Goal: Task Accomplishment & Management: Manage account settings

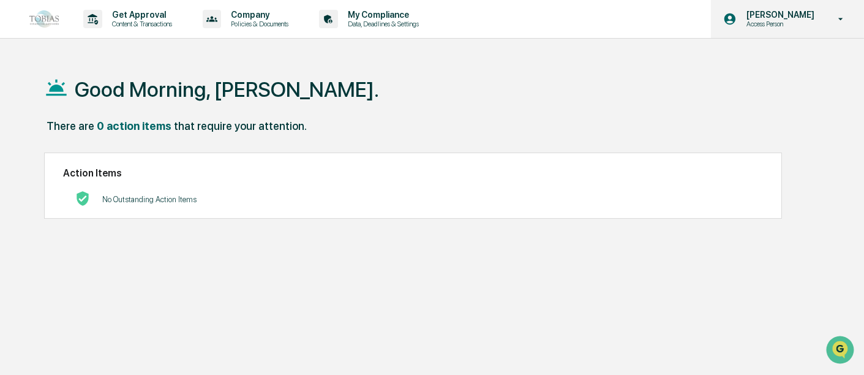
click at [787, 36] on div "Edgar Collado Access Person" at bounding box center [787, 19] width 153 height 38
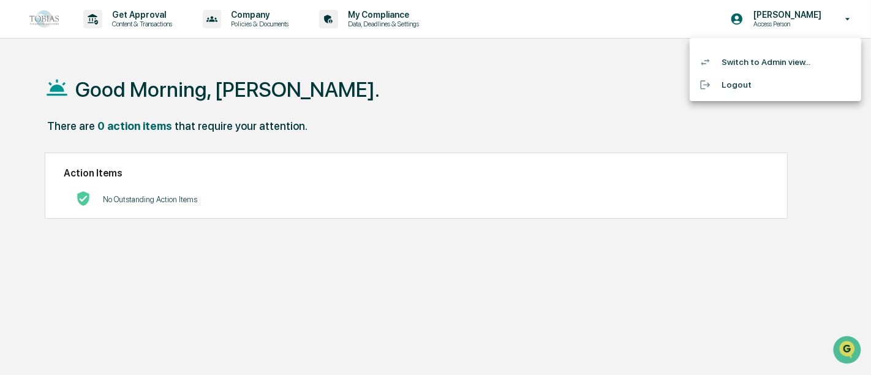
click at [756, 56] on li "Switch to Admin view..." at bounding box center [775, 62] width 171 height 23
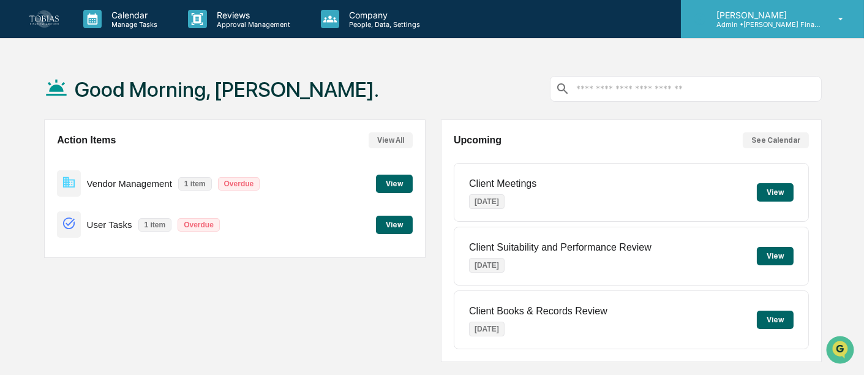
click at [844, 25] on div "Edgar Collado Admin • Tobias Financial Advisors" at bounding box center [772, 19] width 183 height 38
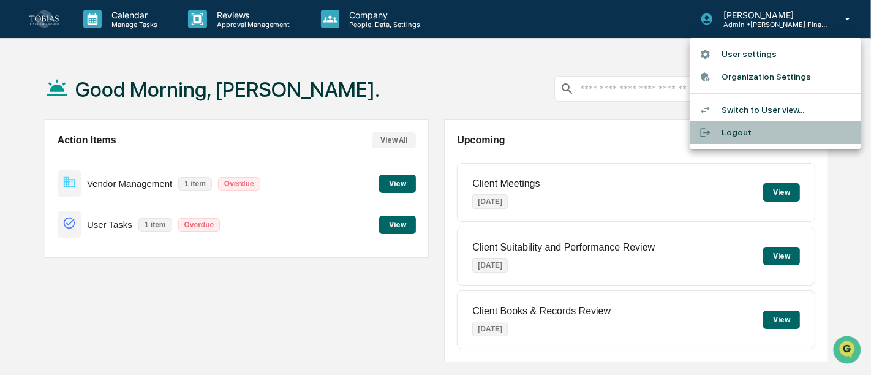
click at [732, 132] on li "Logout" at bounding box center [775, 132] width 171 height 23
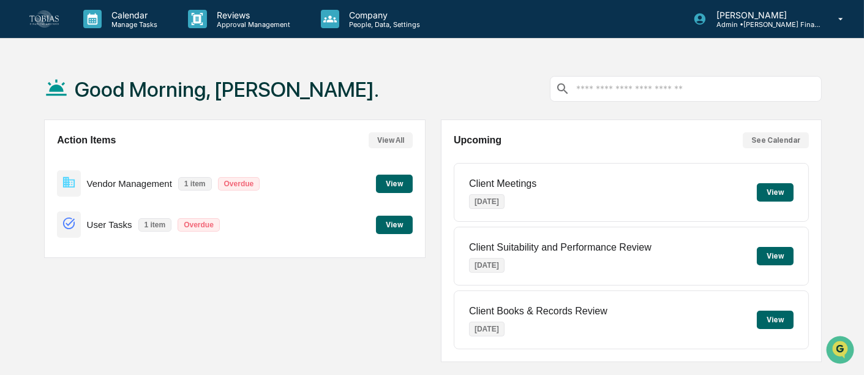
click at [444, 88] on div "Good Morning, [PERSON_NAME]." at bounding box center [433, 88] width 778 height 61
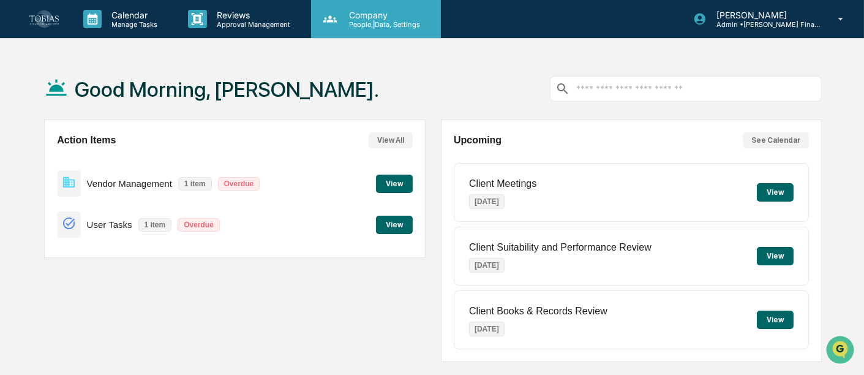
click at [372, 20] on p "People, Data, Settings" at bounding box center [382, 24] width 87 height 9
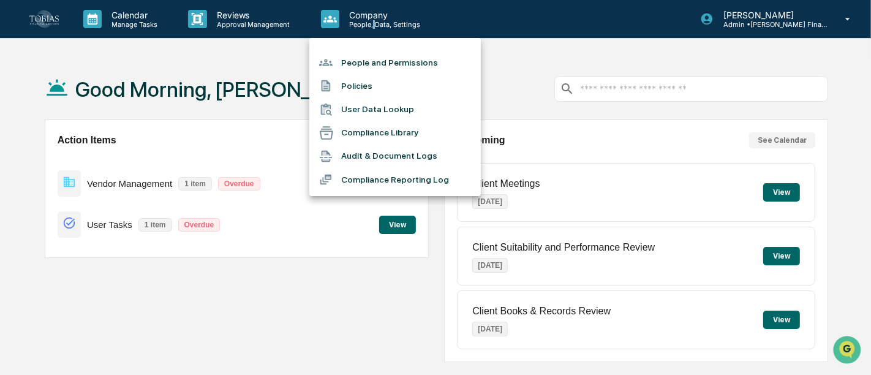
click at [369, 158] on li "Audit & Document Logs" at bounding box center [394, 156] width 171 height 23
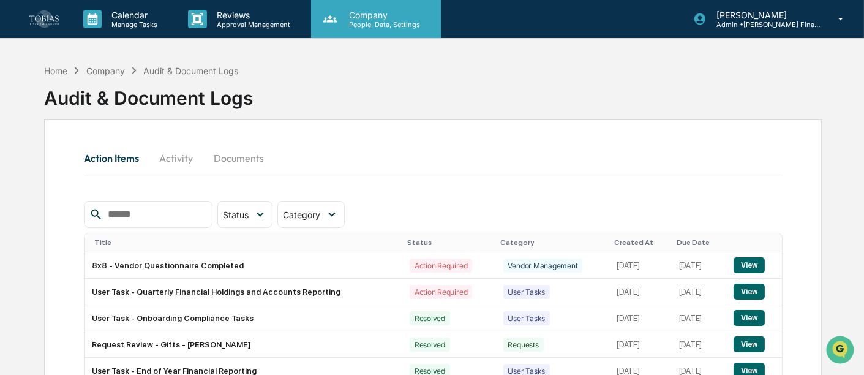
click at [367, 25] on p "People, Data, Settings" at bounding box center [382, 24] width 87 height 9
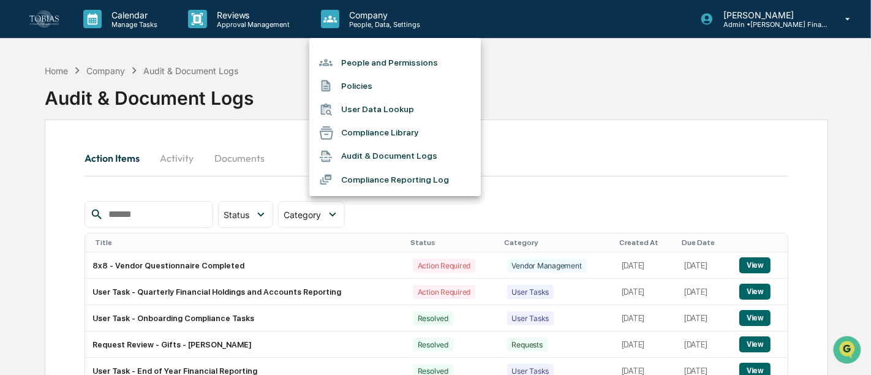
click at [366, 178] on li "Compliance Reporting Log" at bounding box center [394, 179] width 171 height 23
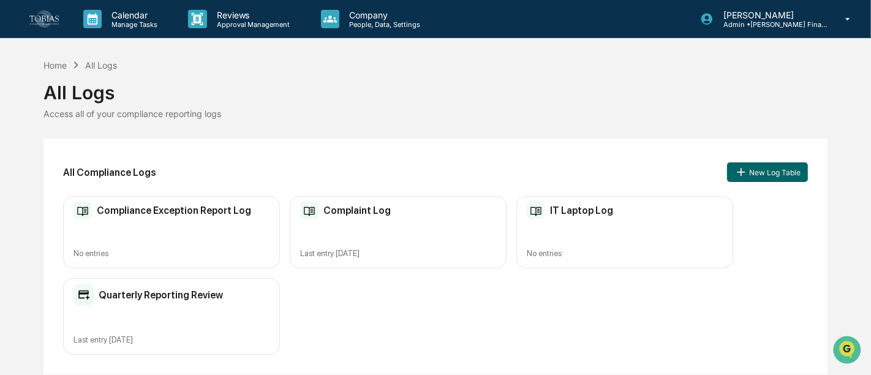
click at [173, 296] on h2 "Quarterly Reporting Review" at bounding box center [161, 295] width 124 height 12
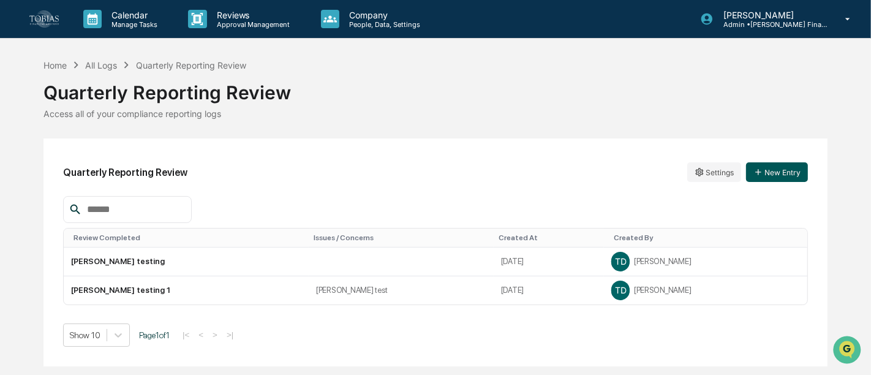
click at [770, 170] on button "New Entry" at bounding box center [777, 172] width 62 height 20
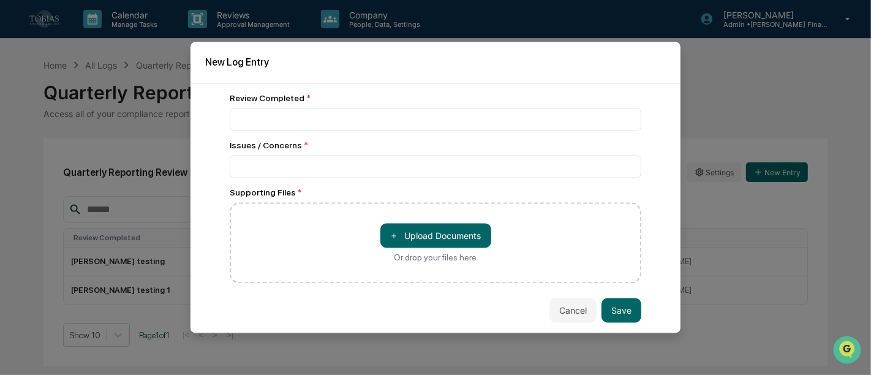
click at [566, 315] on button "Cancel" at bounding box center [572, 310] width 47 height 24
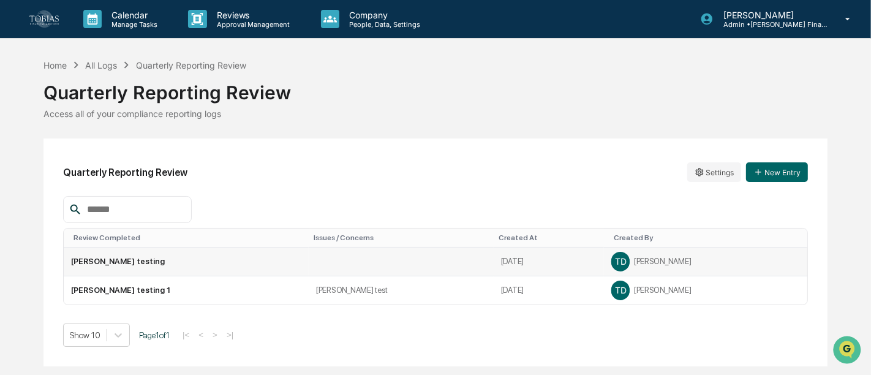
click at [103, 263] on td "Thalia testing" at bounding box center [186, 261] width 245 height 29
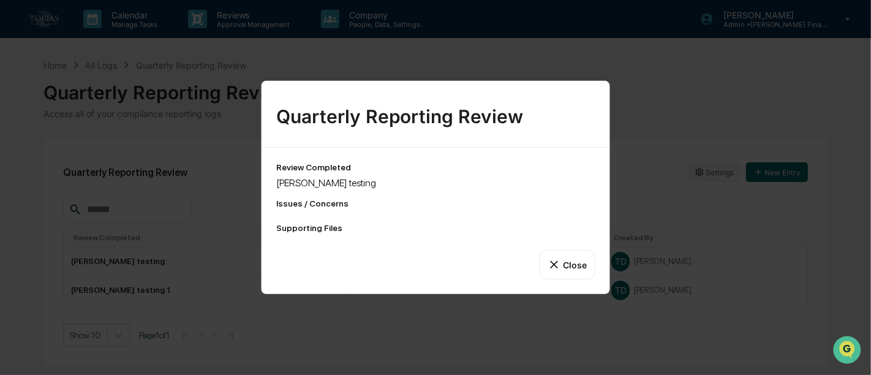
drag, startPoint x: 140, startPoint y: 291, endPoint x: 126, endPoint y: 295, distance: 14.7
click at [140, 291] on div "Quarterly Reporting Review Review Completed Thalia testing Issues / Concerns Su…" at bounding box center [435, 187] width 871 height 375
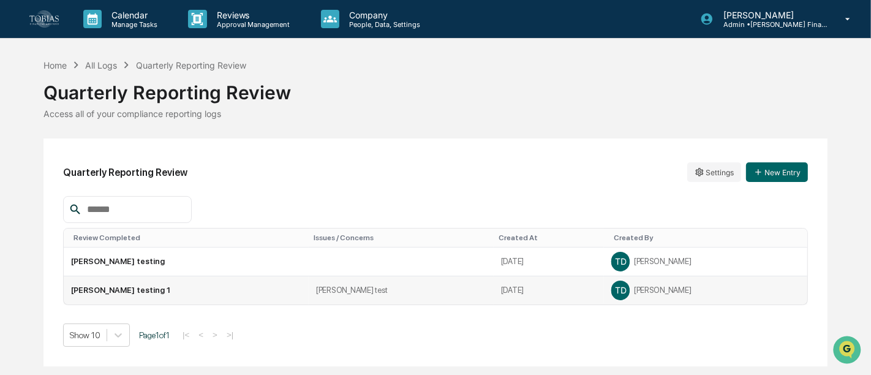
click at [104, 289] on td "Thalia testing 1" at bounding box center [186, 290] width 245 height 28
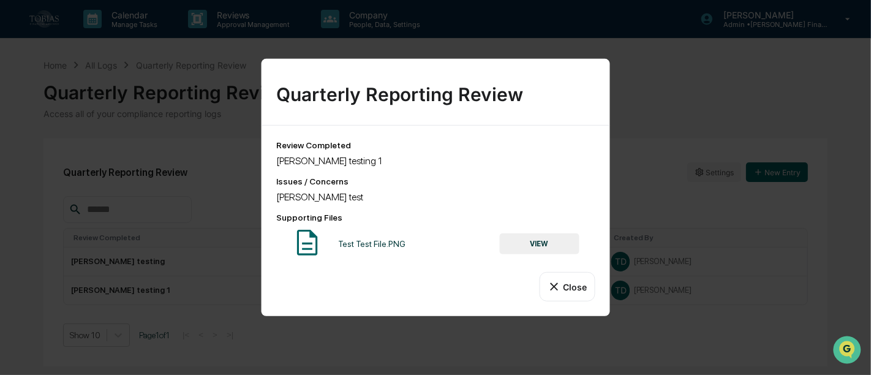
click at [577, 285] on button "Close" at bounding box center [567, 286] width 56 height 29
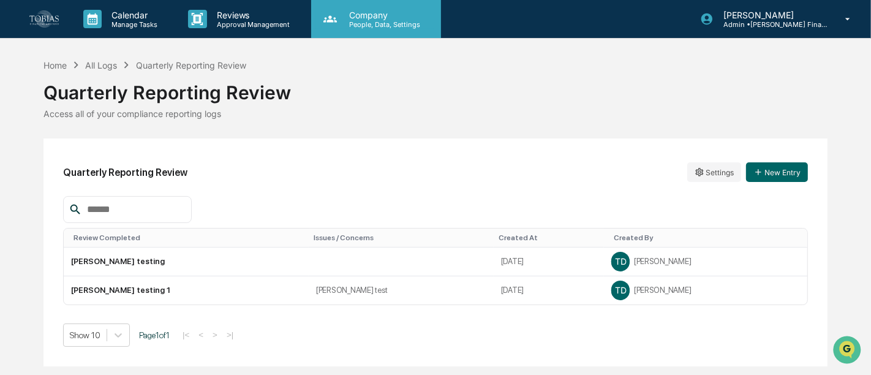
click at [369, 21] on p "People, Data, Settings" at bounding box center [382, 24] width 87 height 9
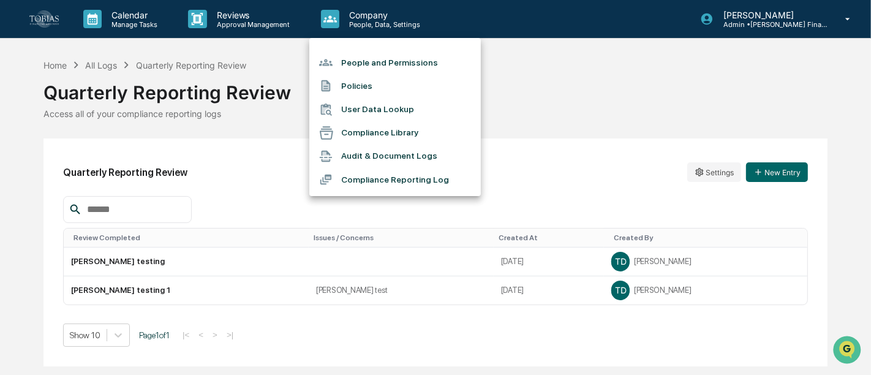
click at [373, 173] on li "Compliance Reporting Log" at bounding box center [394, 179] width 171 height 23
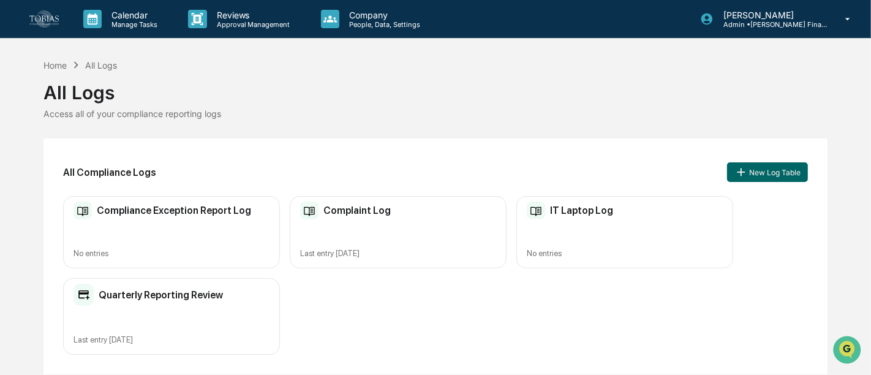
click at [186, 296] on h2 "Quarterly Reporting Review" at bounding box center [161, 295] width 124 height 12
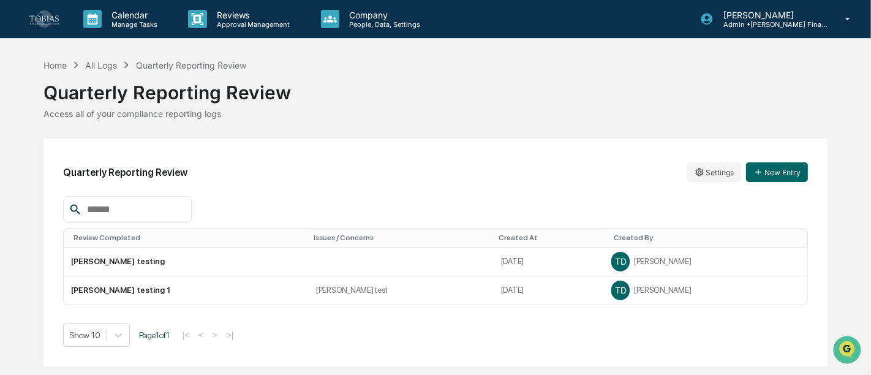
click at [282, 196] on div at bounding box center [435, 209] width 745 height 27
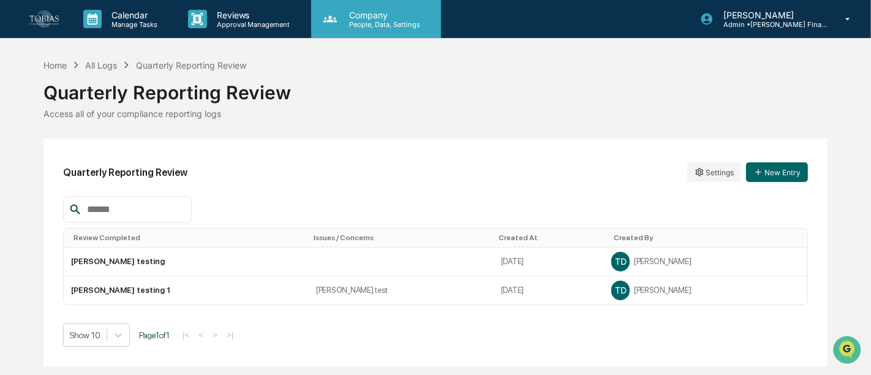
click at [366, 13] on p "Company" at bounding box center [382, 15] width 87 height 10
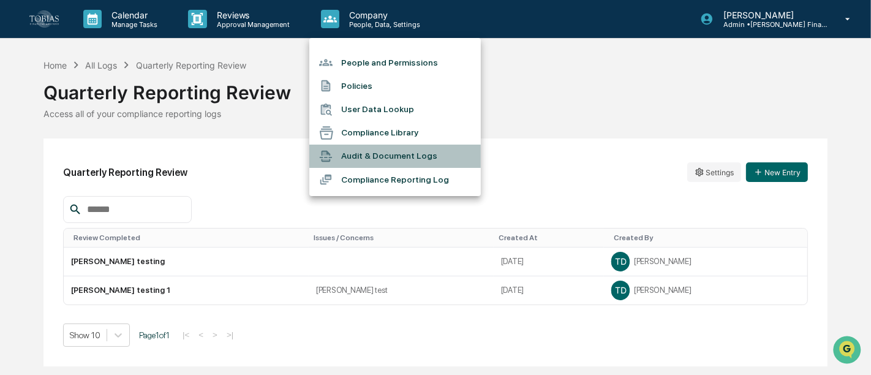
click at [387, 159] on li "Audit & Document Logs" at bounding box center [394, 156] width 171 height 23
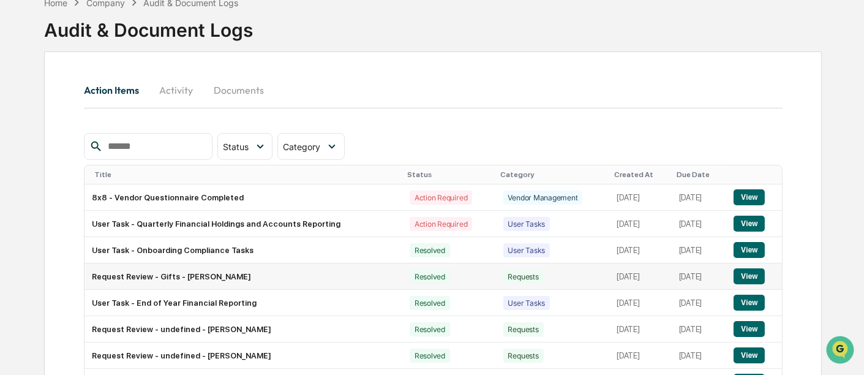
scroll to position [136, 0]
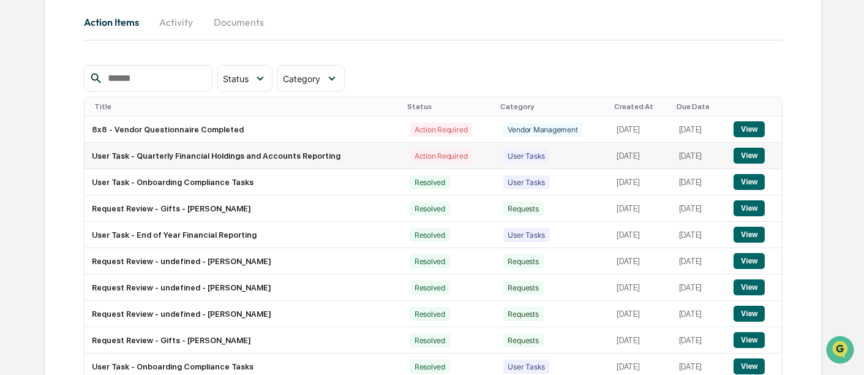
click at [259, 151] on td "User Task - Quarterly Financial Holdings and Accounts Reporting" at bounding box center [244, 156] width 318 height 26
click at [754, 154] on button "View" at bounding box center [749, 156] width 31 height 16
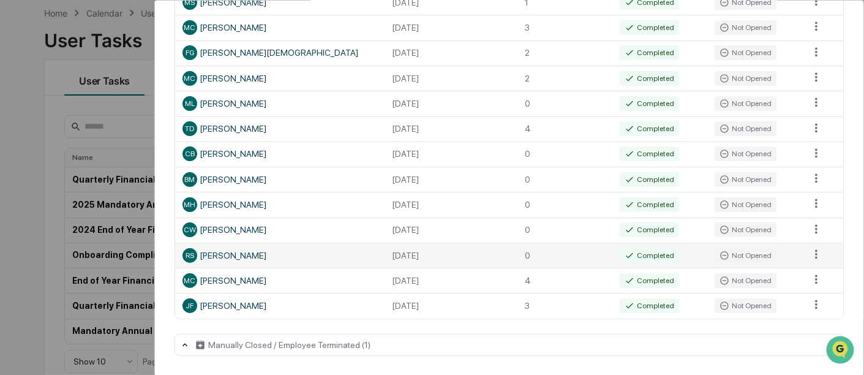
scroll to position [78, 0]
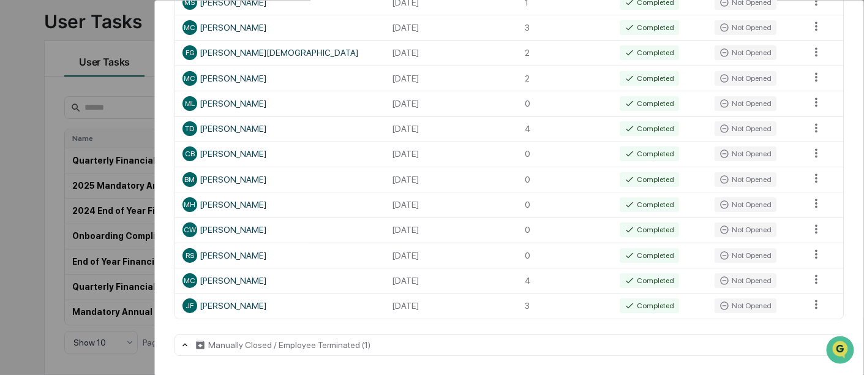
click at [494, 339] on div "Manually Closed / Employee Terminated (1)" at bounding box center [509, 345] width 669 height 22
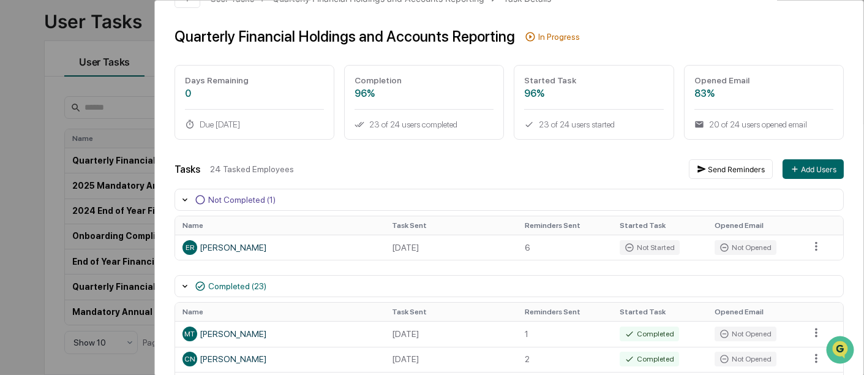
scroll to position [0, 0]
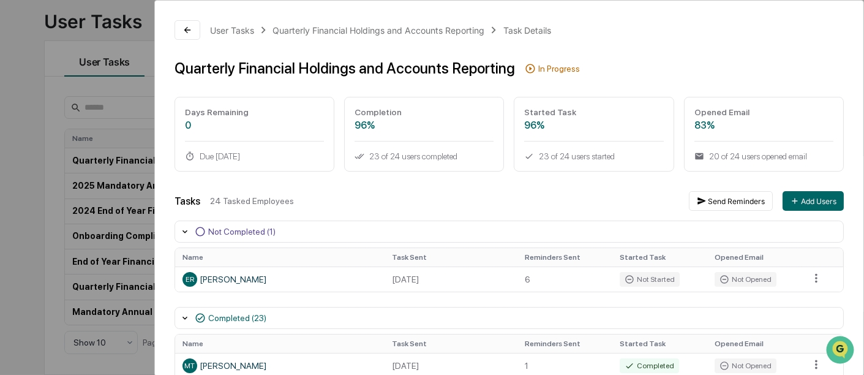
click at [11, 168] on div "User Tasks Quarterly Financial Holdings and Accounts Reporting Task Details Qua…" at bounding box center [432, 187] width 864 height 375
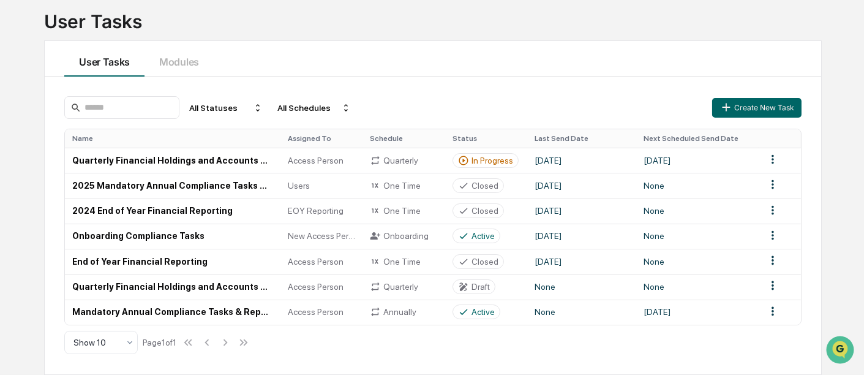
scroll to position [20, 0]
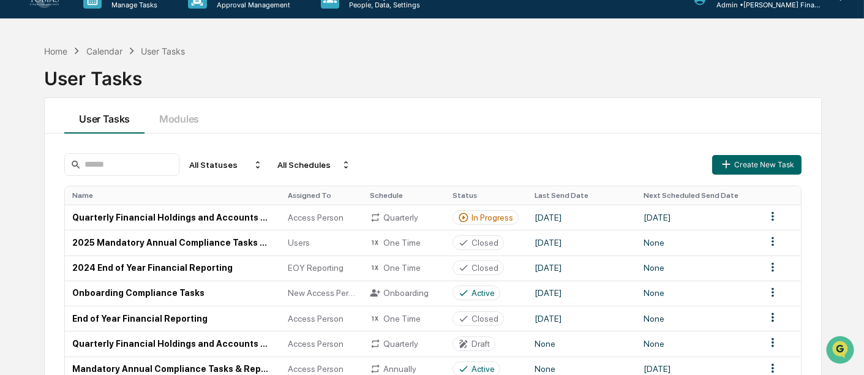
scroll to position [78, 0]
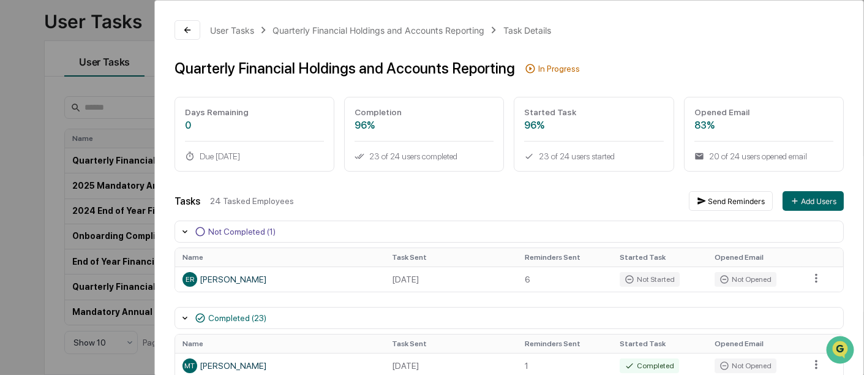
click at [36, 89] on div "User Tasks Quarterly Financial Holdings and Accounts Reporting Task Details Qua…" at bounding box center [432, 187] width 864 height 375
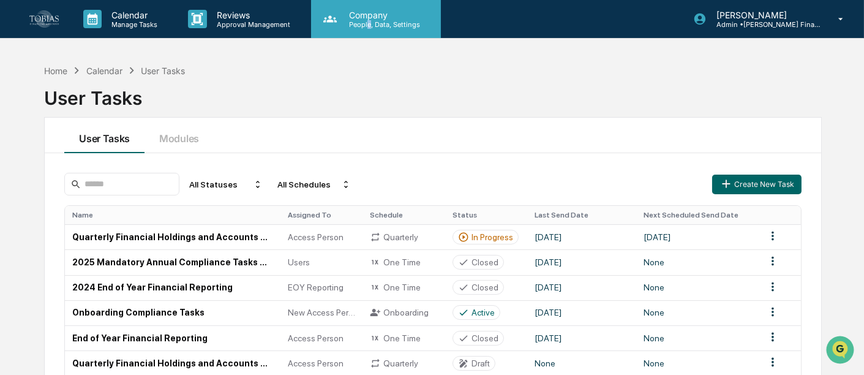
click at [369, 29] on div "Company People, Data, Settings" at bounding box center [376, 19] width 130 height 38
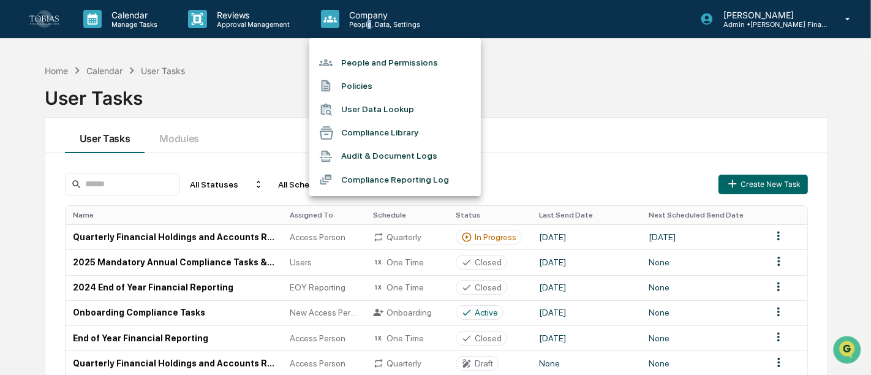
click at [383, 178] on li "Compliance Reporting Log" at bounding box center [394, 179] width 171 height 23
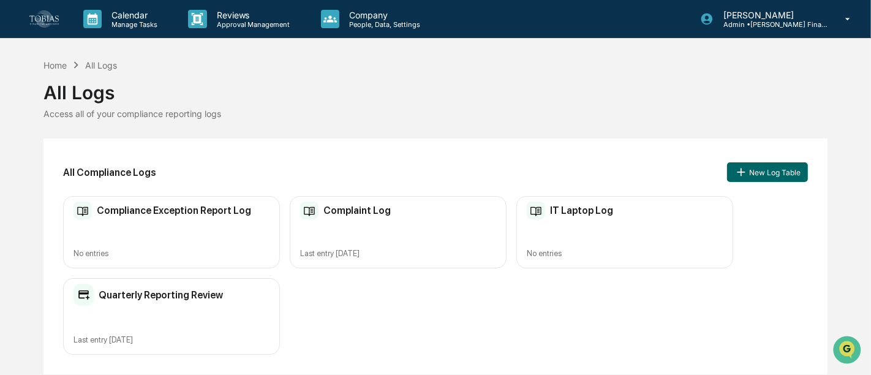
click at [193, 295] on h2 "Quarterly Reporting Review" at bounding box center [161, 295] width 124 height 12
click at [762, 171] on button "New Log Table" at bounding box center [767, 172] width 81 height 20
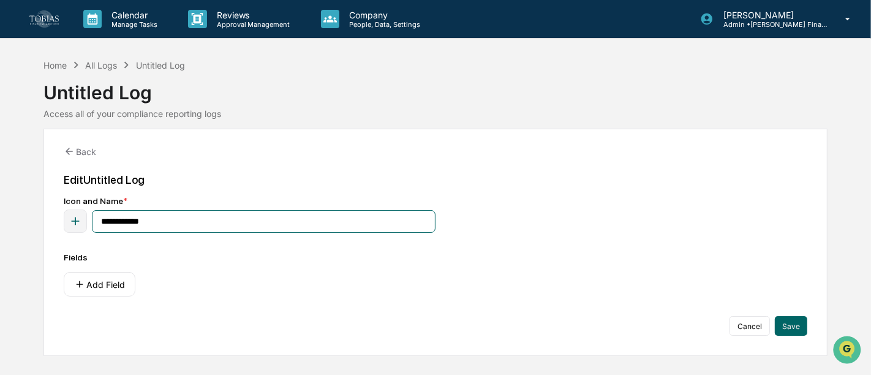
drag, startPoint x: 170, startPoint y: 220, endPoint x: 72, endPoint y: 228, distance: 98.4
click at [72, 228] on div "**********" at bounding box center [250, 220] width 372 height 23
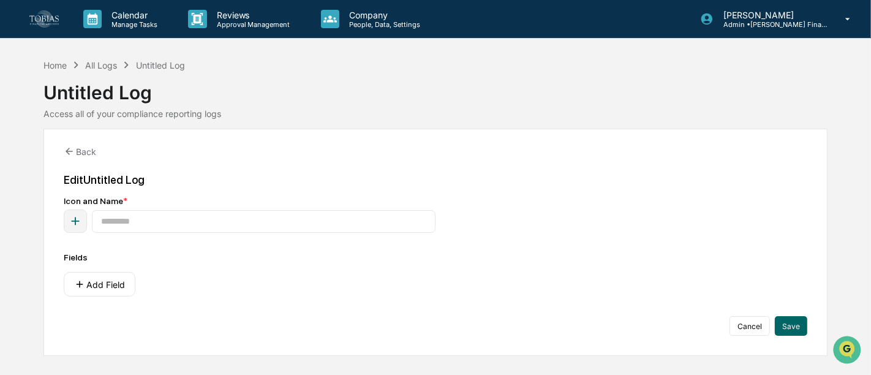
click at [399, 198] on div "Icon and Name *" at bounding box center [435, 201] width 743 height 10
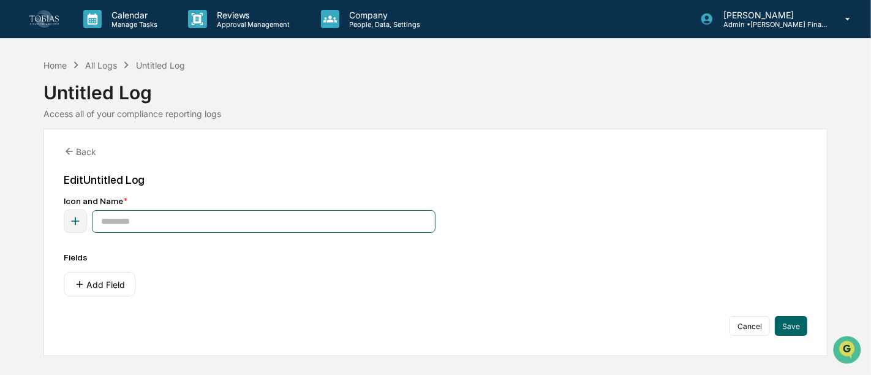
click at [117, 227] on input at bounding box center [264, 221] width 344 height 23
type input "**********"
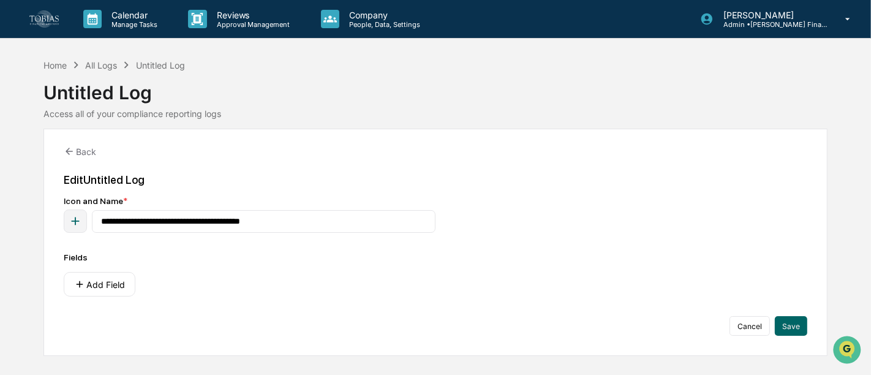
click at [296, 260] on div "Fields" at bounding box center [435, 257] width 743 height 10
click at [121, 291] on button "Add Field" at bounding box center [100, 284] width 72 height 24
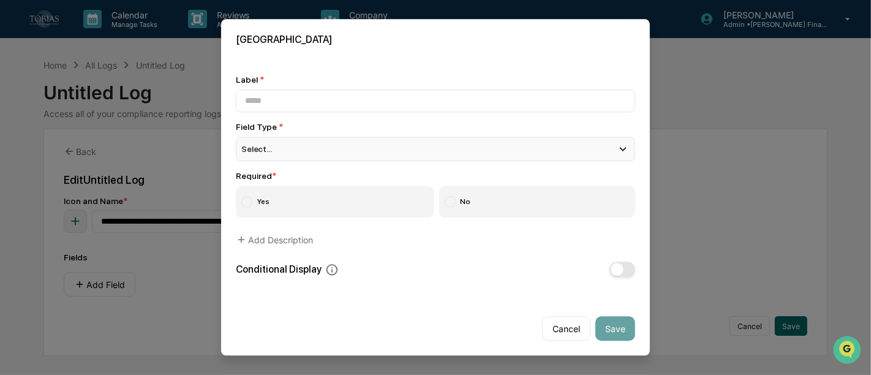
click at [312, 150] on div "Select..." at bounding box center [435, 149] width 399 height 24
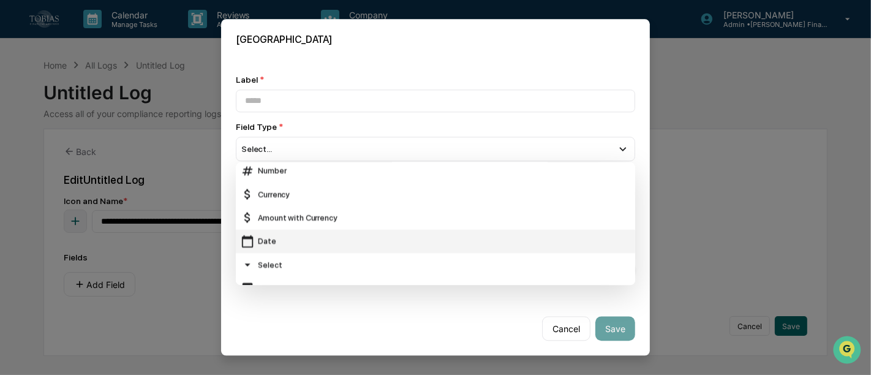
scroll to position [68, 0]
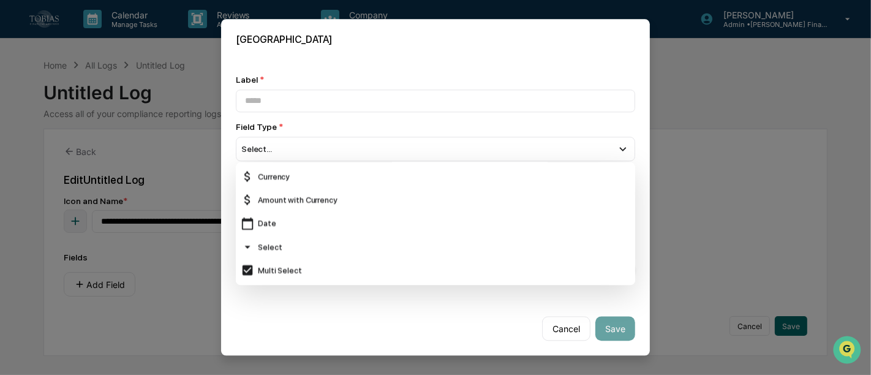
click at [348, 130] on div "Field Type *" at bounding box center [435, 127] width 399 height 10
click at [277, 227] on div "Date" at bounding box center [435, 223] width 389 height 13
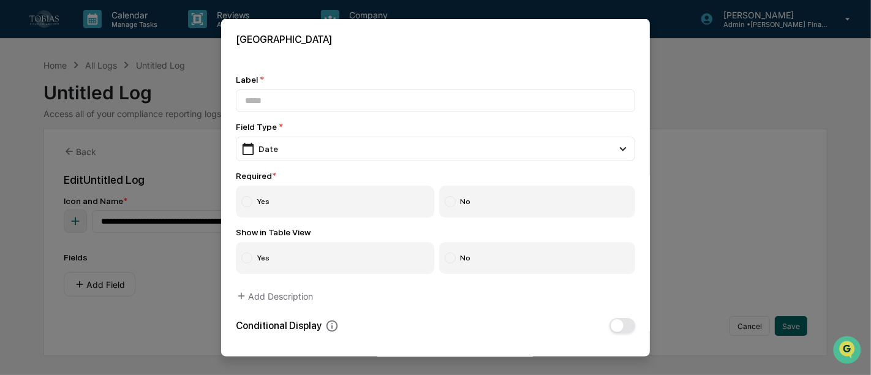
click at [314, 126] on div "Field Type *" at bounding box center [435, 127] width 399 height 10
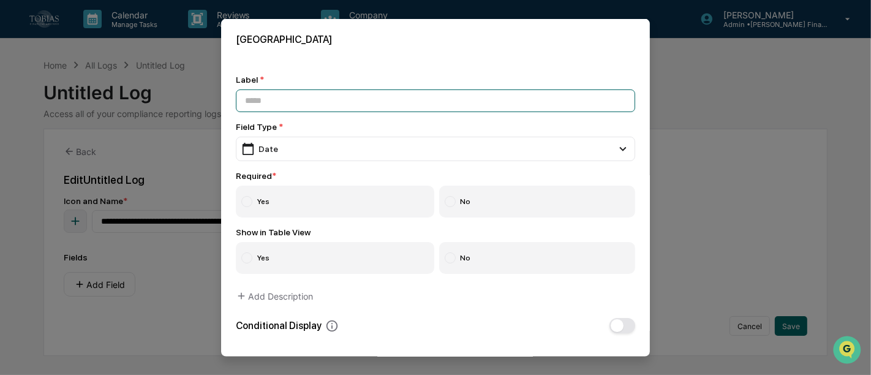
click at [309, 99] on input at bounding box center [435, 100] width 399 height 23
click at [352, 100] on input "**********" at bounding box center [435, 100] width 399 height 23
type input "**********"
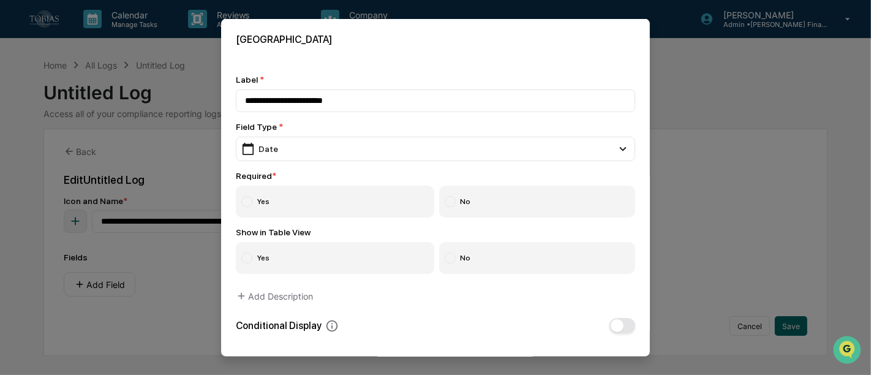
click at [352, 127] on div "Field Type *" at bounding box center [435, 127] width 399 height 10
click at [337, 212] on label "Yes" at bounding box center [335, 202] width 198 height 32
click at [306, 263] on label "Yes" at bounding box center [335, 258] width 198 height 32
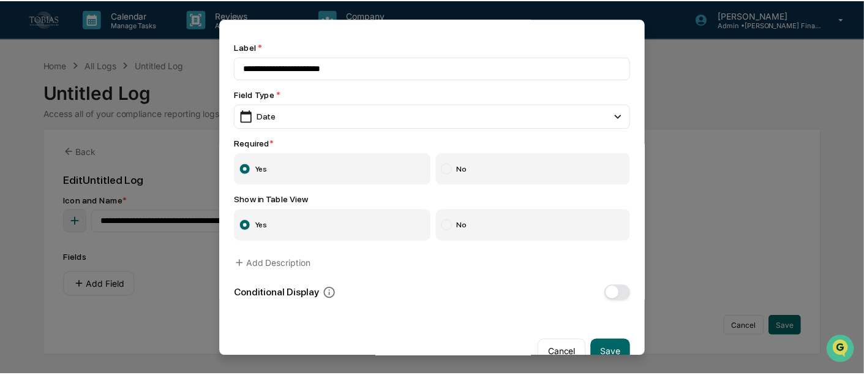
scroll to position [56, 0]
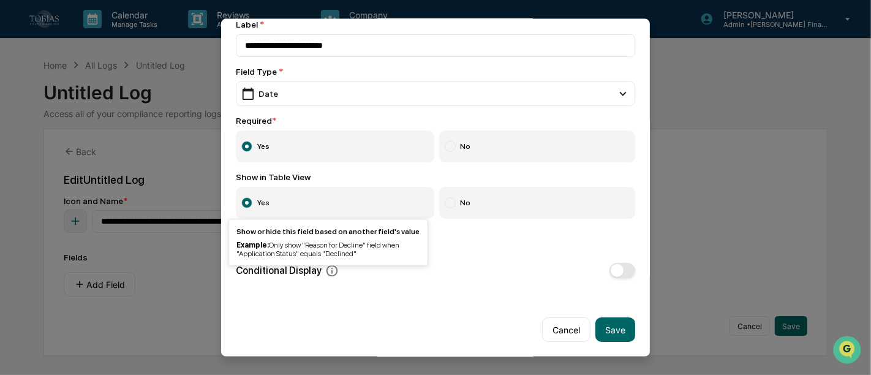
click at [329, 272] on icon at bounding box center [331, 269] width 13 height 13
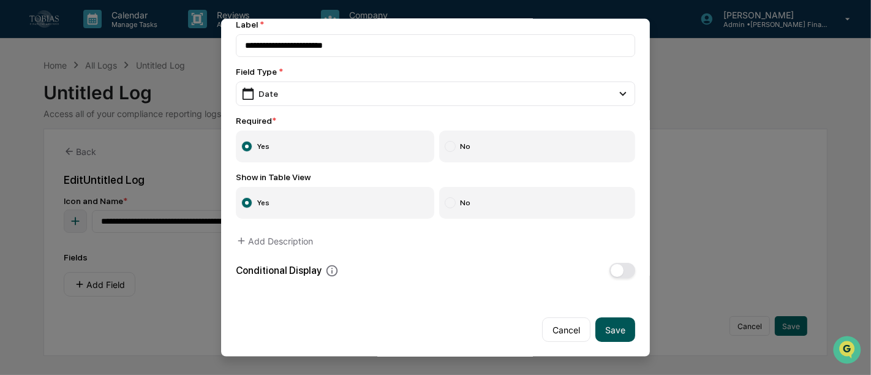
click at [601, 328] on button "Save" at bounding box center [615, 329] width 40 height 24
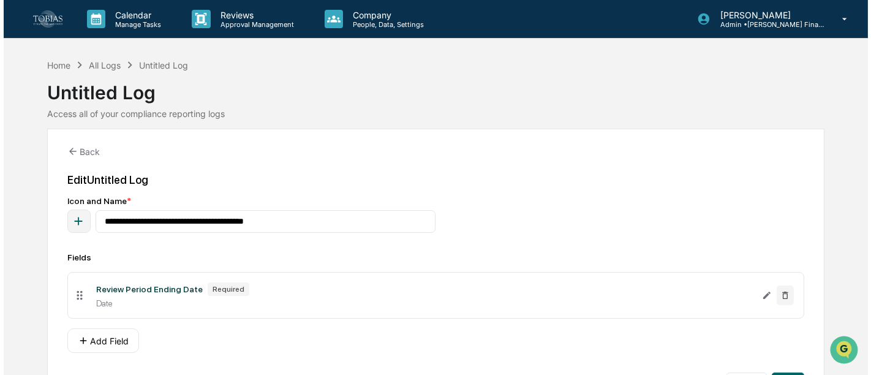
scroll to position [38, 0]
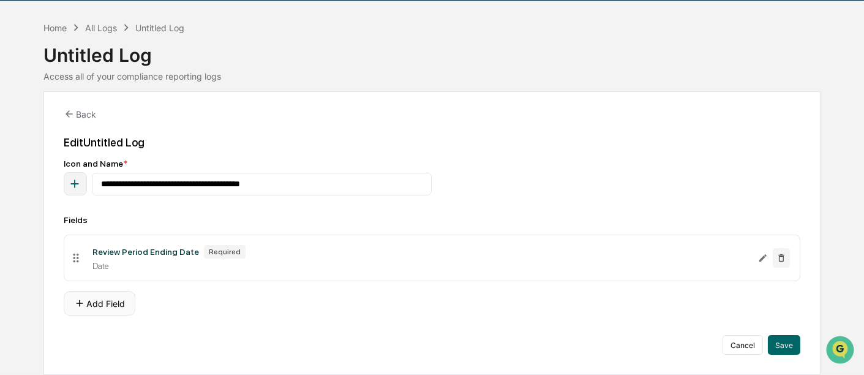
click at [118, 303] on button "Add Field" at bounding box center [100, 303] width 72 height 24
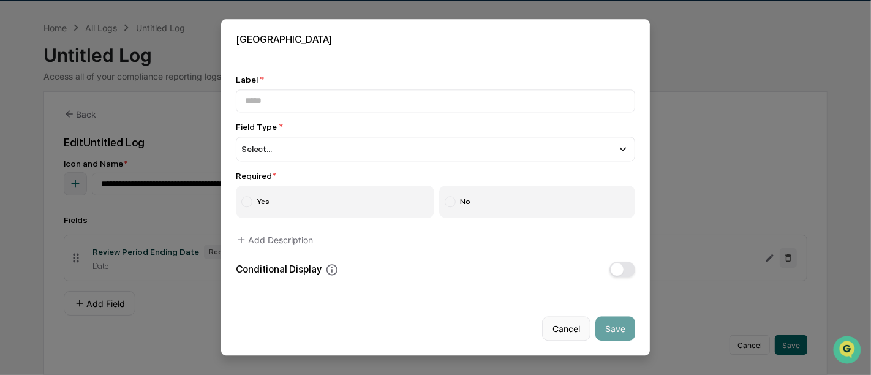
click at [562, 327] on button "Cancel" at bounding box center [566, 329] width 48 height 24
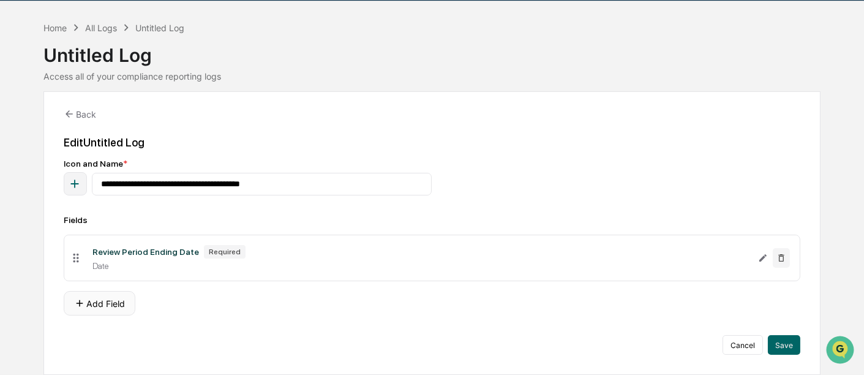
click at [96, 306] on button "Add Field" at bounding box center [100, 303] width 72 height 24
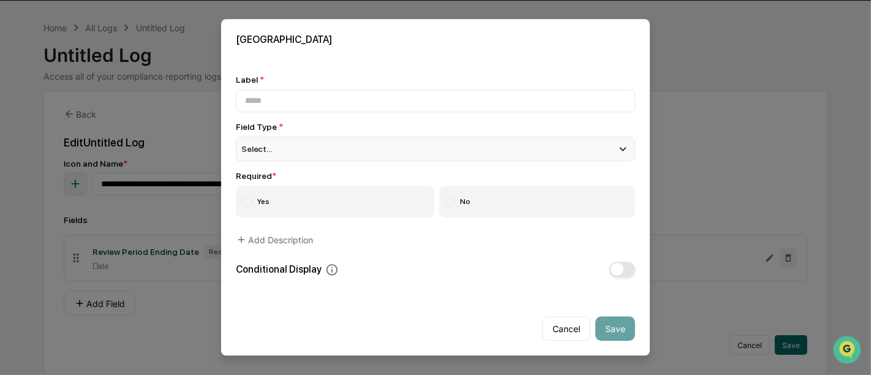
click at [282, 149] on div "Select..." at bounding box center [435, 149] width 399 height 24
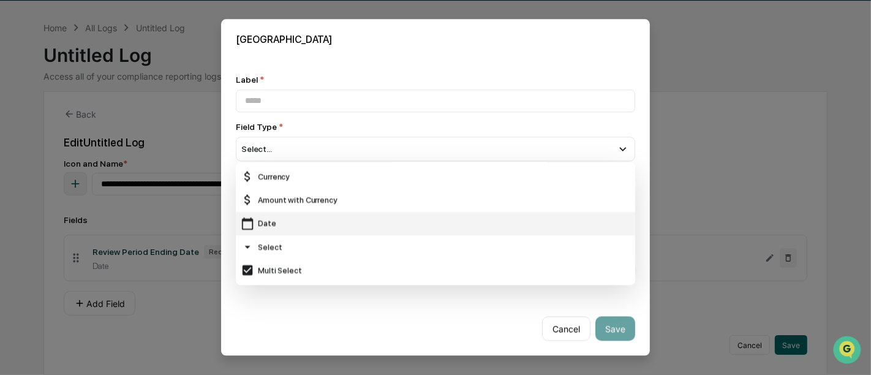
scroll to position [136, 0]
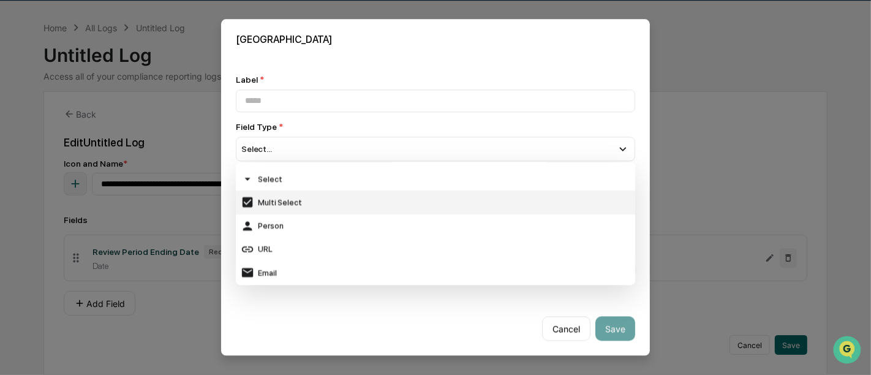
click at [328, 205] on div "Multi Select" at bounding box center [435, 202] width 389 height 13
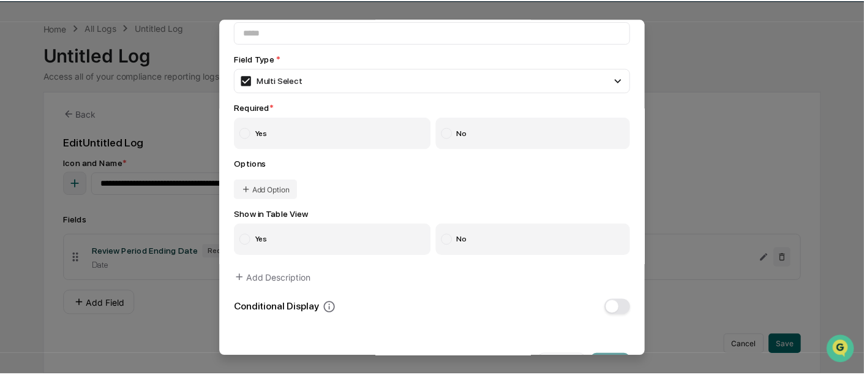
scroll to position [107, 0]
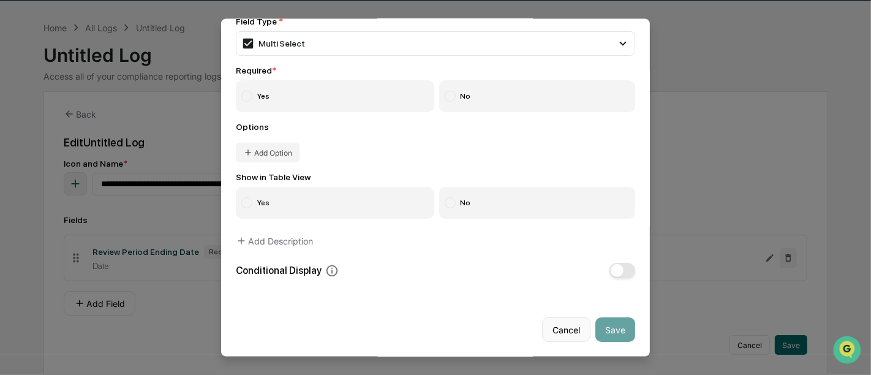
click at [554, 330] on button "Cancel" at bounding box center [566, 329] width 48 height 24
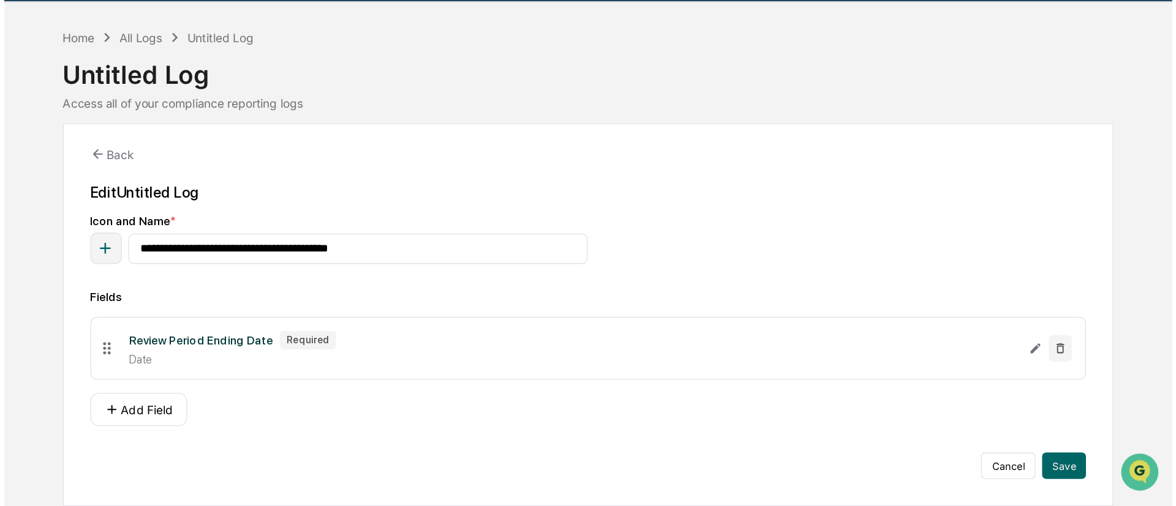
scroll to position [0, 0]
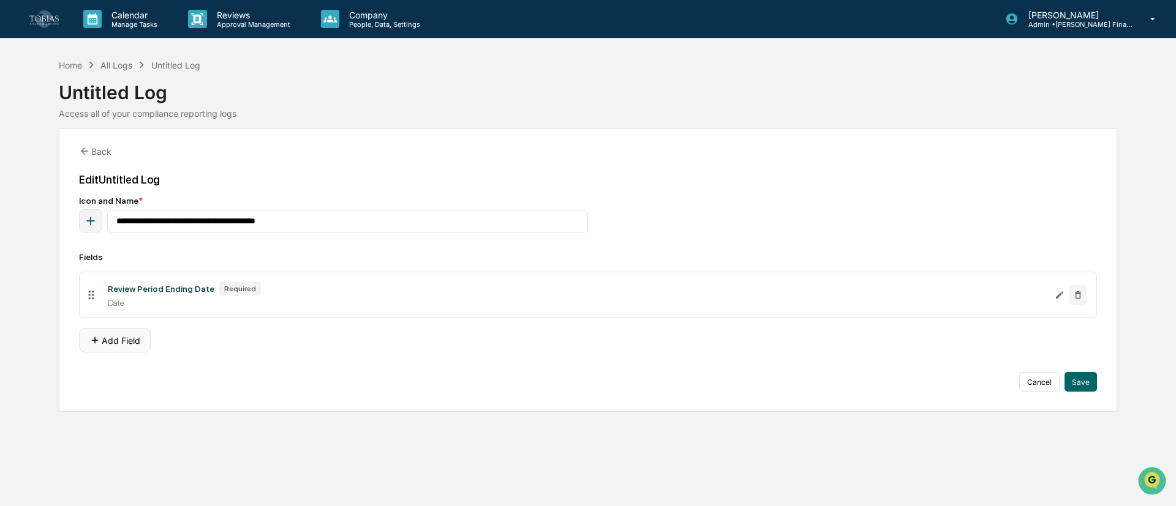
click at [136, 344] on button "Add Field" at bounding box center [115, 340] width 72 height 24
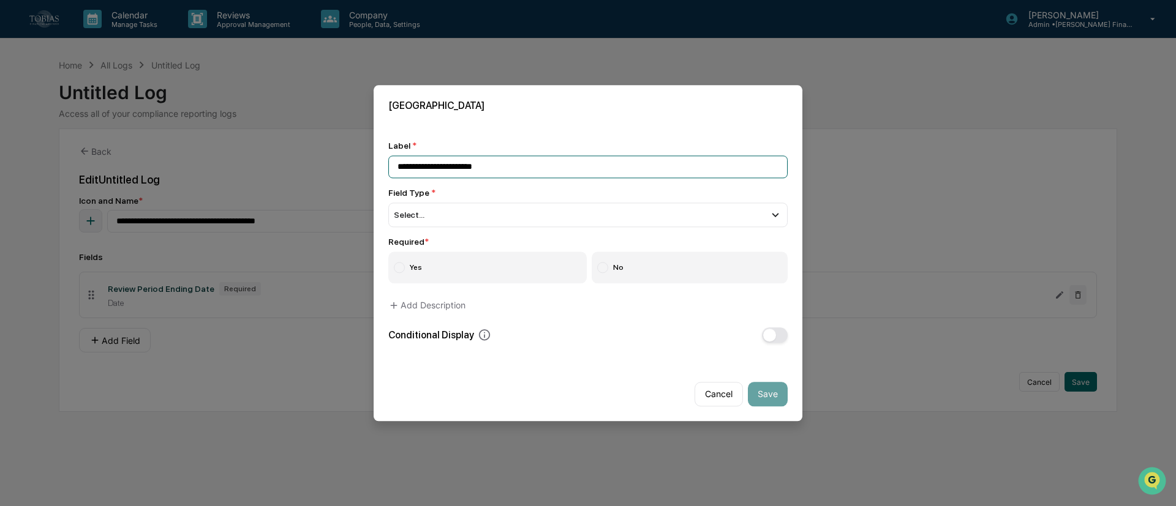
drag, startPoint x: 494, startPoint y: 166, endPoint x: 484, endPoint y: 169, distance: 10.9
click at [484, 169] on input "**********" at bounding box center [587, 167] width 399 height 23
paste input "**********"
type input "**********"
click at [489, 216] on div "Select..." at bounding box center [587, 215] width 399 height 24
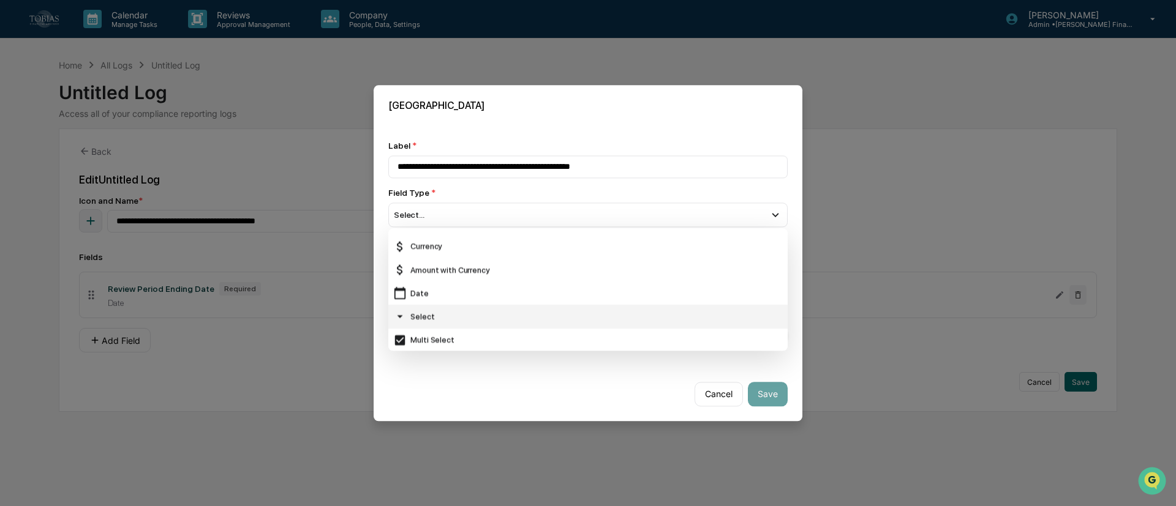
scroll to position [92, 0]
click at [472, 314] on div "Multi Select" at bounding box center [587, 312] width 389 height 13
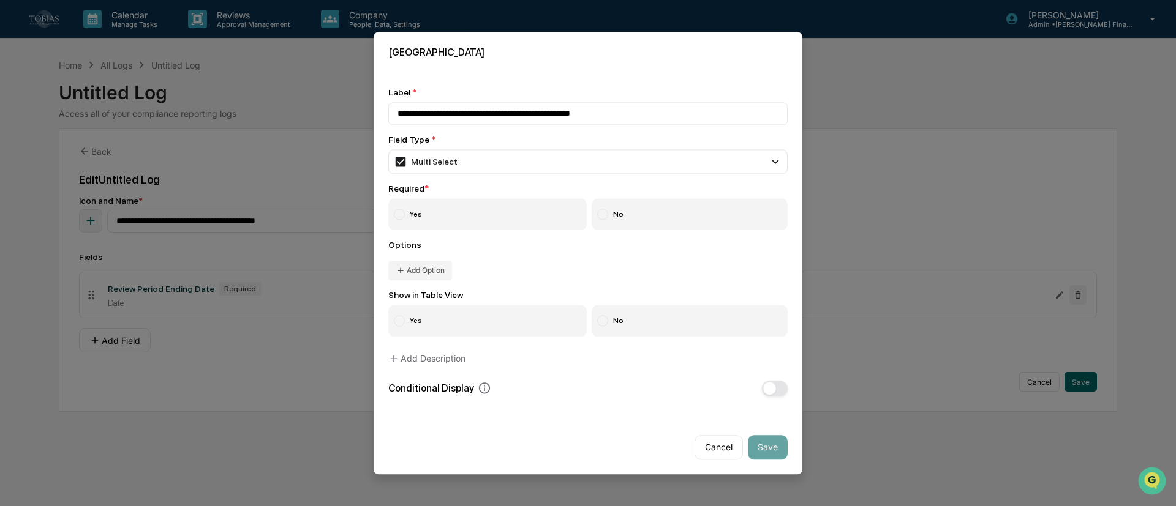
click at [553, 252] on div "Options Add Option" at bounding box center [587, 260] width 399 height 40
click at [511, 223] on label "Yes" at bounding box center [487, 214] width 198 height 32
click at [430, 269] on button "Add Option" at bounding box center [420, 271] width 64 height 20
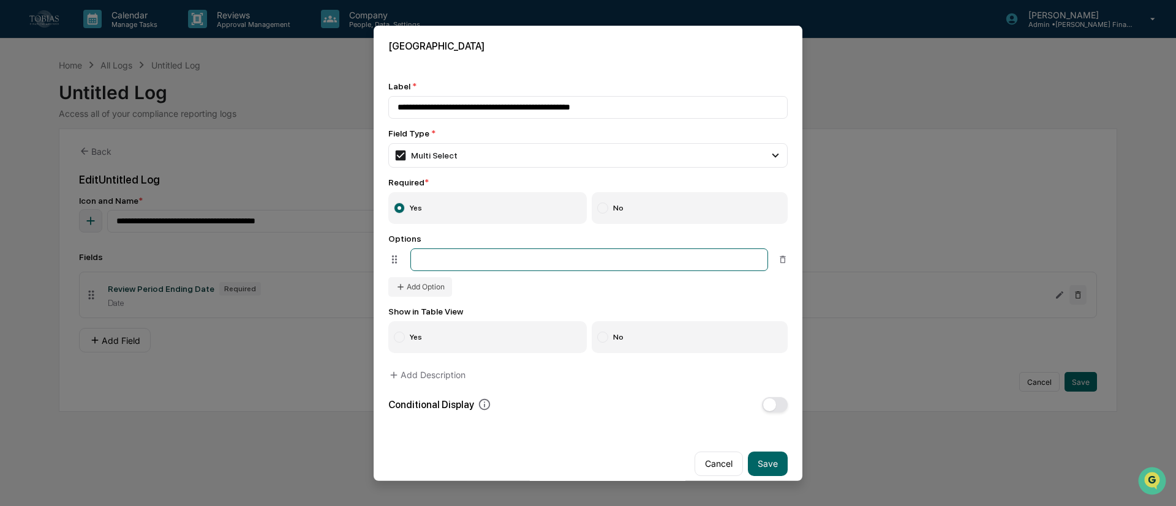
paste input "**********"
click at [424, 265] on input "**********" at bounding box center [589, 260] width 358 height 23
click at [421, 265] on input "**********" at bounding box center [589, 260] width 358 height 23
type input "**********"
click at [418, 287] on button "Add Option" at bounding box center [420, 287] width 64 height 20
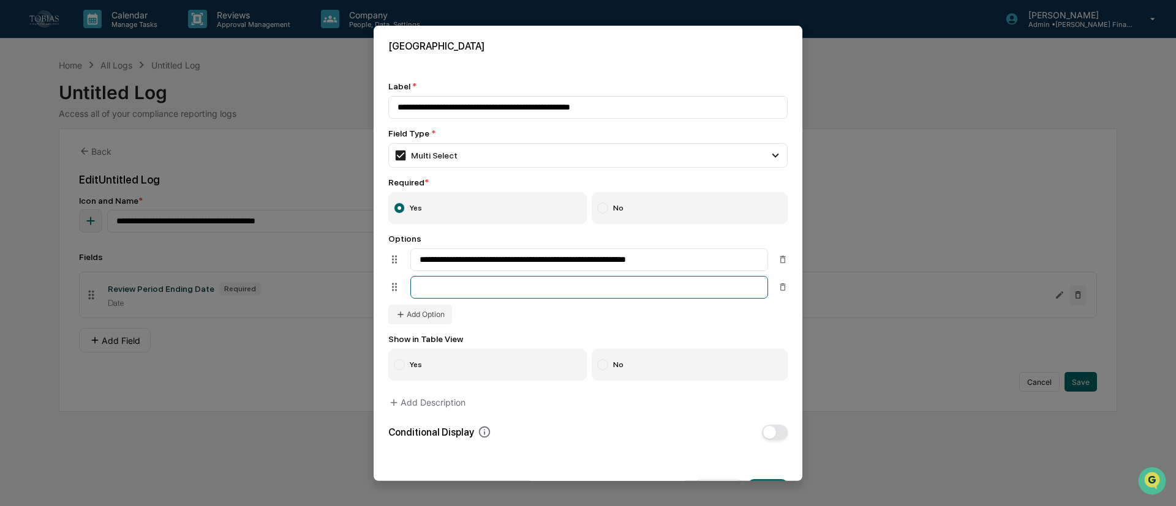
paste input "**********"
type input "**********"
click at [449, 323] on button "Add Option" at bounding box center [420, 315] width 64 height 20
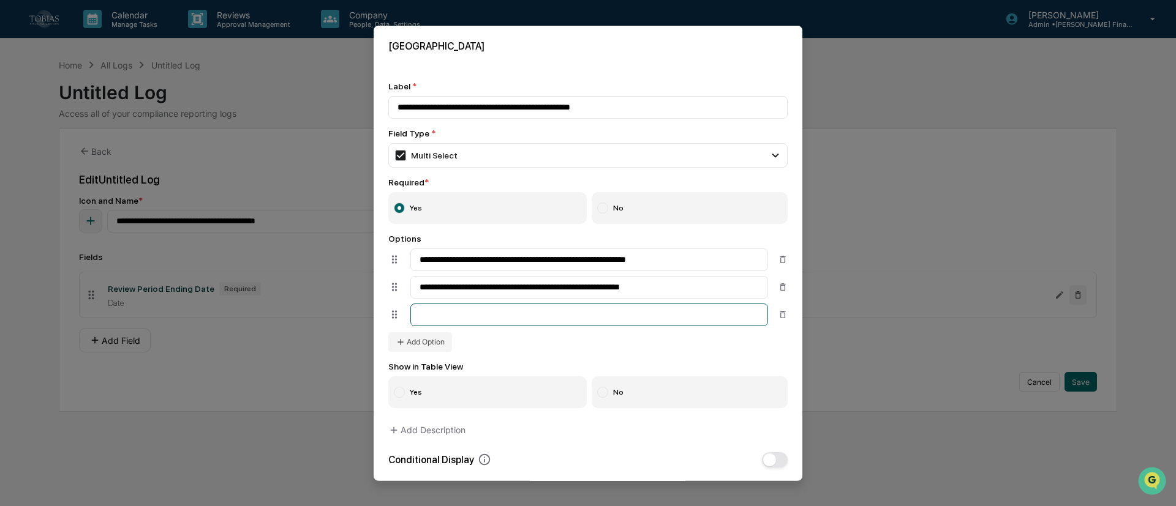
paste input "**********"
type input "**********"
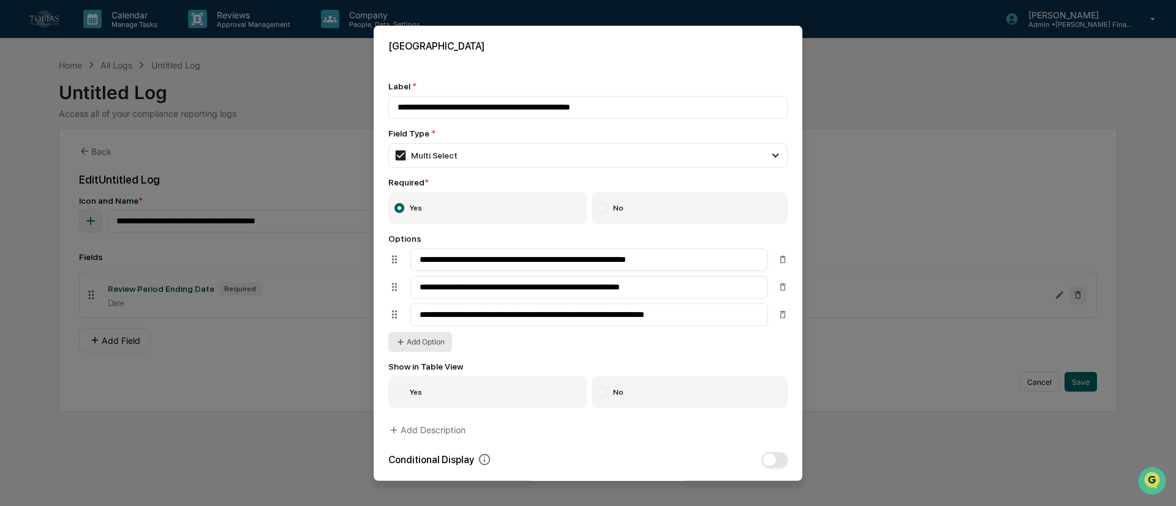
click at [443, 342] on button "Add Option" at bounding box center [420, 343] width 64 height 20
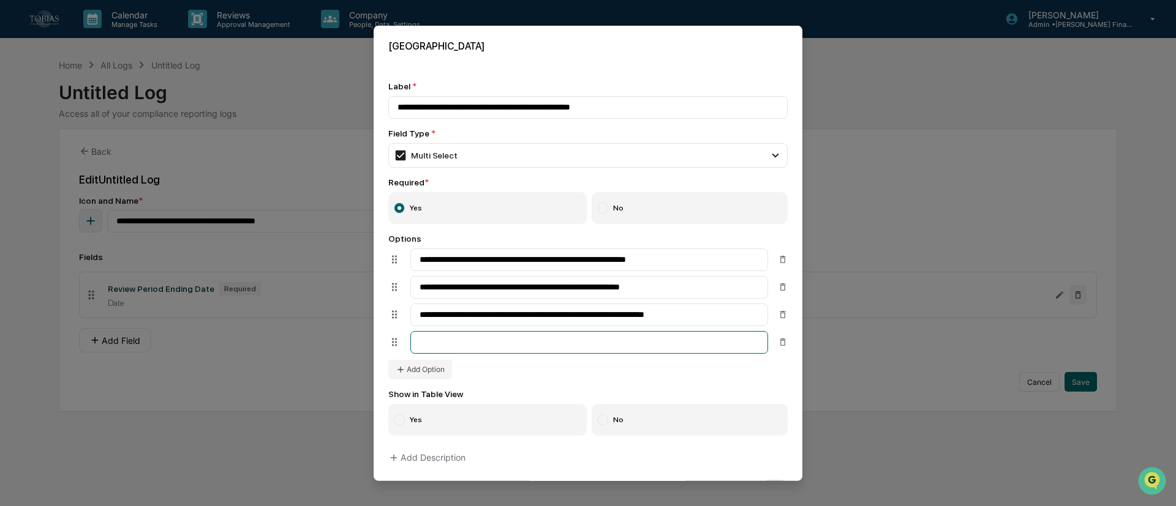
paste input "**********"
type input "**********"
click at [428, 374] on button "Add Option" at bounding box center [420, 370] width 64 height 20
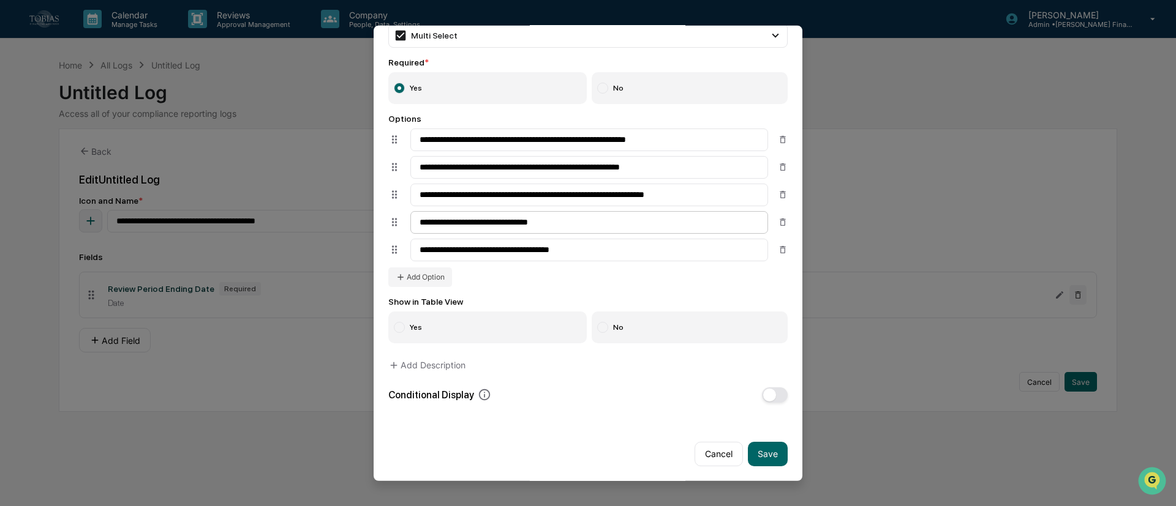
scroll to position [124, 0]
type input "**********"
click at [580, 279] on div "**********" at bounding box center [587, 200] width 399 height 173
click at [762, 374] on button "Save" at bounding box center [768, 454] width 40 height 24
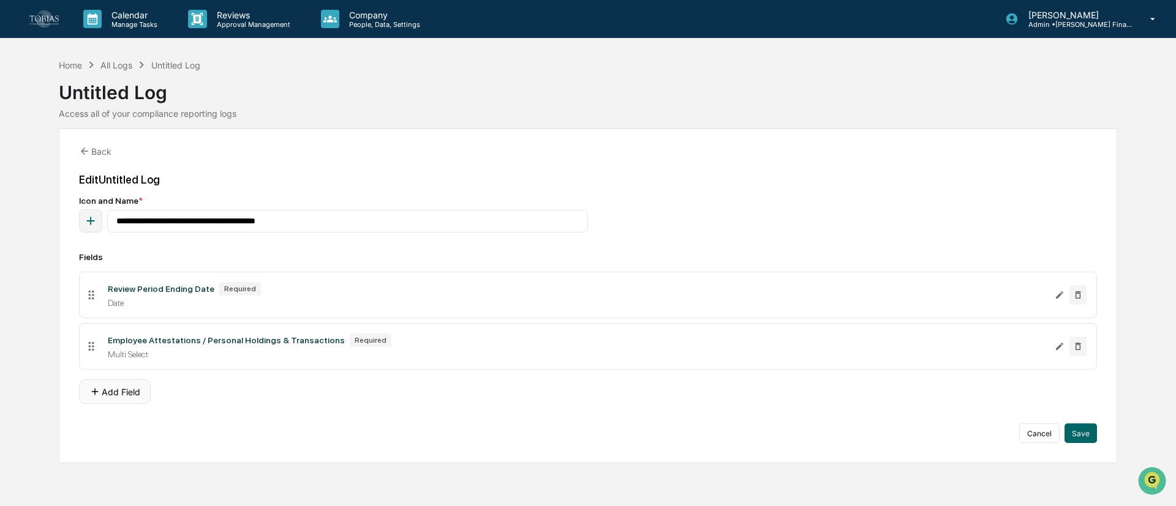
click at [123, 374] on button "Add Field" at bounding box center [115, 392] width 72 height 24
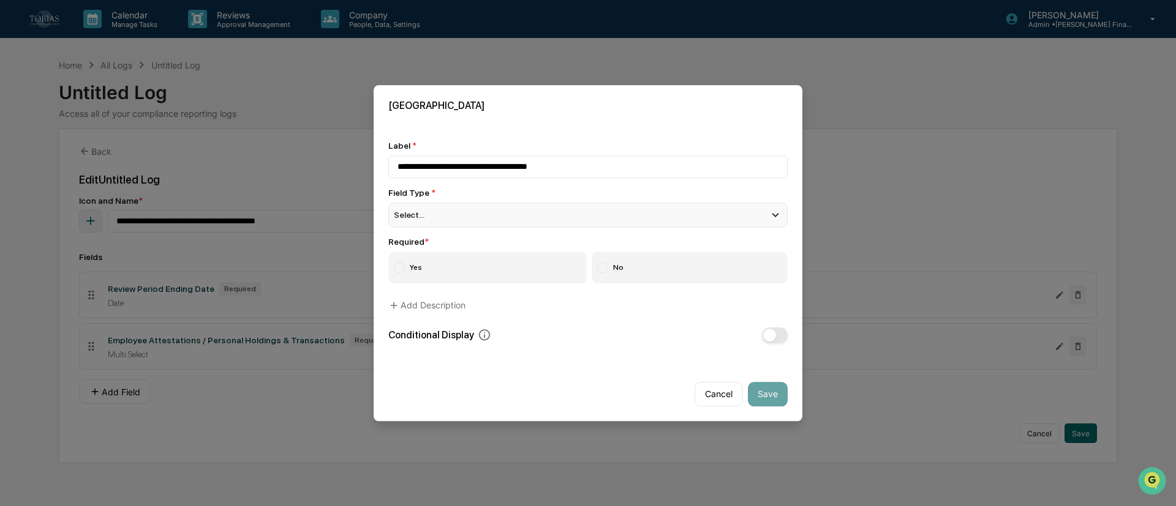
type input "**********"
click at [459, 219] on div "Select..." at bounding box center [587, 215] width 399 height 24
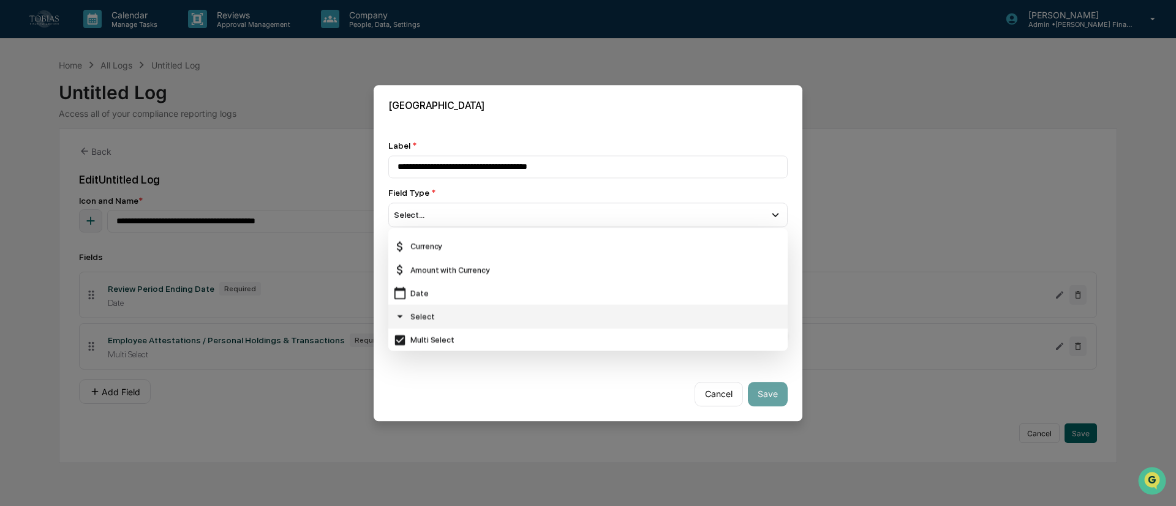
scroll to position [92, 0]
click at [511, 306] on div "Multi Select" at bounding box center [587, 312] width 389 height 13
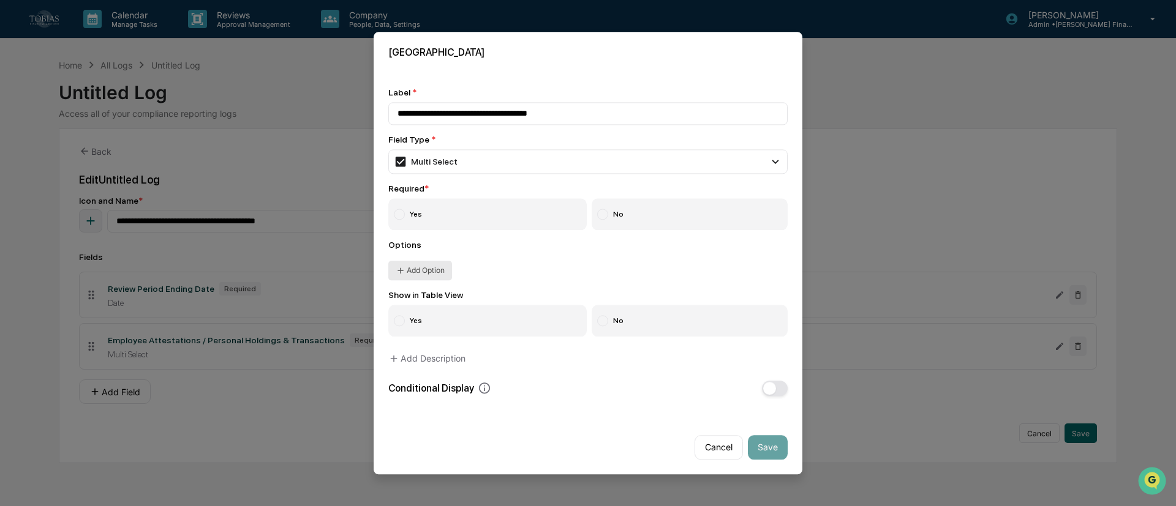
click at [424, 273] on button "Add Option" at bounding box center [420, 271] width 64 height 20
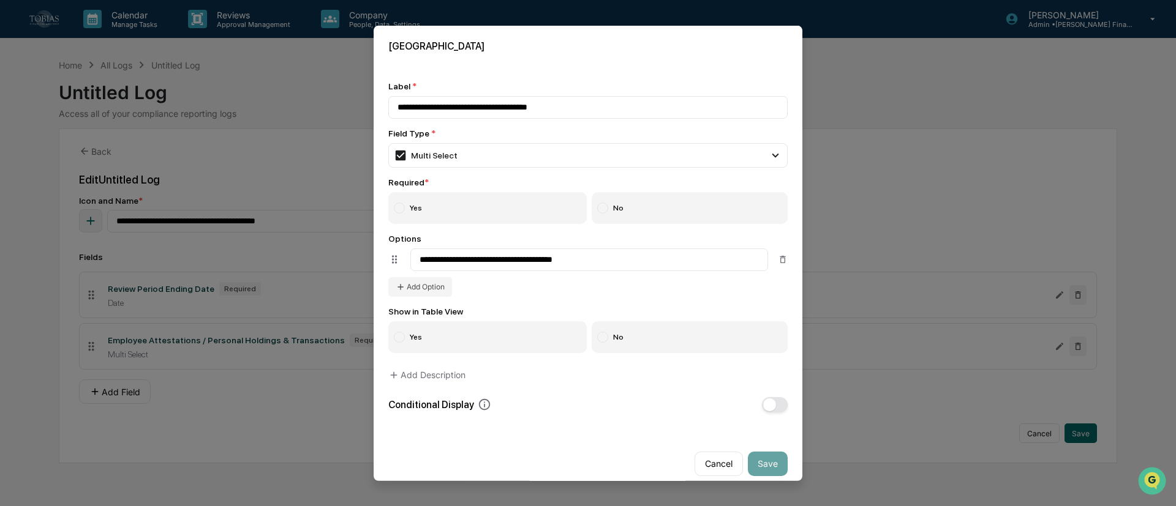
type input "**********"
click at [419, 288] on button "Add Option" at bounding box center [420, 287] width 64 height 20
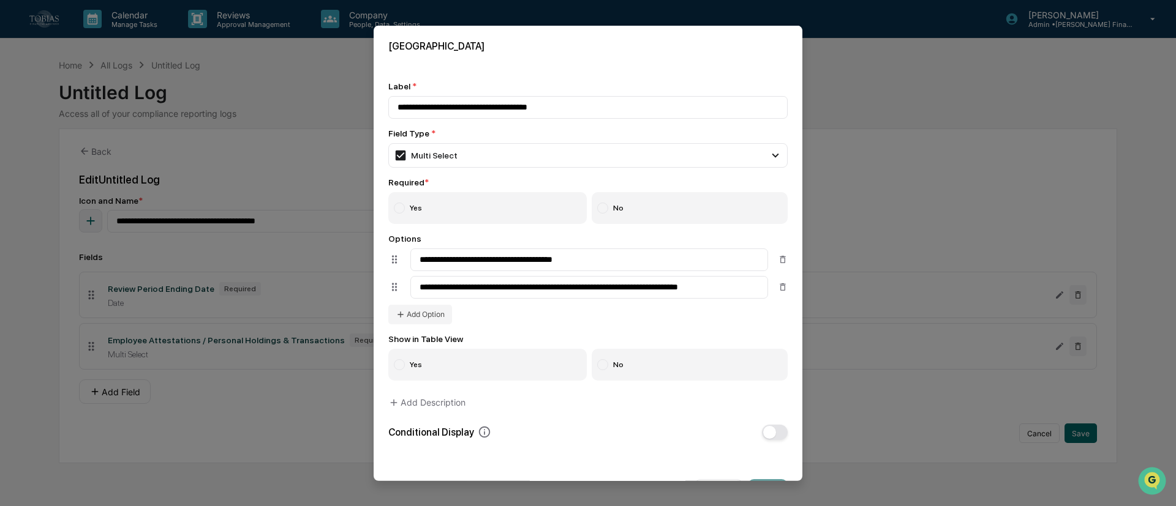
type input "**********"
click at [432, 317] on button "Add Option" at bounding box center [420, 315] width 64 height 20
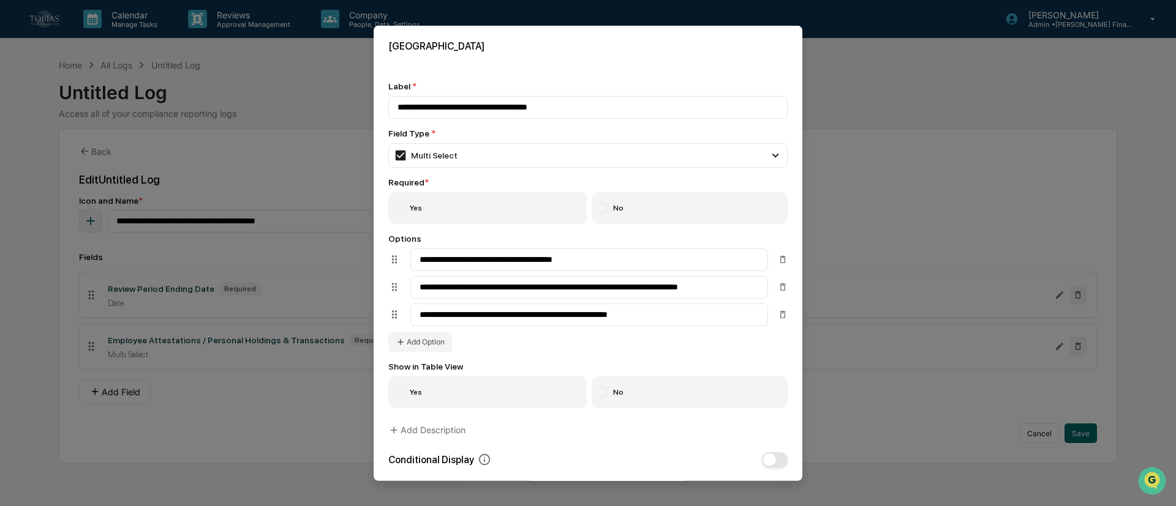
type input "**********"
click at [541, 350] on div "**********" at bounding box center [587, 293] width 399 height 118
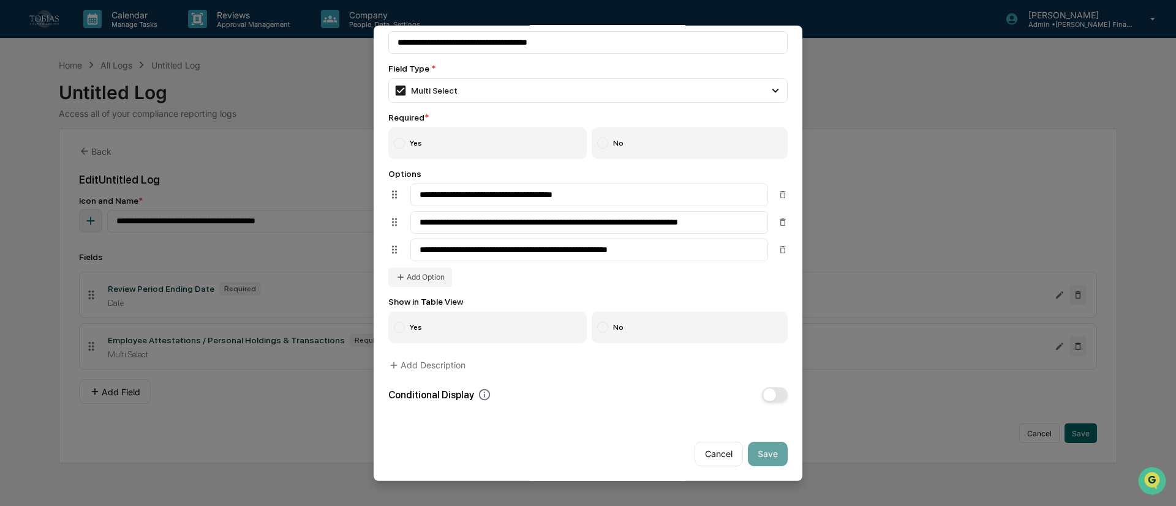
scroll to position [0, 0]
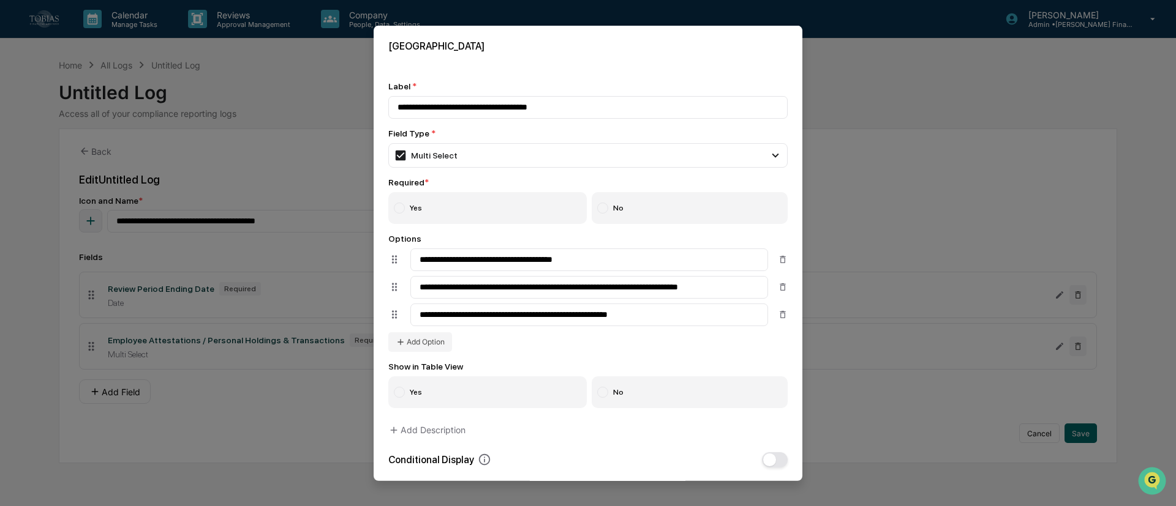
click at [458, 214] on label "Yes" at bounding box center [487, 208] width 198 height 32
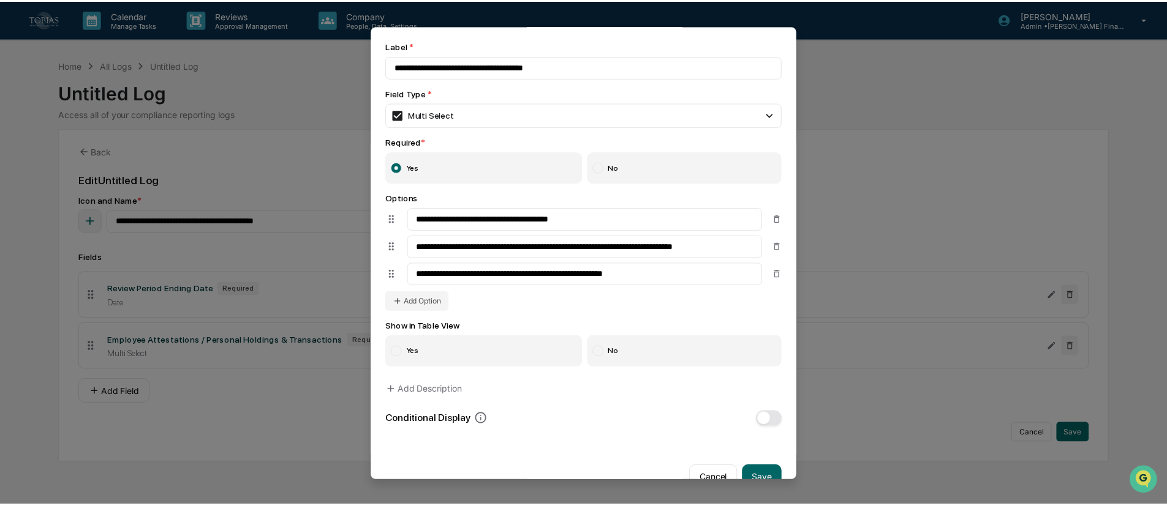
scroll to position [67, 0]
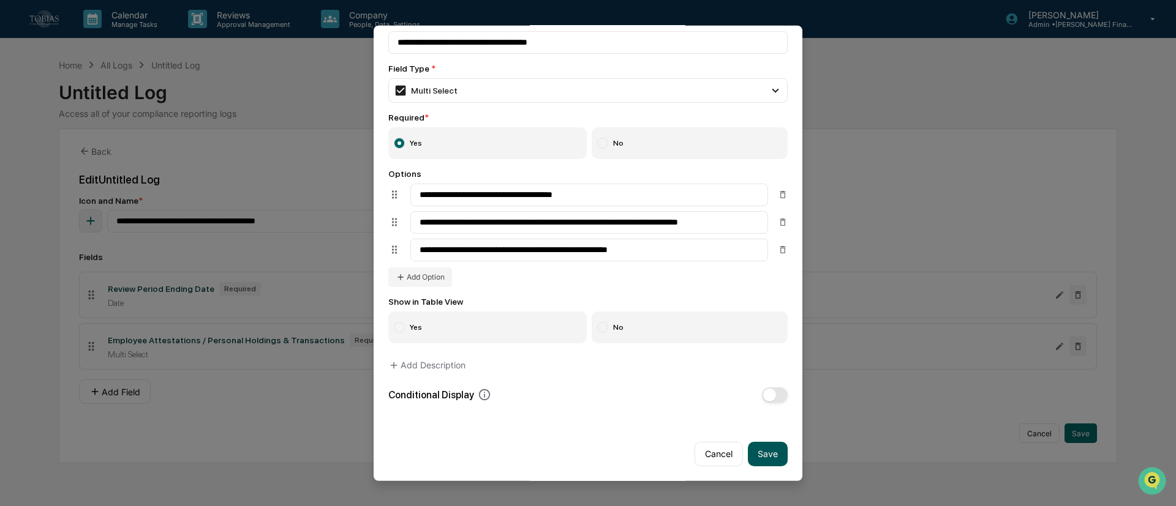
click at [759, 374] on button "Save" at bounding box center [768, 454] width 40 height 24
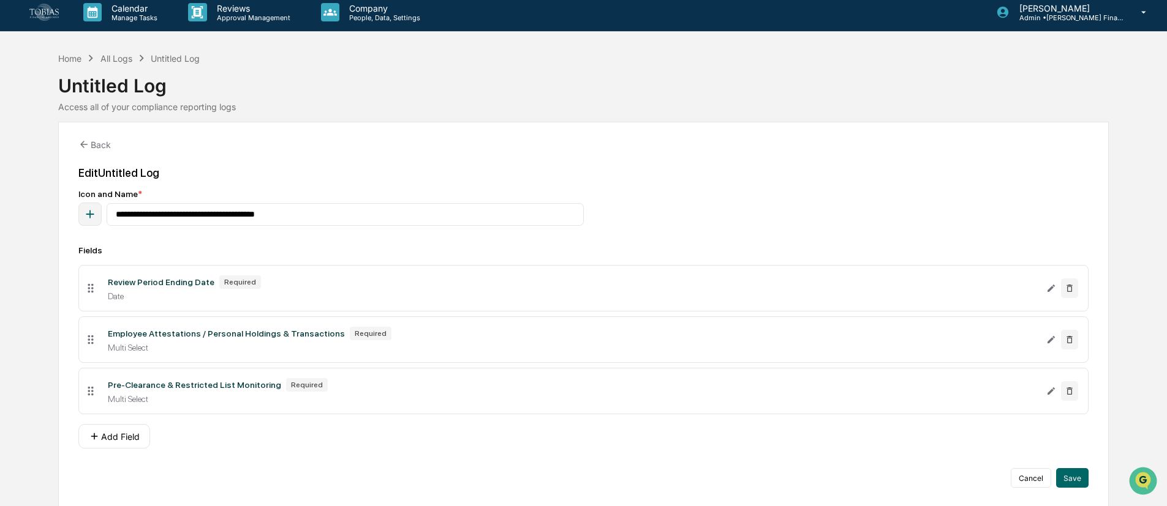
scroll to position [9, 0]
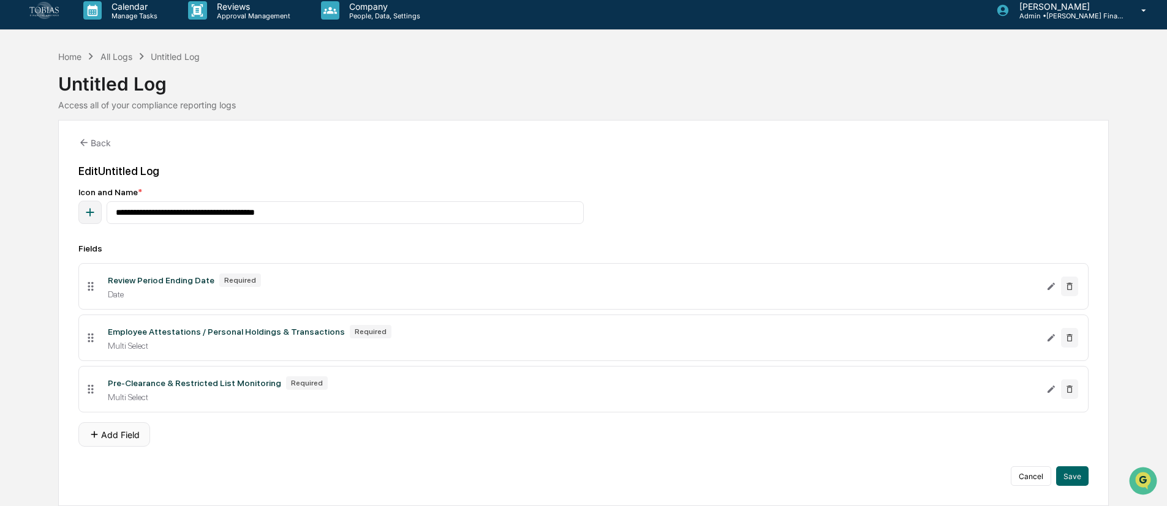
click at [131, 374] on button "Add Field" at bounding box center [114, 435] width 72 height 24
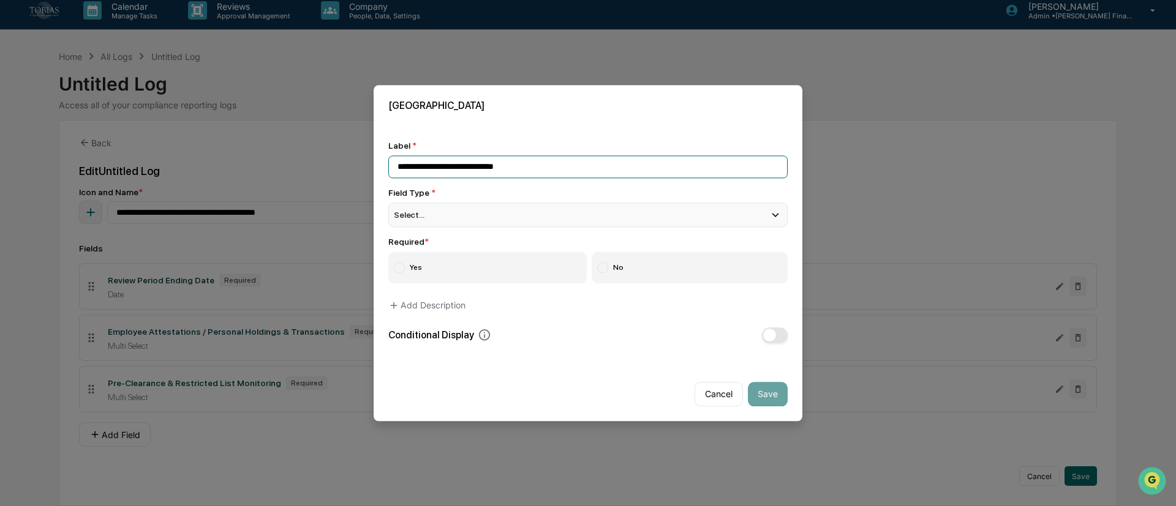
type input "**********"
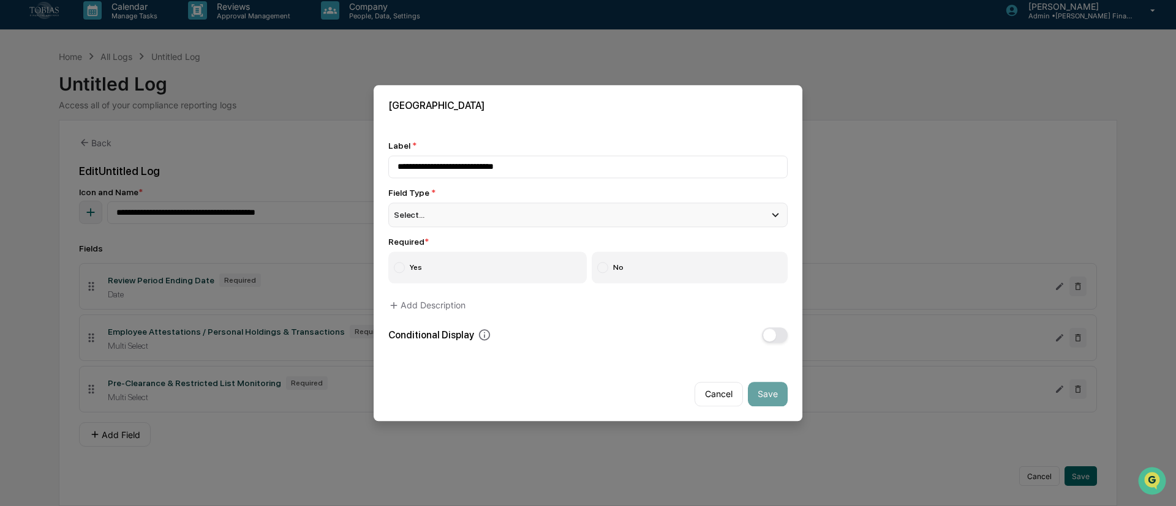
click at [440, 206] on div "Select..." at bounding box center [587, 215] width 399 height 24
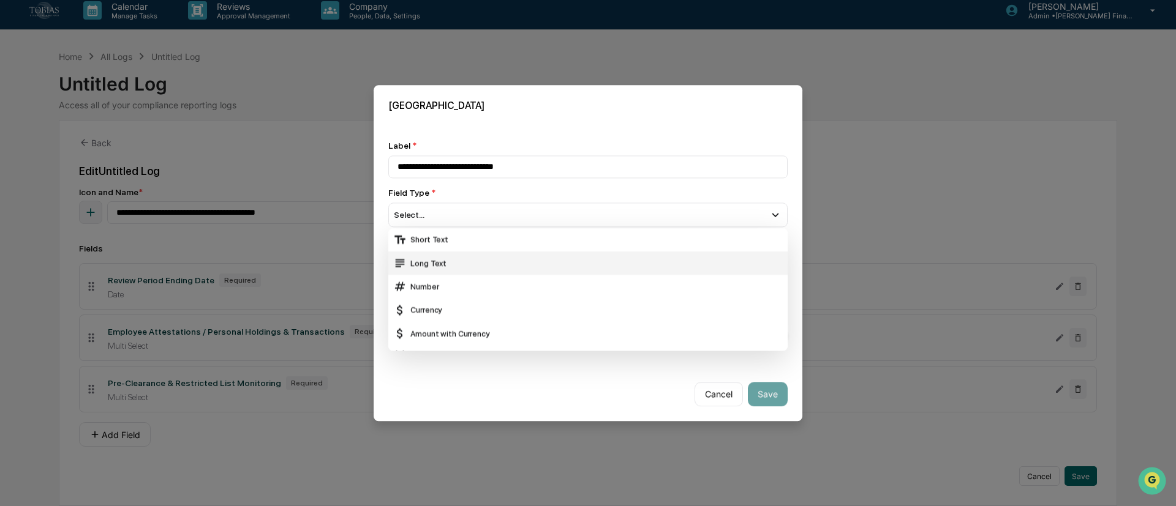
click at [433, 263] on div "Long Text" at bounding box center [587, 263] width 389 height 13
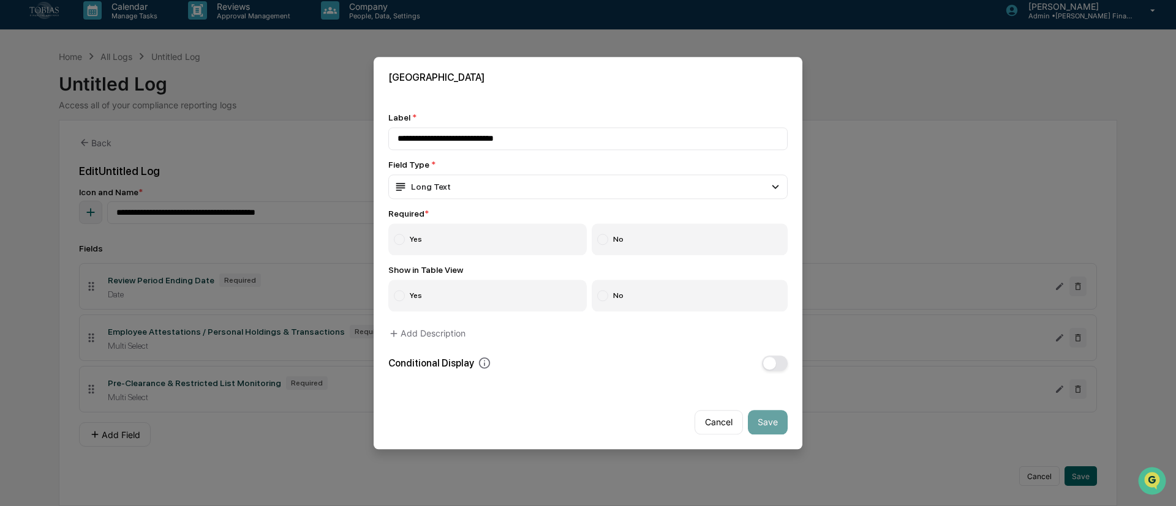
click at [456, 233] on label "Yes" at bounding box center [487, 240] width 198 height 32
click at [764, 374] on button "Save" at bounding box center [768, 422] width 40 height 24
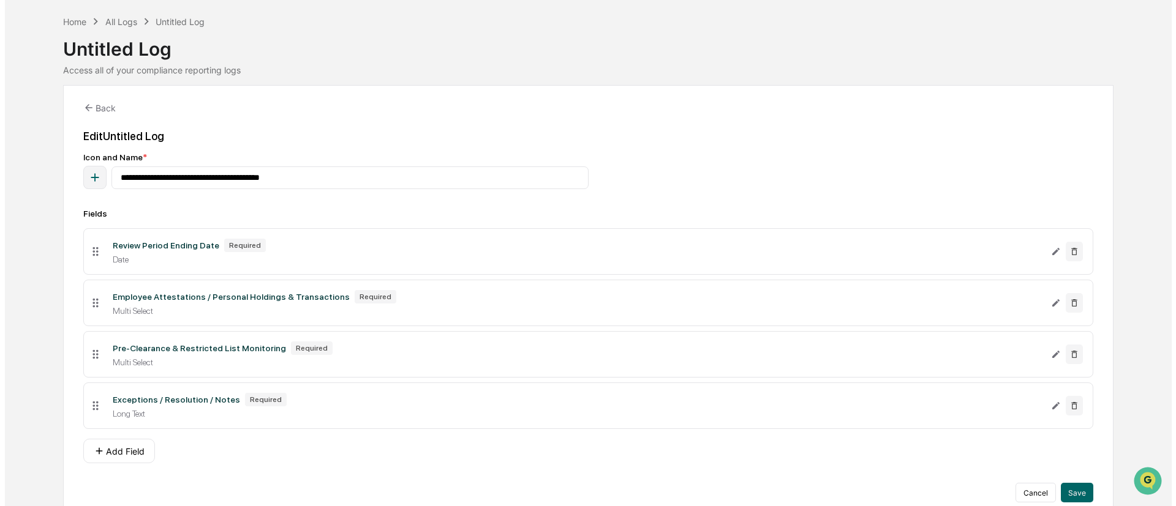
scroll to position [60, 0]
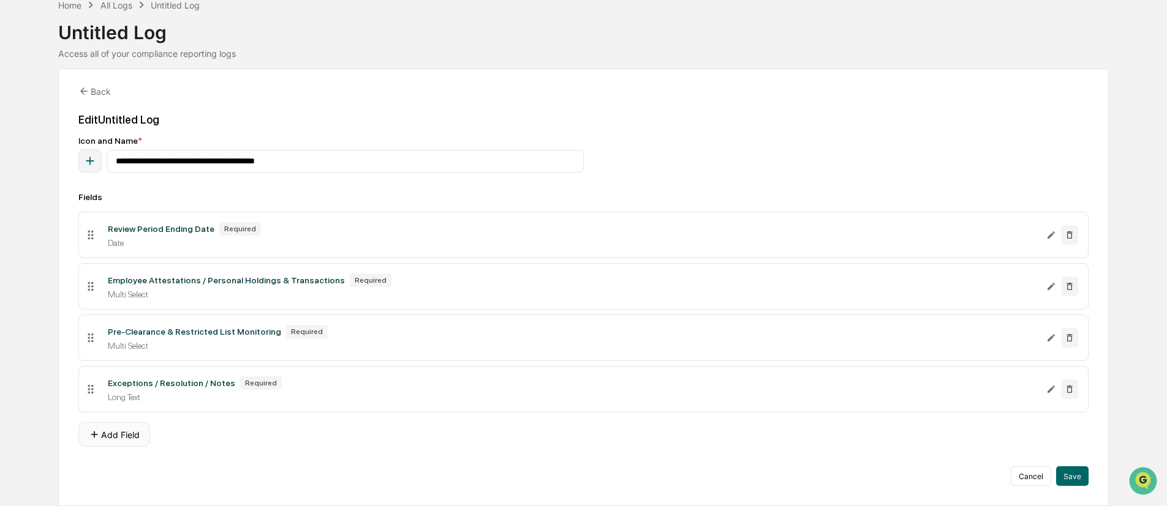
click at [120, 374] on button "Add Field" at bounding box center [114, 435] width 72 height 24
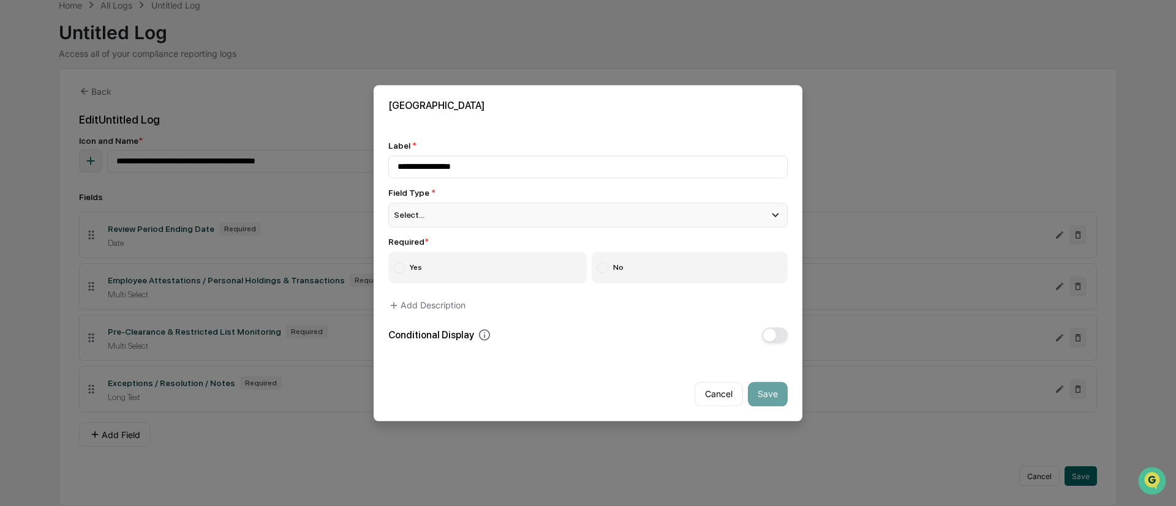
type input "**********"
click at [506, 211] on div "Select..." at bounding box center [587, 215] width 399 height 24
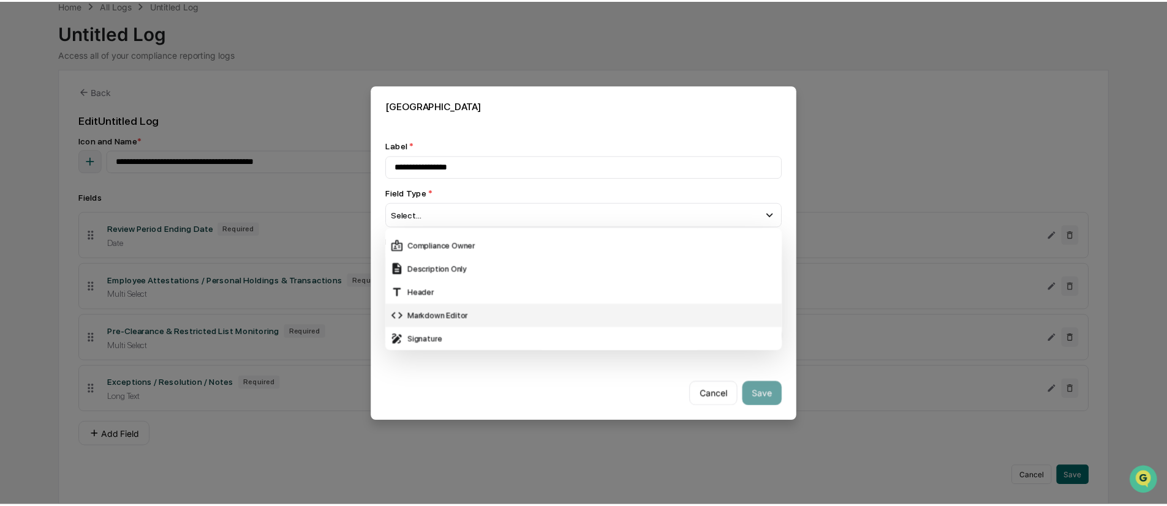
scroll to position [367, 0]
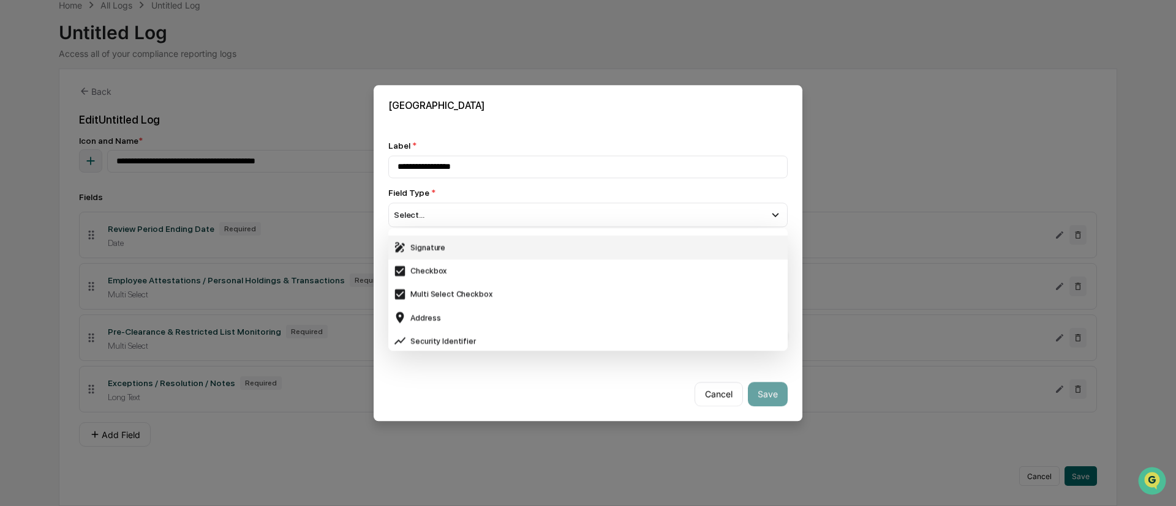
click at [435, 250] on div "Signature" at bounding box center [587, 247] width 389 height 13
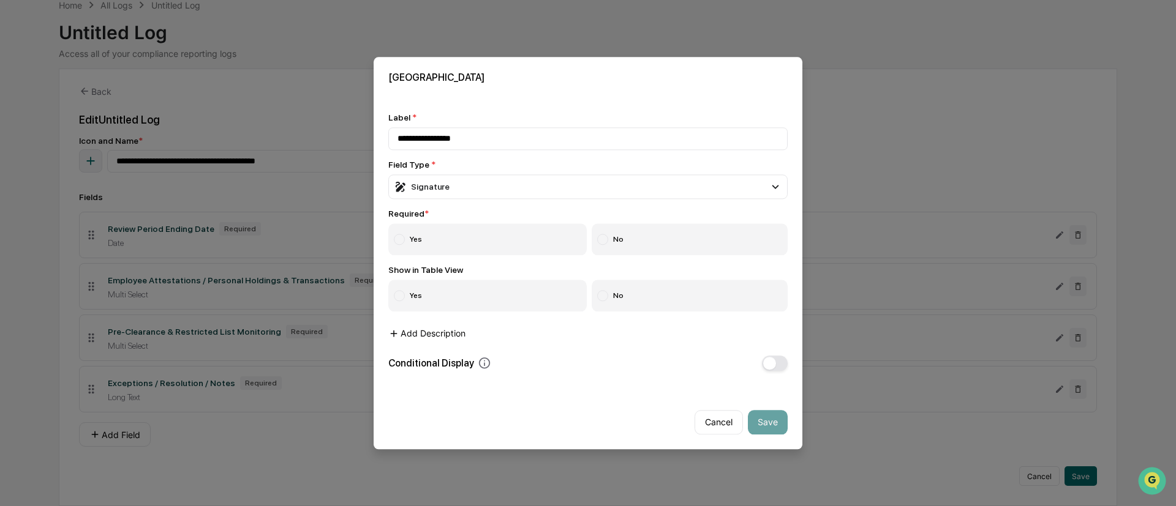
click at [435, 336] on button "Add Description" at bounding box center [426, 333] width 77 height 24
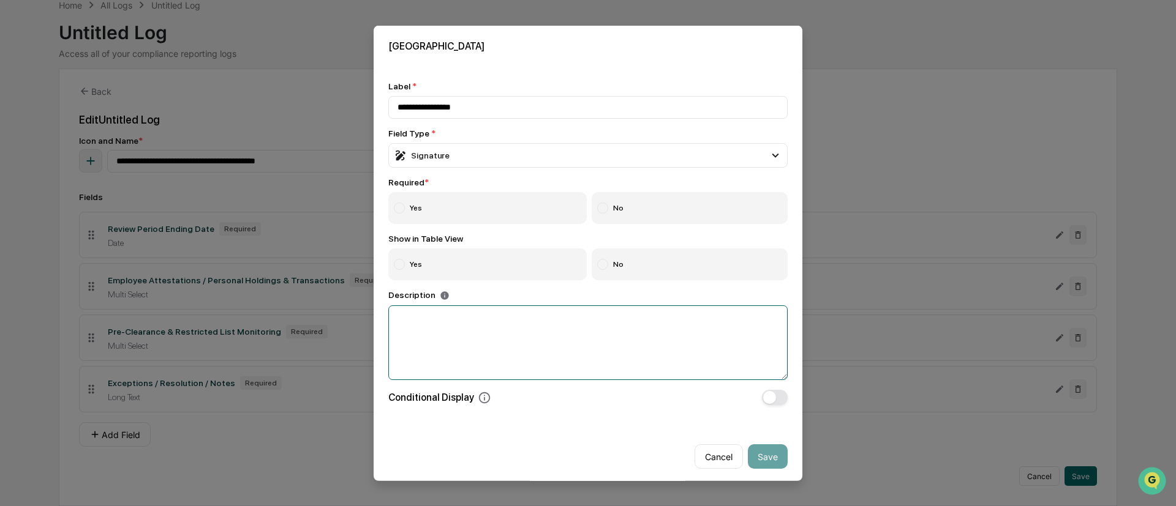
click at [435, 336] on textarea at bounding box center [587, 343] width 399 height 75
paste textarea "**********"
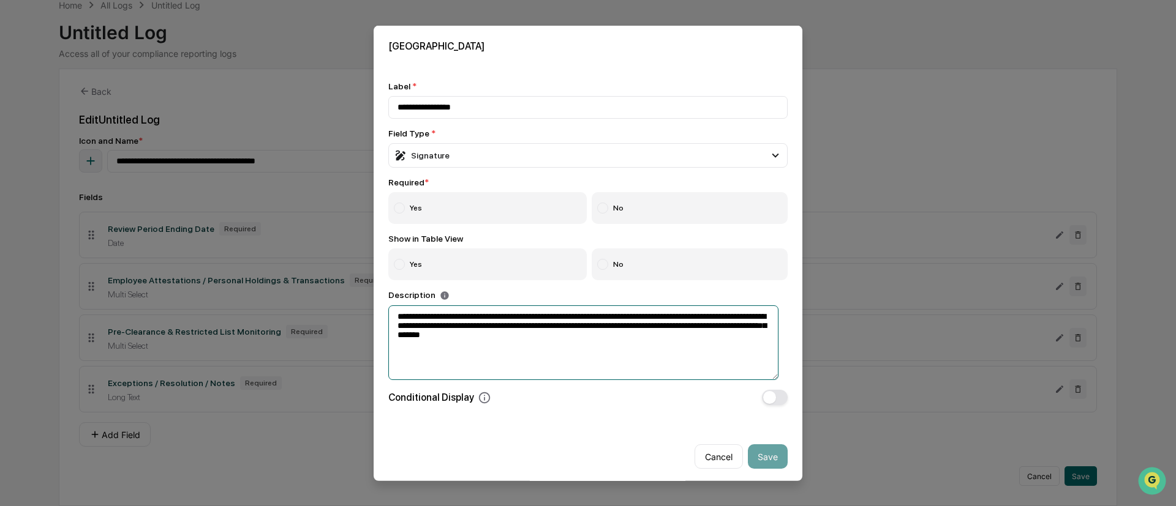
type textarea "**********"
click at [501, 303] on div "**********" at bounding box center [587, 335] width 399 height 90
click at [434, 210] on label "Yes" at bounding box center [487, 208] width 198 height 32
click at [760, 374] on button "Save" at bounding box center [768, 457] width 40 height 24
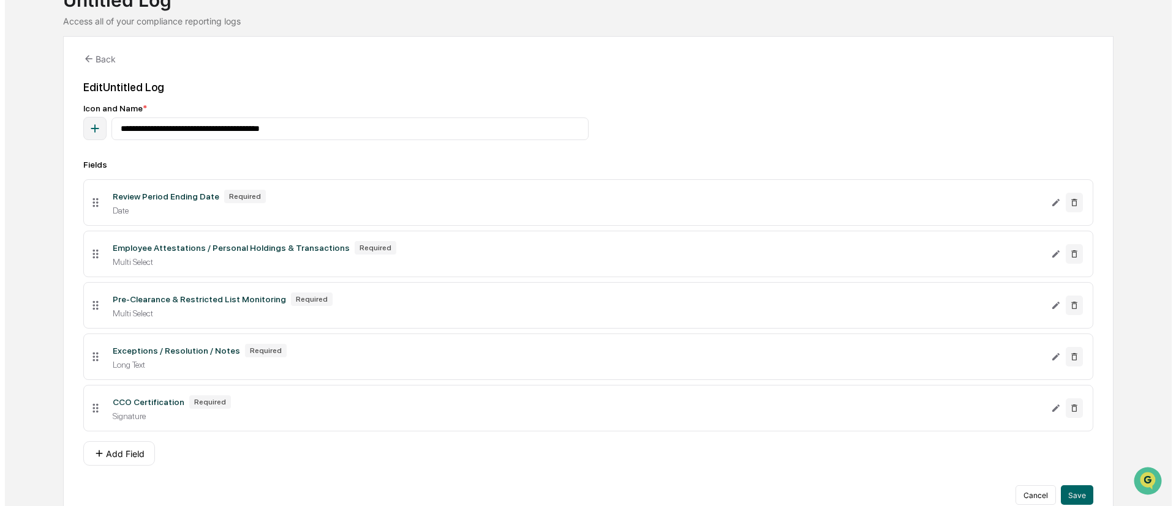
scroll to position [111, 0]
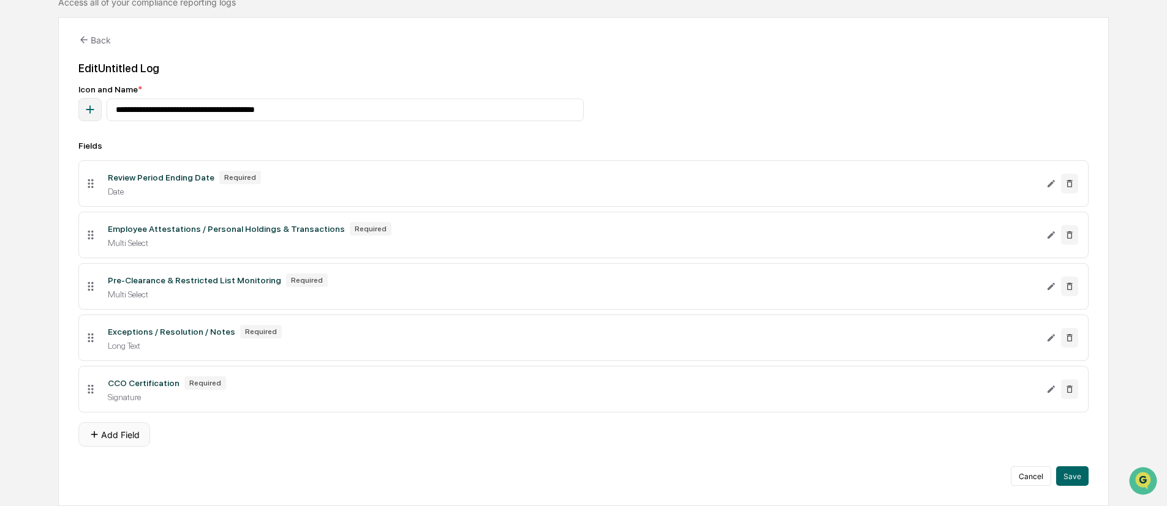
click at [131, 374] on button "Add Field" at bounding box center [114, 435] width 72 height 24
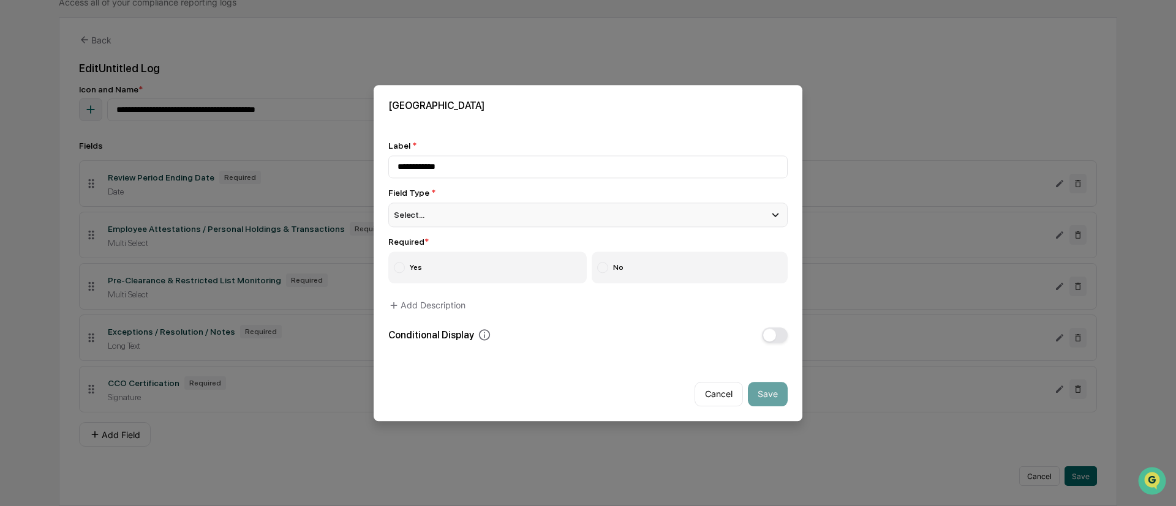
type input "**********"
click at [469, 217] on div "Select..." at bounding box center [587, 215] width 399 height 24
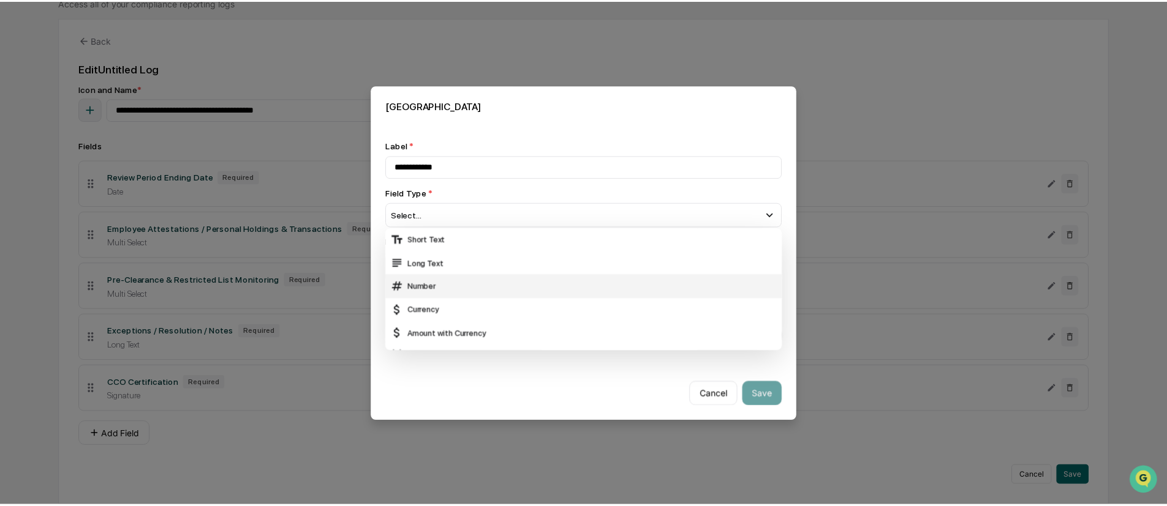
scroll to position [92, 0]
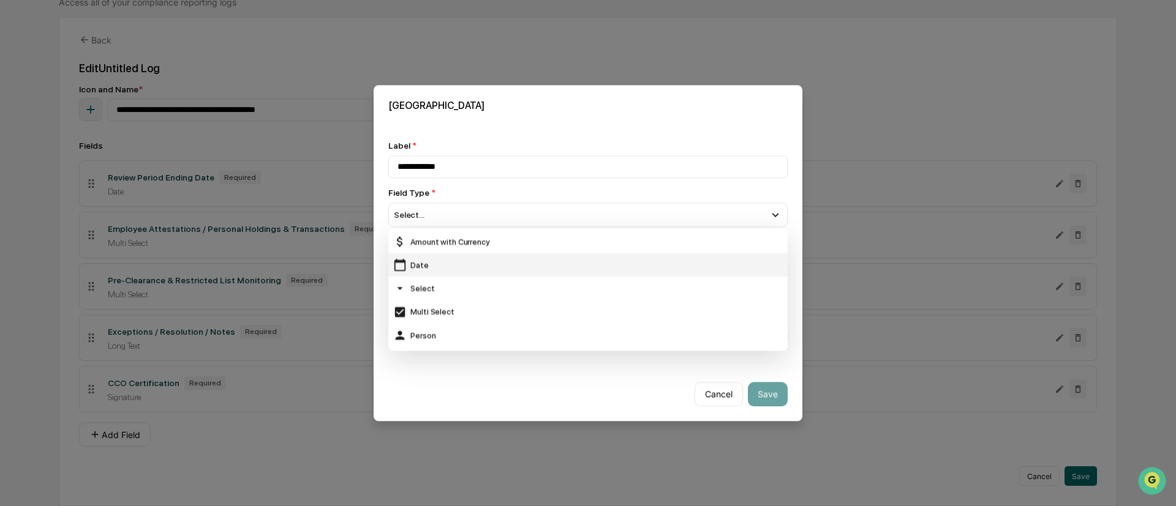
click at [460, 267] on div "Date" at bounding box center [587, 265] width 389 height 13
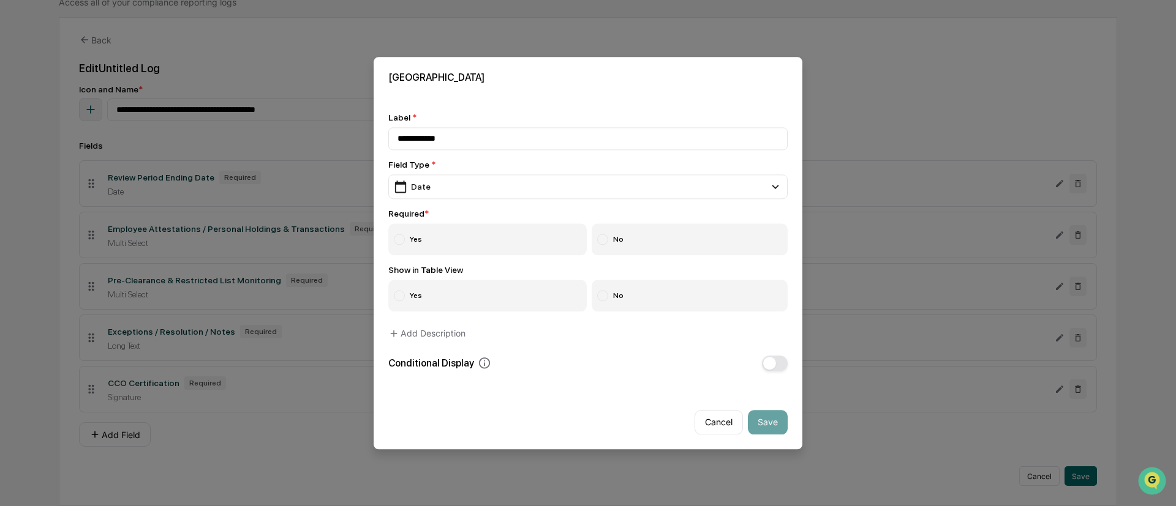
click at [613, 341] on div "**********" at bounding box center [587, 242] width 399 height 258
click at [438, 233] on label "Yes" at bounding box center [487, 240] width 198 height 32
click at [770, 374] on button "Save" at bounding box center [768, 422] width 40 height 24
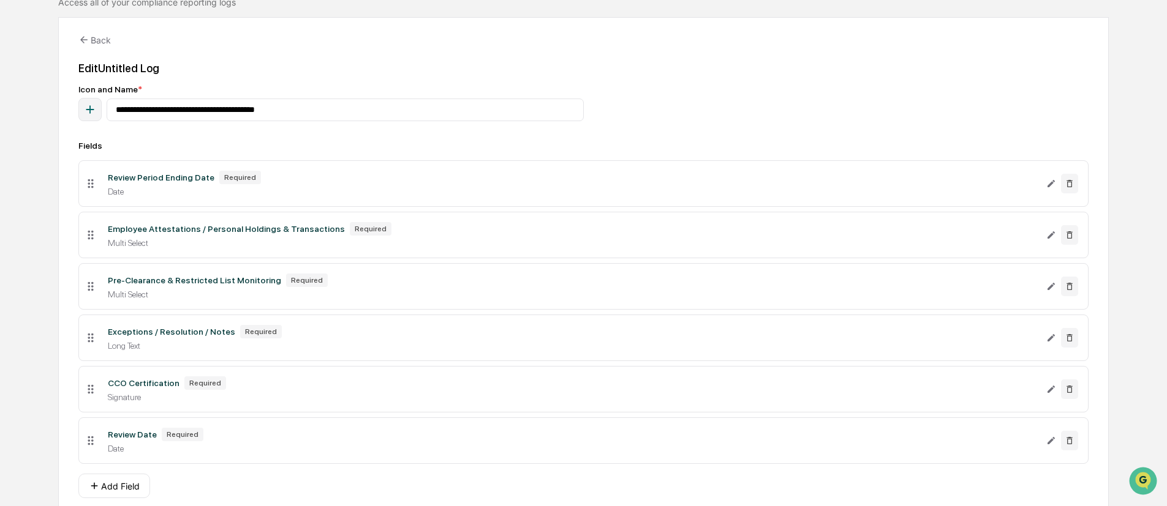
click at [863, 180] on div "Review Period Ending Date Required Date" at bounding box center [572, 184] width 948 height 26
click at [863, 181] on icon "Edit Review Period Ending Date field" at bounding box center [1051, 184] width 10 height 10
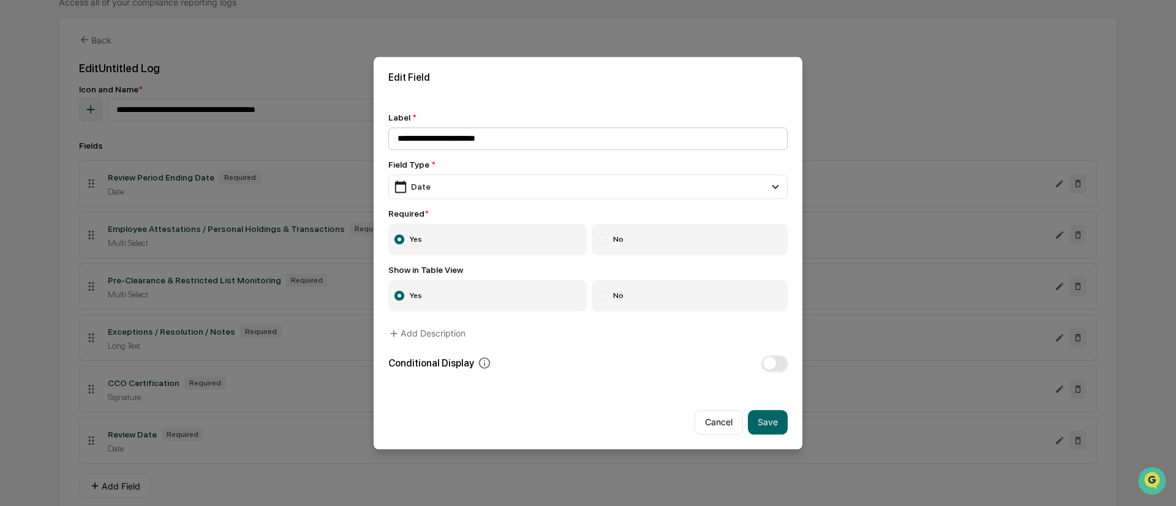
click at [459, 138] on input "**********" at bounding box center [587, 138] width 399 height 23
click at [457, 139] on input "**********" at bounding box center [587, 138] width 399 height 23
click at [461, 143] on input "**********" at bounding box center [587, 138] width 399 height 23
click at [455, 145] on input "**********" at bounding box center [587, 138] width 399 height 23
click at [461, 152] on div "**********" at bounding box center [587, 242] width 399 height 258
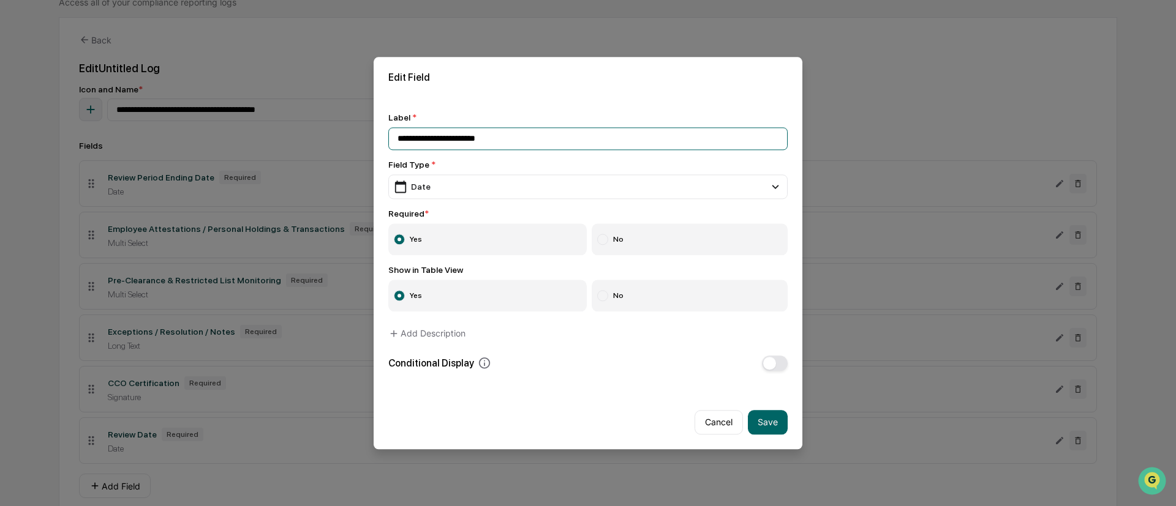
click at [452, 146] on input "**********" at bounding box center [587, 138] width 399 height 23
type input "**********"
click at [774, 374] on button "Save" at bounding box center [768, 422] width 40 height 24
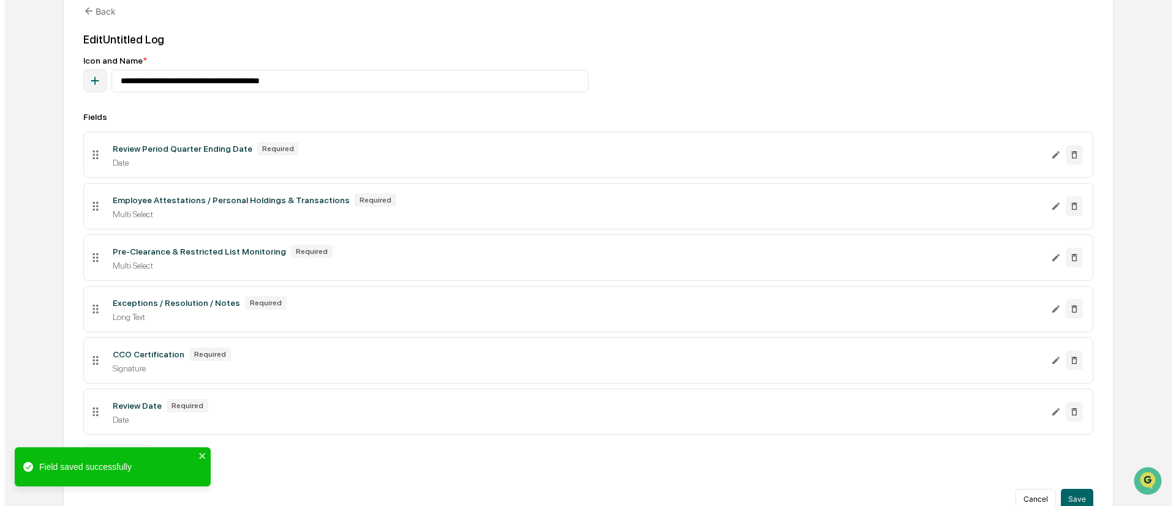
scroll to position [163, 0]
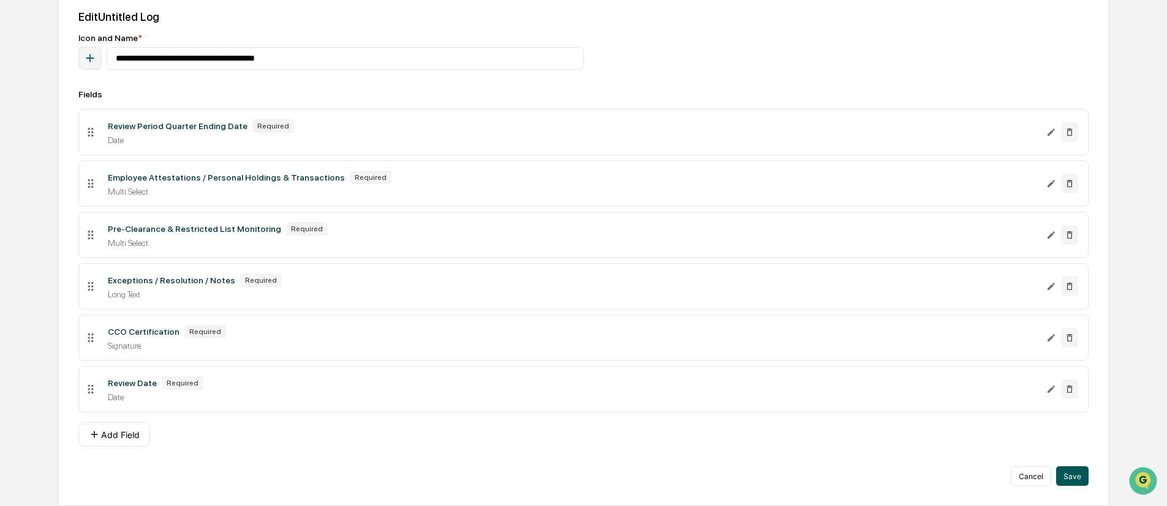
click at [863, 374] on button "Save" at bounding box center [1072, 477] width 32 height 20
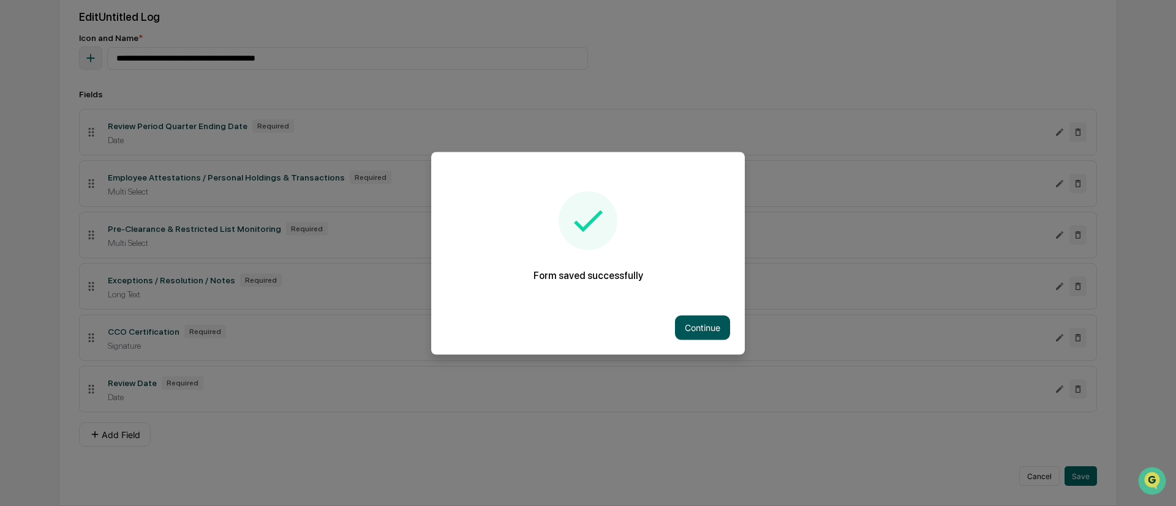
click at [696, 328] on button "Continue" at bounding box center [702, 327] width 55 height 24
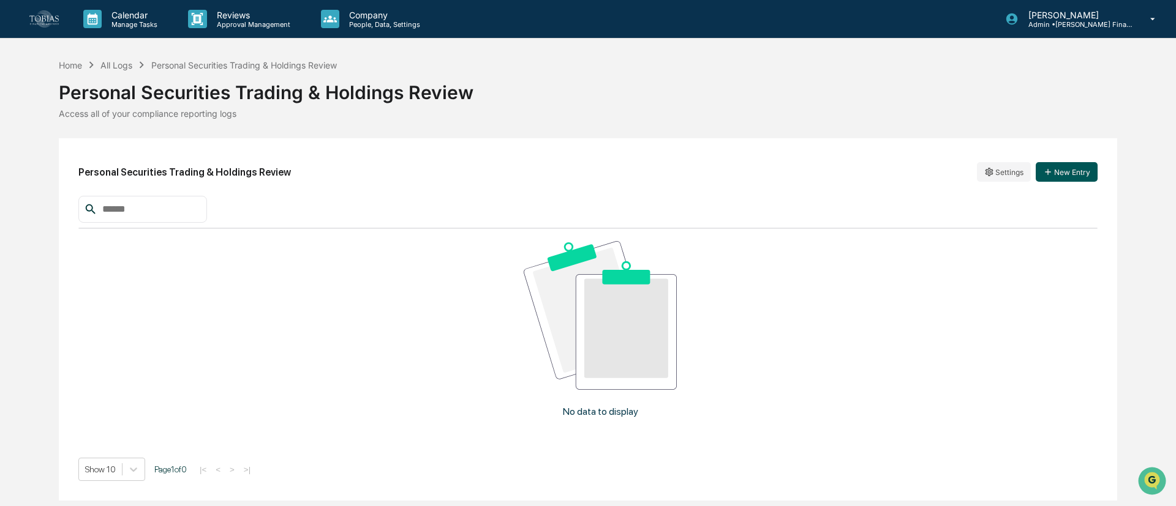
click at [863, 174] on button "New Entry" at bounding box center [1067, 172] width 62 height 20
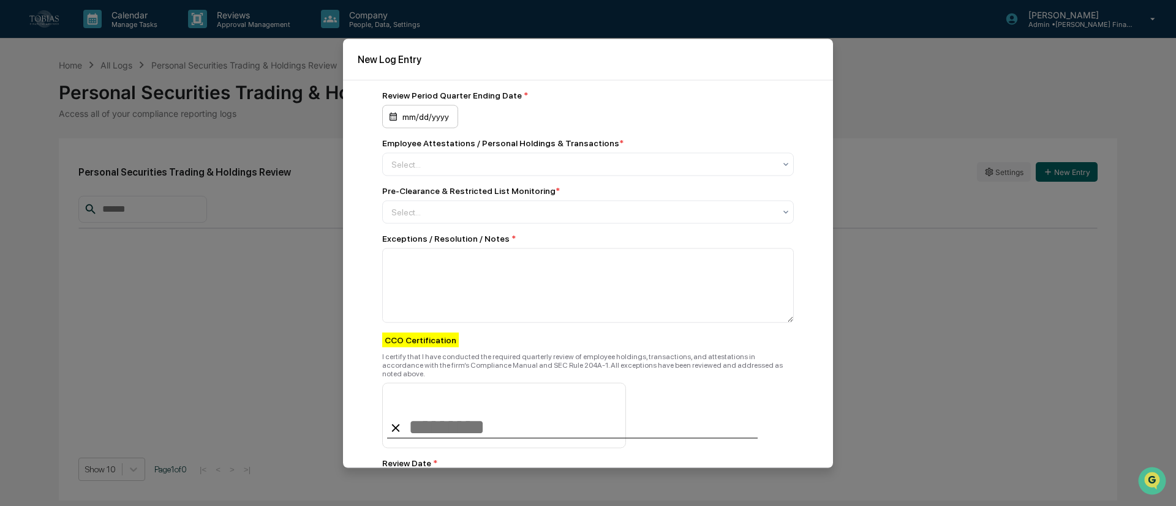
click at [434, 116] on div "mm/dd/yyyy" at bounding box center [420, 116] width 76 height 23
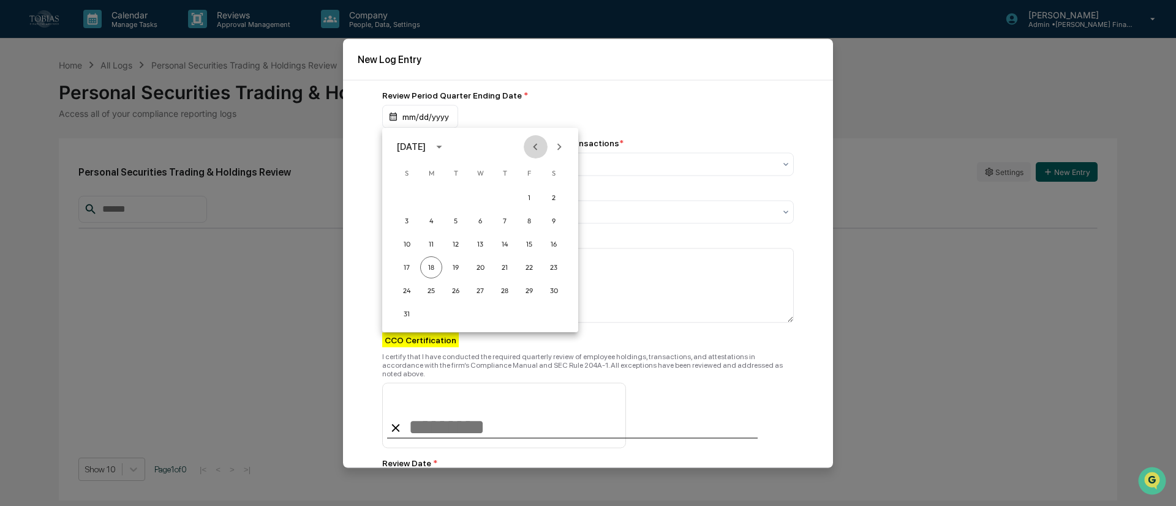
click at [543, 145] on button "Previous month" at bounding box center [535, 146] width 23 height 23
click at [532, 146] on icon "Previous month" at bounding box center [534, 146] width 13 height 13
click at [430, 289] on button "30" at bounding box center [431, 291] width 22 height 22
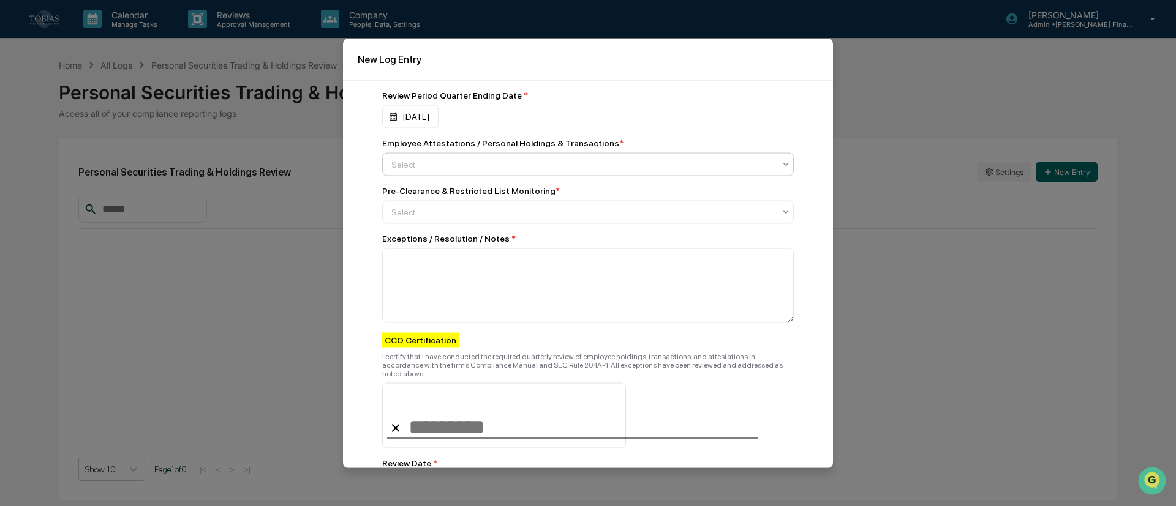
click at [500, 160] on div at bounding box center [582, 164] width 383 height 12
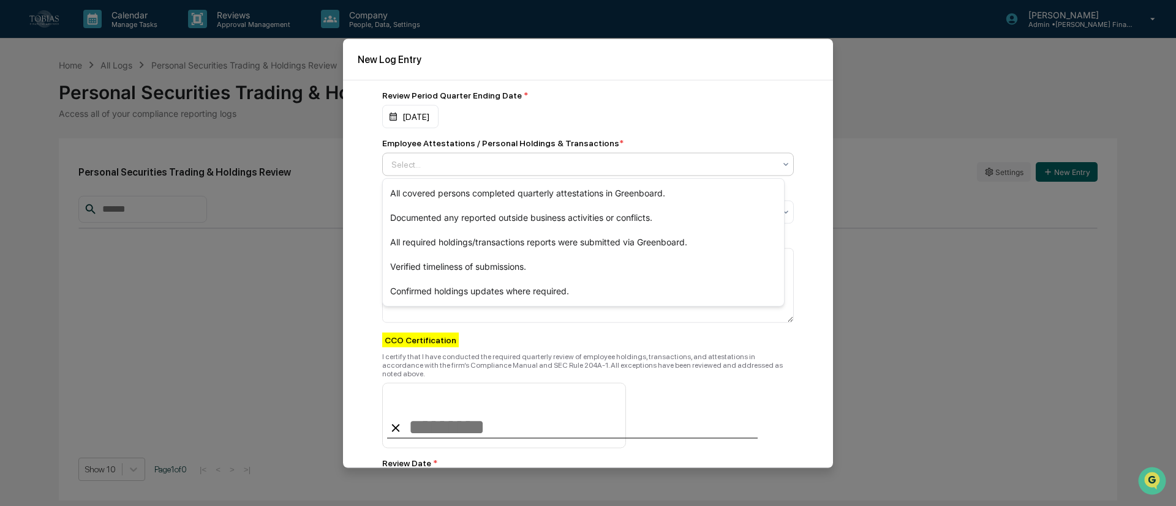
click at [666, 112] on div "06/30/2025" at bounding box center [588, 116] width 412 height 23
click at [487, 168] on div at bounding box center [582, 164] width 383 height 12
click at [483, 194] on div "All covered persons completed quarterly attestations in Greenboard." at bounding box center [583, 193] width 401 height 24
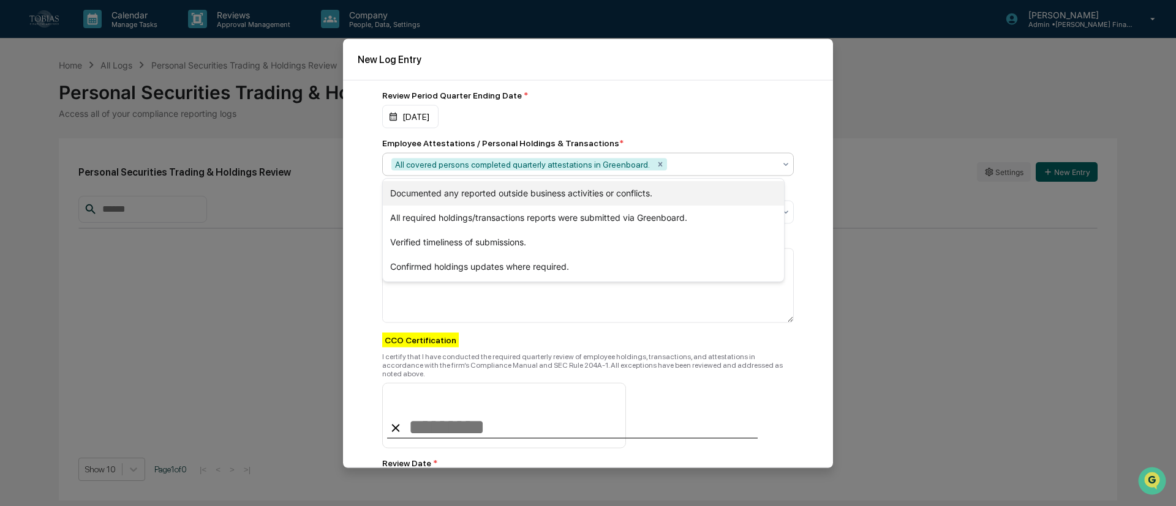
click at [481, 190] on div "Documented any reported outside business activities or conflicts." at bounding box center [583, 193] width 401 height 24
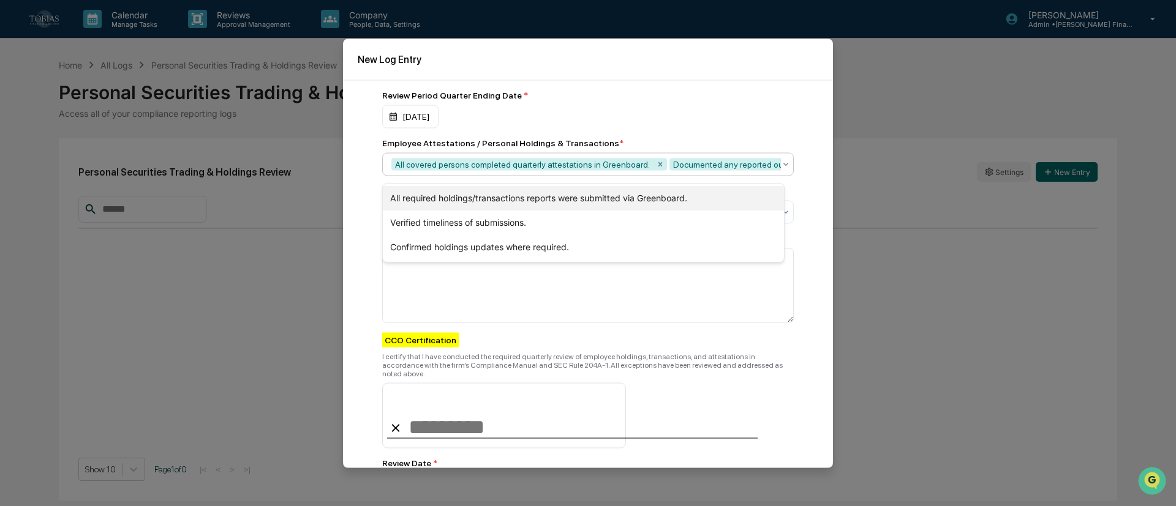
click at [484, 195] on div "All required holdings/transactions reports were submitted via Greenboard." at bounding box center [583, 198] width 401 height 24
click at [477, 202] on div "Verified timeliness of submissions." at bounding box center [583, 198] width 401 height 24
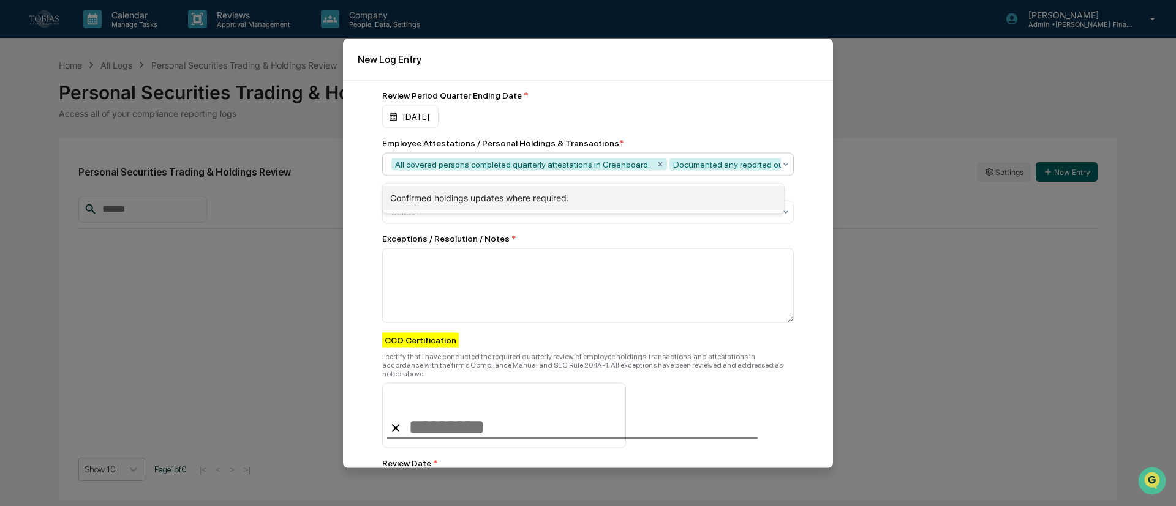
click at [479, 201] on div "Confirmed holdings updates where required." at bounding box center [583, 198] width 401 height 24
click at [664, 124] on div "06/30/2025" at bounding box center [588, 116] width 412 height 23
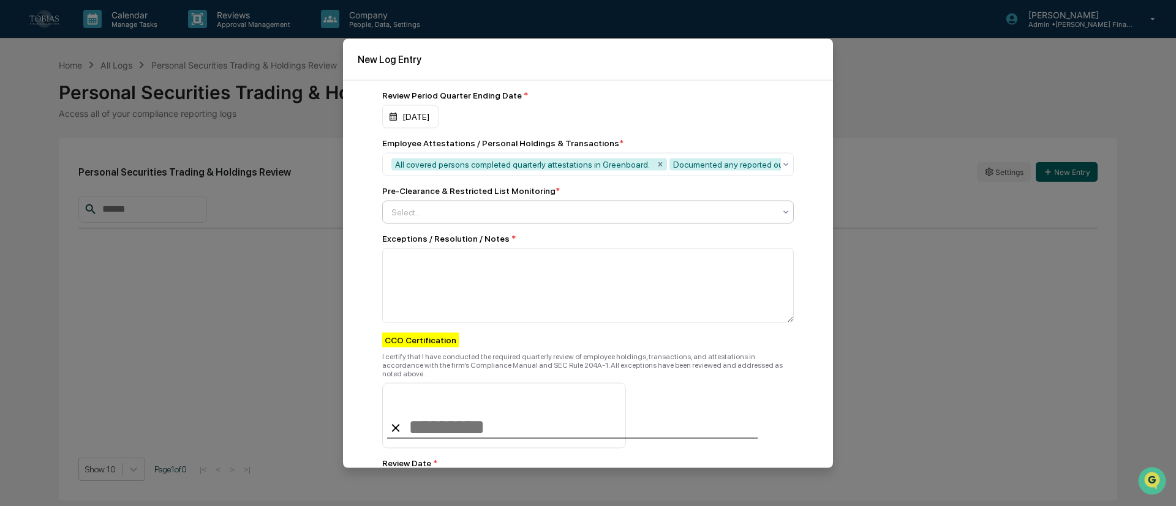
click at [474, 210] on div at bounding box center [582, 212] width 383 height 12
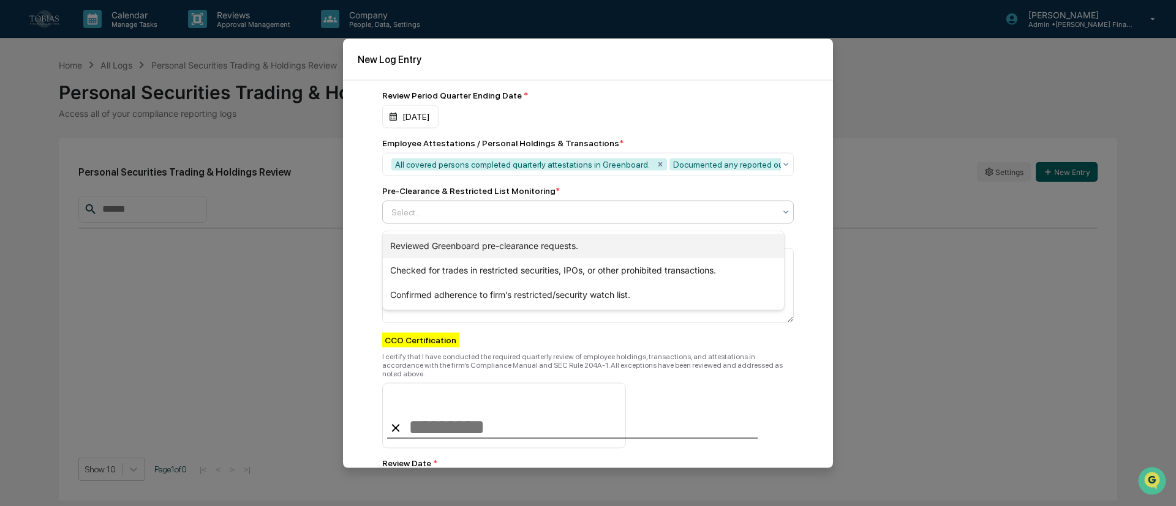
click at [596, 244] on div "Reviewed Greenboard pre-clearance requests." at bounding box center [583, 246] width 401 height 24
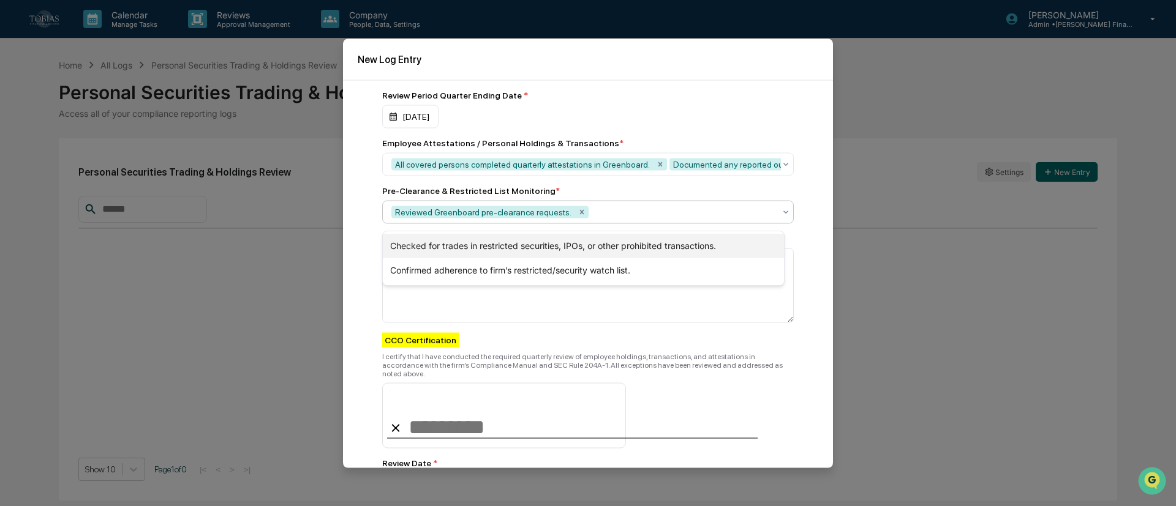
click at [600, 246] on div "Checked for trades in restricted securities, IPOs, or other prohibited transact…" at bounding box center [583, 246] width 401 height 24
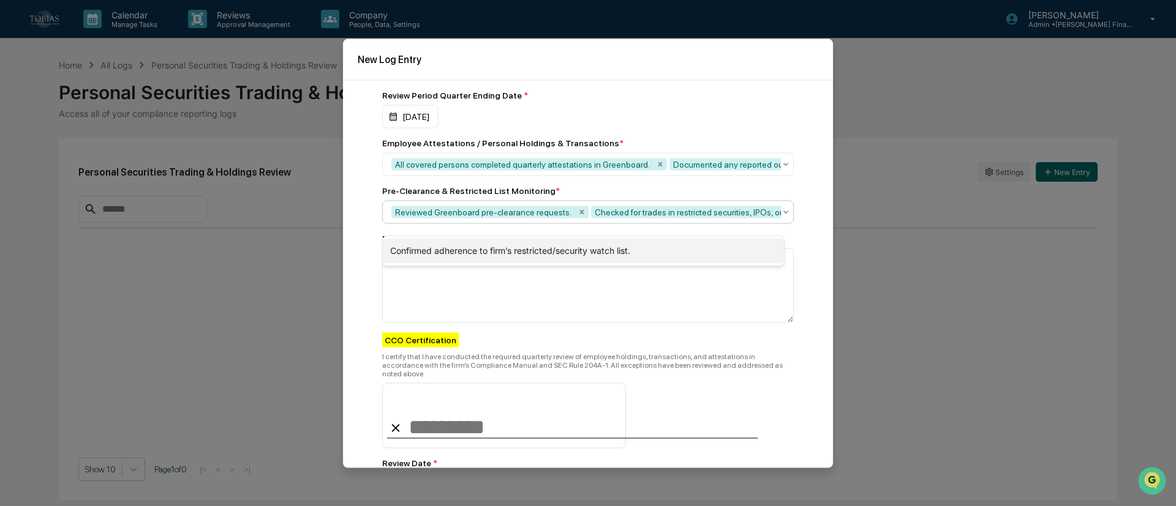
click at [596, 247] on div "Confirmed adherence to firm’s restricted/security watch list." at bounding box center [583, 251] width 401 height 24
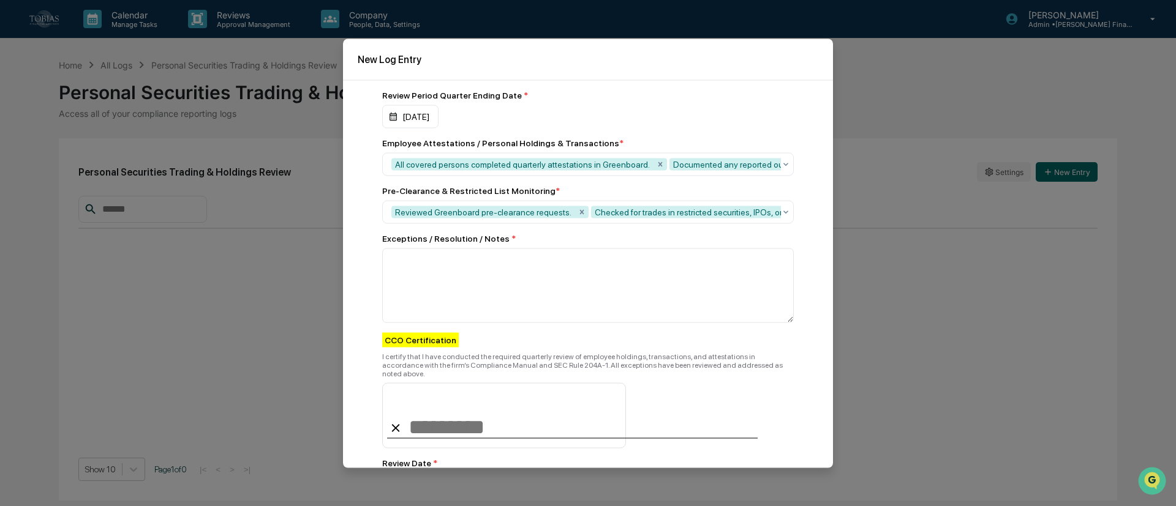
click at [364, 312] on div "Review Period Quarter Ending Date * 06/30/2025 Employee Attestations / Personal…" at bounding box center [588, 274] width 490 height 388
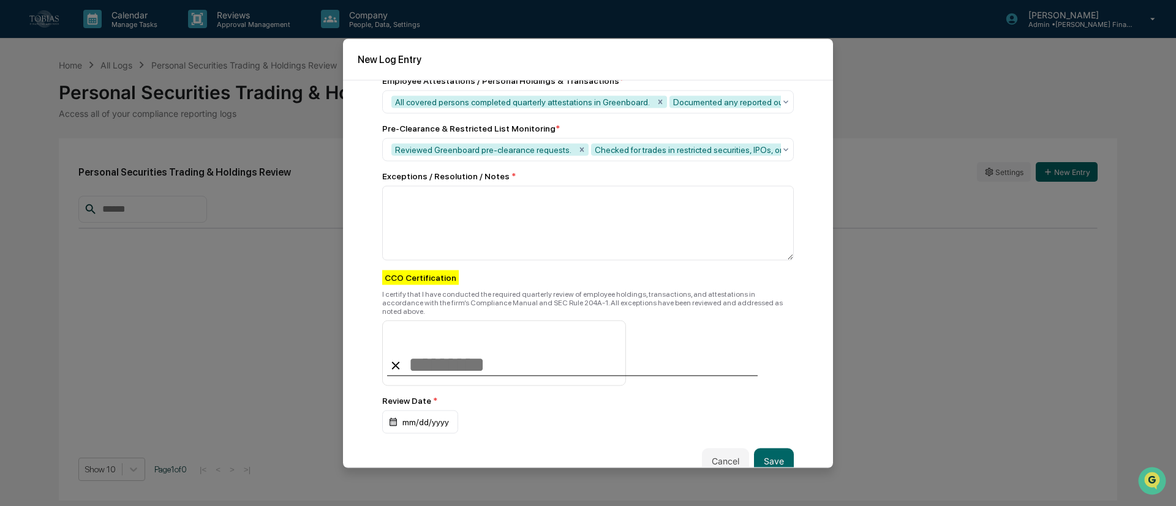
scroll to position [83, 0]
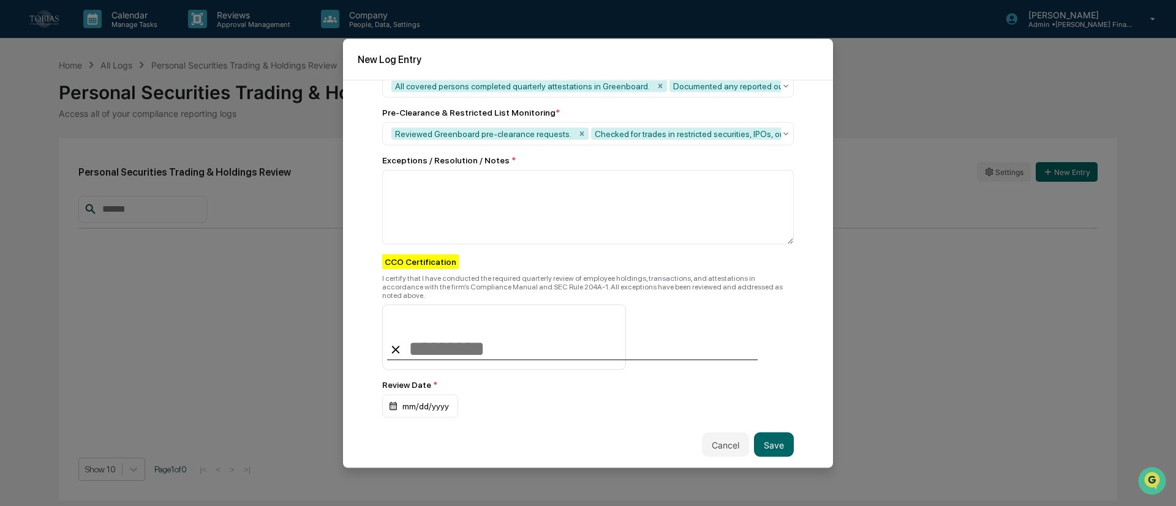
click at [530, 291] on div "I certify that I have conducted the required quarterly review of employee holdi…" at bounding box center [588, 287] width 412 height 26
click at [722, 374] on button "Cancel" at bounding box center [725, 445] width 47 height 24
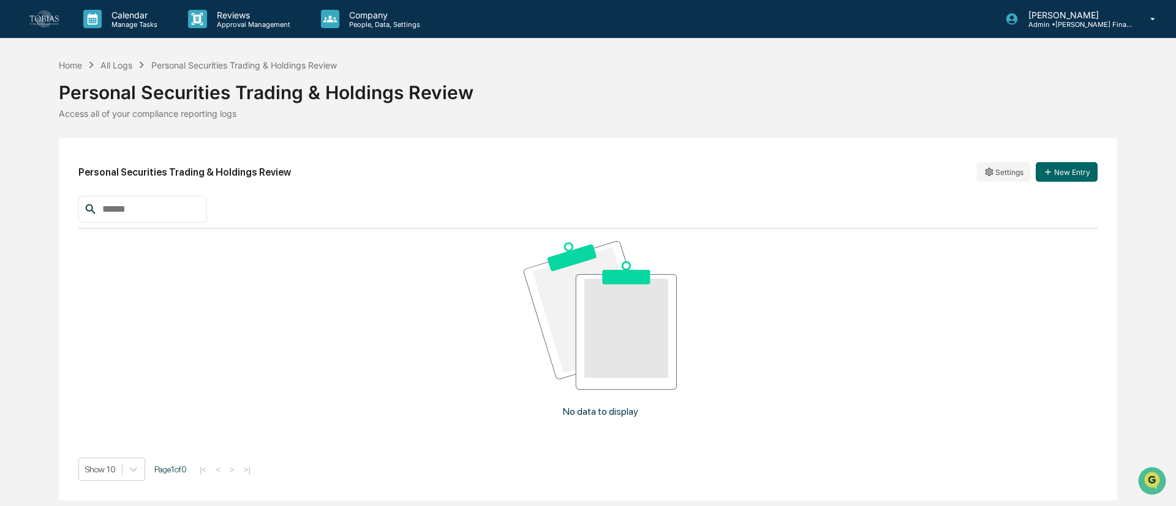
click at [238, 67] on div "Personal Securities Trading & Holdings Review" at bounding box center [244, 65] width 186 height 10
click at [863, 158] on div "Personal Securities Trading & Holdings Review Settings New Entry" at bounding box center [587, 172] width 1019 height 28
click at [863, 171] on html "Calendar Manage Tasks Reviews Approval Management Company People, Data, Setting…" at bounding box center [588, 253] width 1176 height 506
click at [863, 191] on div "Edit" at bounding box center [1003, 197] width 78 height 20
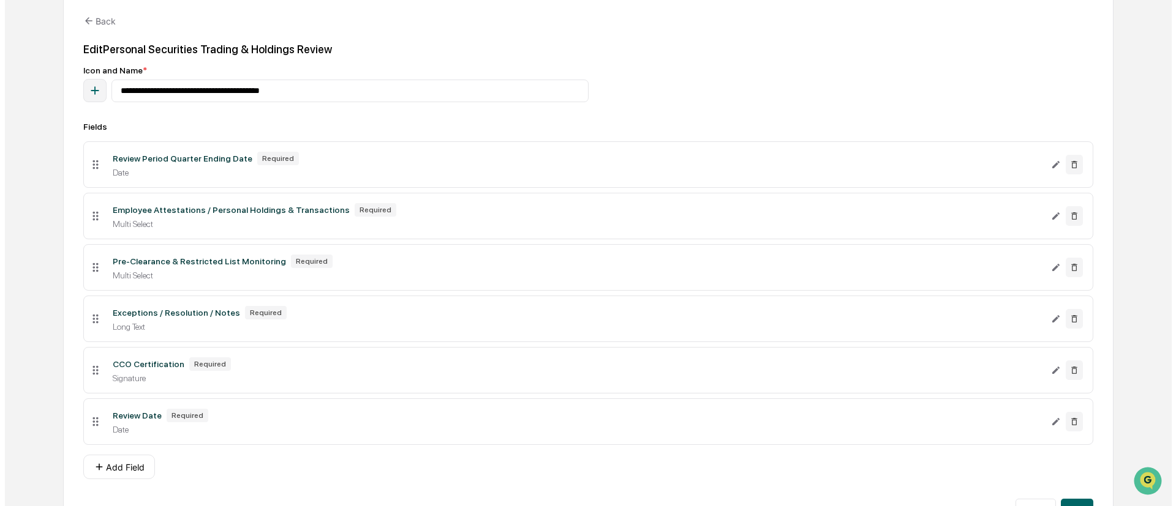
scroll to position [163, 0]
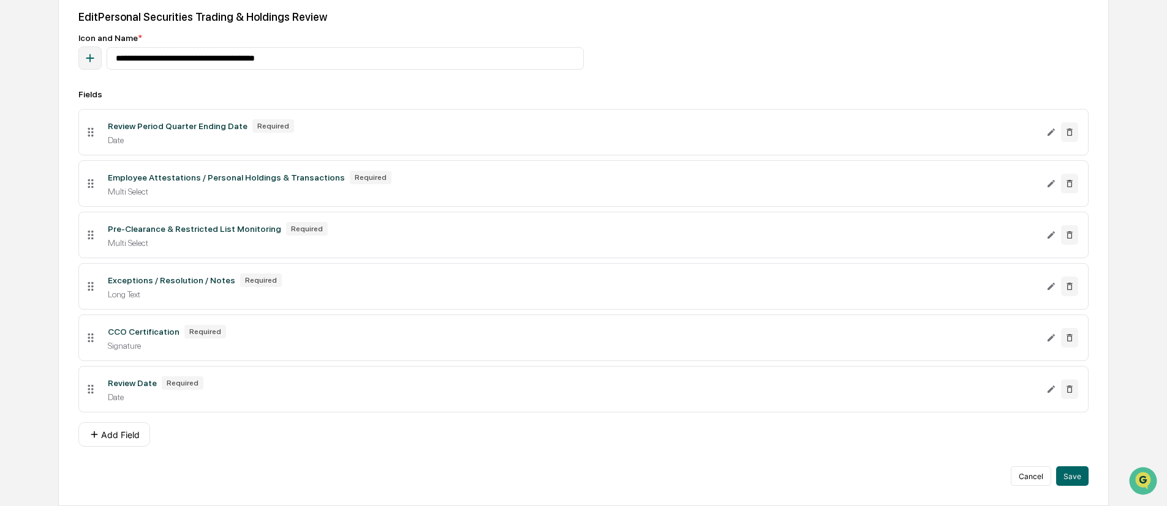
click at [487, 243] on div "Multi Select" at bounding box center [572, 243] width 928 height 10
click at [863, 236] on icon "Edit Pre-Clearance & Restricted List Monitoring field" at bounding box center [1051, 235] width 10 height 10
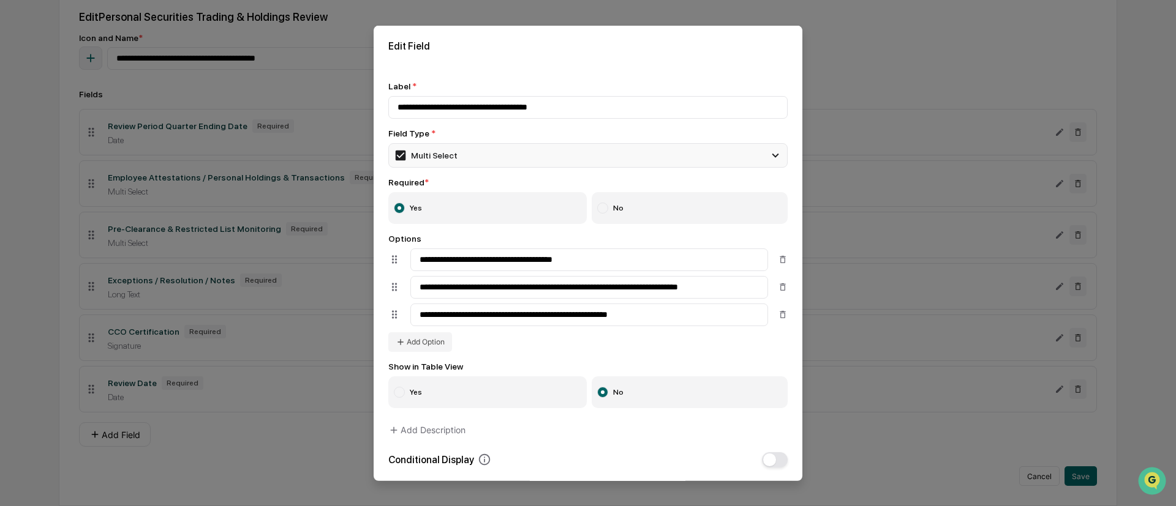
click at [501, 148] on div "Multi Select" at bounding box center [587, 155] width 399 height 24
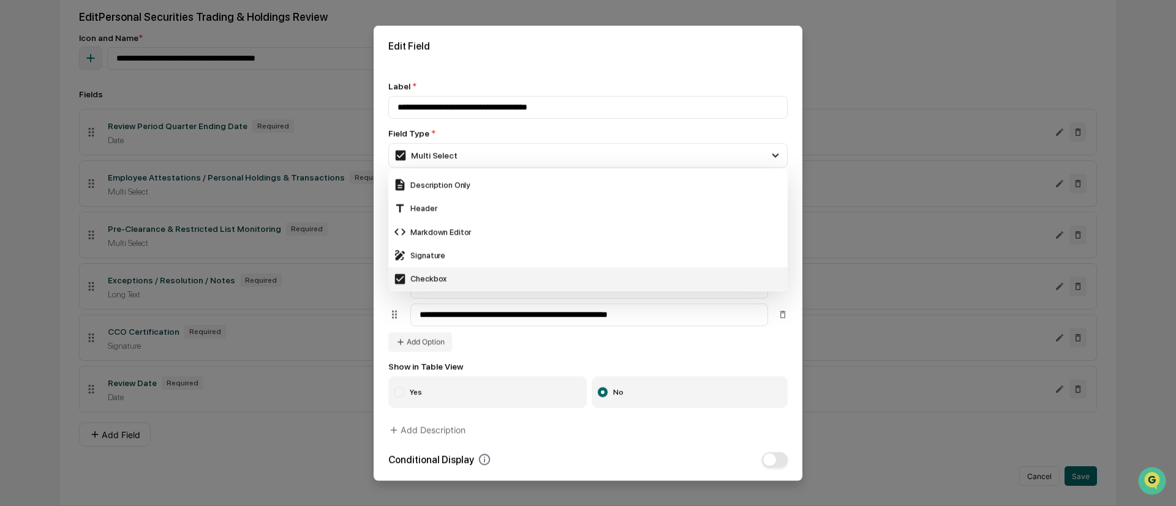
scroll to position [367, 0]
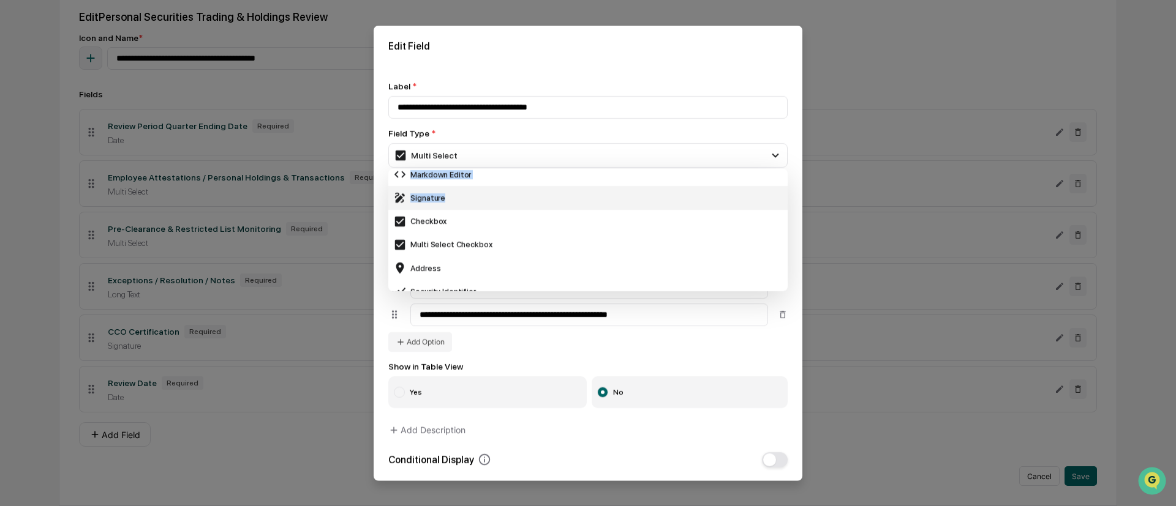
drag, startPoint x: 563, startPoint y: 204, endPoint x: 568, endPoint y: 179, distance: 25.0
click at [568, 179] on div "Short Text Long Text Number Currency Amount with Currency Date Select Multi Sel…" at bounding box center [587, 230] width 399 height 122
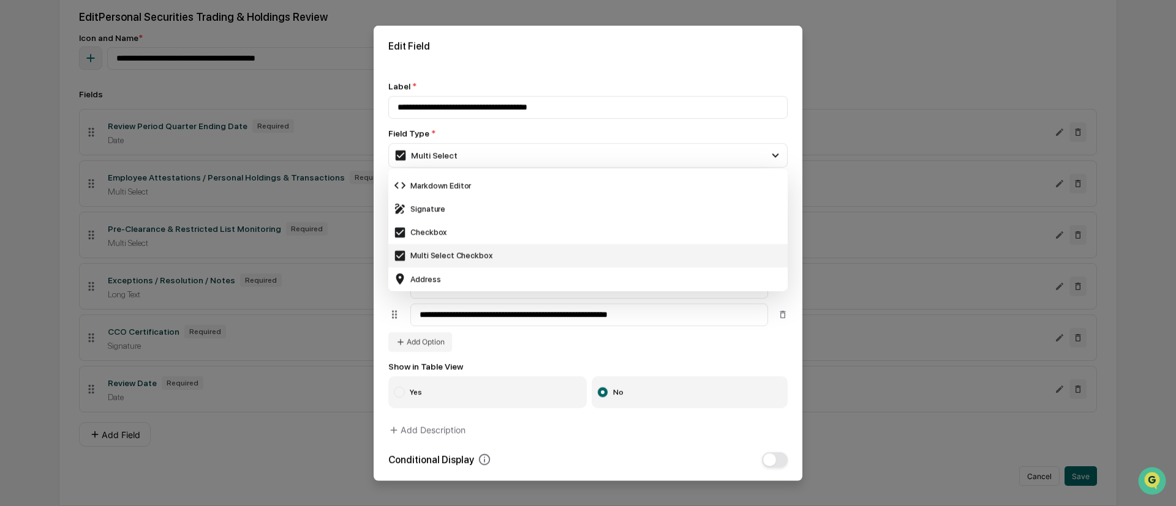
click at [515, 256] on div "Multi Select Checkbox" at bounding box center [587, 255] width 389 height 13
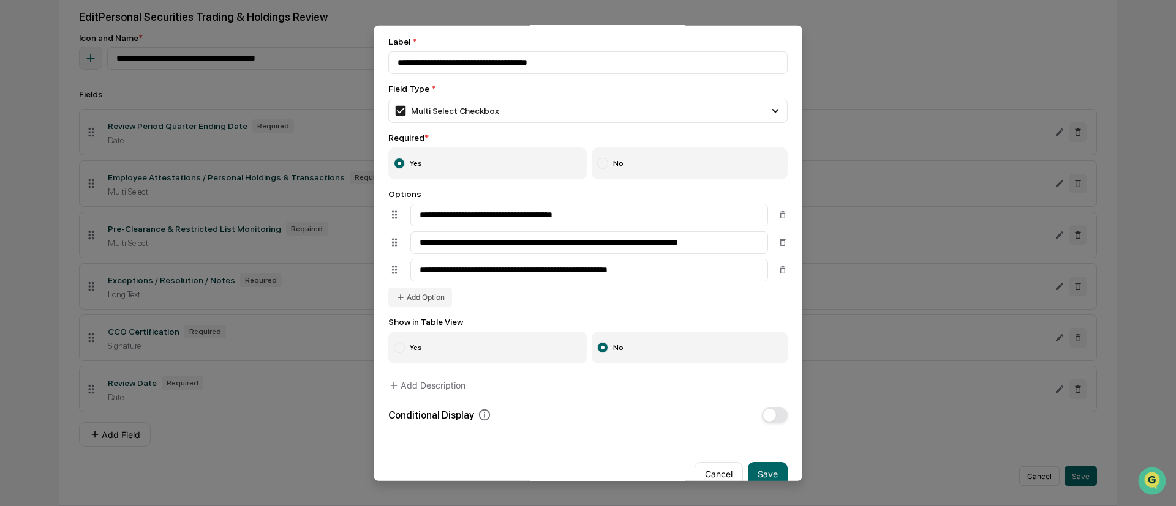
scroll to position [67, 0]
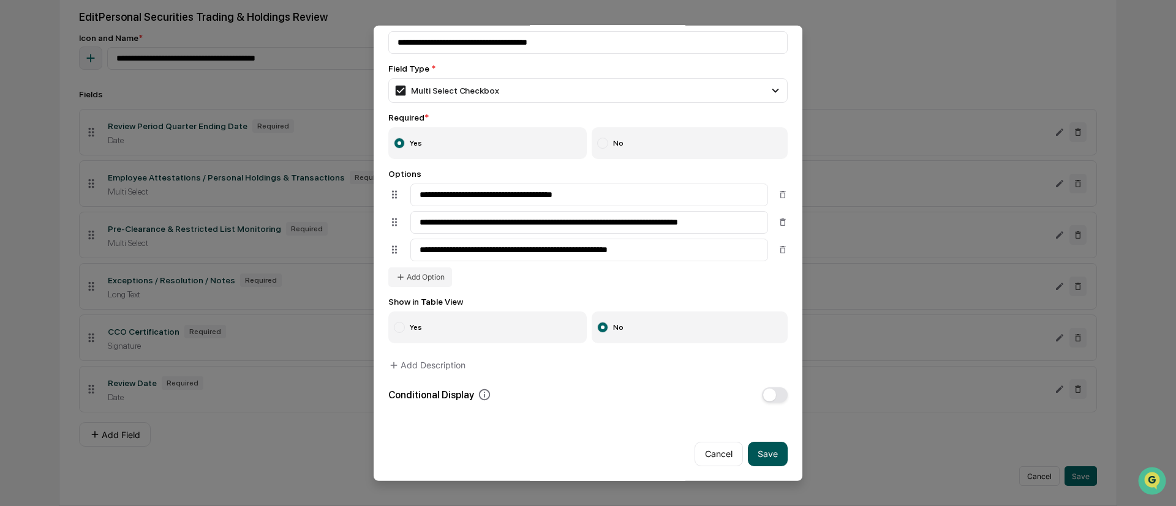
click at [755, 374] on button "Save" at bounding box center [768, 454] width 40 height 24
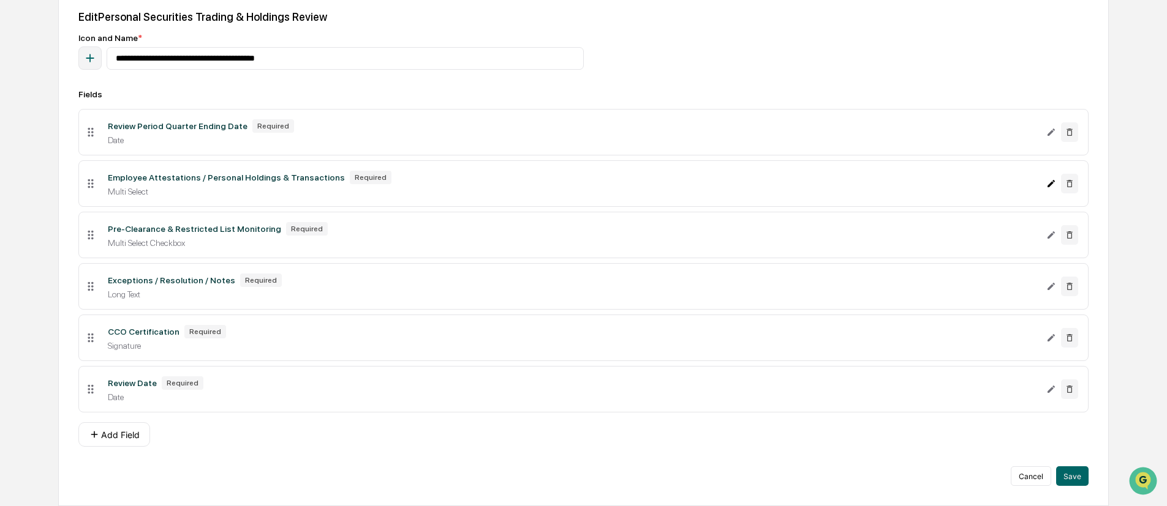
click at [863, 187] on icon "Edit Employee Attestations / Personal Holdings & Transactions field" at bounding box center [1051, 184] width 10 height 10
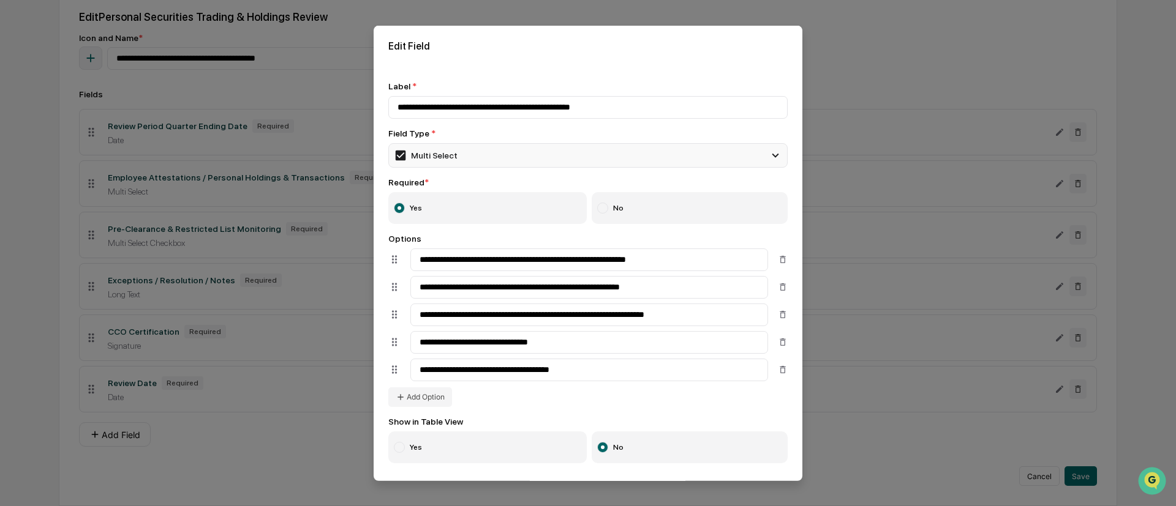
click at [458, 153] on div "Multi Select" at bounding box center [587, 155] width 399 height 24
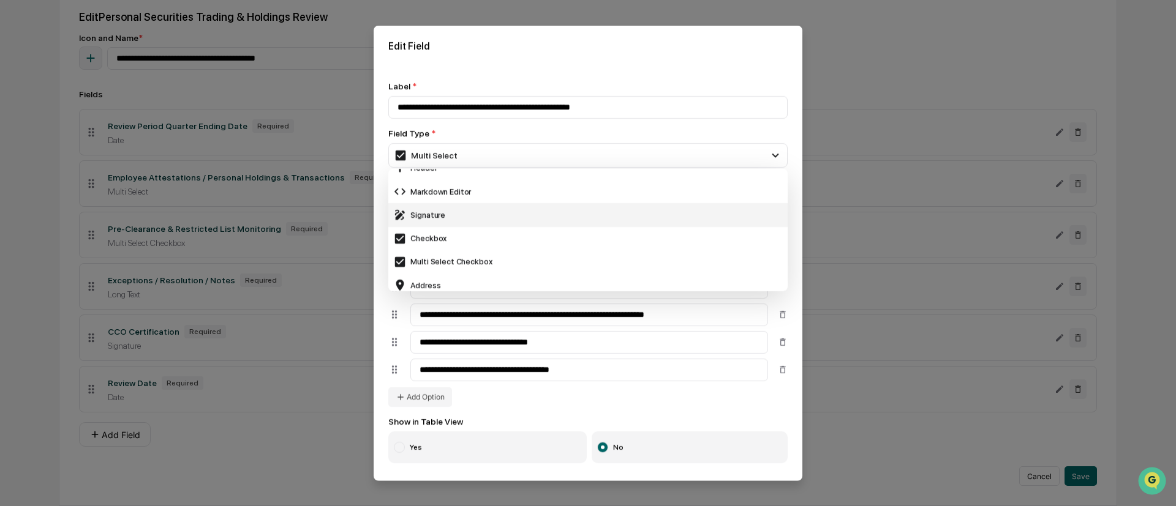
scroll to position [367, 0]
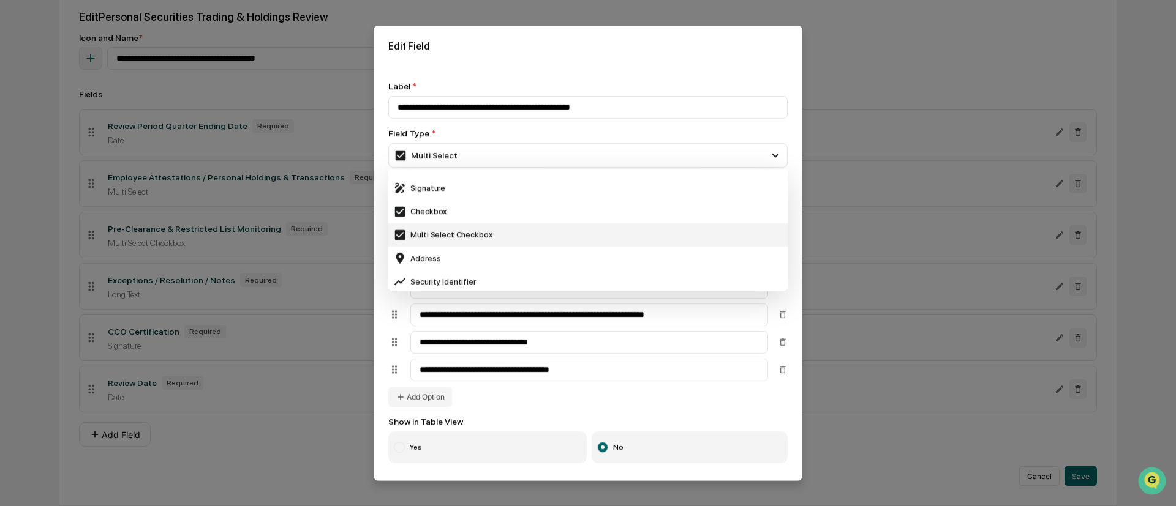
click at [518, 236] on div "Multi Select Checkbox" at bounding box center [587, 234] width 389 height 13
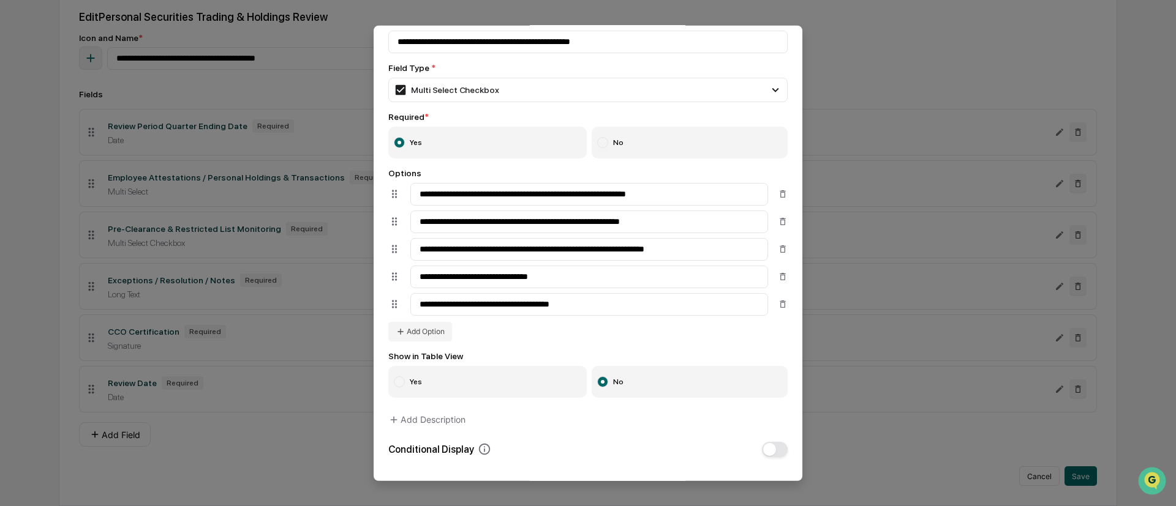
scroll to position [124, 0]
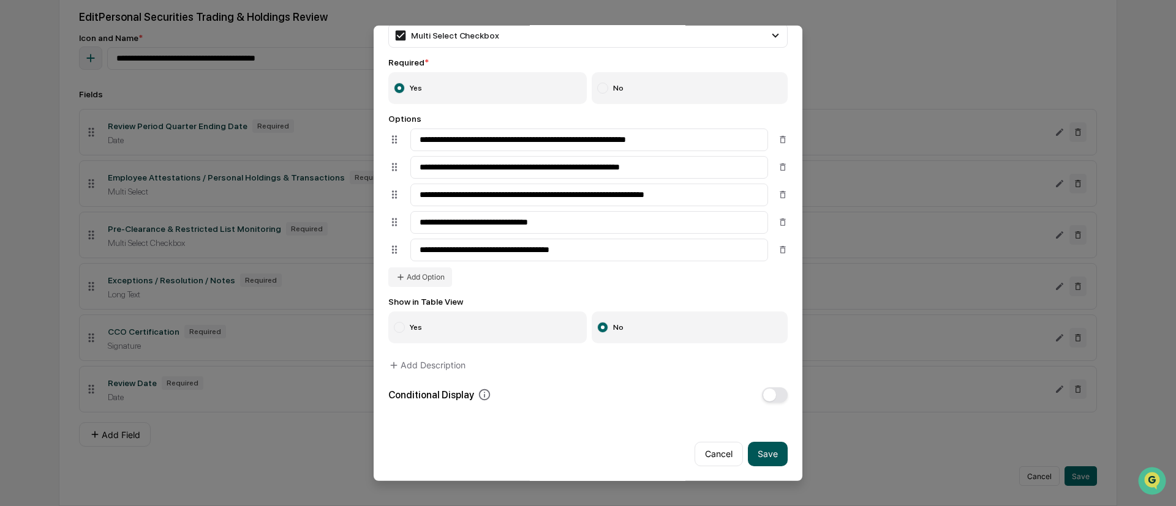
click at [767, 374] on button "Save" at bounding box center [768, 454] width 40 height 24
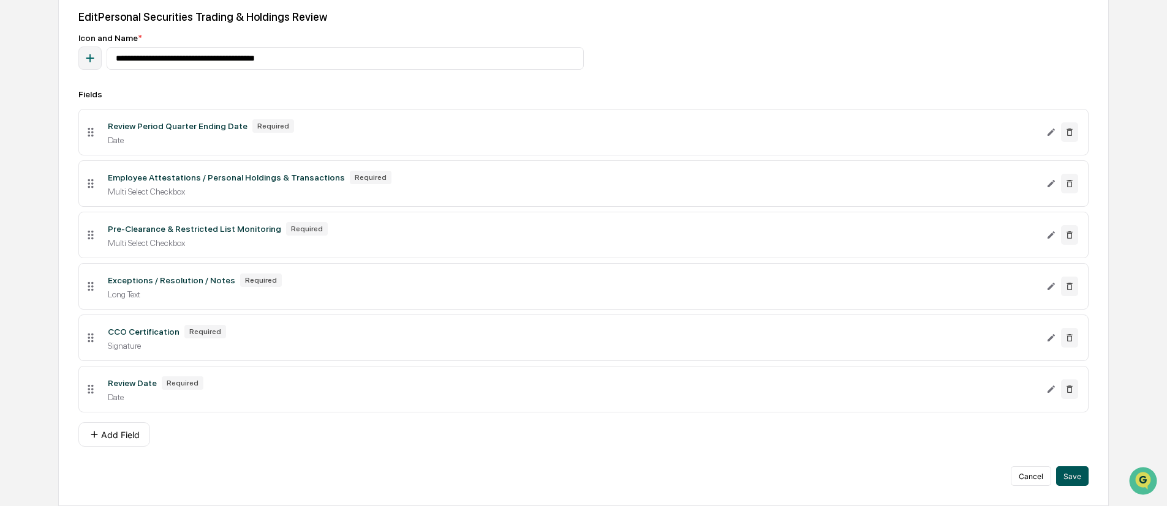
click at [863, 374] on button "Save" at bounding box center [1072, 477] width 32 height 20
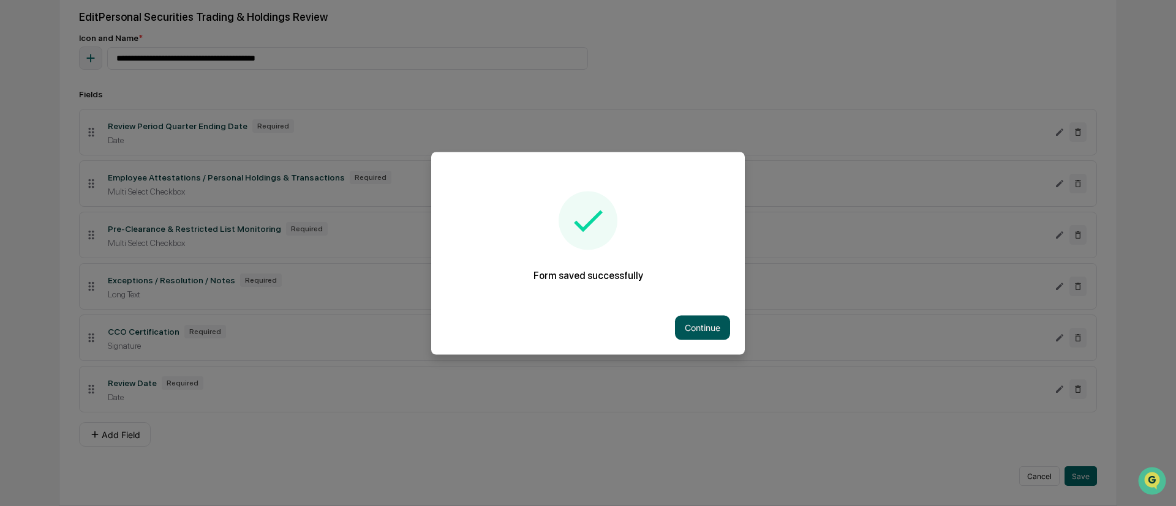
click at [706, 329] on button "Continue" at bounding box center [702, 327] width 55 height 24
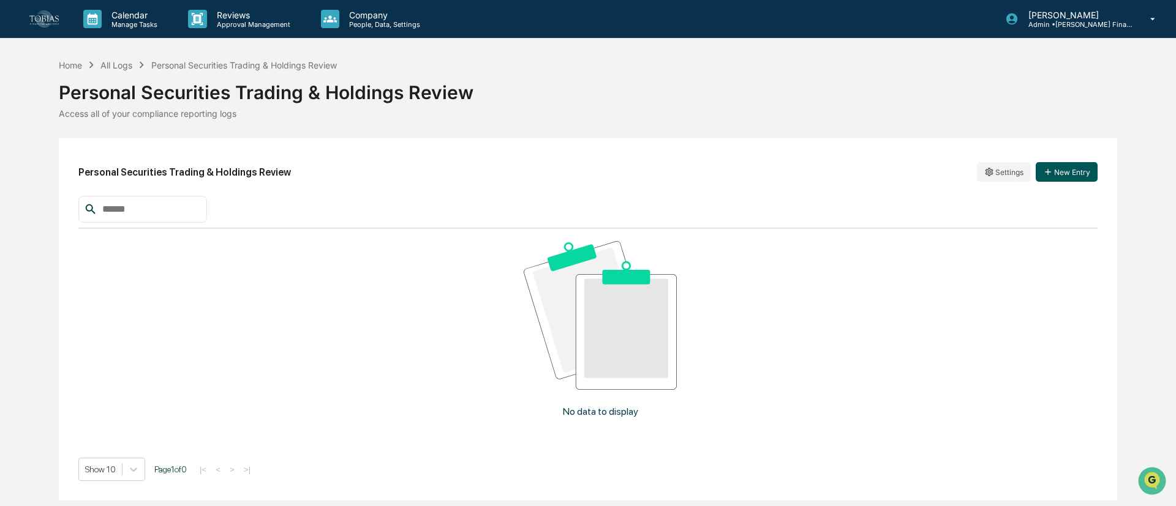
click at [863, 175] on button "New Entry" at bounding box center [1067, 172] width 62 height 20
click at [688, 181] on div "Personal Securities Trading & Holdings Review Settings New Entry" at bounding box center [587, 172] width 1019 height 28
click at [859, 153] on div "Personal Securities Trading & Holdings Review Settings New Entry No data to dis…" at bounding box center [588, 319] width 1058 height 363
click at [863, 167] on html "Calendar Manage Tasks Reviews Approval Management Company People, Data, Setting…" at bounding box center [588, 253] width 1176 height 506
click at [863, 192] on div "Edit" at bounding box center [1003, 197] width 78 height 20
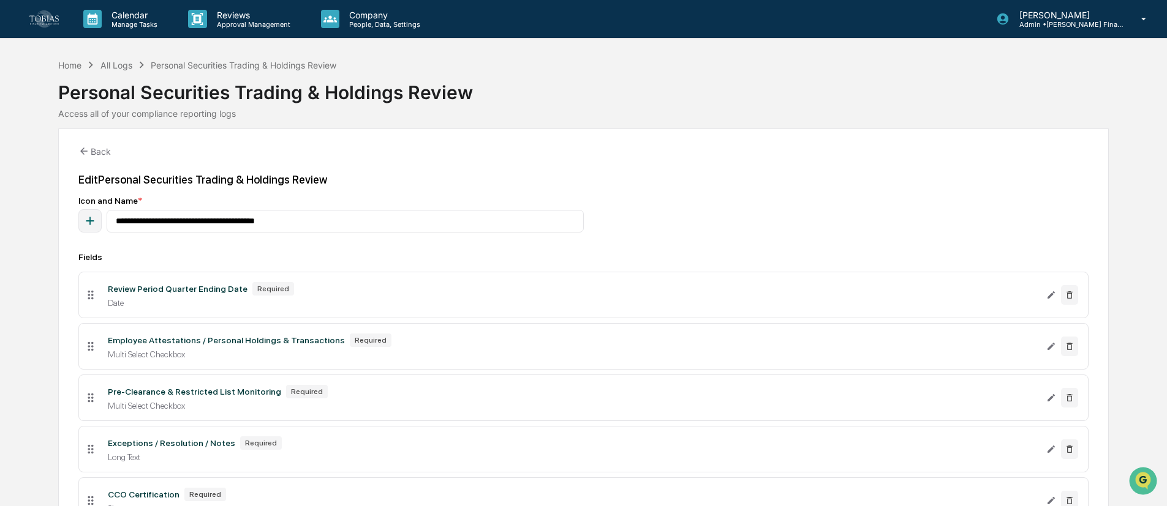
click at [354, 350] on div "Multi Select Checkbox" at bounding box center [572, 355] width 928 height 10
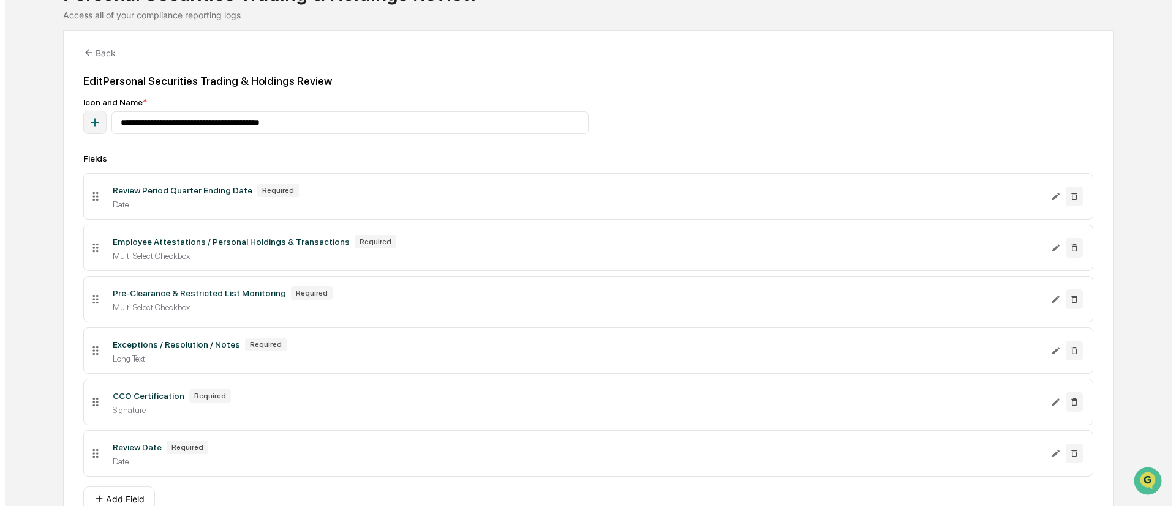
scroll to position [163, 0]
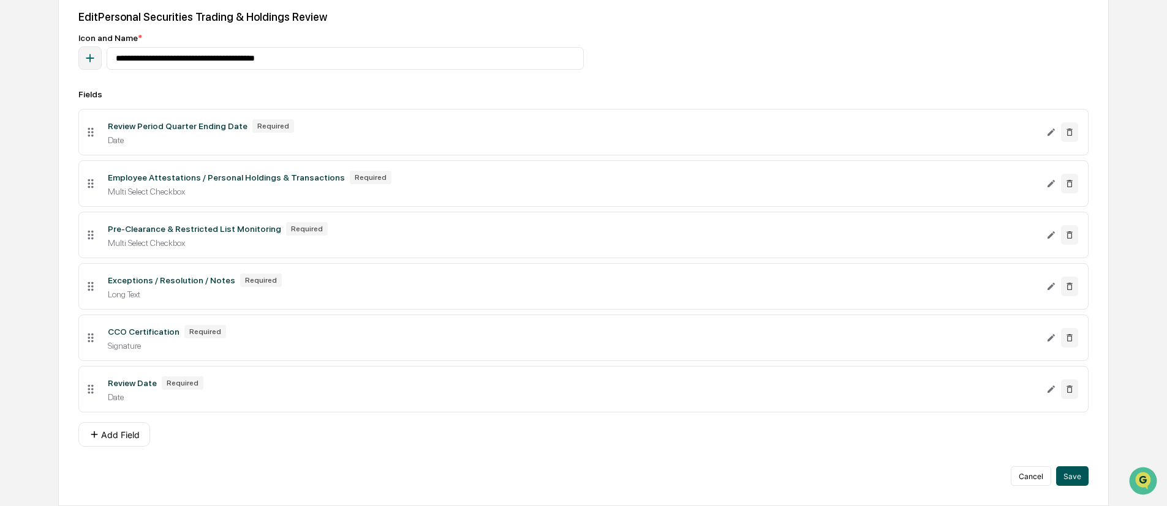
click at [863, 374] on button "Save" at bounding box center [1072, 477] width 32 height 20
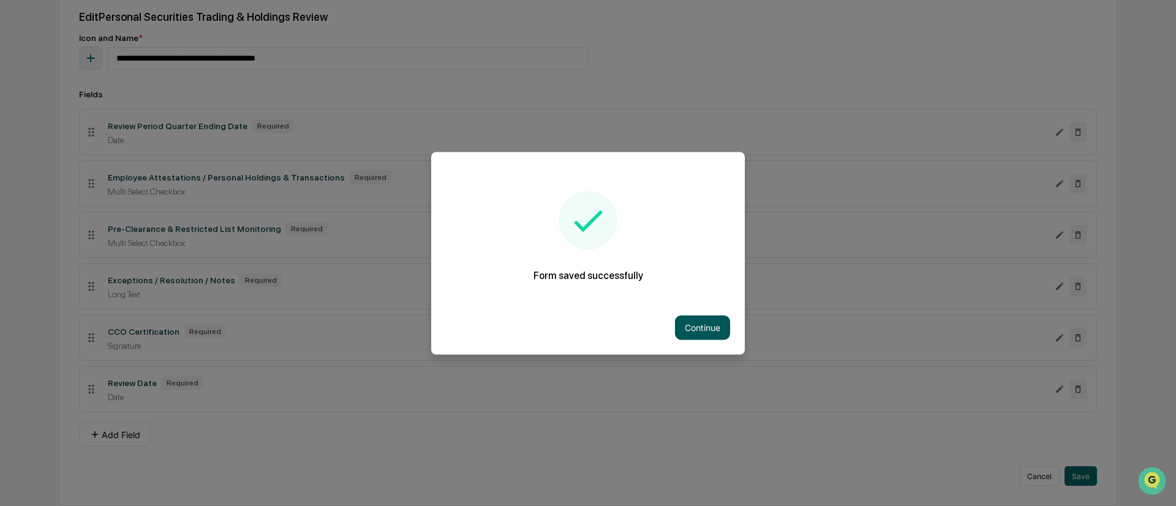
click at [694, 323] on button "Continue" at bounding box center [702, 327] width 55 height 24
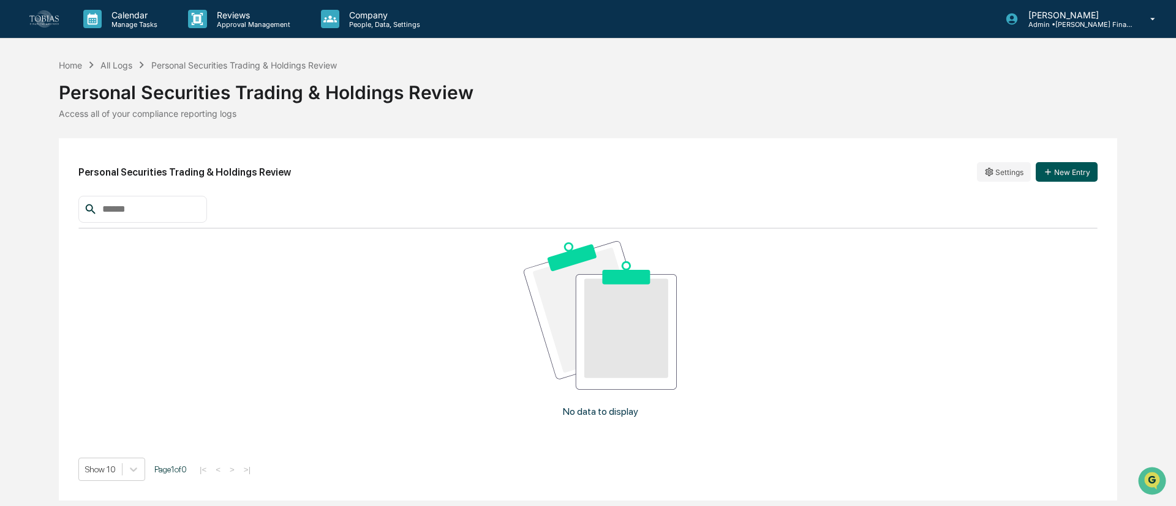
click at [863, 168] on button "New Entry" at bounding box center [1067, 172] width 62 height 20
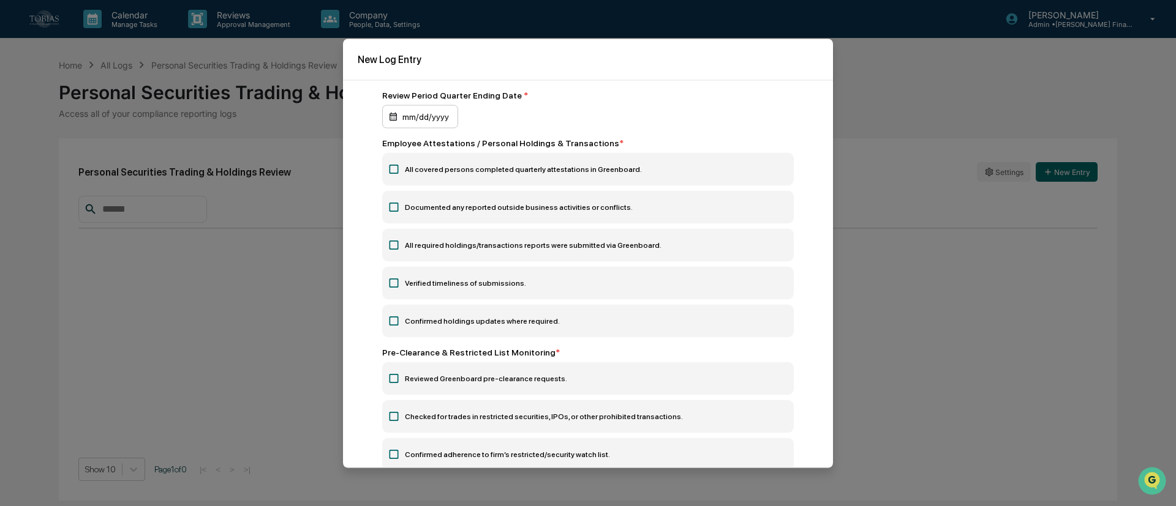
click at [420, 112] on div "mm/dd/yyyy" at bounding box center [420, 116] width 76 height 23
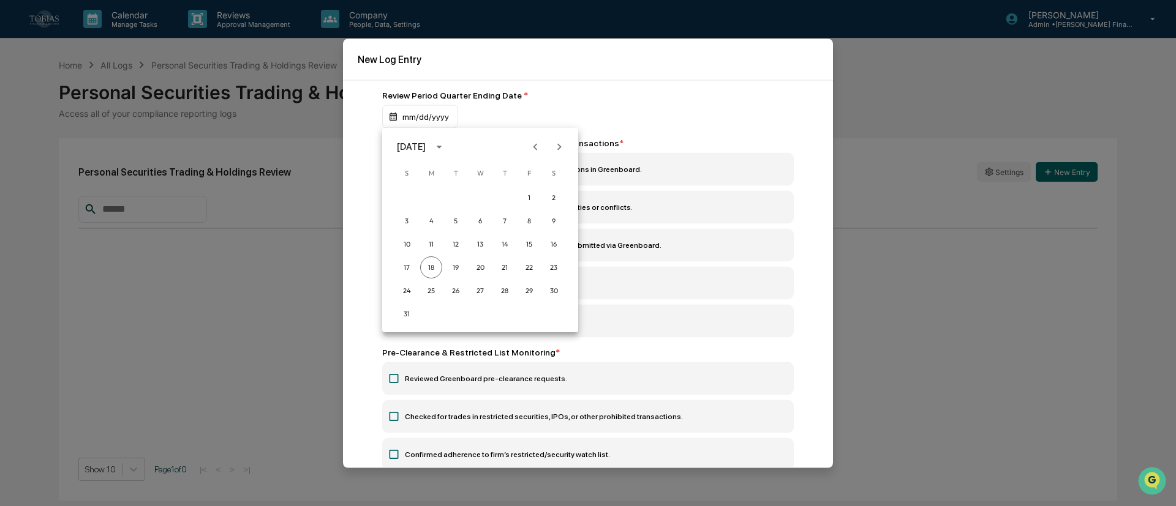
click at [538, 143] on icon "Previous month" at bounding box center [534, 146] width 13 height 13
click at [537, 147] on icon "Previous month" at bounding box center [534, 146] width 13 height 13
click at [431, 294] on button "30" at bounding box center [431, 291] width 22 height 22
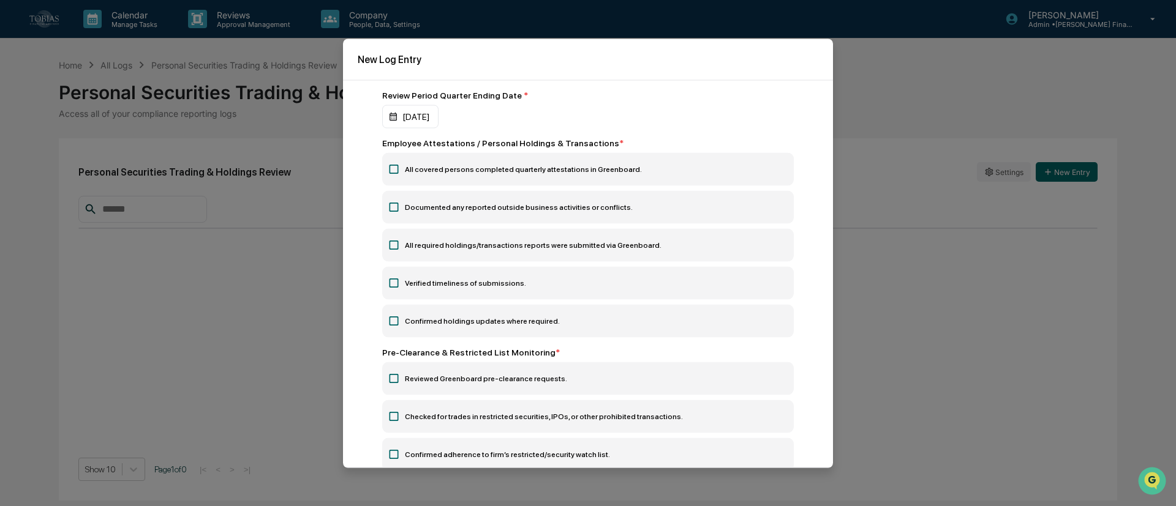
click at [518, 169] on label "All covered persons completed quarterly attestations in Greenboard." at bounding box center [588, 168] width 412 height 33
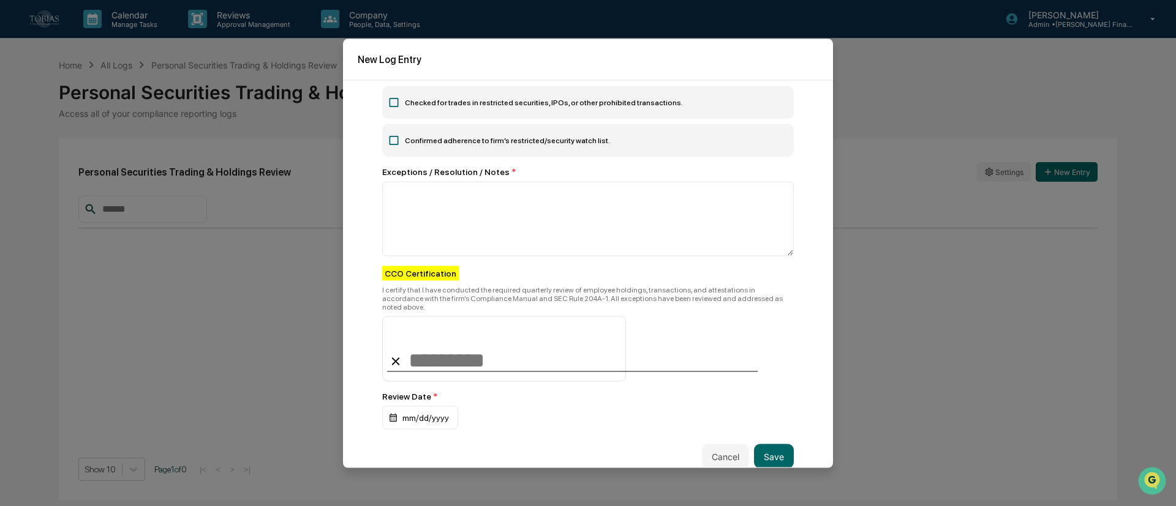
scroll to position [321, 0]
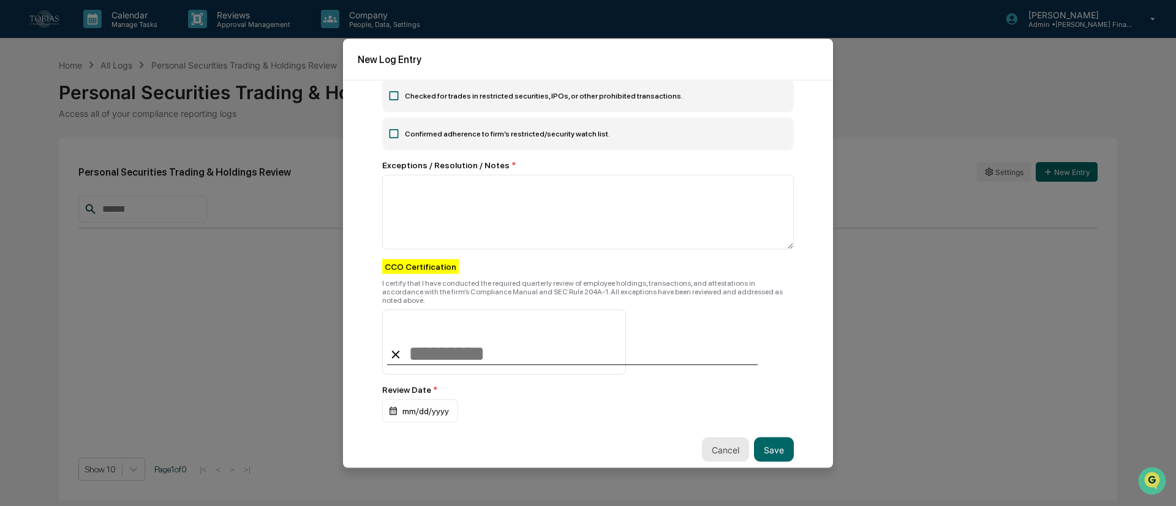
click at [705, 374] on button "Cancel" at bounding box center [725, 450] width 47 height 24
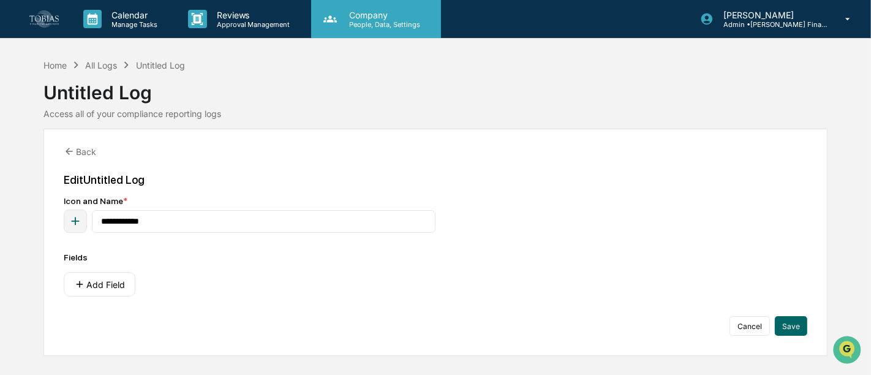
click at [393, 17] on p "Company" at bounding box center [382, 15] width 87 height 10
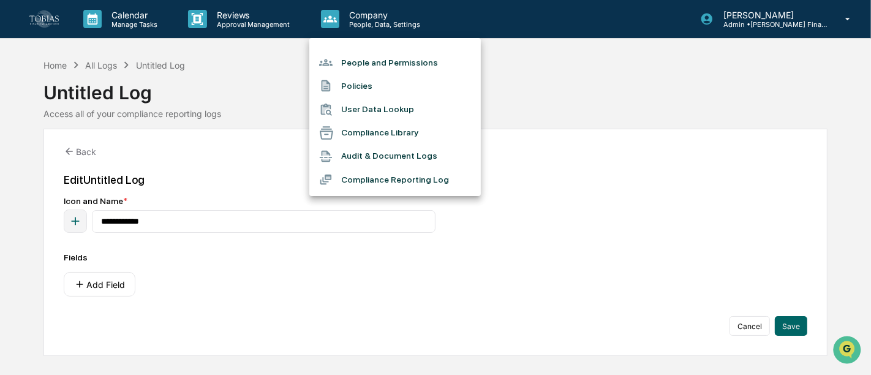
click at [271, 101] on div at bounding box center [435, 187] width 871 height 375
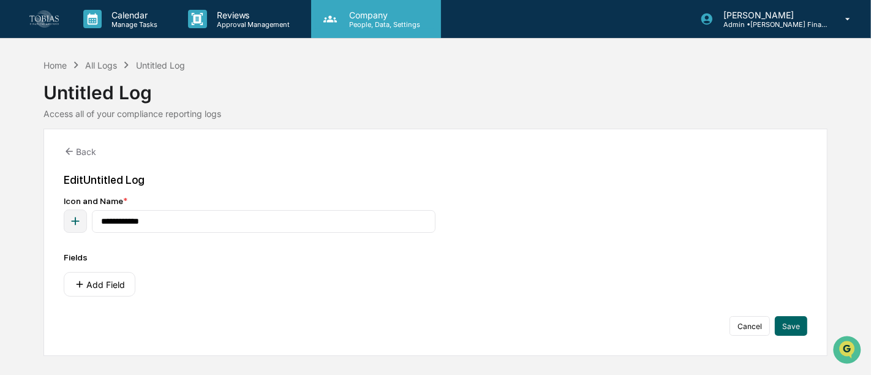
click at [345, 24] on p "People, Data, Settings" at bounding box center [382, 24] width 87 height 9
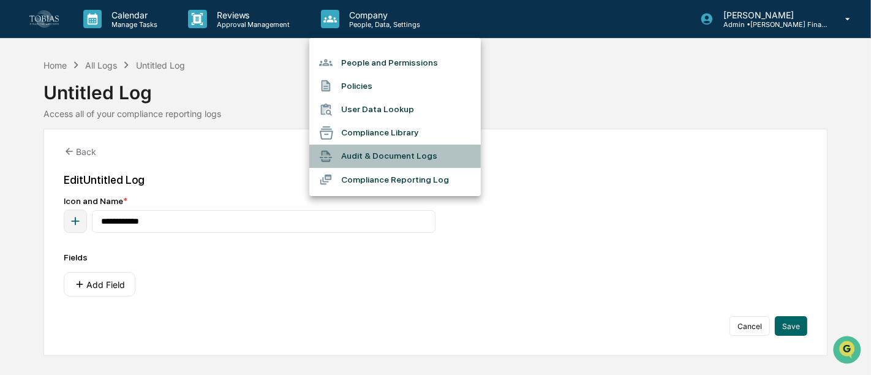
click at [366, 156] on li "Audit & Document Logs" at bounding box center [394, 156] width 171 height 23
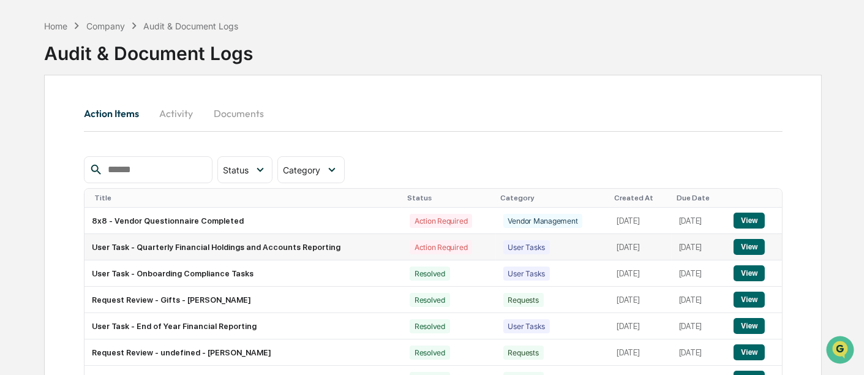
scroll to position [136, 0]
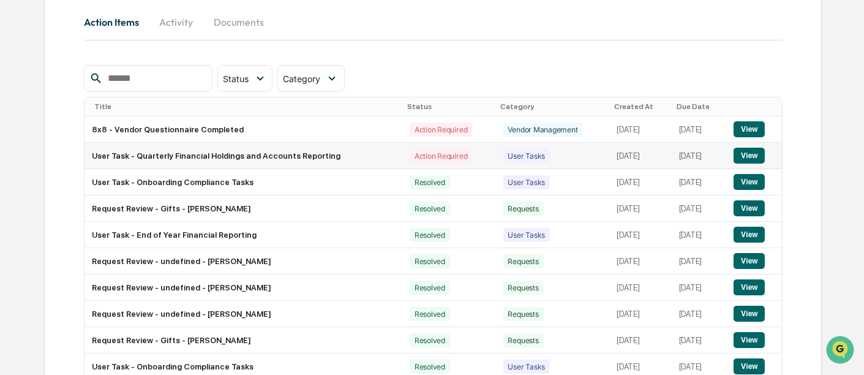
click at [761, 156] on button "View" at bounding box center [749, 156] width 31 height 16
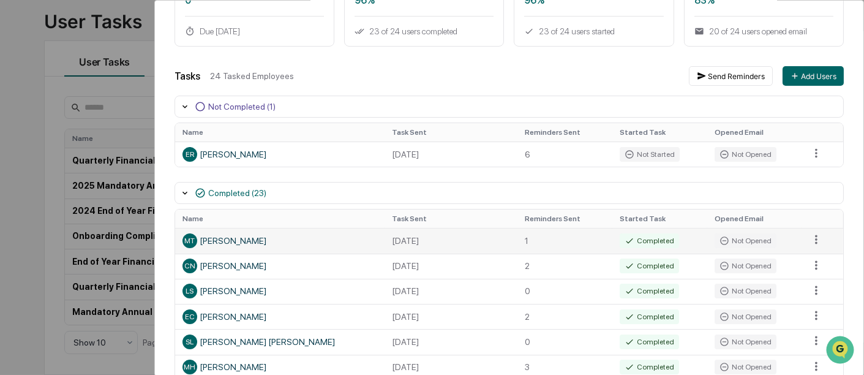
scroll to position [136, 0]
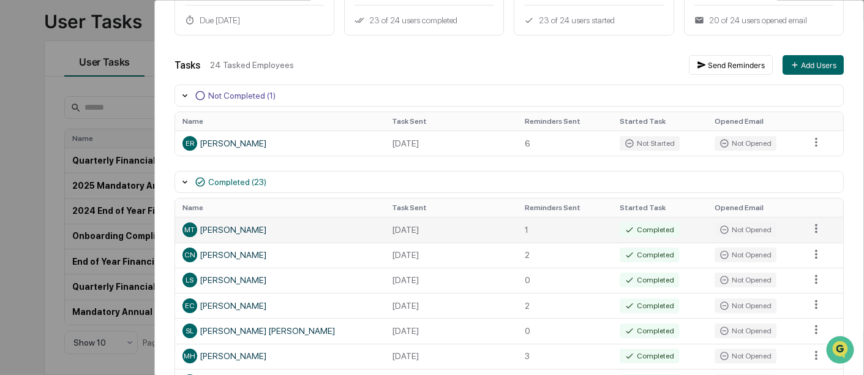
click at [370, 235] on div "MT Michael Tibbits" at bounding box center [279, 229] width 195 height 15
click at [810, 225] on html "Calendar Manage Tasks Reviews Approval Management Company People, Data, Setting…" at bounding box center [432, 110] width 864 height 375
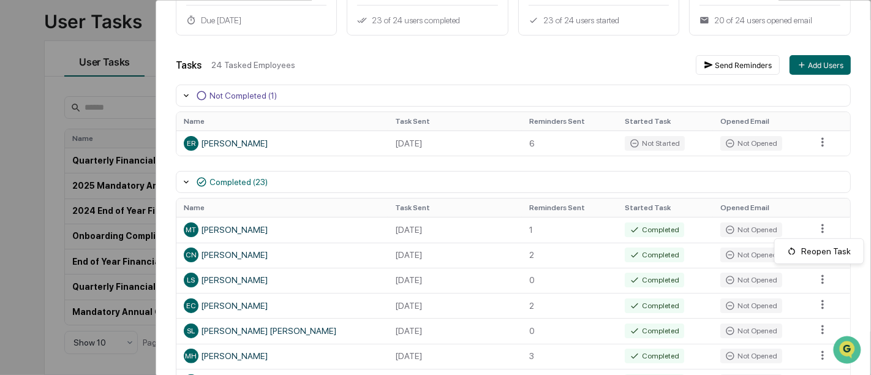
click at [812, 225] on html "Calendar Manage Tasks Reviews Approval Management Company People, Data, Setting…" at bounding box center [435, 110] width 871 height 375
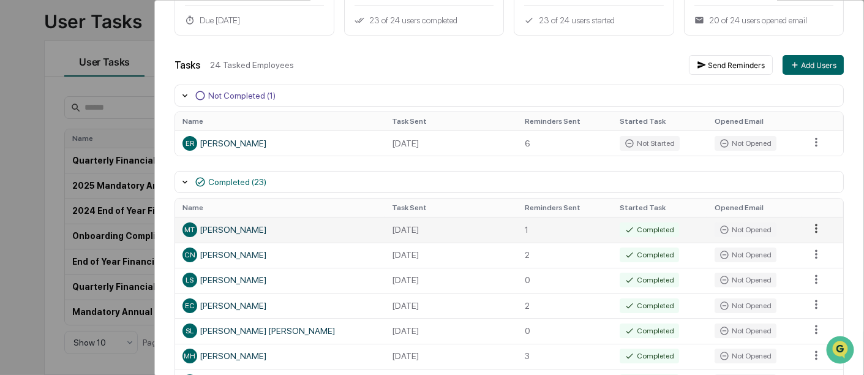
click at [811, 228] on html "Calendar Manage Tasks Reviews Approval Management Company People, Data, Setting…" at bounding box center [432, 110] width 864 height 375
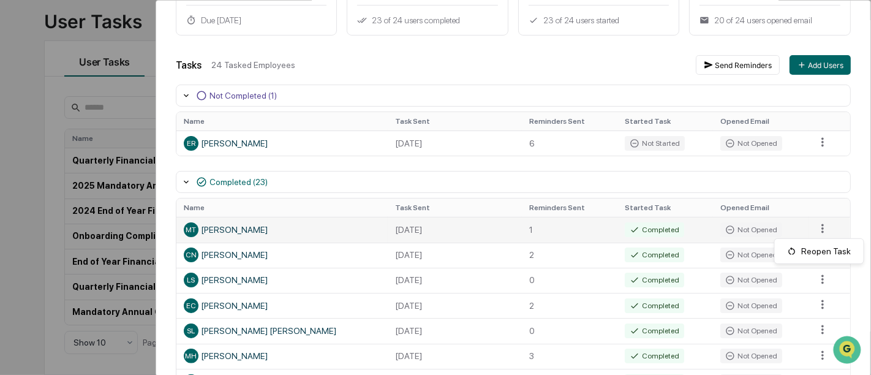
click at [506, 231] on html "Calendar Manage Tasks Reviews Approval Management Company People, Data, Setting…" at bounding box center [435, 110] width 871 height 375
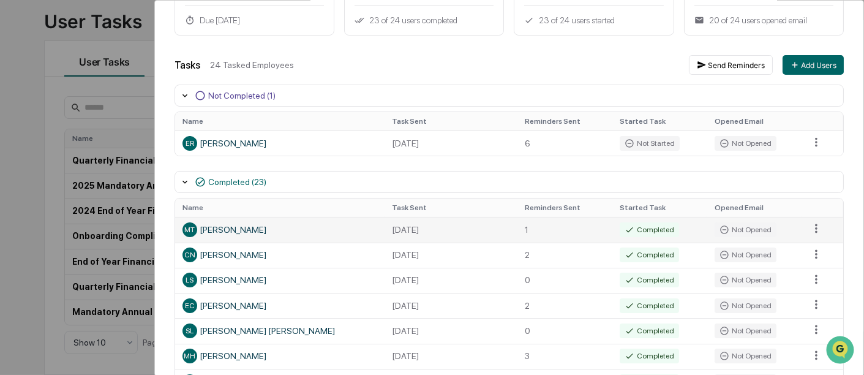
drag, startPoint x: 307, startPoint y: 225, endPoint x: 299, endPoint y: 228, distance: 8.5
click at [306, 227] on div "MT Michael Tibbits" at bounding box center [279, 229] width 195 height 15
click at [199, 227] on div "MT Michael Tibbits" at bounding box center [279, 229] width 195 height 15
drag, startPoint x: 184, startPoint y: 228, endPoint x: 313, endPoint y: 167, distance: 142.7
click at [184, 228] on div "MT" at bounding box center [189, 229] width 15 height 15
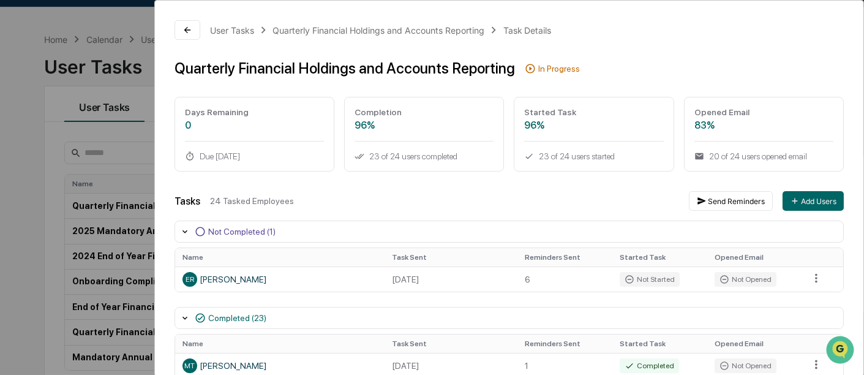
scroll to position [0, 0]
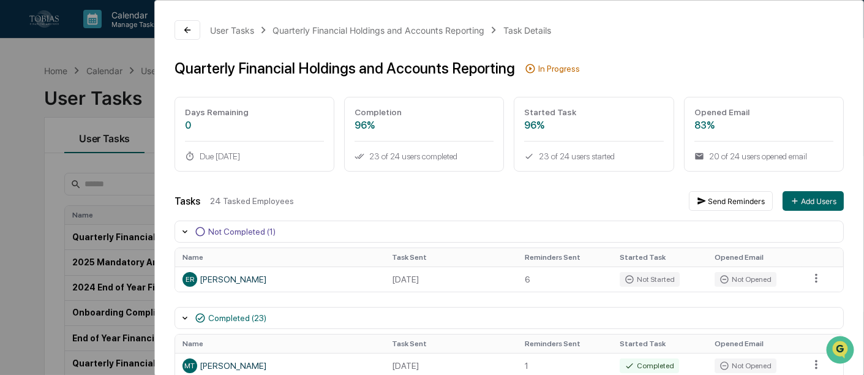
click at [32, 124] on div "User Tasks Quarterly Financial Holdings and Accounts Reporting Task Details Qua…" at bounding box center [432, 187] width 864 height 375
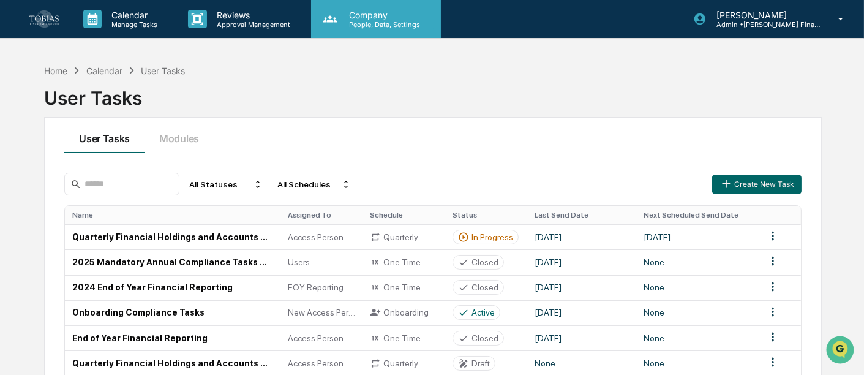
click at [370, 20] on p "People, Data, Settings" at bounding box center [382, 24] width 87 height 9
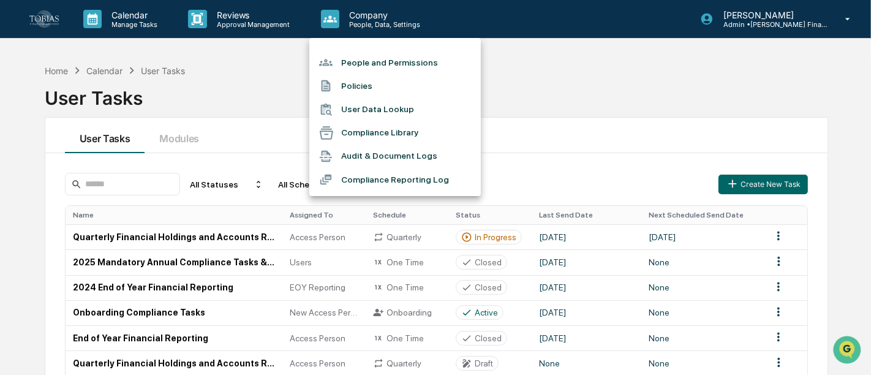
click at [246, 21] on div at bounding box center [435, 187] width 871 height 375
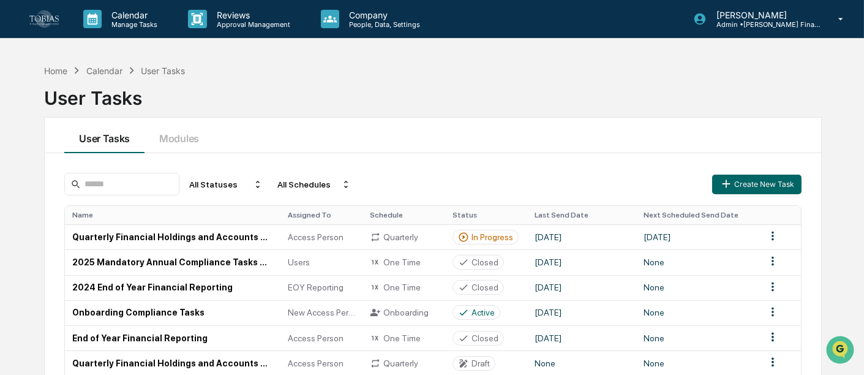
click at [53, 18] on img at bounding box center [43, 18] width 29 height 17
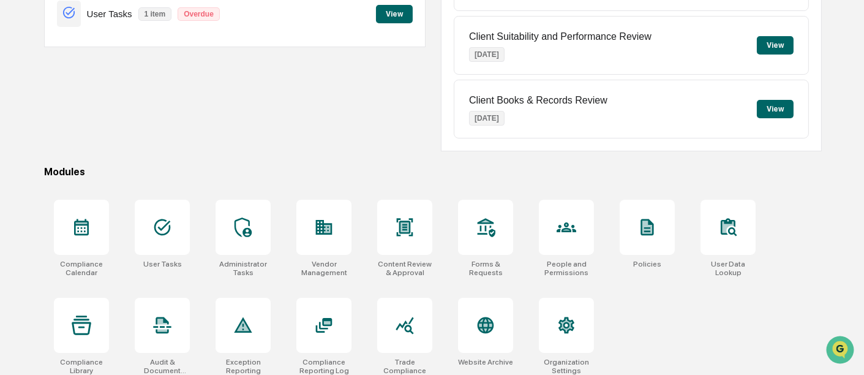
scroll to position [217, 0]
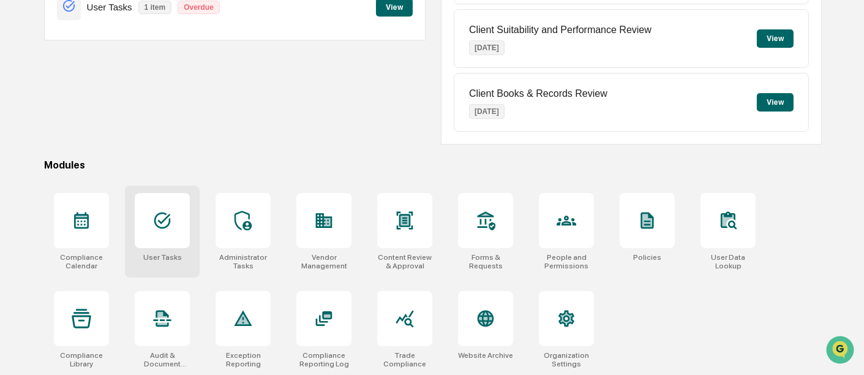
click at [155, 222] on icon at bounding box center [162, 220] width 17 height 17
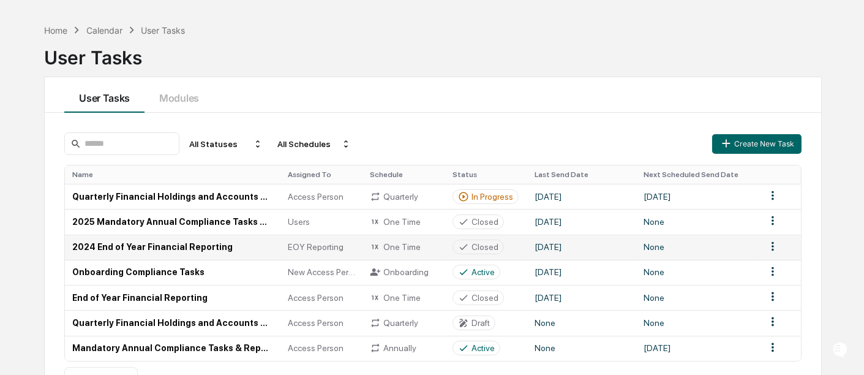
scroll to position [68, 0]
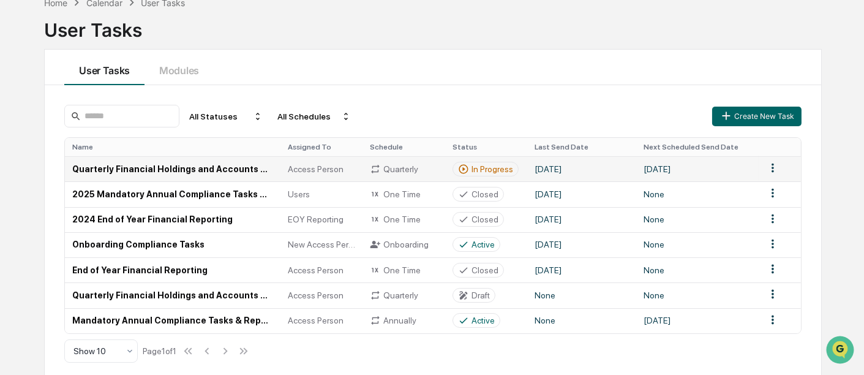
click at [776, 167] on html "Calendar Manage Tasks Reviews Approval Management Company People, Data, Setting…" at bounding box center [432, 119] width 864 height 375
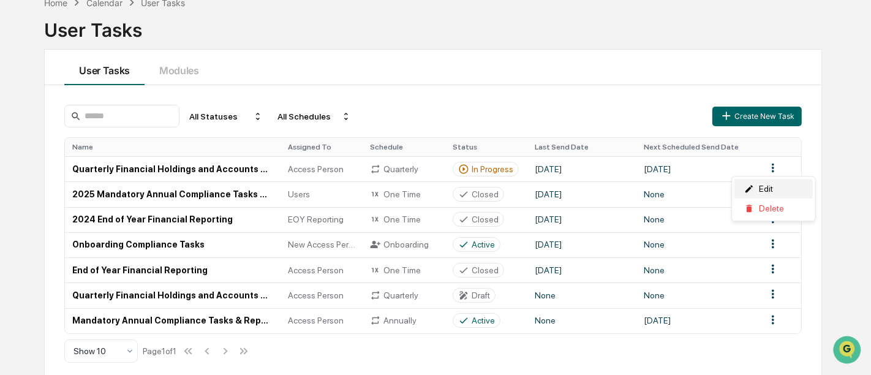
click at [768, 188] on div "Edit" at bounding box center [773, 189] width 78 height 20
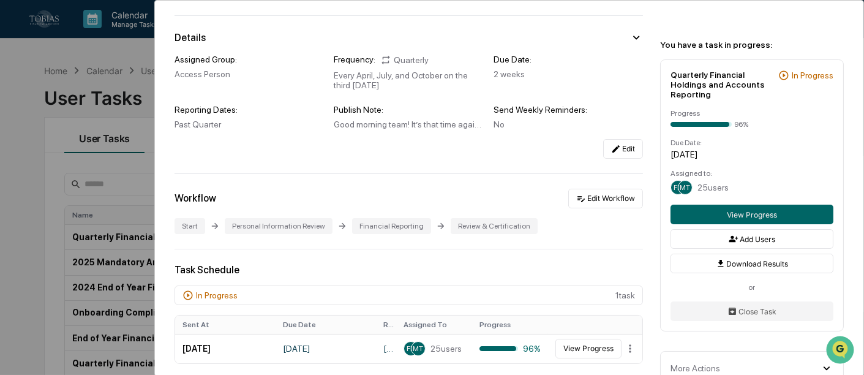
scroll to position [136, 0]
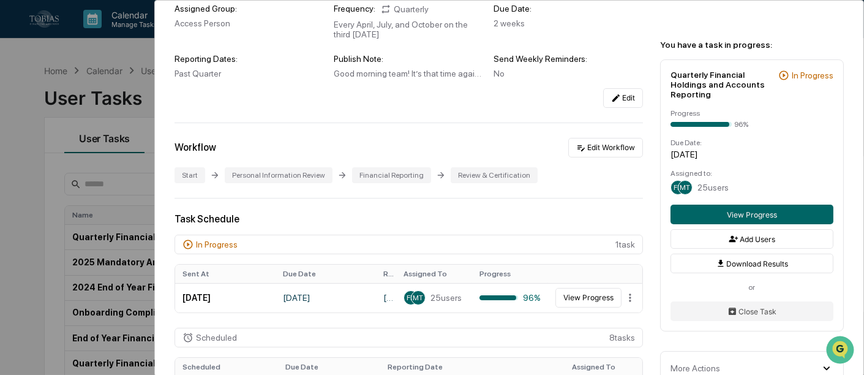
click at [185, 176] on div "Start" at bounding box center [190, 175] width 31 height 16
click at [592, 149] on button "Edit Workflow" at bounding box center [605, 148] width 75 height 20
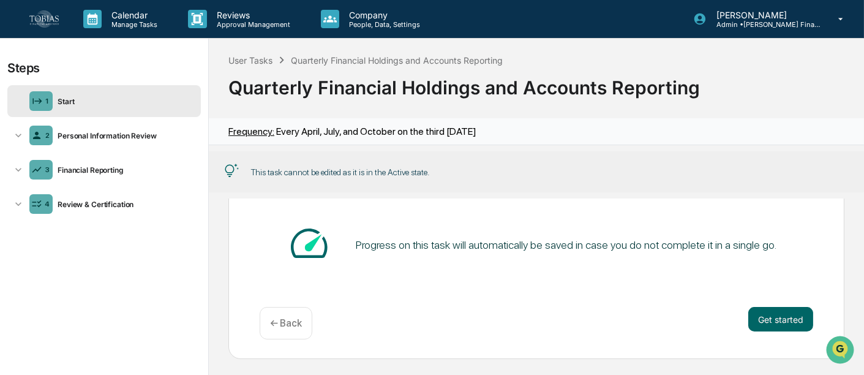
scroll to position [206, 0]
click at [750, 310] on button "Get started" at bounding box center [780, 316] width 65 height 24
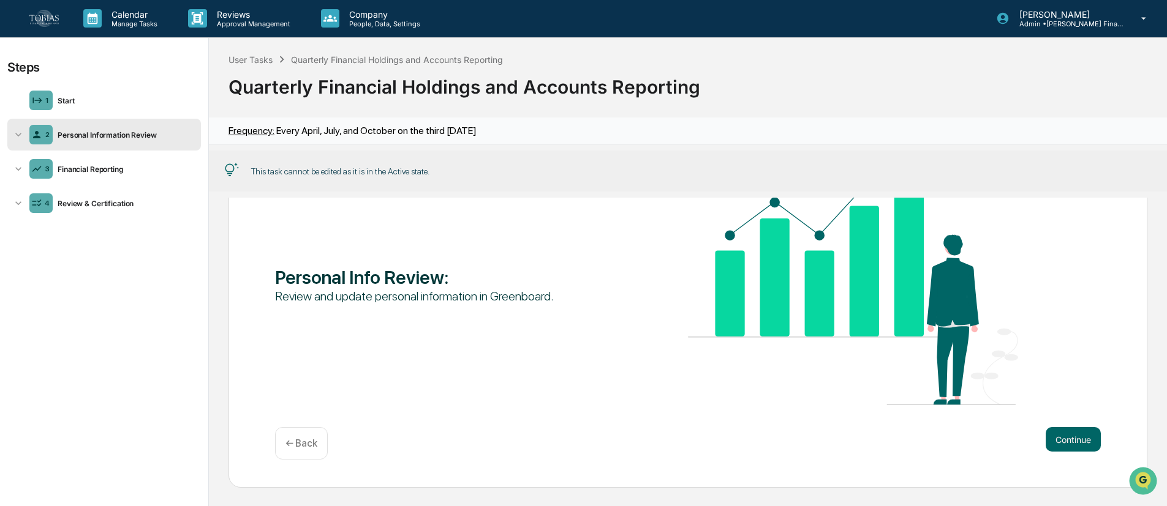
scroll to position [92, 0]
click at [863, 374] on button "Continue" at bounding box center [1072, 439] width 55 height 24
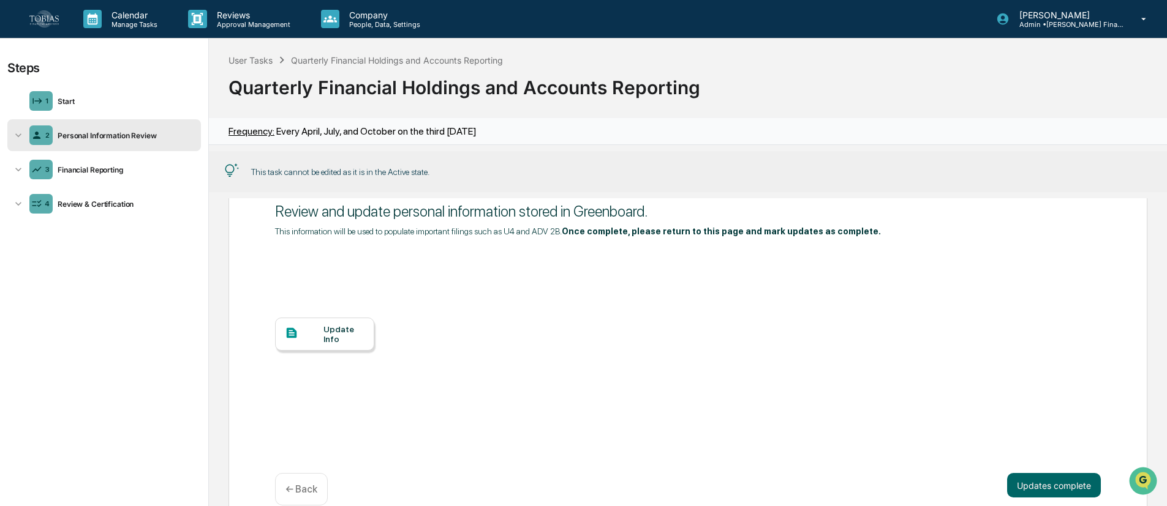
scroll to position [102, 0]
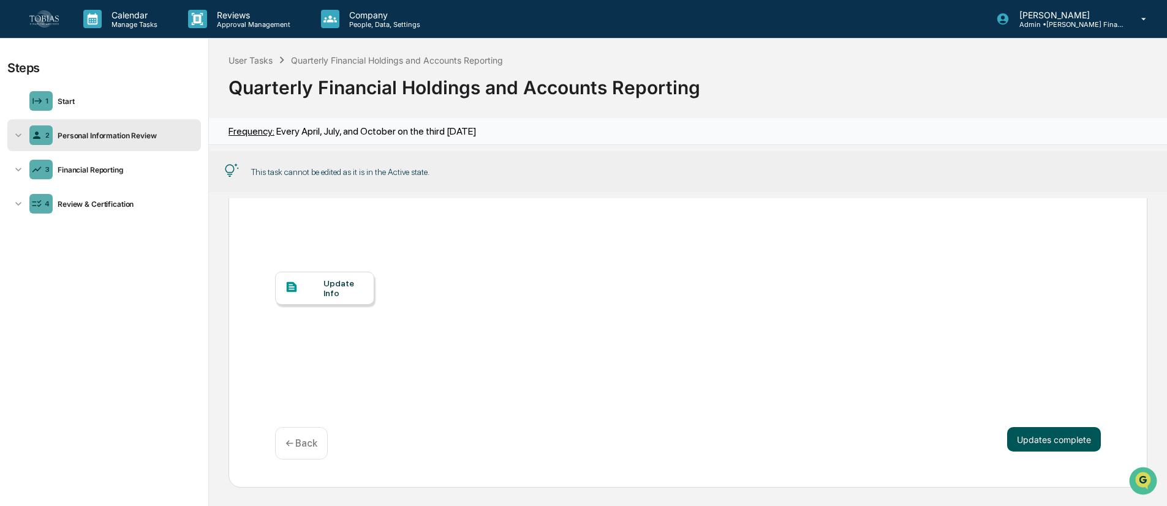
click at [863, 374] on button "Updates complete" at bounding box center [1054, 439] width 94 height 24
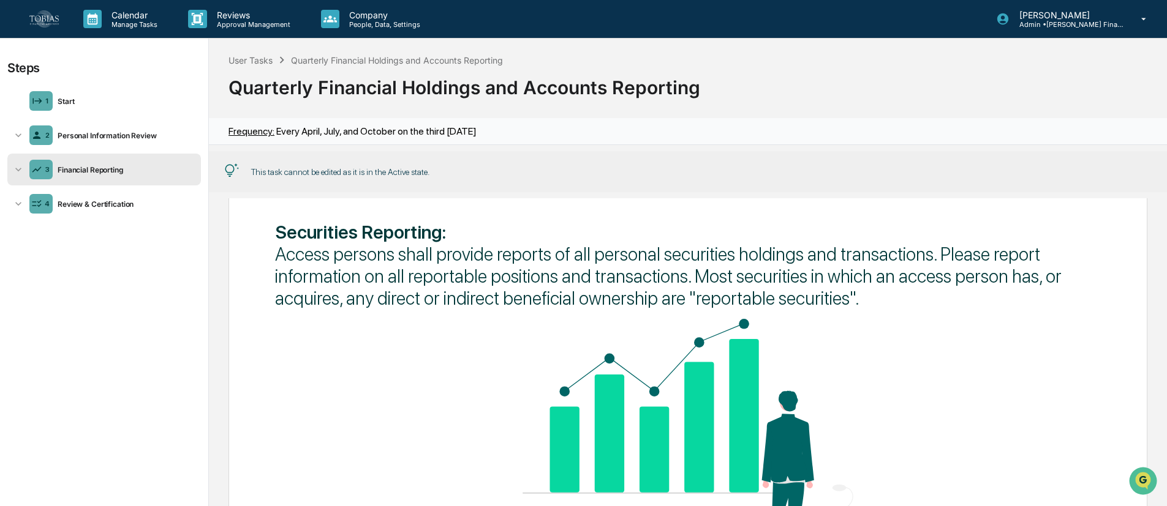
scroll to position [0, 0]
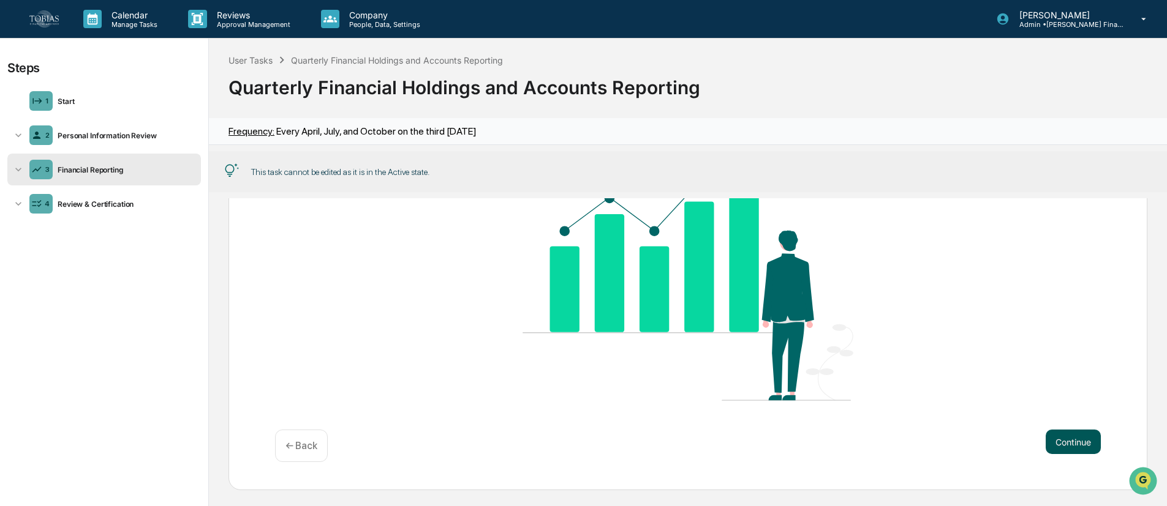
click at [863, 374] on button "Continue" at bounding box center [1072, 442] width 55 height 24
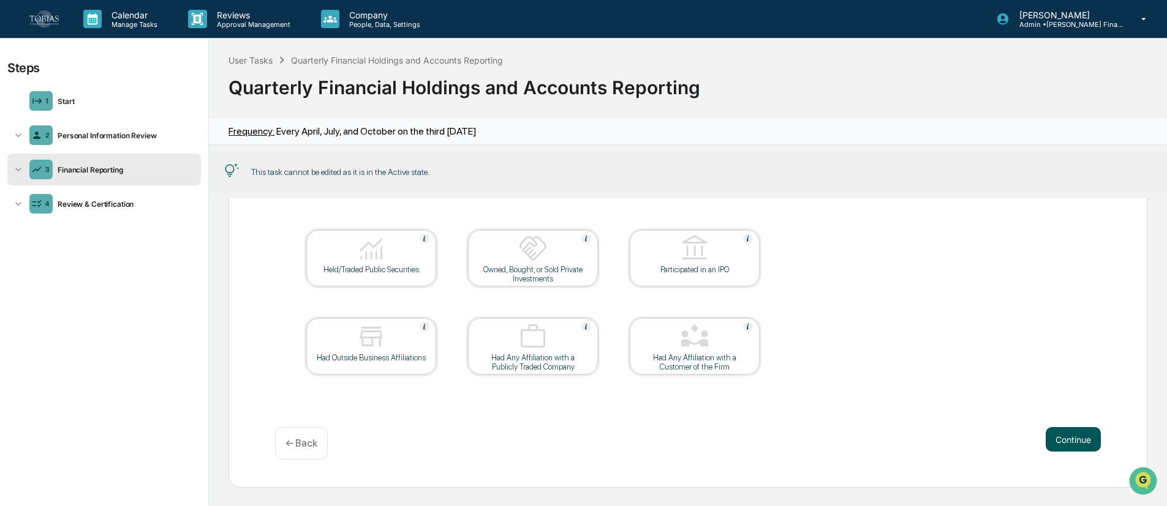
click at [863, 374] on button "Continue" at bounding box center [1072, 439] width 55 height 24
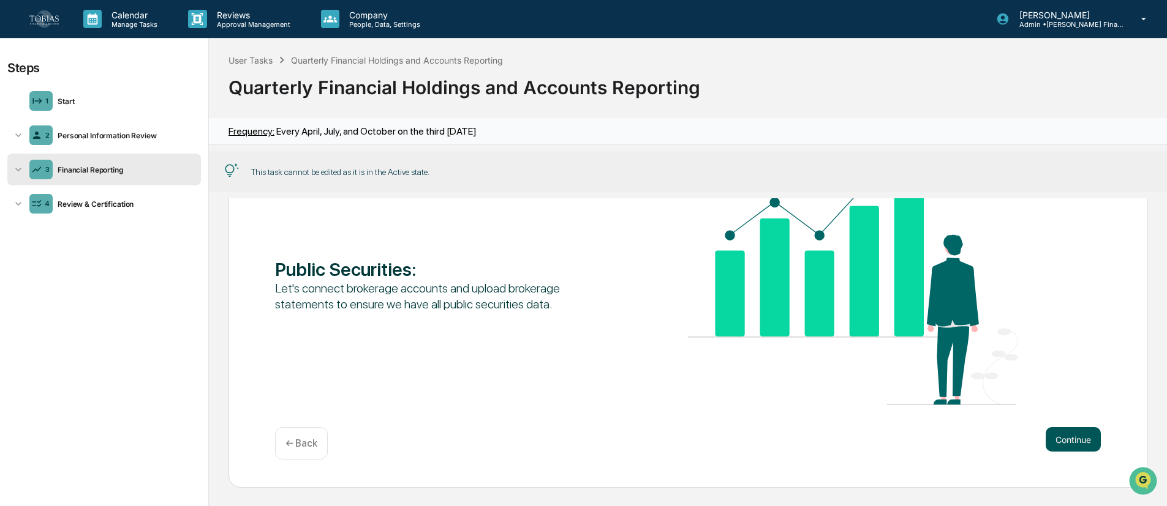
click at [863, 374] on button "Continue" at bounding box center [1072, 439] width 55 height 24
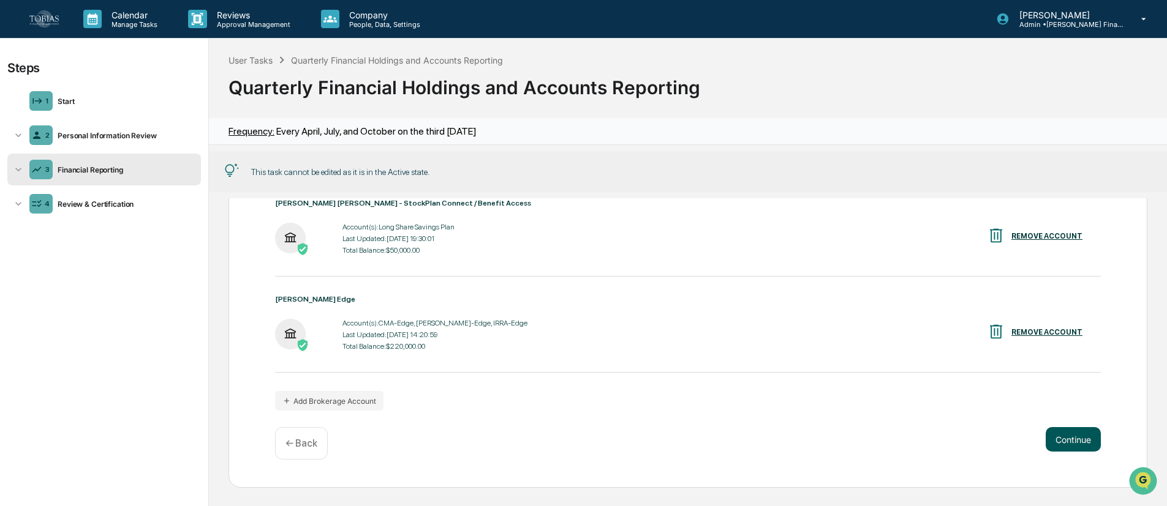
click at [863, 374] on button "Continue" at bounding box center [1072, 439] width 55 height 24
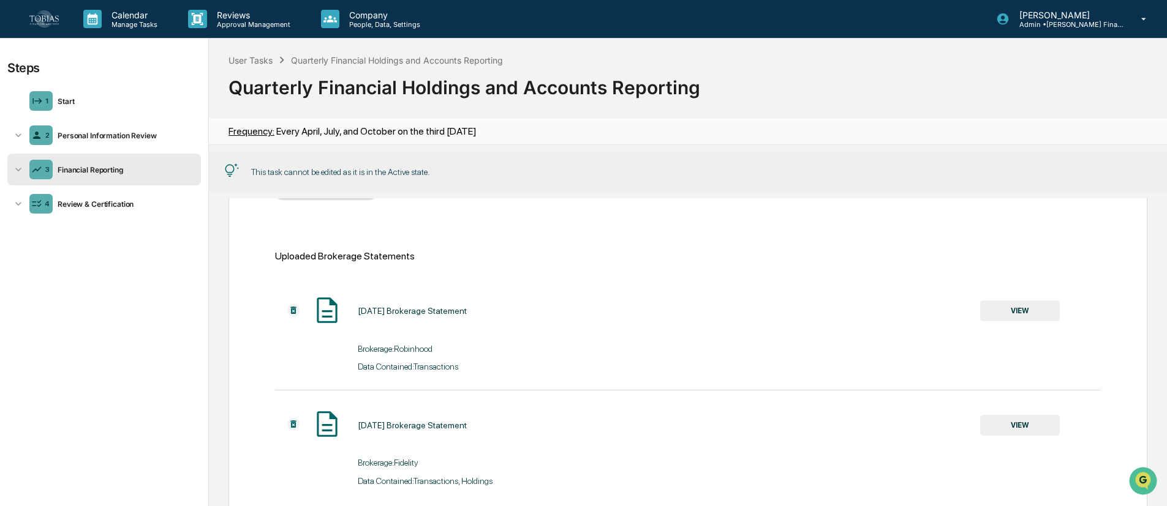
scroll to position [171, 0]
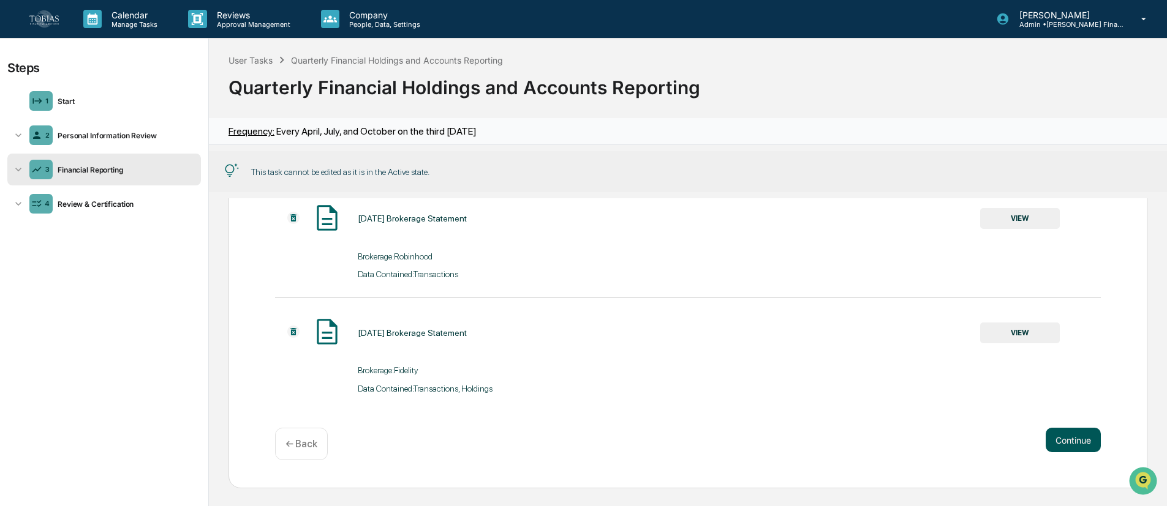
click at [863, 374] on button "Continue" at bounding box center [1072, 440] width 55 height 24
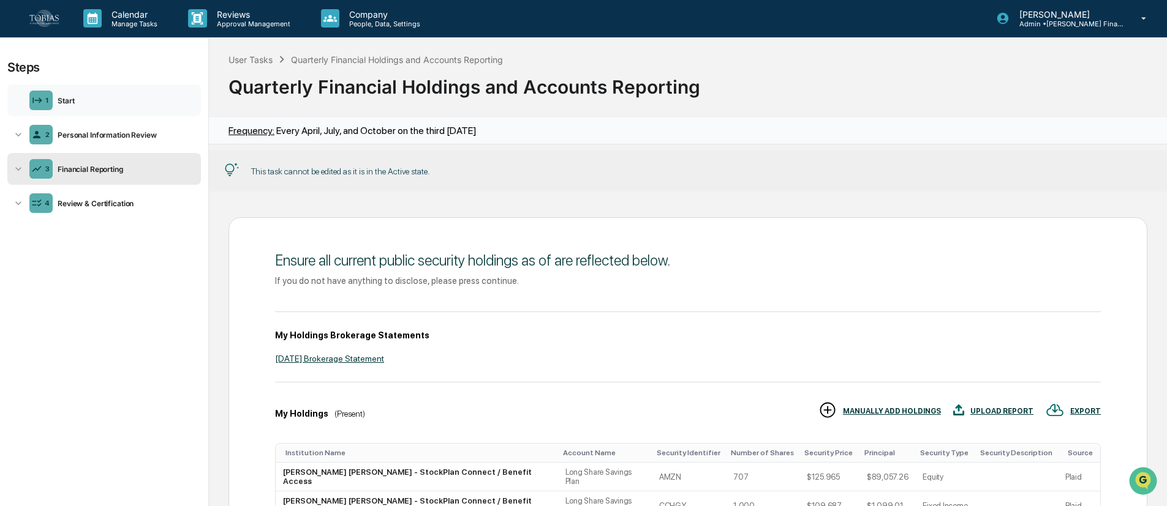
scroll to position [0, 0]
click at [47, 13] on img at bounding box center [43, 18] width 29 height 17
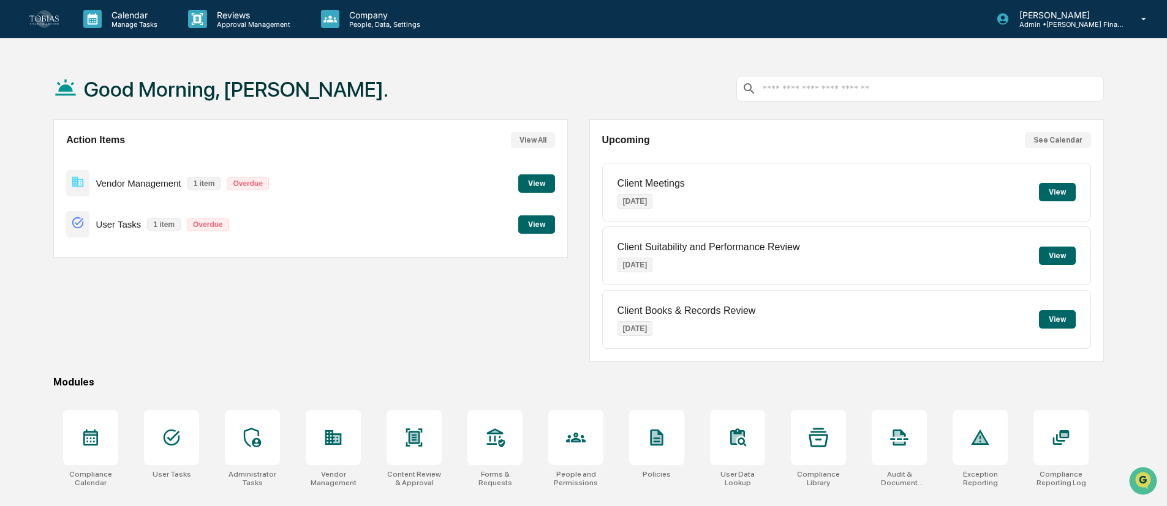
click at [296, 296] on div "Action Items View All Vendor Management 1 item Overdue View User Tasks 1 item O…" at bounding box center [310, 240] width 514 height 242
click at [352, 29] on div "Company People, Data, Settings" at bounding box center [376, 19] width 130 height 38
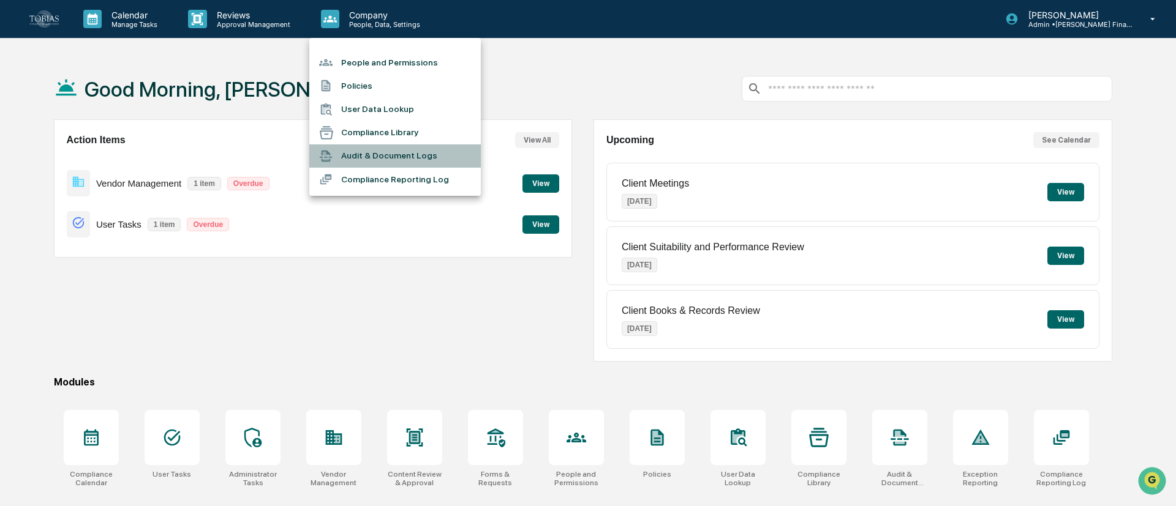
click at [389, 156] on li "Audit & Document Logs" at bounding box center [394, 156] width 171 height 23
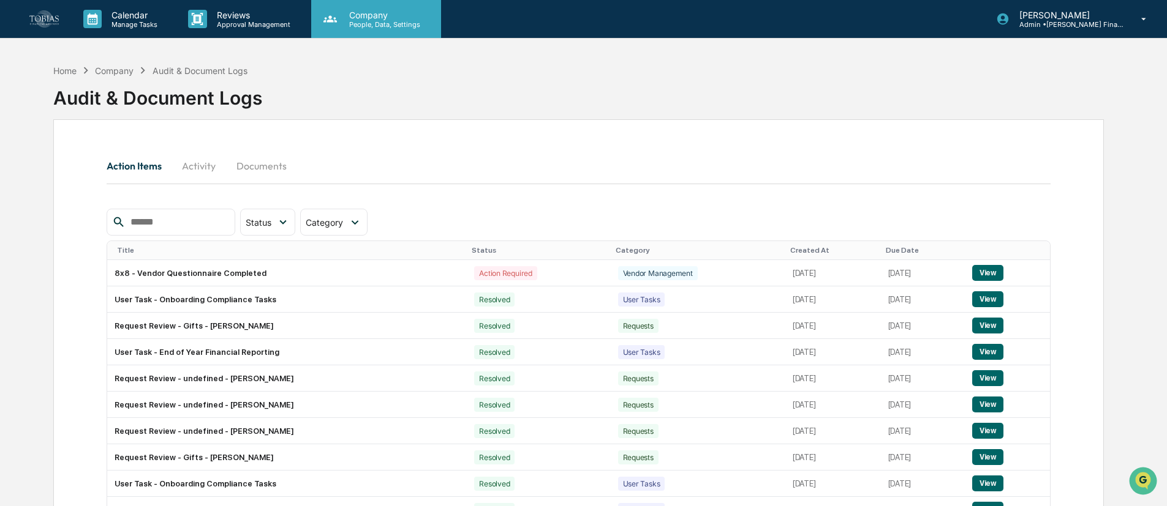
click at [386, 17] on p "Company" at bounding box center [382, 15] width 87 height 10
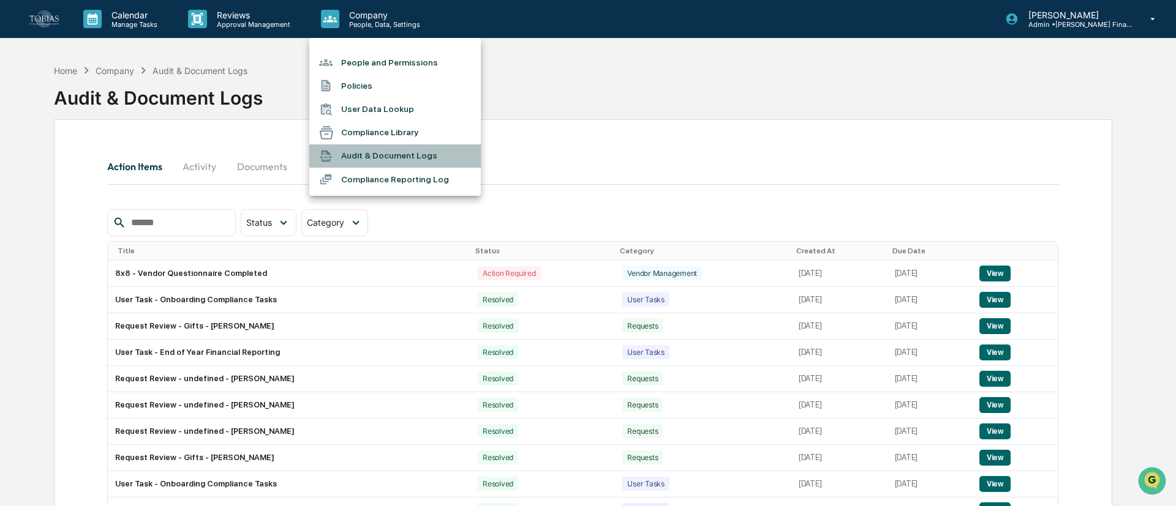
click at [422, 152] on li "Audit & Document Logs" at bounding box center [394, 156] width 171 height 23
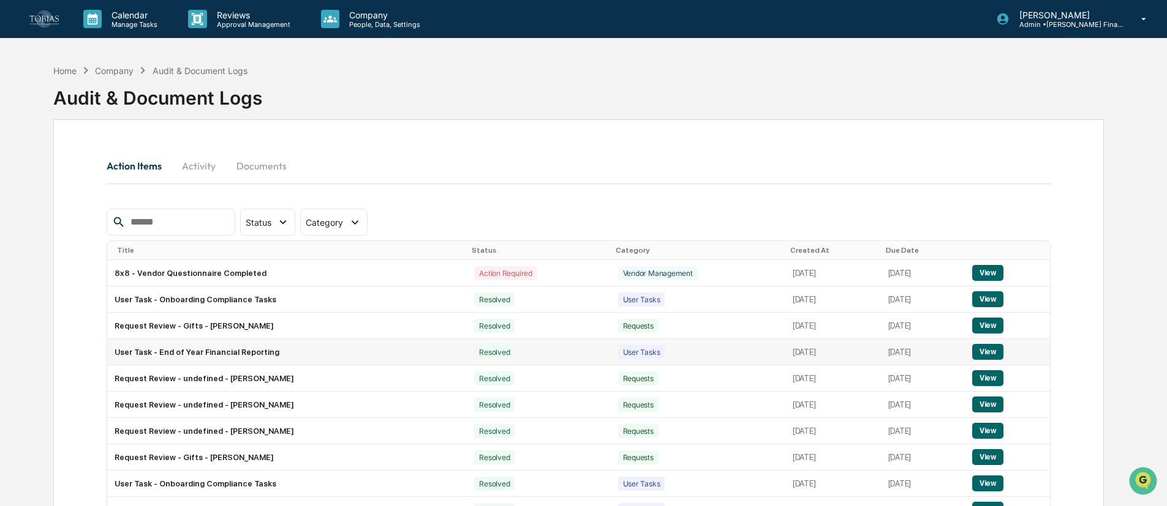
scroll to position [91, 0]
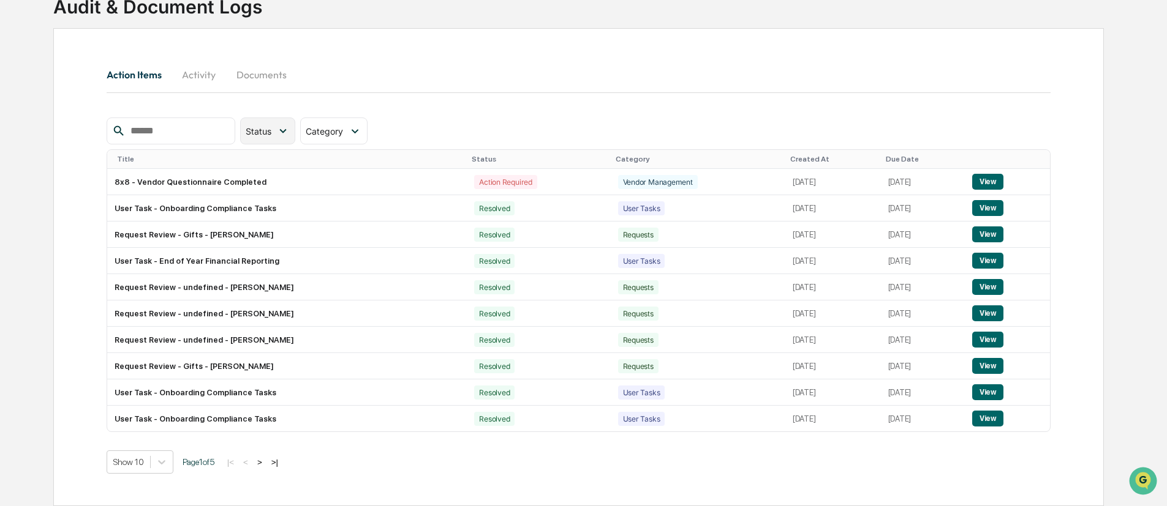
click at [271, 132] on span "Status" at bounding box center [259, 131] width 26 height 10
click at [261, 211] on div at bounding box center [255, 210] width 11 height 11
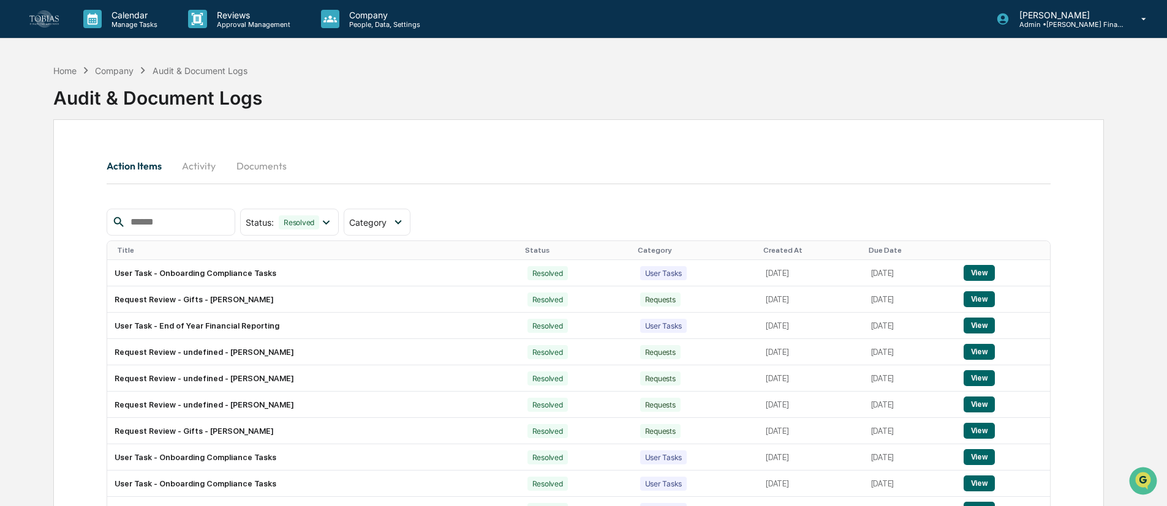
click at [380, 200] on div "Action Items Activity Documents" at bounding box center [579, 180] width 944 height 58
click at [193, 216] on input "text" at bounding box center [178, 222] width 104 height 16
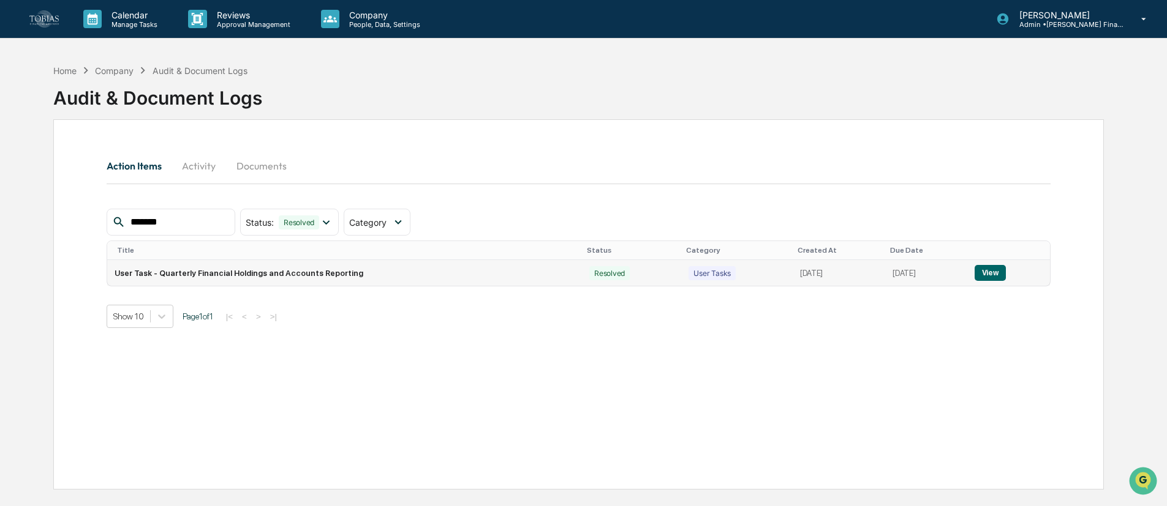
type input "*******"
click at [392, 267] on td "User Task - Quarterly Financial Holdings and Accounts Reporting" at bounding box center [344, 273] width 475 height 26
drag, startPoint x: 356, startPoint y: 279, endPoint x: 111, endPoint y: 285, distance: 245.0
click at [111, 285] on td "User Task - Quarterly Financial Holdings and Accounts Reporting" at bounding box center [344, 273] width 475 height 26
copy td "User Task - Quarterly Financial Holdings and Accounts Reporting"
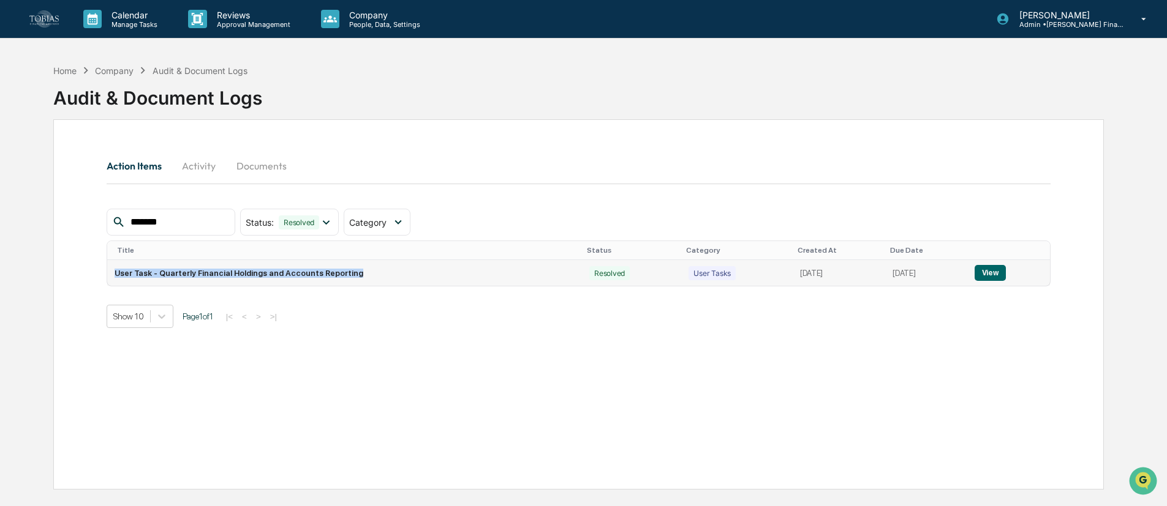
click at [863, 273] on button "View" at bounding box center [989, 273] width 31 height 16
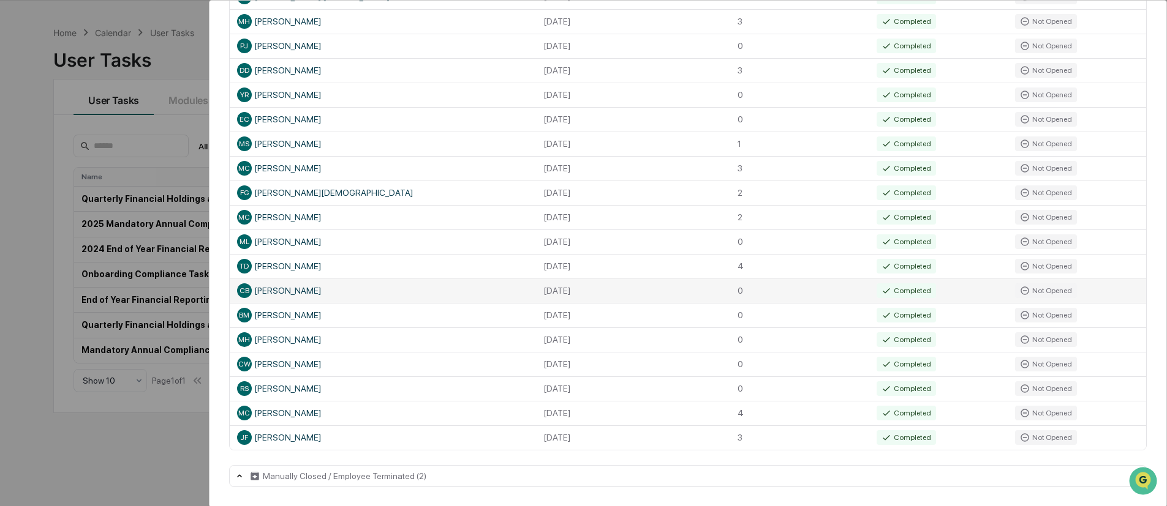
scroll to position [58, 0]
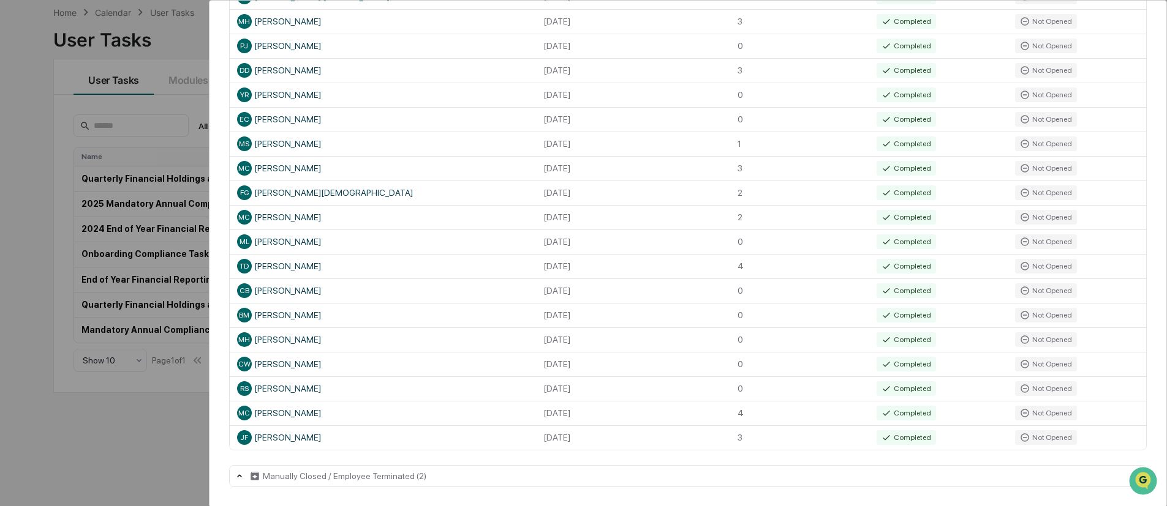
click at [406, 374] on div "Manually Closed / Employee Terminated (2)" at bounding box center [345, 477] width 164 height 10
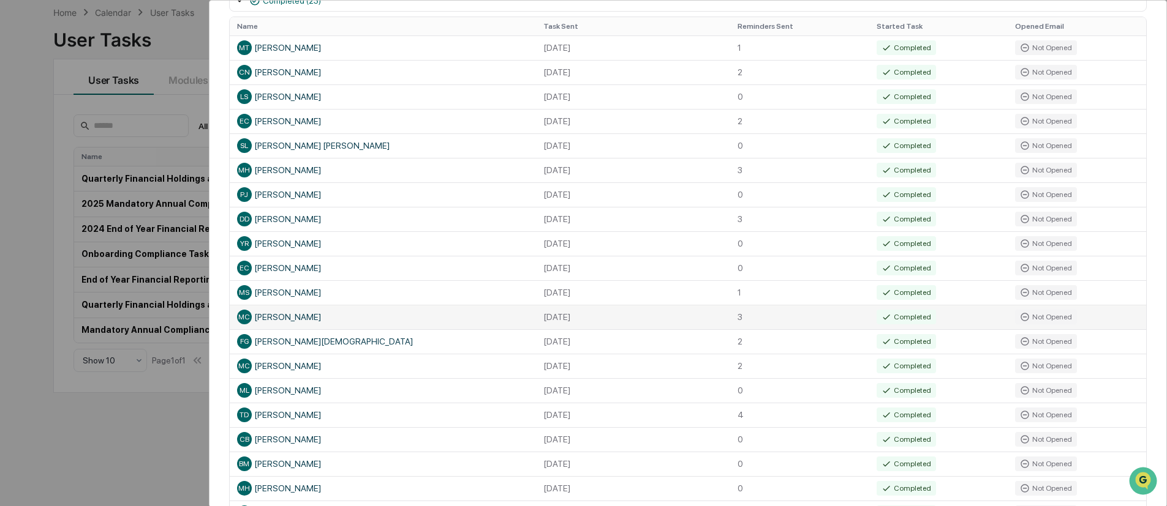
scroll to position [0, 0]
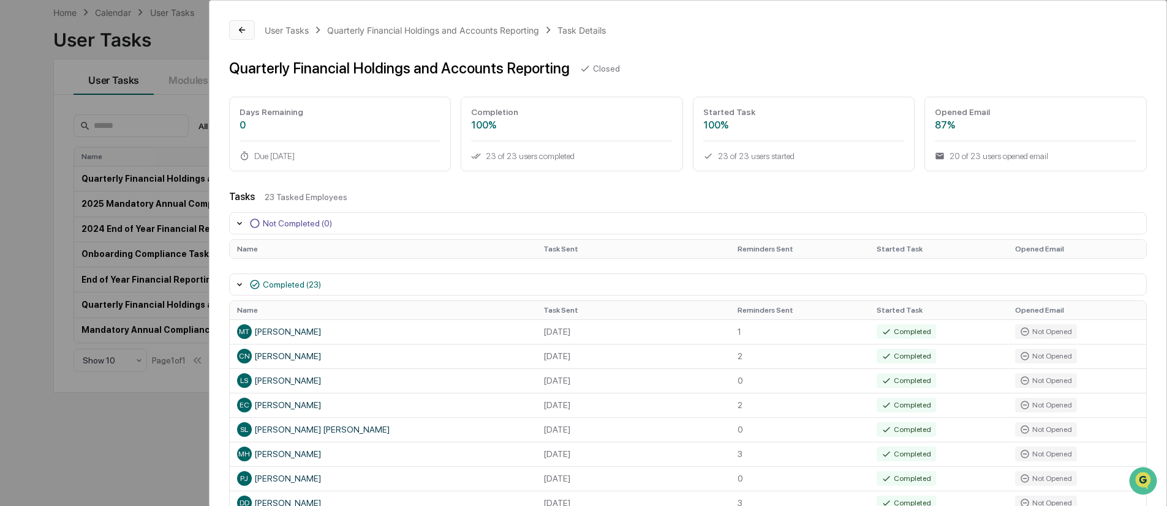
click at [241, 31] on icon at bounding box center [242, 30] width 6 height 6
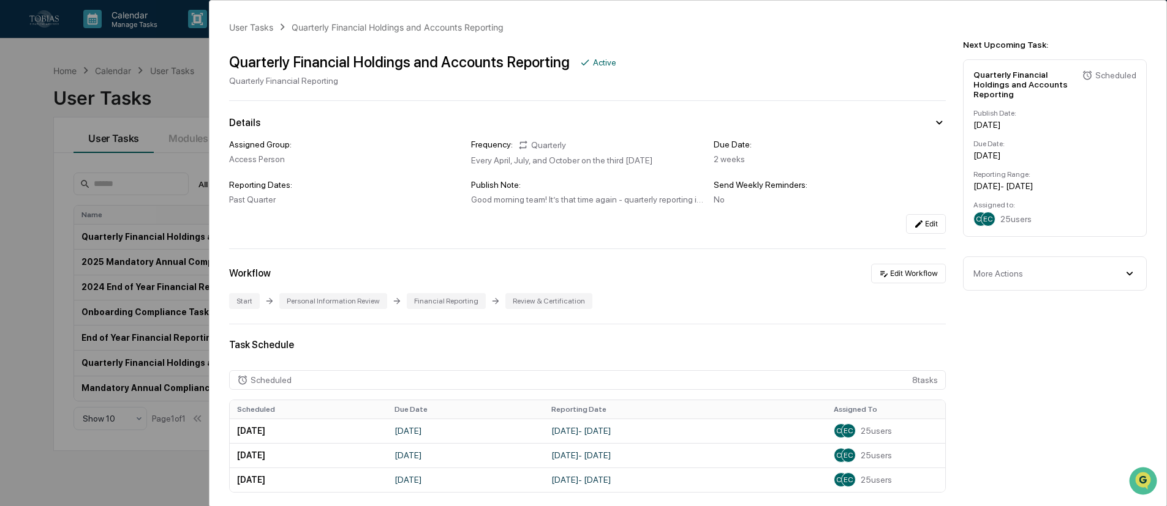
click at [863, 267] on div "More Actions" at bounding box center [1054, 273] width 163 height 13
click at [863, 87] on div "Quarterly Financial Holdings and Accounts Reporting" at bounding box center [1024, 84] width 103 height 29
click at [484, 81] on div "Quarterly Financial Reporting" at bounding box center [422, 81] width 387 height 10
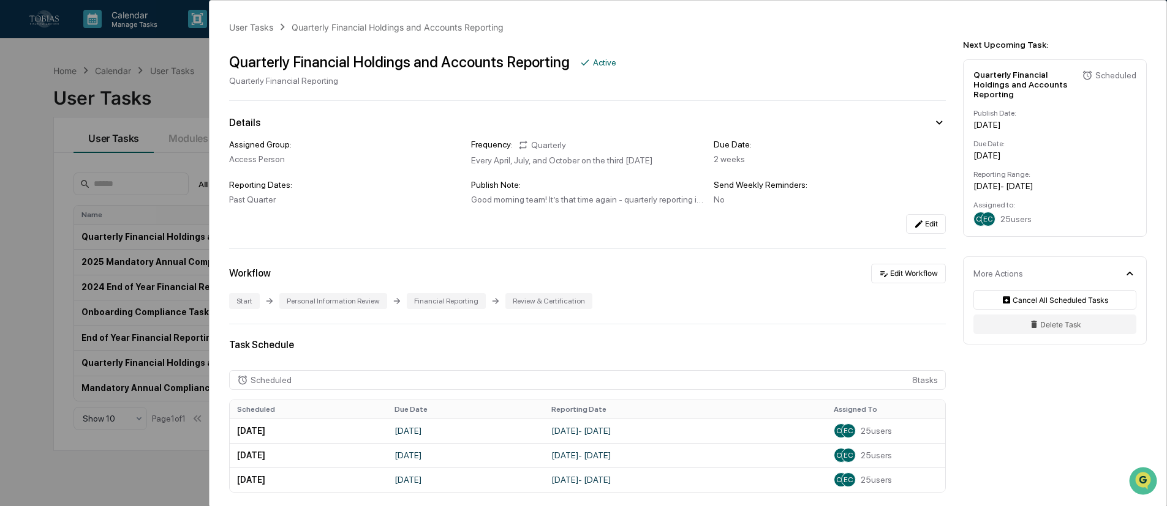
click at [4, 141] on div "User Tasks Quarterly Financial Holdings and Accounts Reporting Quarterly Financ…" at bounding box center [583, 253] width 1167 height 506
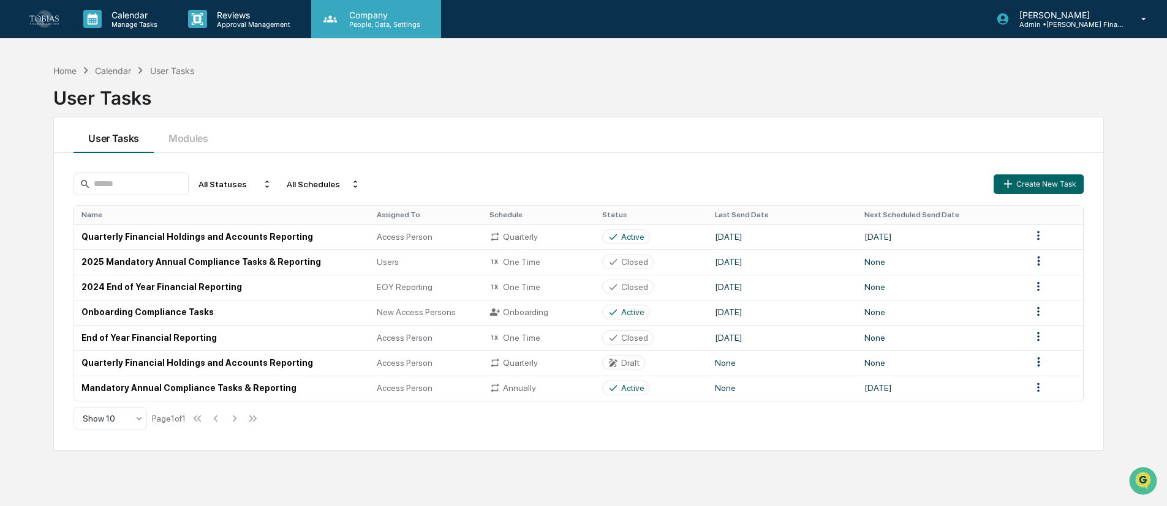
click at [363, 10] on p "Company" at bounding box center [382, 15] width 87 height 10
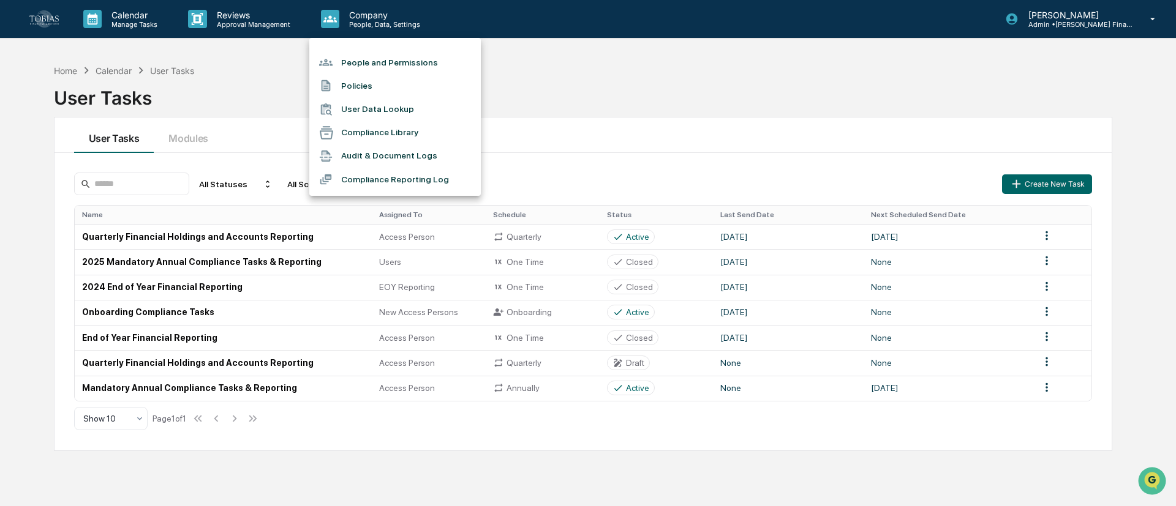
click at [373, 159] on li "Audit & Document Logs" at bounding box center [394, 156] width 171 height 23
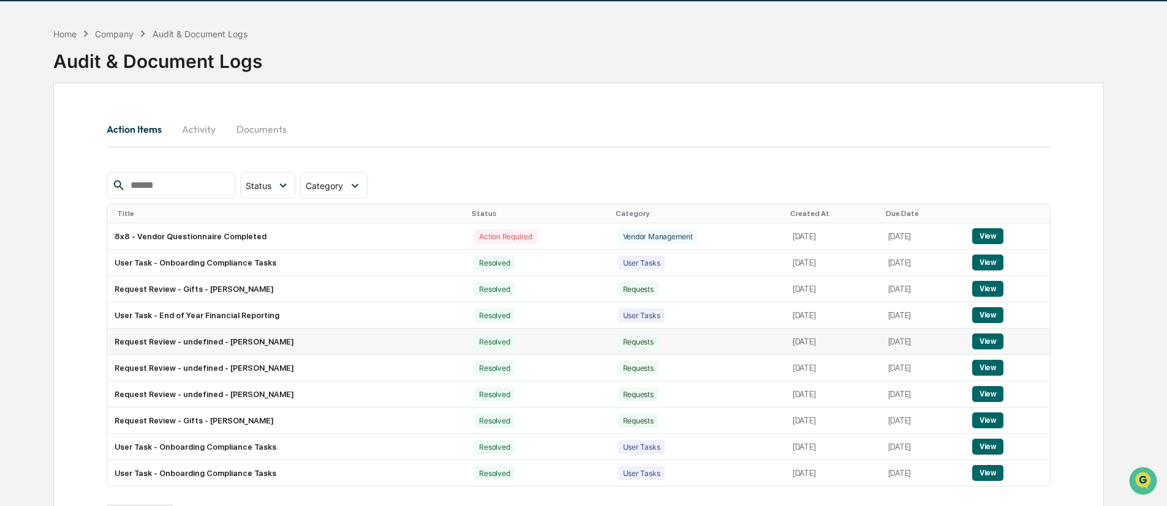
scroll to position [91, 0]
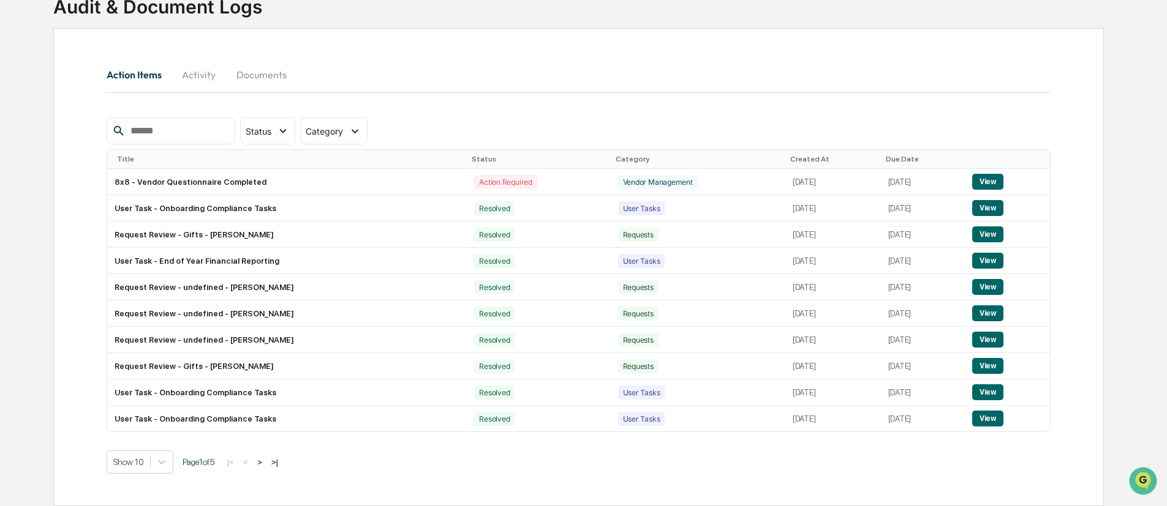
click at [790, 160] on div "Created At" at bounding box center [833, 159] width 86 height 9
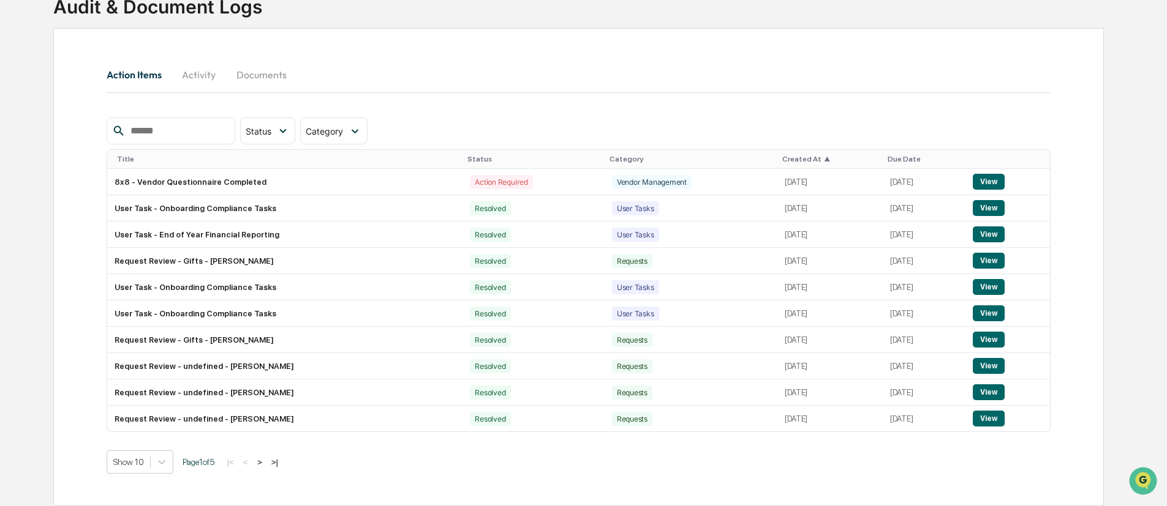
click at [863, 151] on th "Due Date" at bounding box center [923, 159] width 83 height 19
click at [863, 157] on div "Due Date" at bounding box center [923, 159] width 73 height 9
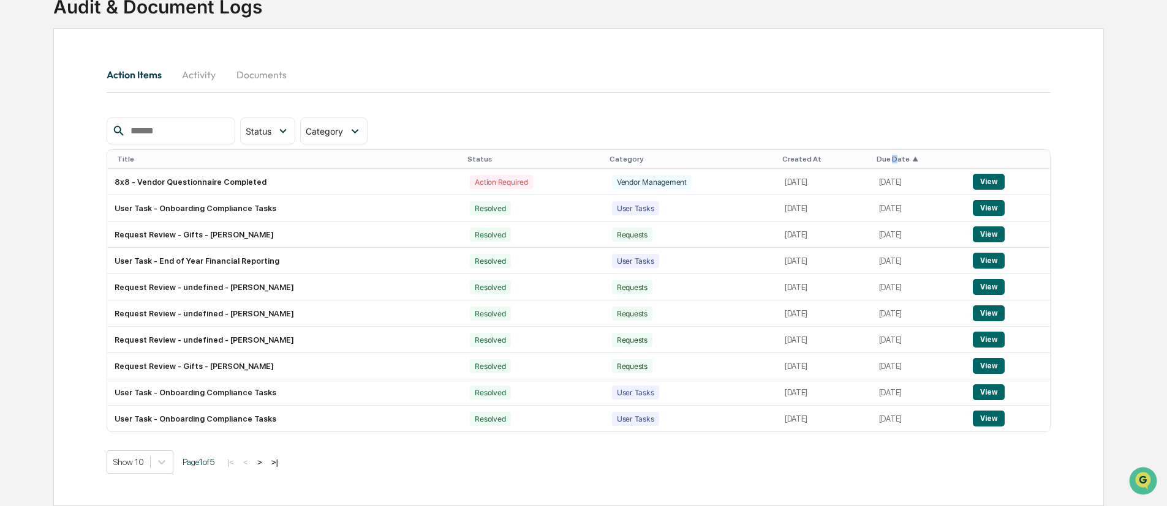
click at [863, 157] on div "Due Date ▲" at bounding box center [918, 159] width 85 height 9
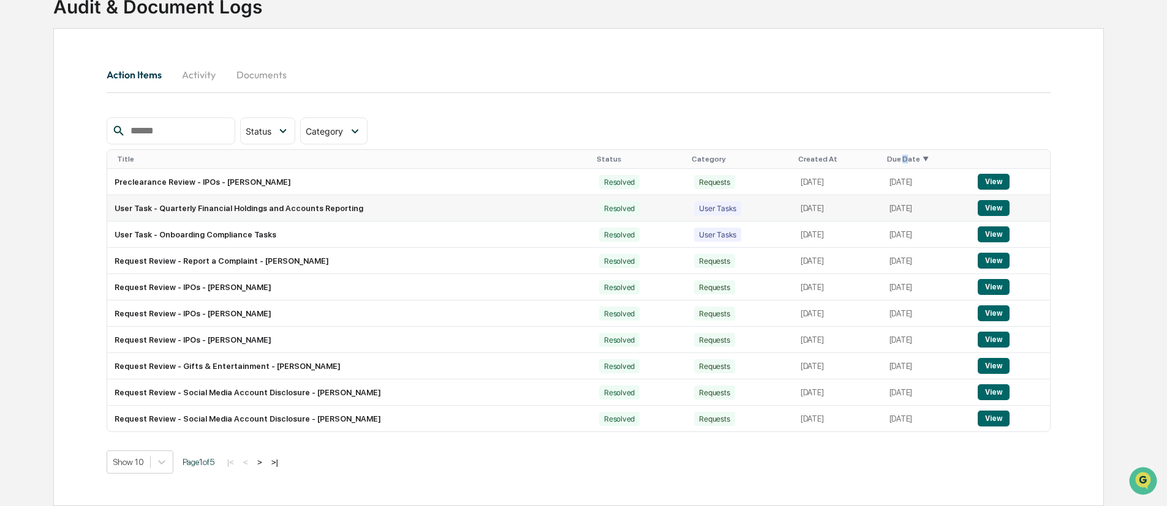
click at [863, 209] on button "View" at bounding box center [992, 208] width 31 height 16
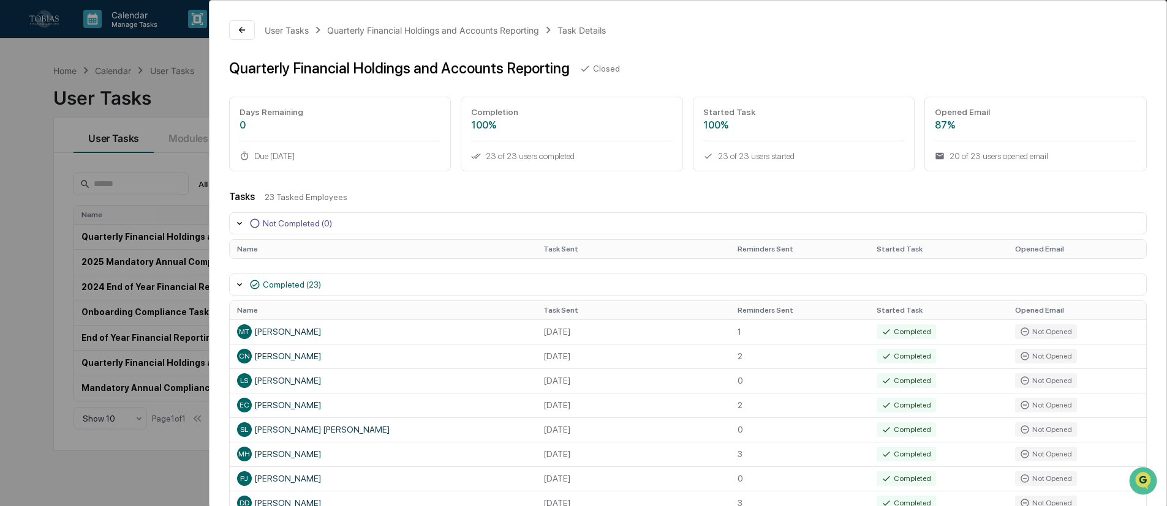
click at [863, 194] on div "23 Tasked Employees" at bounding box center [706, 197] width 882 height 10
click at [243, 27] on icon at bounding box center [242, 30] width 10 height 10
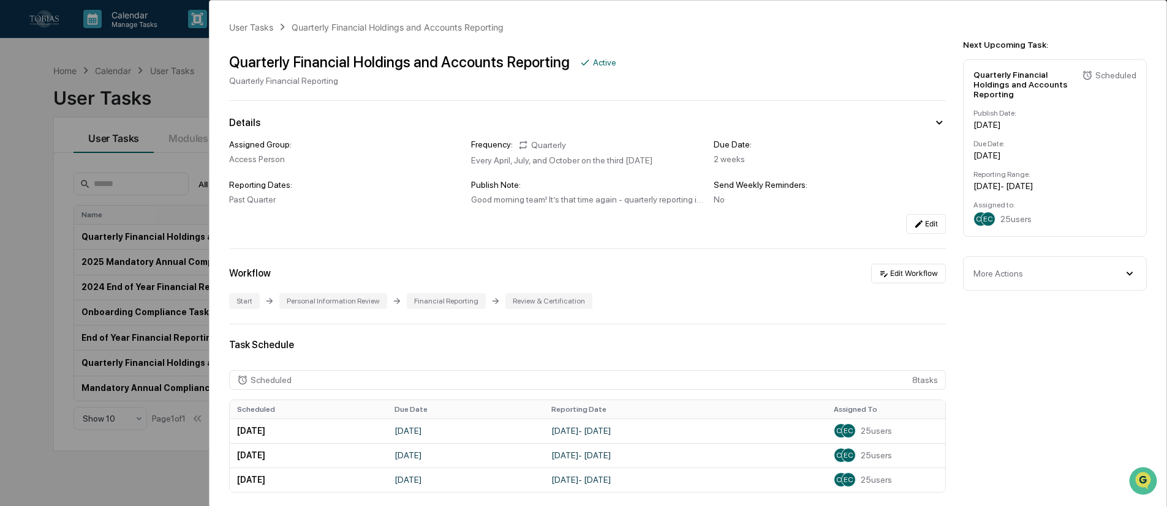
click at [34, 303] on div "User Tasks Quarterly Financial Holdings and Accounts Reporting Quarterly Financ…" at bounding box center [583, 253] width 1167 height 506
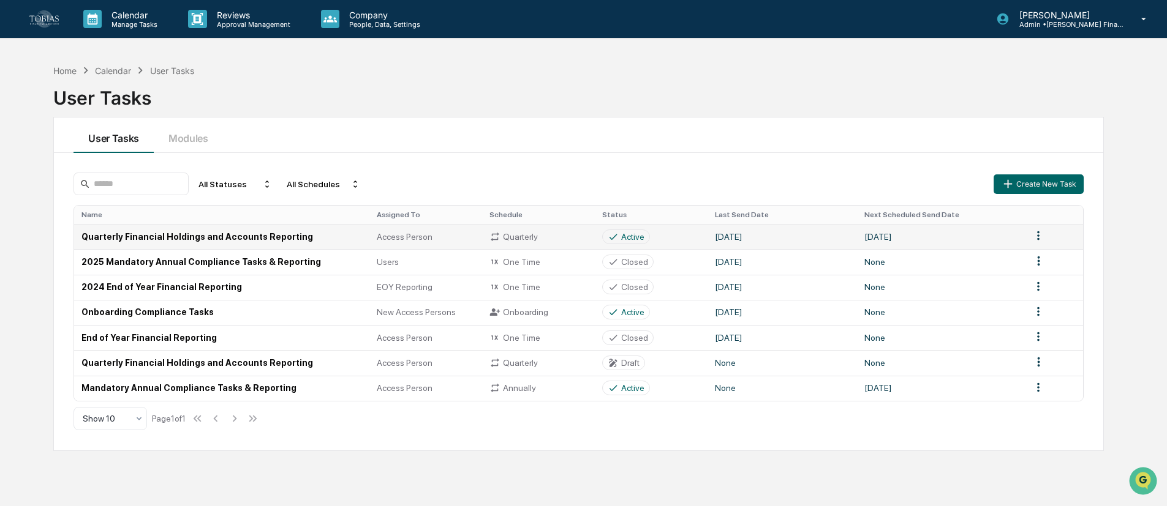
click at [863, 237] on html "Calendar Manage Tasks Reviews Approval Management Company People, Data, Setting…" at bounding box center [583, 253] width 1167 height 506
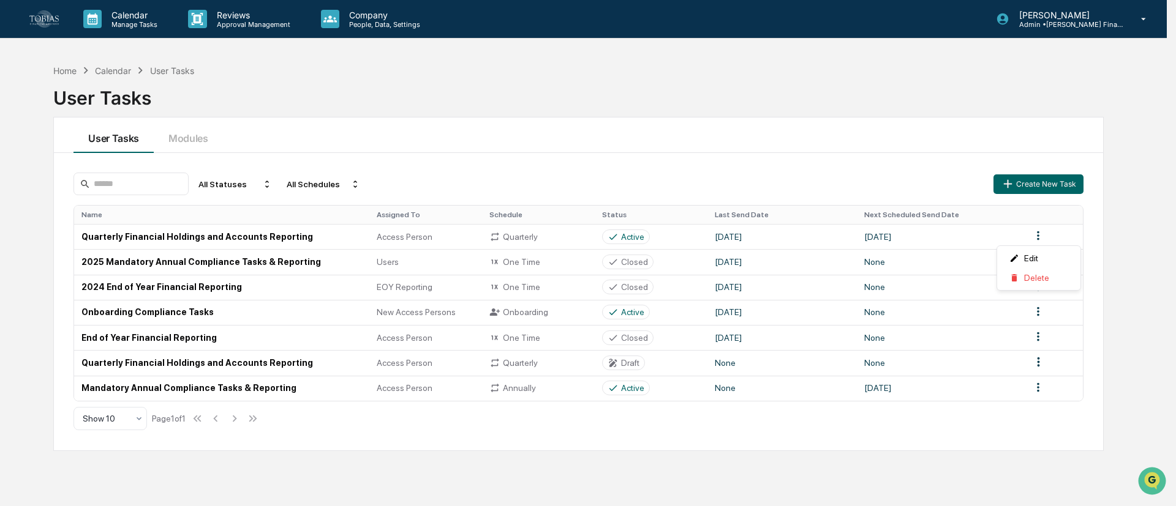
click at [131, 242] on html "Calendar Manage Tasks Reviews Approval Management Company People, Data, Setting…" at bounding box center [588, 253] width 1176 height 506
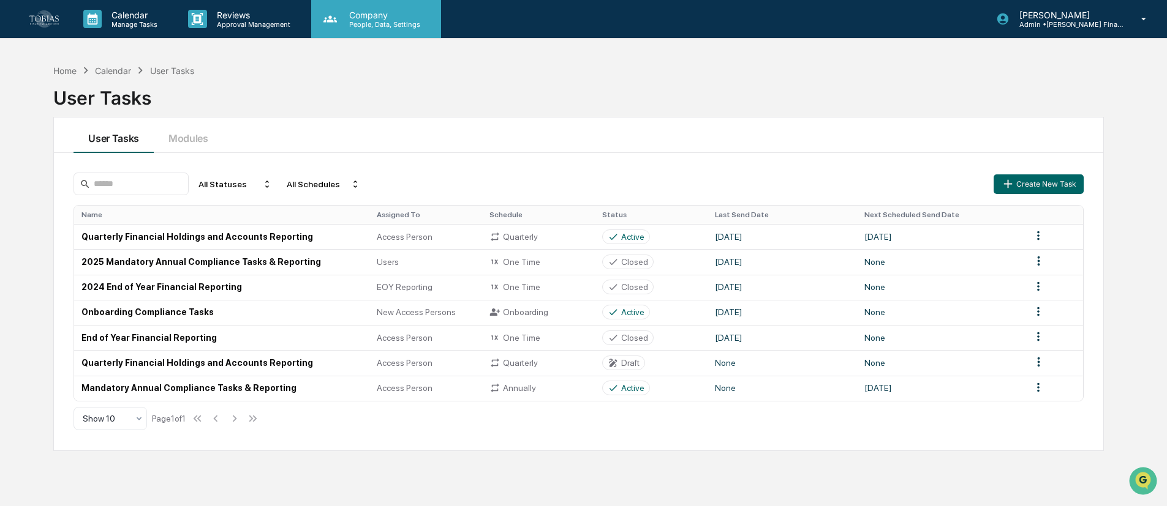
click at [381, 24] on p "People, Data, Settings" at bounding box center [382, 24] width 87 height 9
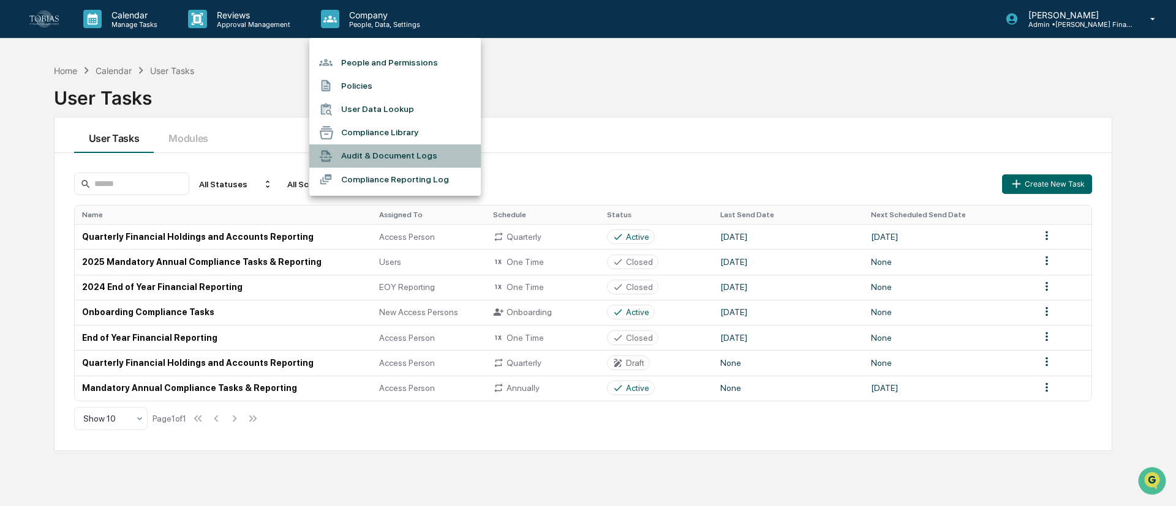
click at [396, 148] on li "Audit & Document Logs" at bounding box center [394, 156] width 171 height 23
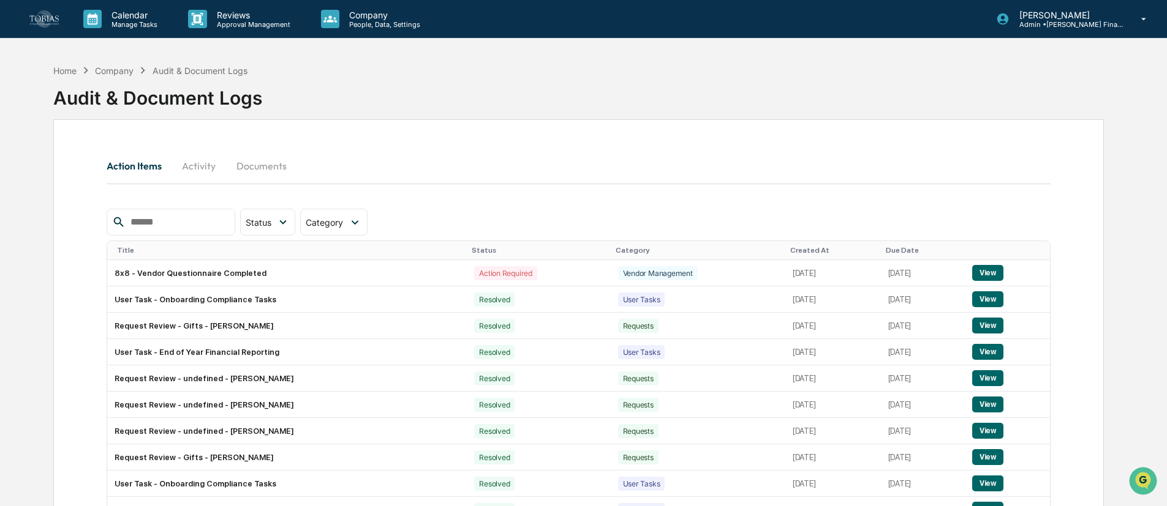
click at [863, 244] on th "Due Date" at bounding box center [923, 250] width 84 height 19
click at [863, 250] on div "Due Date" at bounding box center [922, 250] width 74 height 9
click at [863, 250] on div "Due Date ▲" at bounding box center [918, 250] width 85 height 9
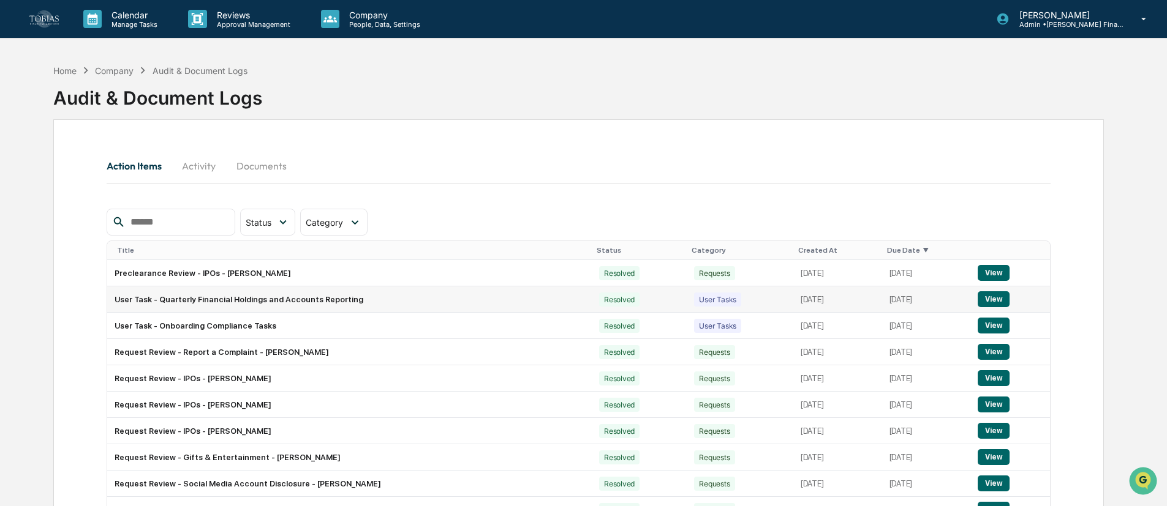
click at [863, 299] on button "View" at bounding box center [992, 299] width 31 height 16
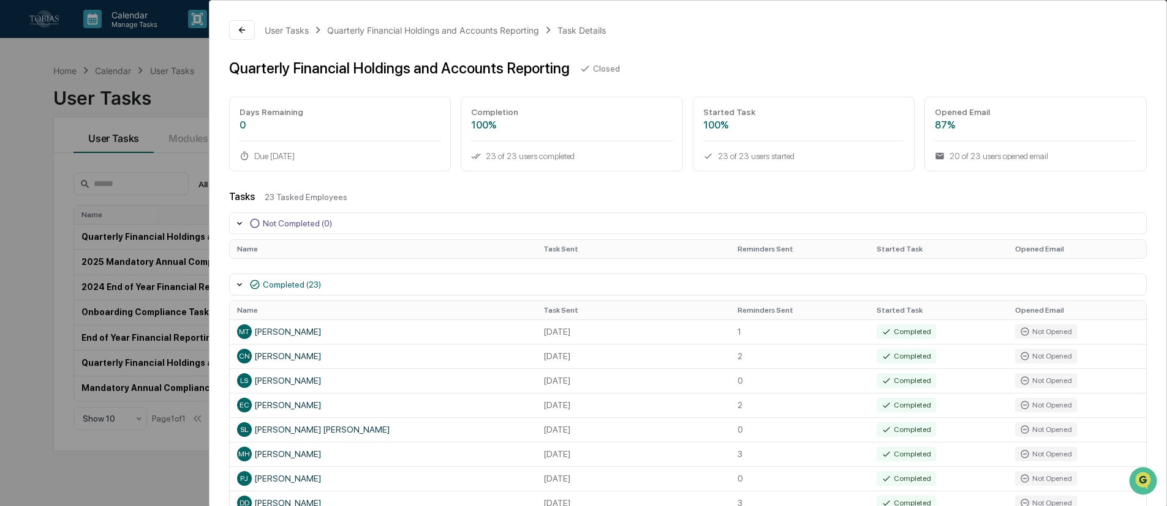
click at [863, 189] on div "User Tasks Quarterly Financial Holdings and Accounts Reporting Task Details Qua…" at bounding box center [687, 470] width 957 height 939
click at [451, 28] on div "Quarterly Financial Holdings and Accounts Reporting" at bounding box center [433, 30] width 212 height 10
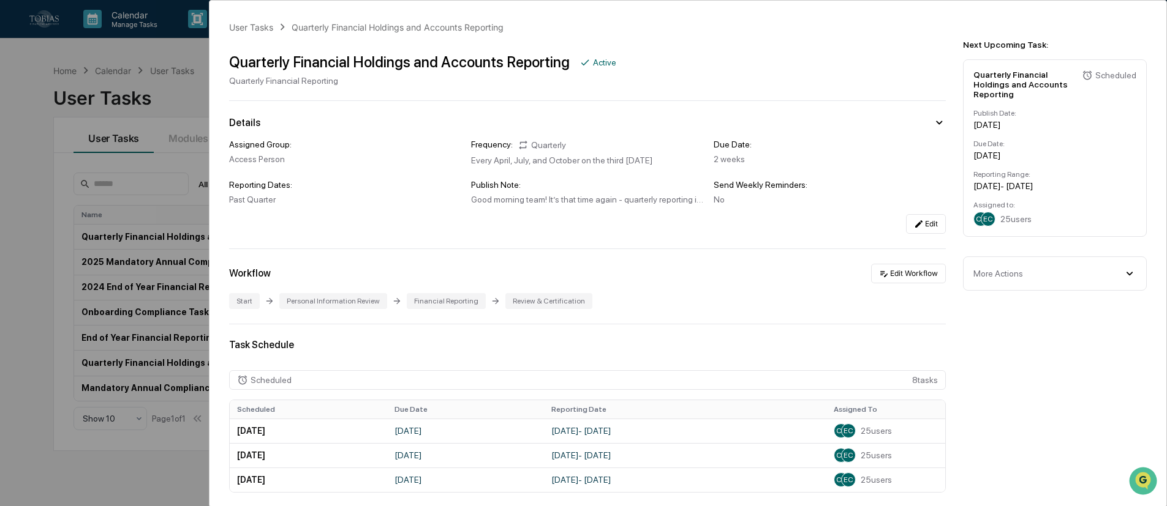
click at [863, 267] on div "More Actions" at bounding box center [1054, 273] width 163 height 13
click at [863, 155] on div "Quarterly Financial Holdings and Accounts Reporting Scheduled Publish Date: Oct…" at bounding box center [1055, 148] width 184 height 178
click at [397, 32] on div "Quarterly Financial Holdings and Accounts Reporting" at bounding box center [397, 27] width 212 height 10
click at [28, 171] on div "User Tasks Quarterly Financial Holdings and Accounts Reporting Quarterly Financ…" at bounding box center [583, 253] width 1167 height 506
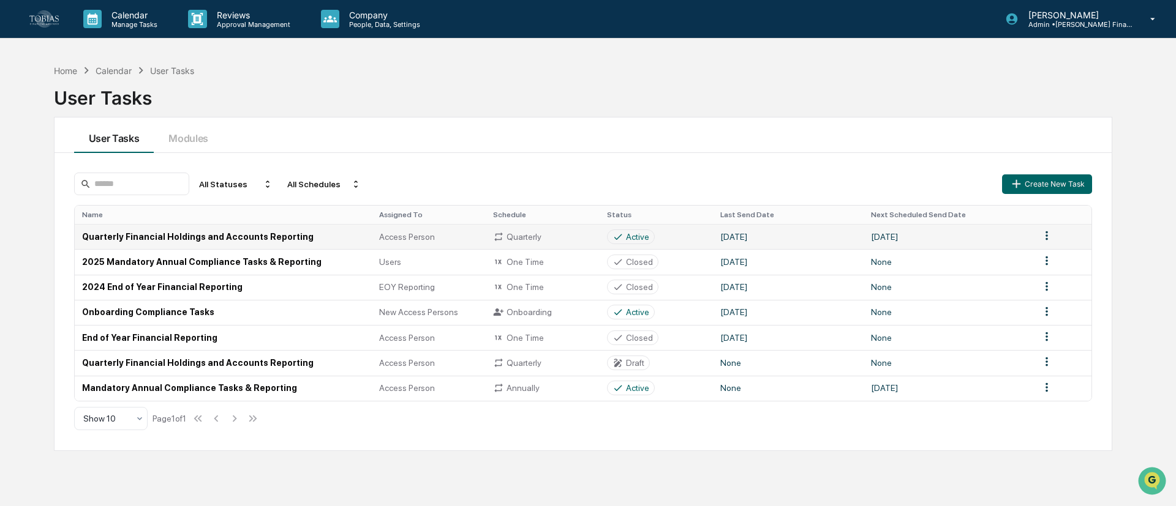
click at [863, 237] on html "Calendar Manage Tasks Reviews Approval Management Company People, Data, Setting…" at bounding box center [588, 253] width 1176 height 506
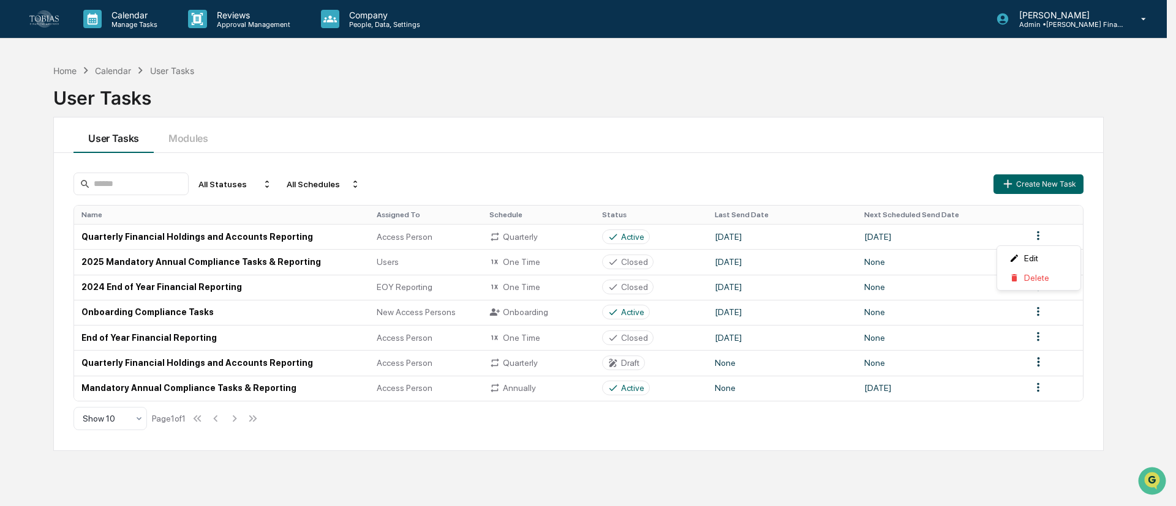
click at [228, 243] on html "Calendar Manage Tasks Reviews Approval Management Company People, Data, Setting…" at bounding box center [588, 253] width 1176 height 506
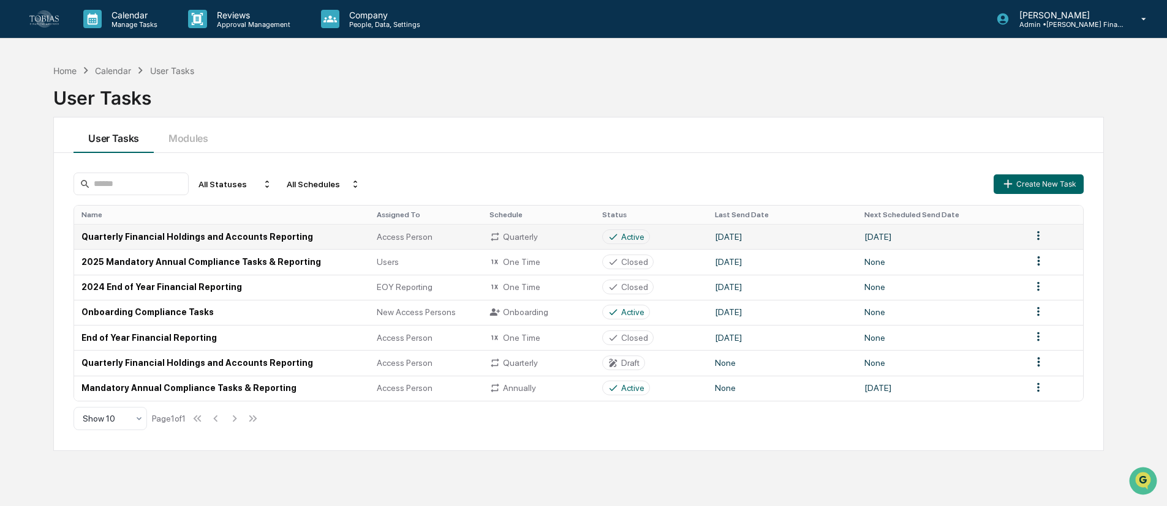
click at [237, 241] on td "Quarterly Financial Holdings and Accounts Reporting" at bounding box center [221, 236] width 295 height 25
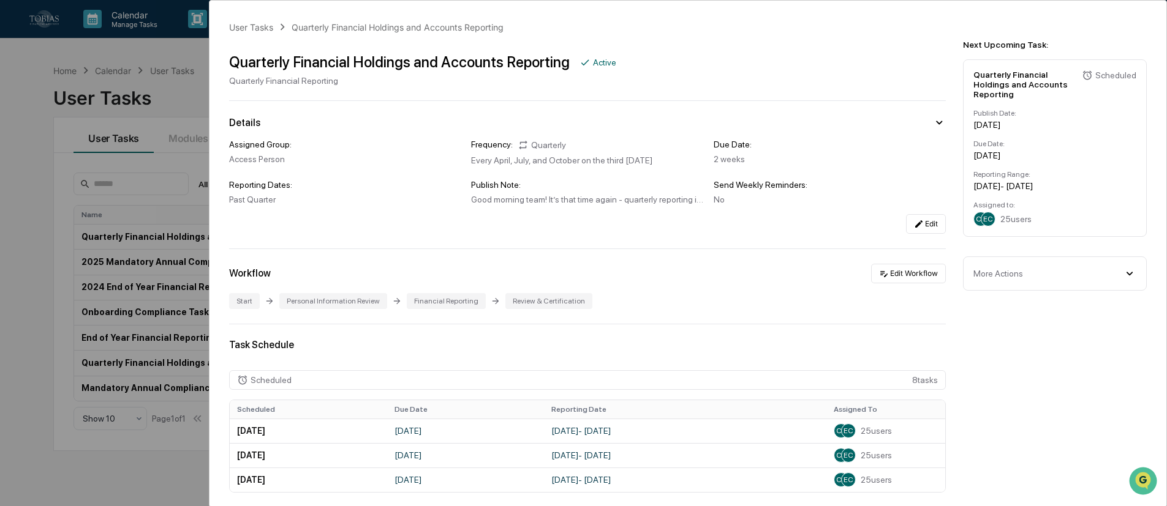
click at [64, 194] on div "User Tasks Quarterly Financial Holdings and Accounts Reporting Quarterly Financ…" at bounding box center [583, 253] width 1167 height 506
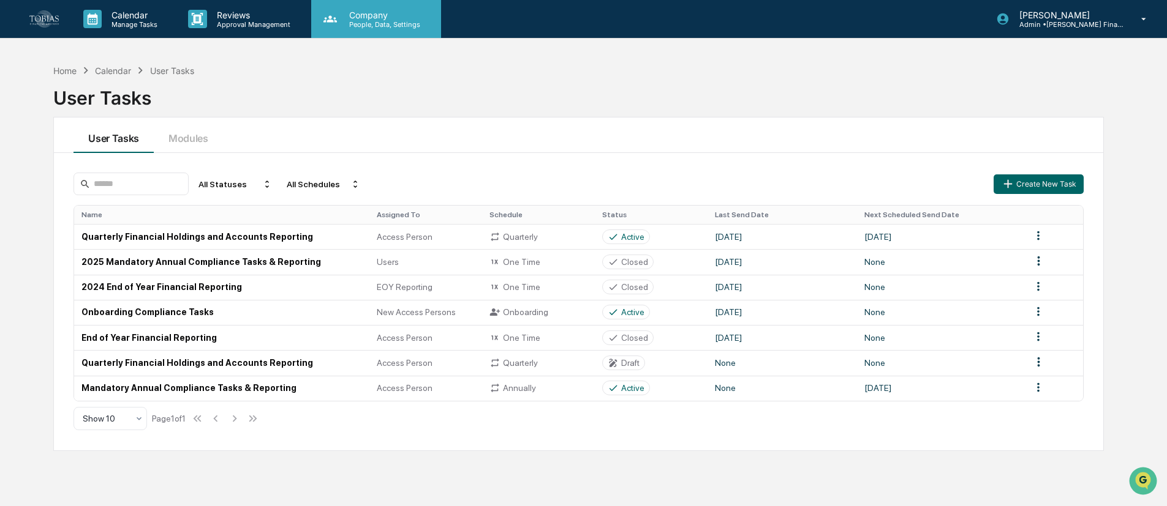
click at [394, 26] on p "People, Data, Settings" at bounding box center [382, 24] width 87 height 9
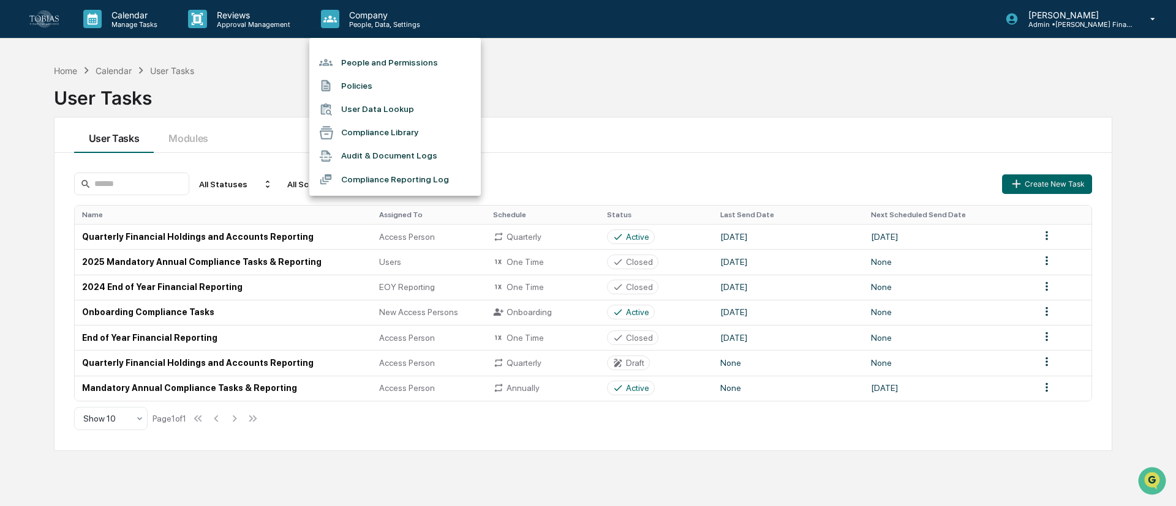
click at [711, 137] on div at bounding box center [588, 253] width 1176 height 506
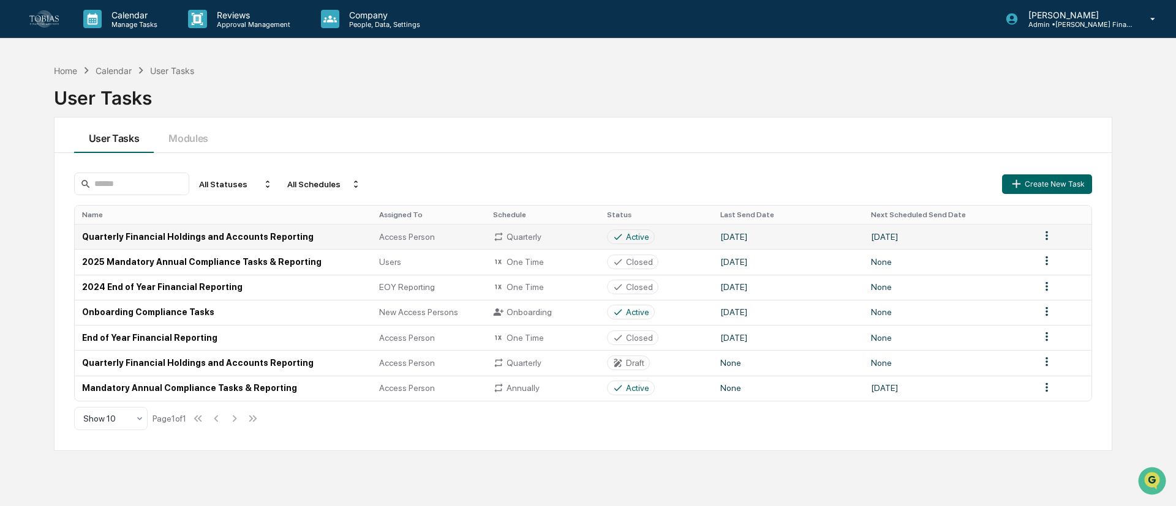
click at [863, 240] on html "Calendar Manage Tasks Reviews Approval Management Company People, Data, Setting…" at bounding box center [588, 253] width 1176 height 506
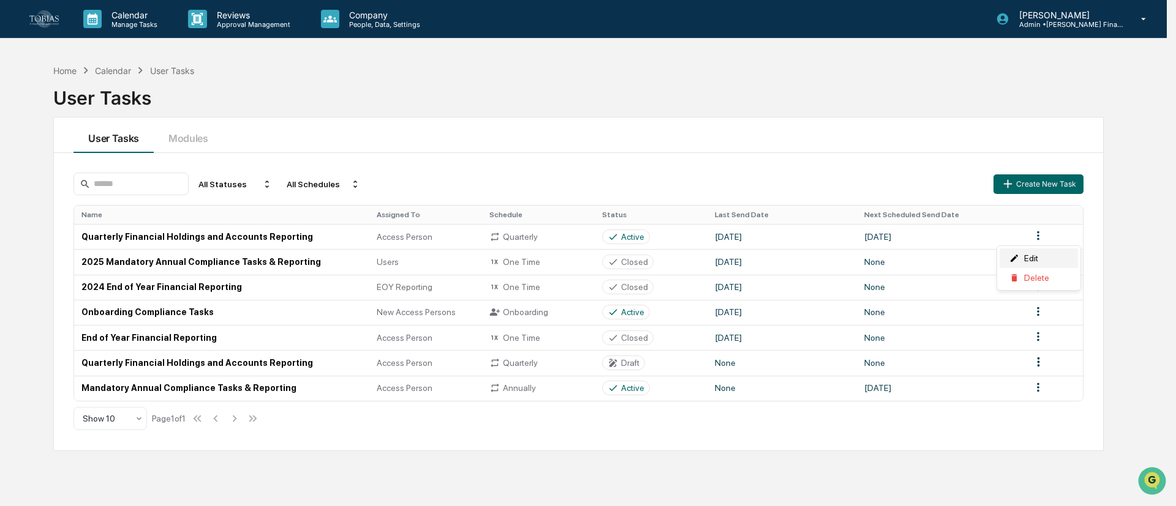
click at [863, 254] on div "Edit" at bounding box center [1038, 259] width 78 height 20
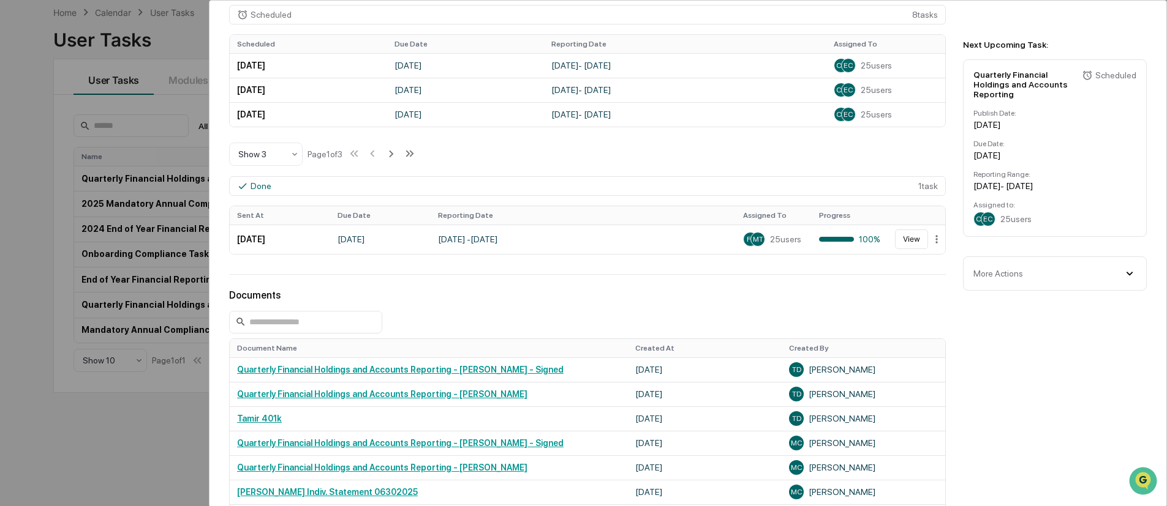
scroll to position [367, 0]
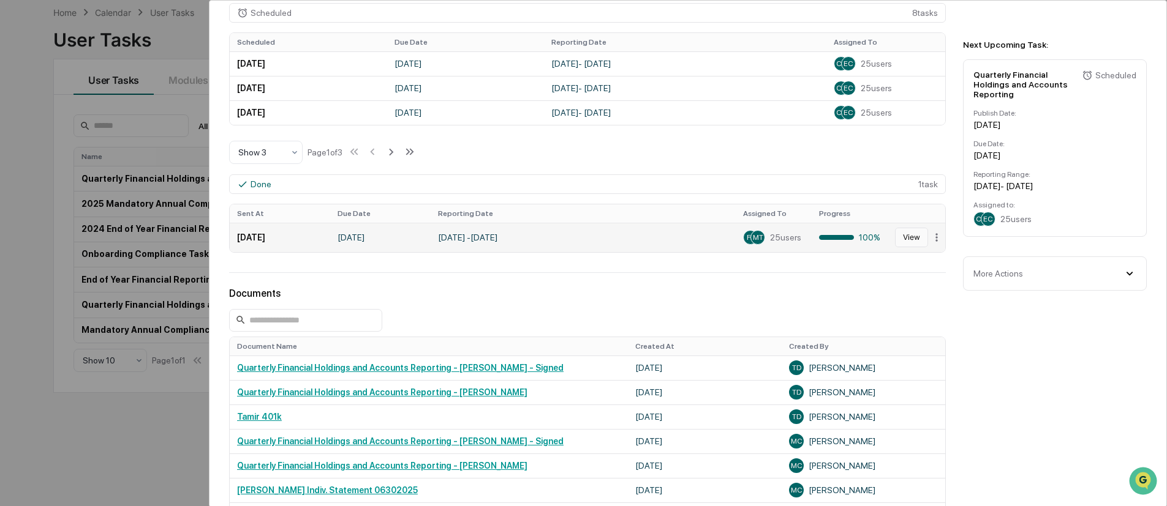
click at [863, 239] on button "View" at bounding box center [911, 238] width 33 height 20
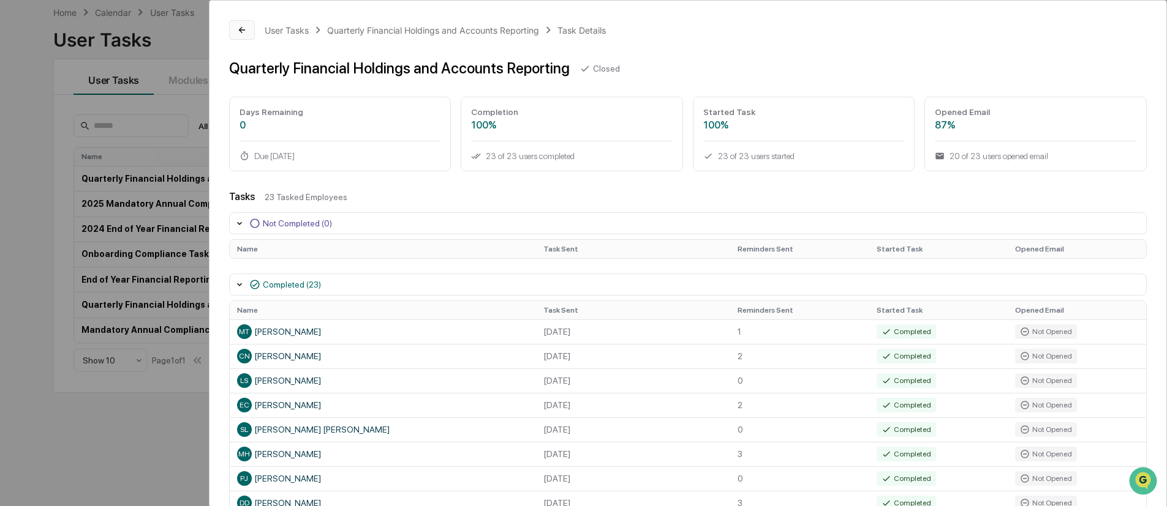
click at [250, 31] on button at bounding box center [242, 30] width 26 height 20
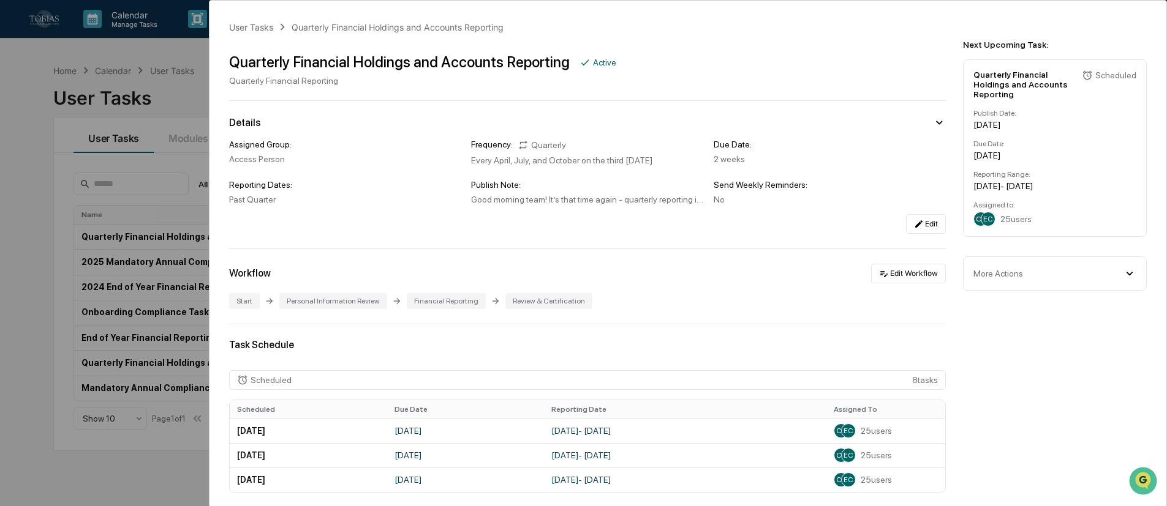
click at [24, 147] on div "User Tasks Quarterly Financial Holdings and Accounts Reporting Quarterly Financ…" at bounding box center [583, 253] width 1167 height 506
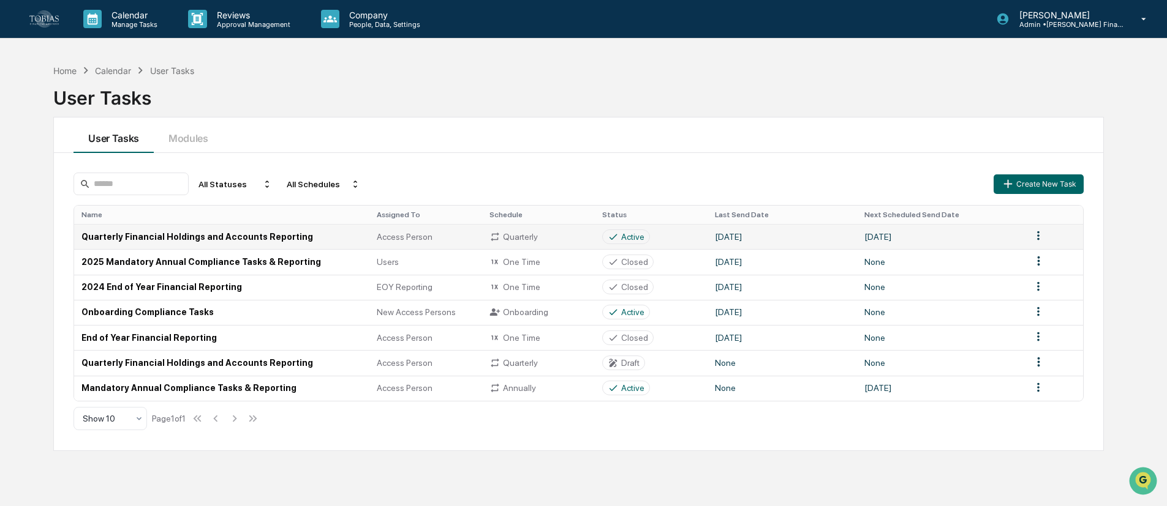
click at [522, 232] on div "Quarterly" at bounding box center [538, 236] width 98 height 11
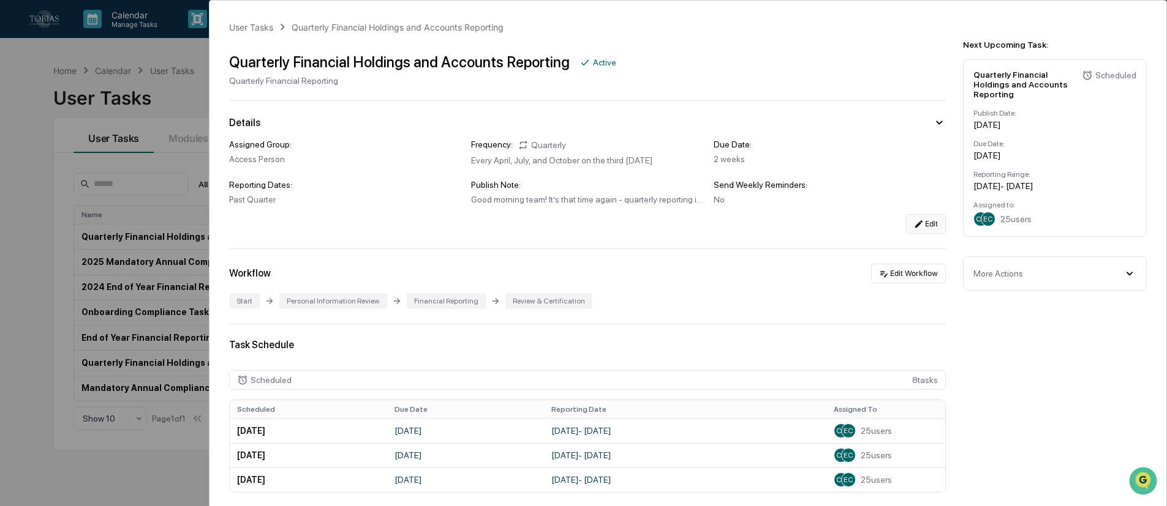
click at [863, 228] on icon at bounding box center [919, 224] width 10 height 10
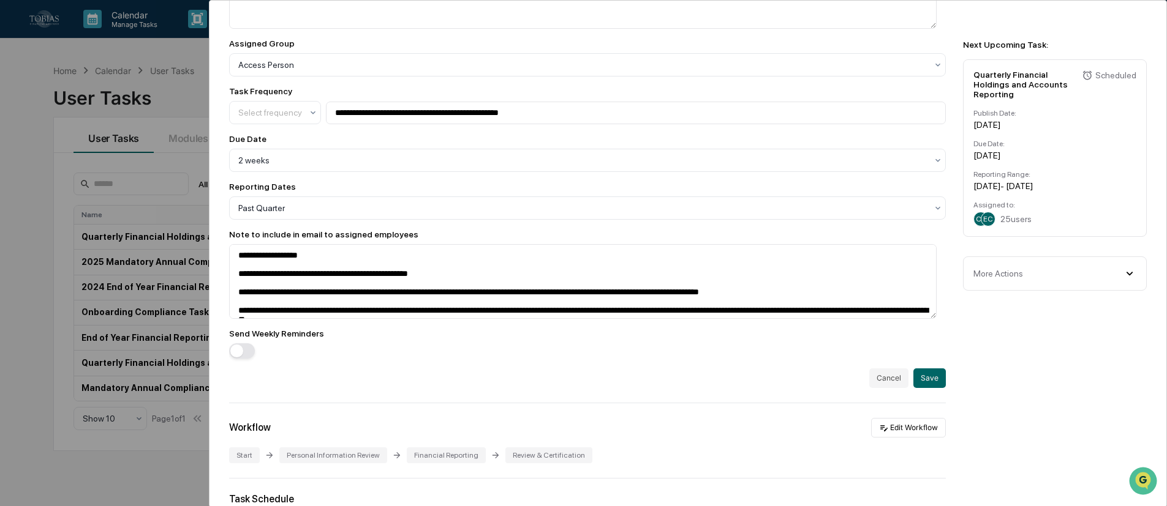
scroll to position [276, 0]
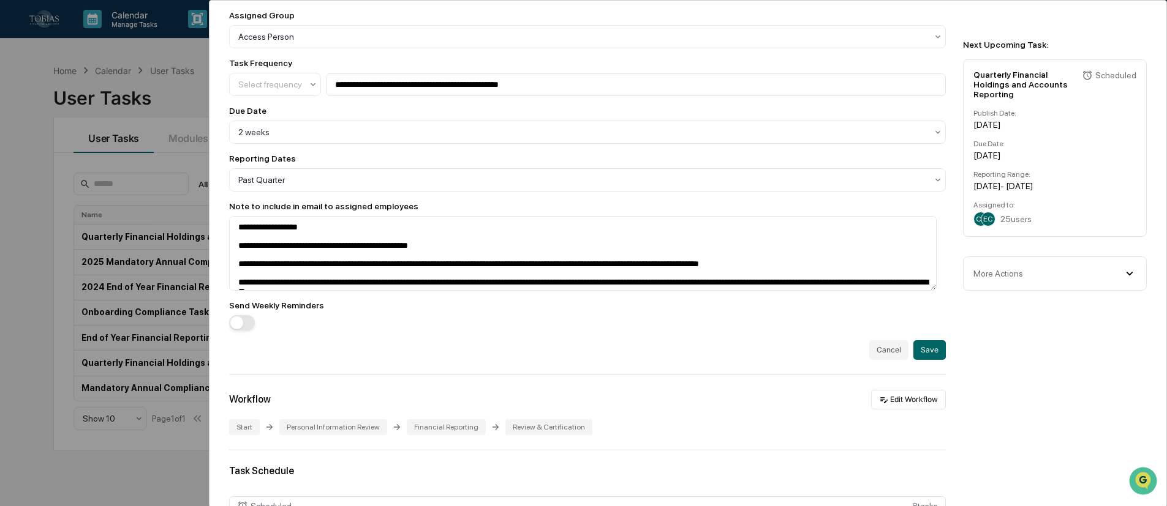
click at [240, 324] on span "button" at bounding box center [236, 323] width 13 height 13
click at [863, 352] on div "**********" at bounding box center [687, 486] width 957 height 1522
click at [863, 356] on button "Save" at bounding box center [929, 350] width 32 height 20
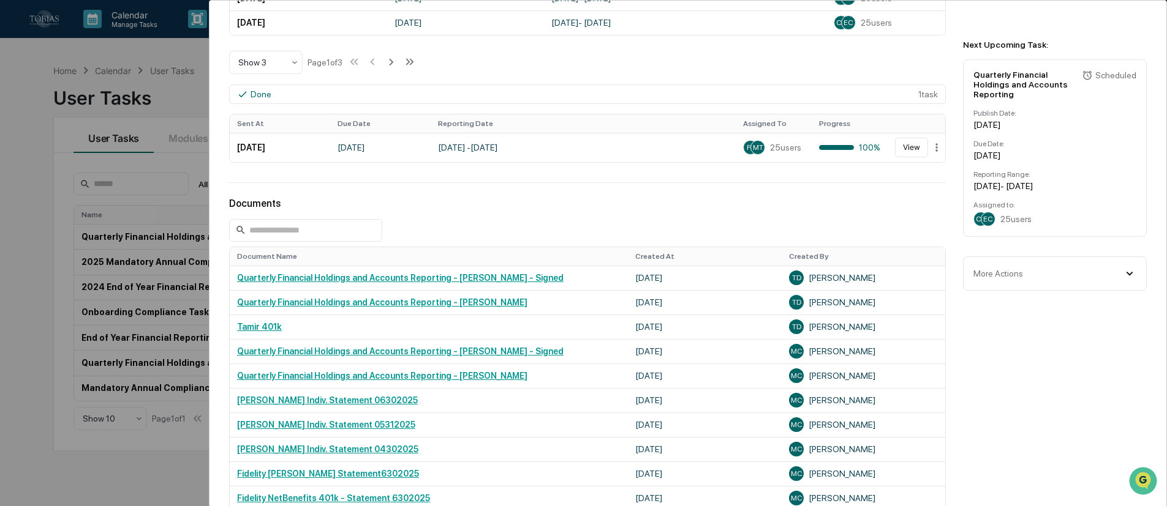
scroll to position [459, 0]
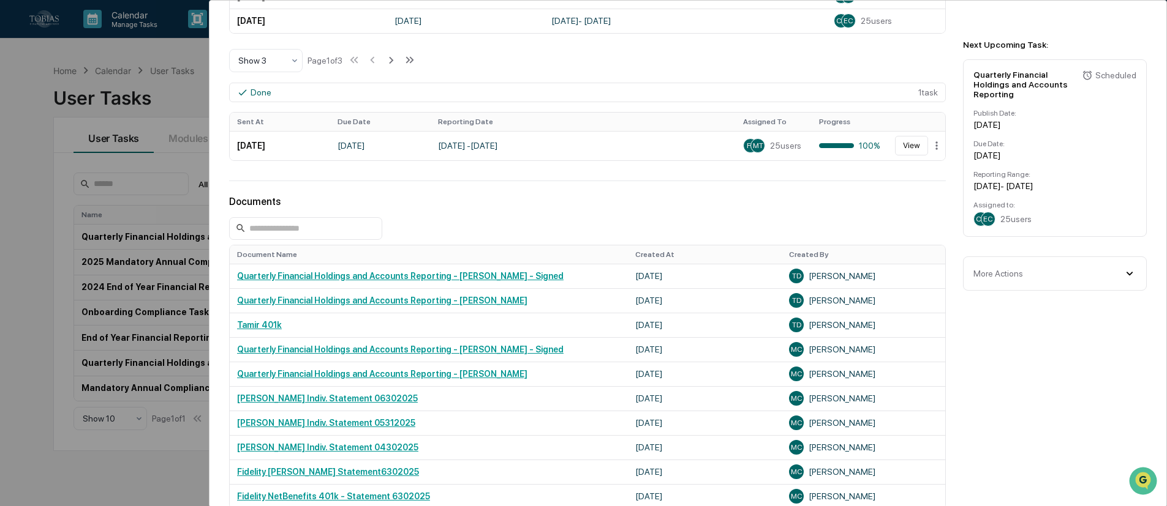
click at [863, 120] on div "[DATE]" at bounding box center [1054, 125] width 163 height 10
click at [863, 80] on div "Quarterly Financial Holdings and Accounts Reporting" at bounding box center [1024, 84] width 103 height 29
click at [863, 291] on div "Next Upcoming Task: Quarterly Financial Holdings and Accounts Reporting Schedul…" at bounding box center [1057, 156] width 218 height 310
click at [863, 269] on div "More Actions" at bounding box center [998, 274] width 50 height 10
click at [863, 374] on div "User Tasks Quarterly Financial Holdings and Accounts Reporting Quarterly Financ…" at bounding box center [687, 101] width 957 height 1120
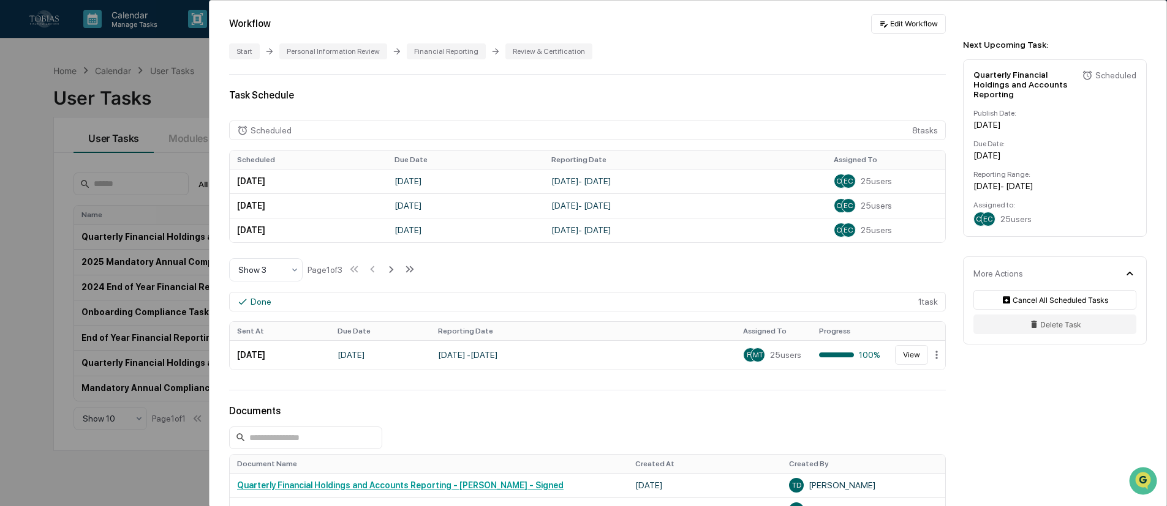
scroll to position [0, 0]
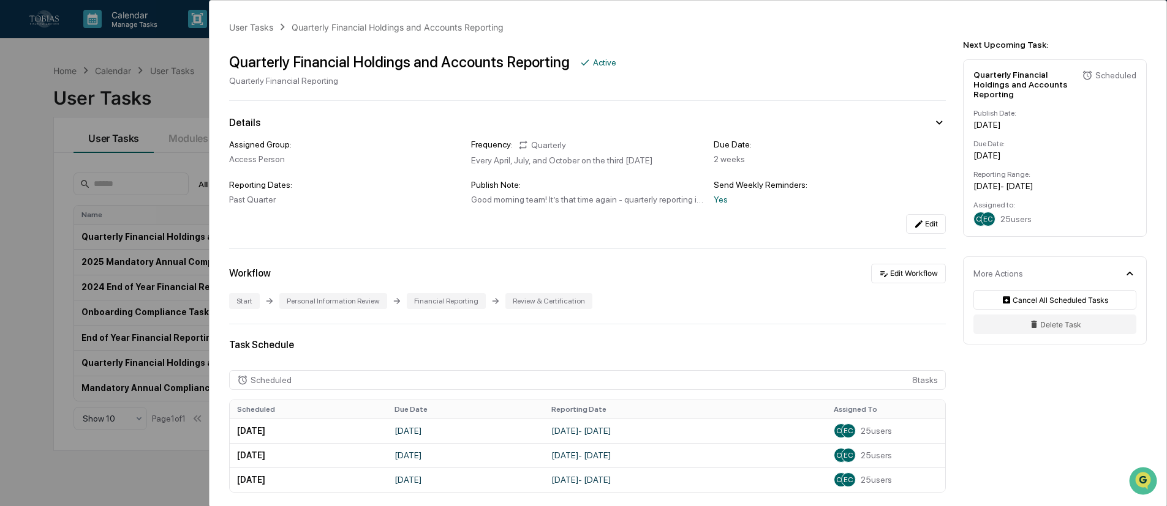
click at [43, 222] on div "User Tasks Quarterly Financial Holdings and Accounts Reporting Quarterly Financ…" at bounding box center [583, 253] width 1167 height 506
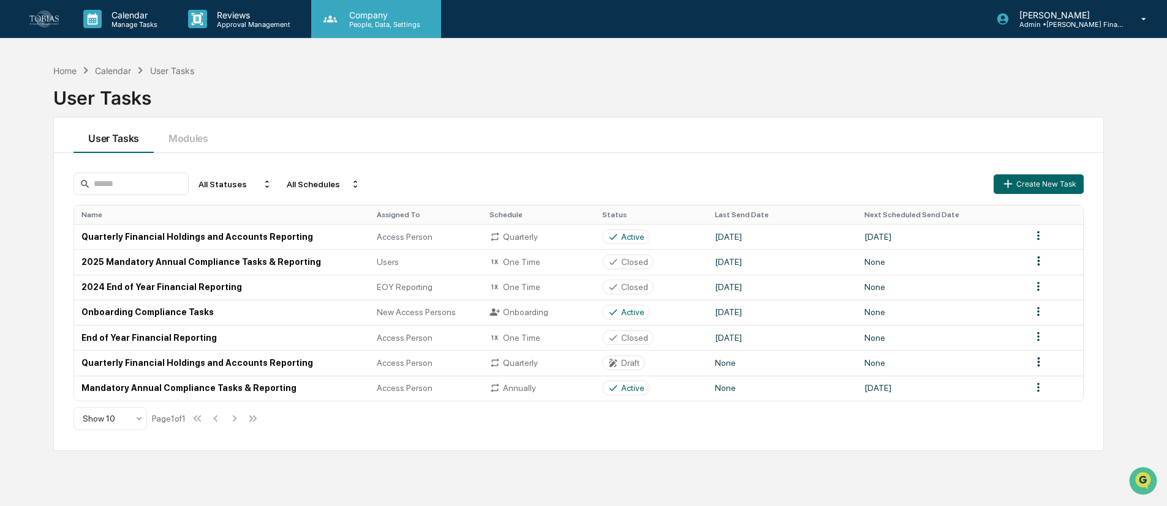
click at [379, 17] on p "Company" at bounding box center [382, 15] width 87 height 10
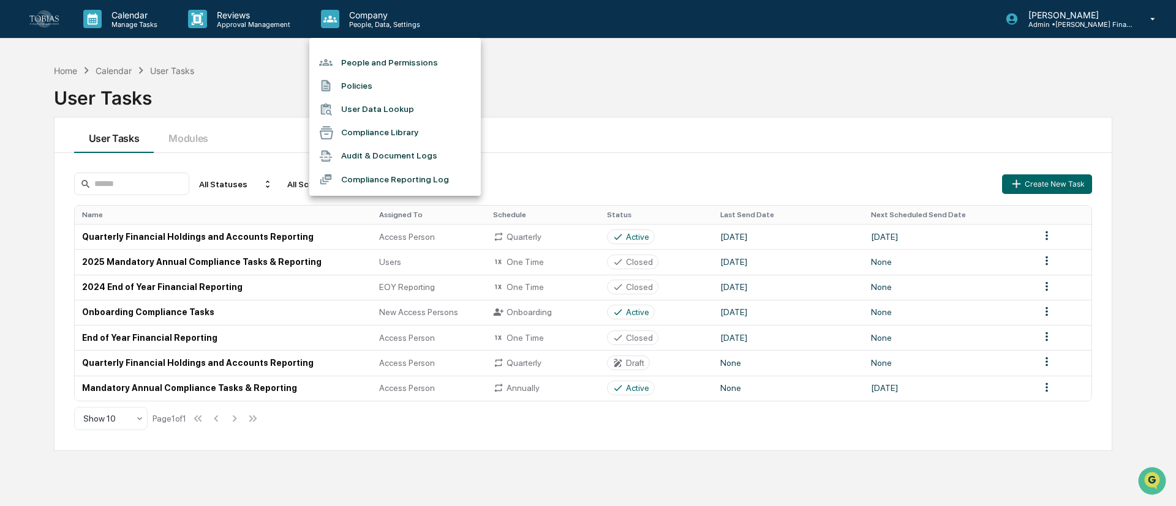
click at [248, 20] on div at bounding box center [588, 253] width 1176 height 506
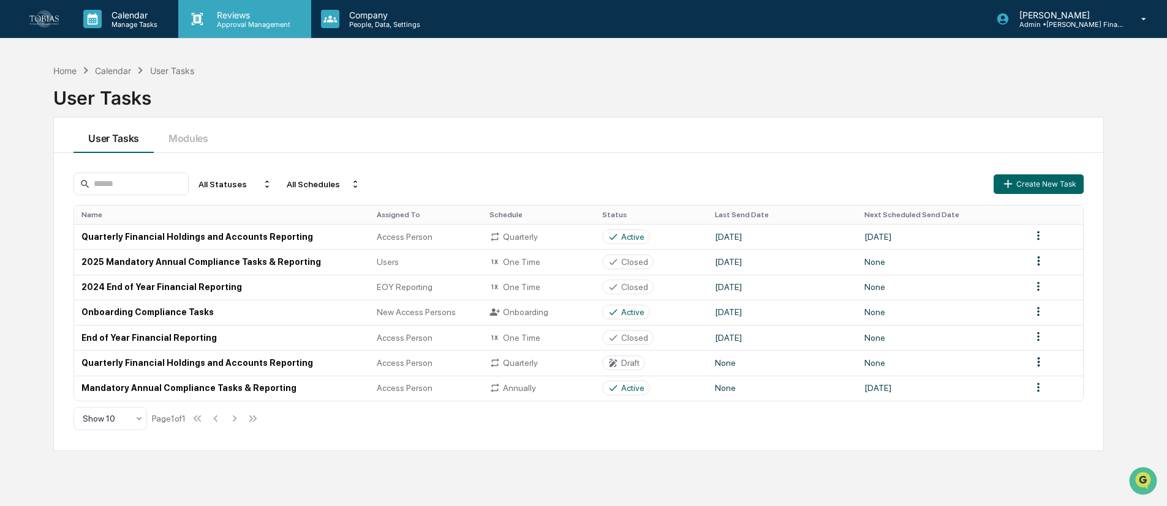
click at [234, 9] on div "Reviews Approval Management" at bounding box center [244, 19] width 132 height 38
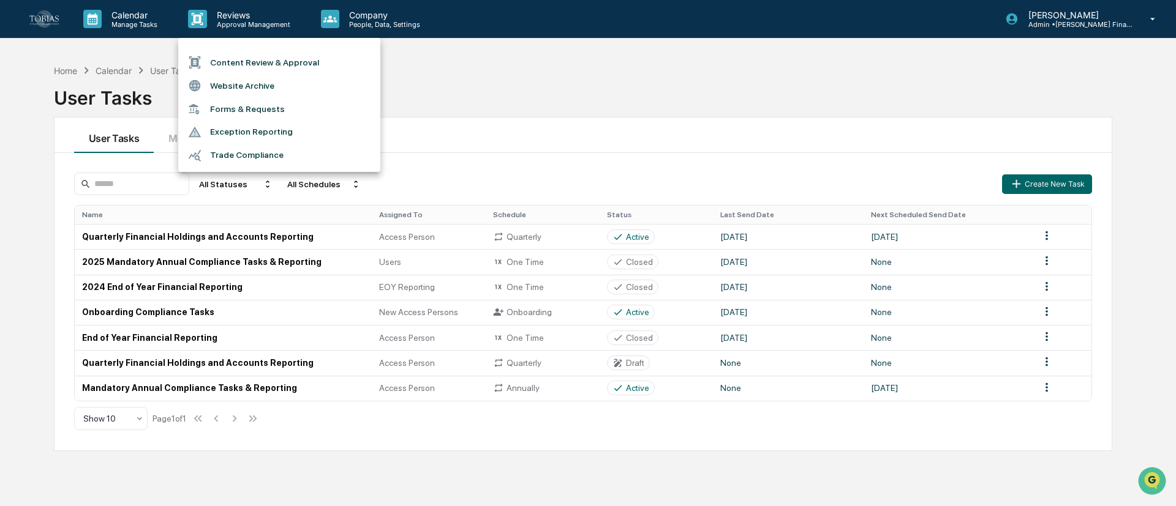
click at [462, 111] on div at bounding box center [588, 253] width 1176 height 506
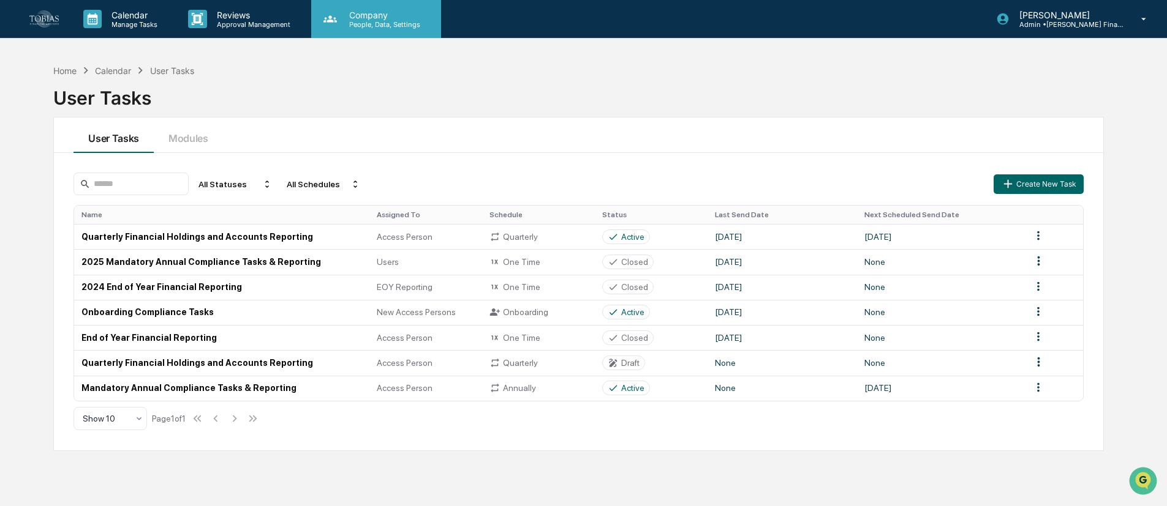
click at [387, 13] on p "Company" at bounding box center [382, 15] width 87 height 10
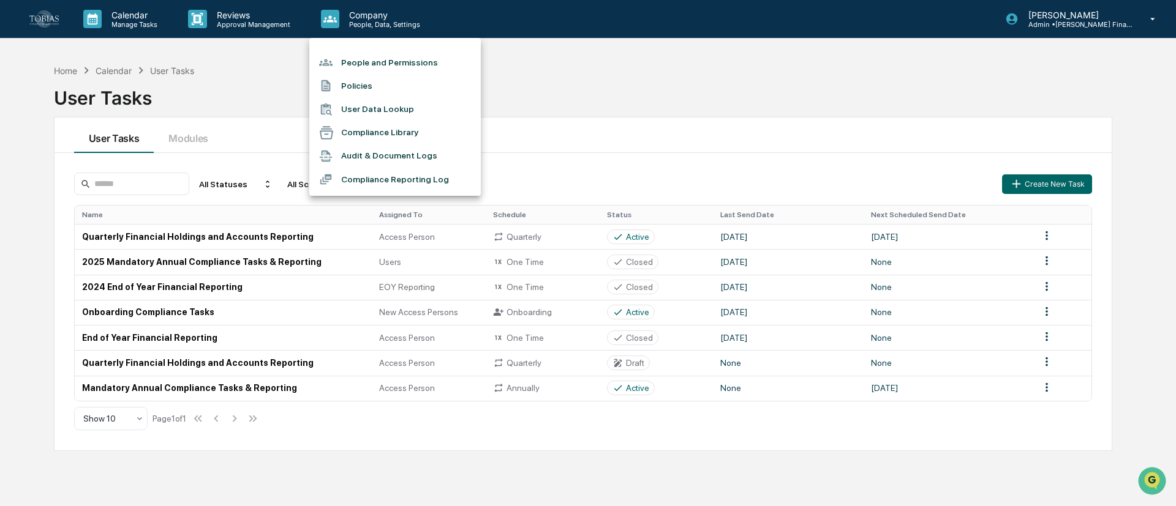
click at [389, 62] on li "People and Permissions" at bounding box center [394, 62] width 171 height 23
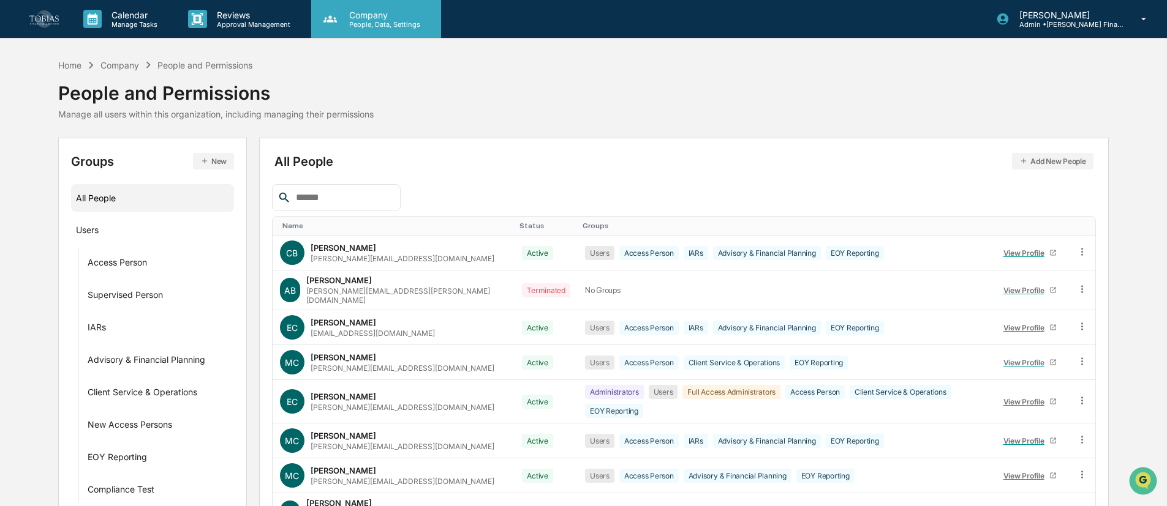
click at [378, 14] on p "Company" at bounding box center [382, 15] width 87 height 10
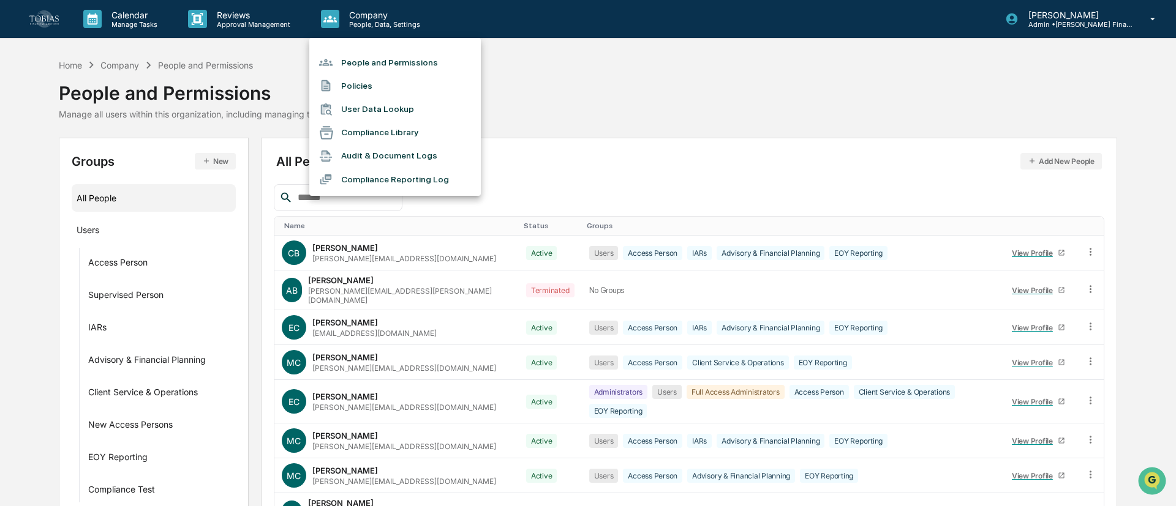
click at [386, 110] on li "User Data Lookup" at bounding box center [394, 109] width 171 height 23
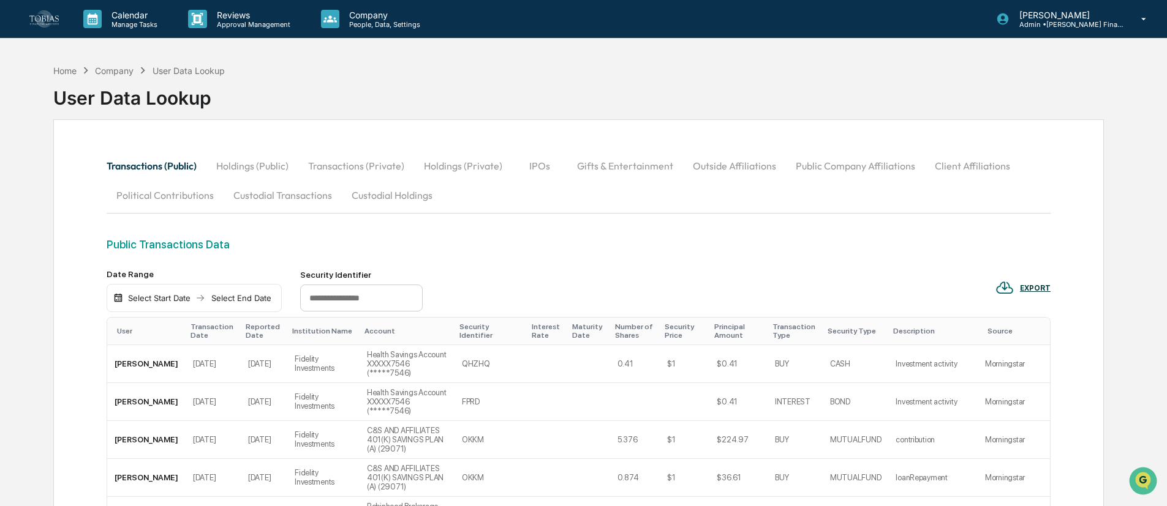
click at [627, 220] on div "Transactions (Public) Holdings (Public) Transactions (Private) Holdings (Privat…" at bounding box center [579, 194] width 944 height 87
click at [217, 18] on p "Reviews" at bounding box center [251, 15] width 89 height 10
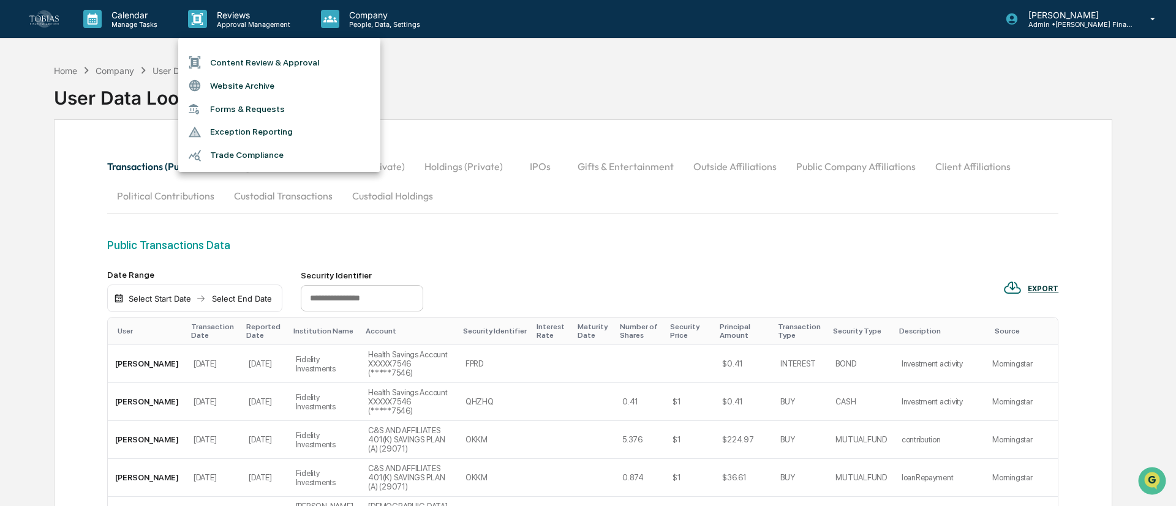
click at [508, 88] on div at bounding box center [588, 253] width 1176 height 506
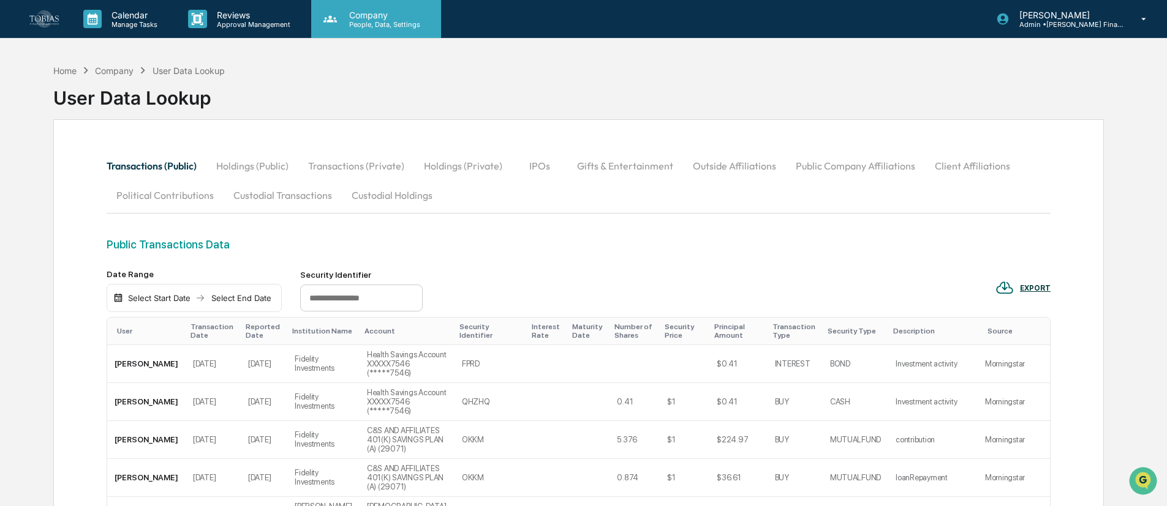
click at [364, 22] on p "People, Data, Settings" at bounding box center [382, 24] width 87 height 9
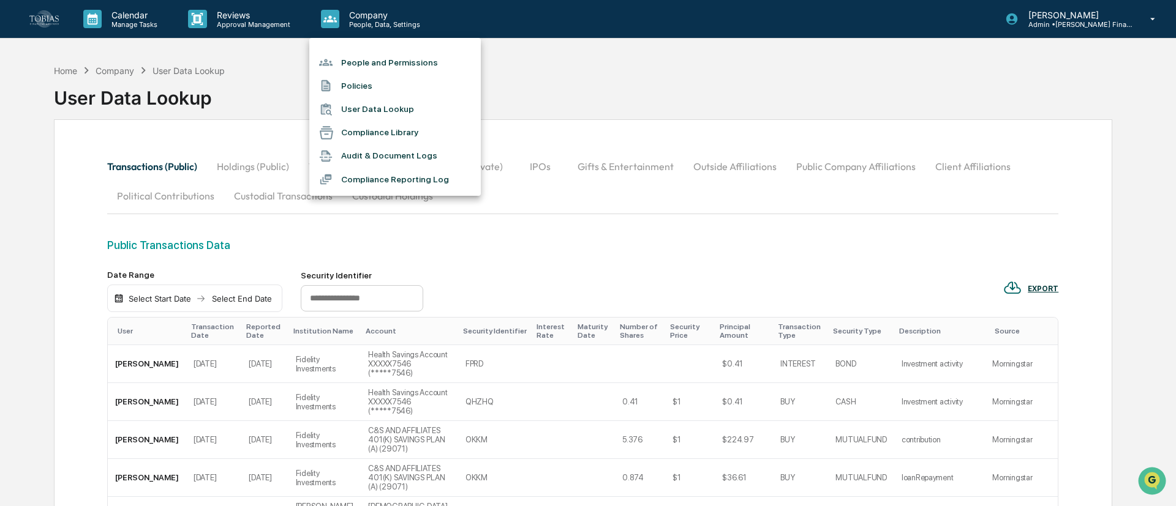
click at [25, 23] on div at bounding box center [588, 253] width 1176 height 506
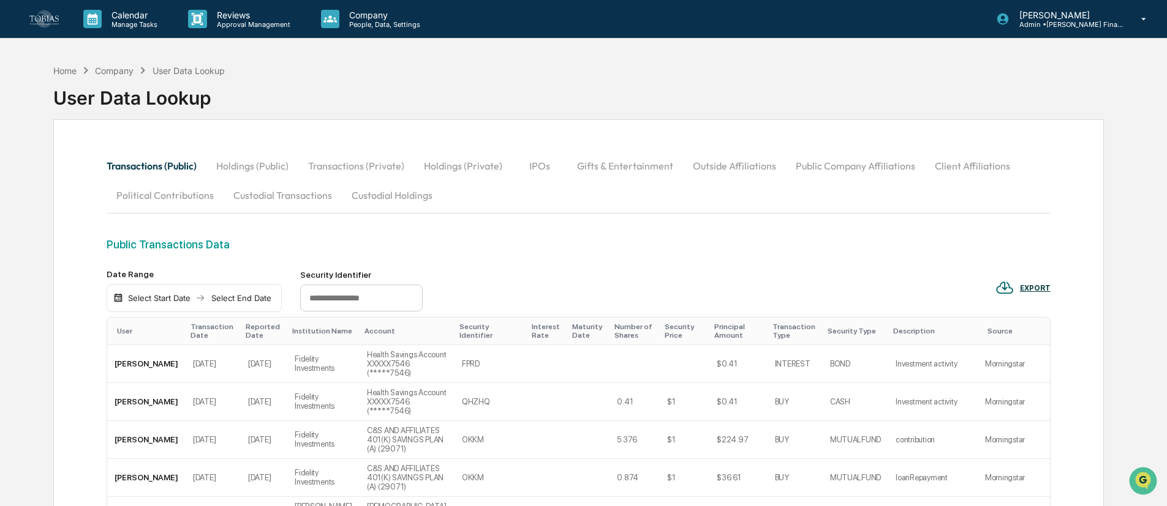
click at [36, 20] on div "People and Permissions Policies User Data Lookup Compliance Library Audit & Doc…" at bounding box center [583, 253] width 1167 height 506
click at [45, 16] on img at bounding box center [43, 18] width 29 height 17
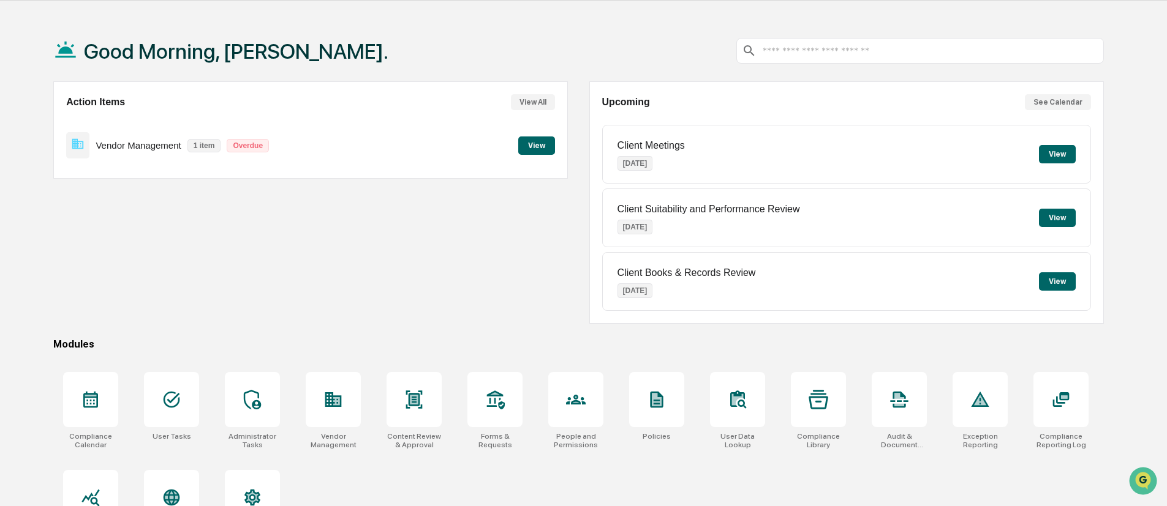
scroll to position [86, 0]
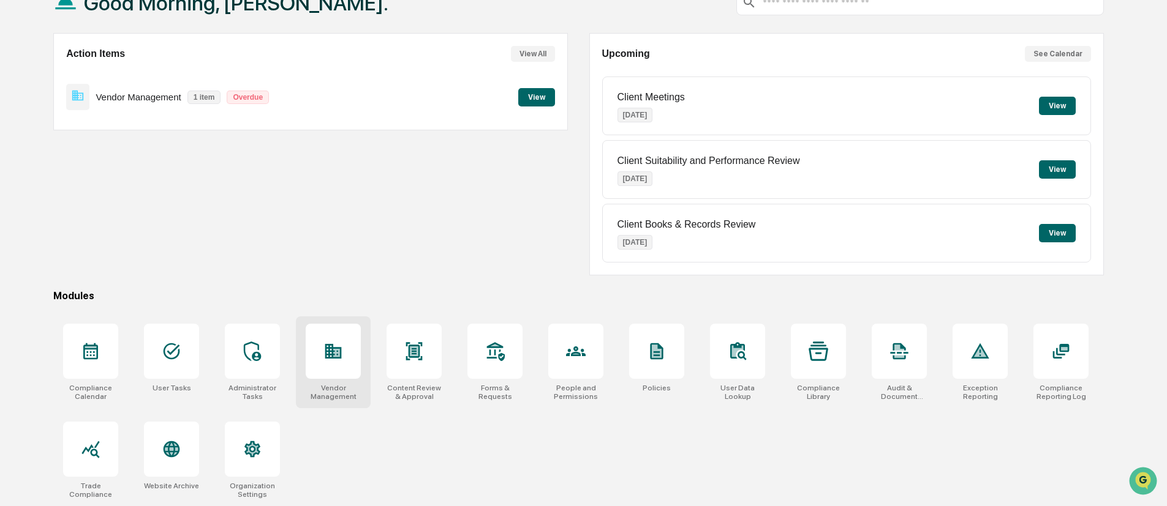
click at [353, 350] on div at bounding box center [333, 351] width 55 height 55
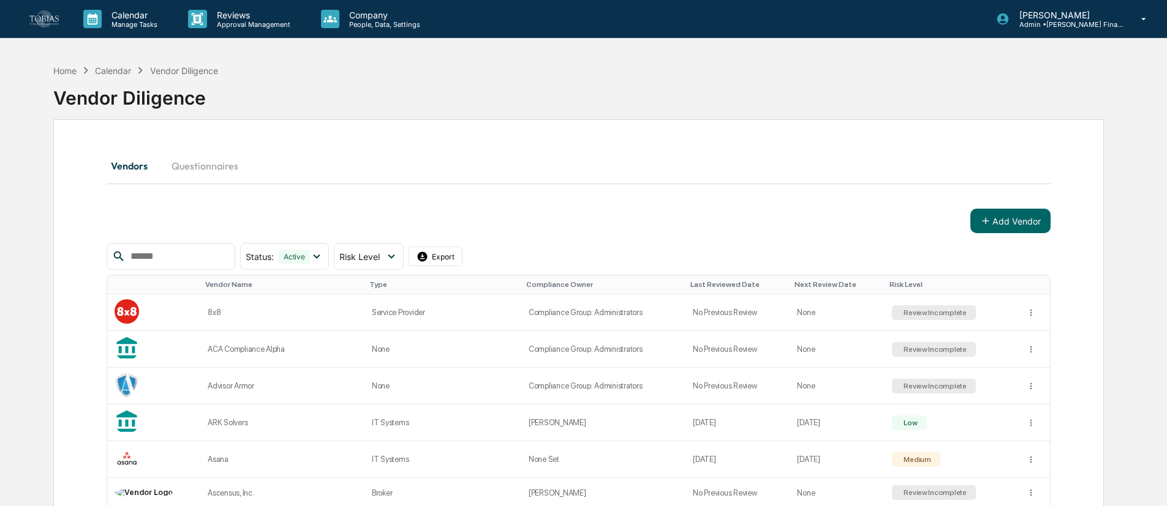
click at [202, 254] on input "text" at bounding box center [178, 257] width 104 height 16
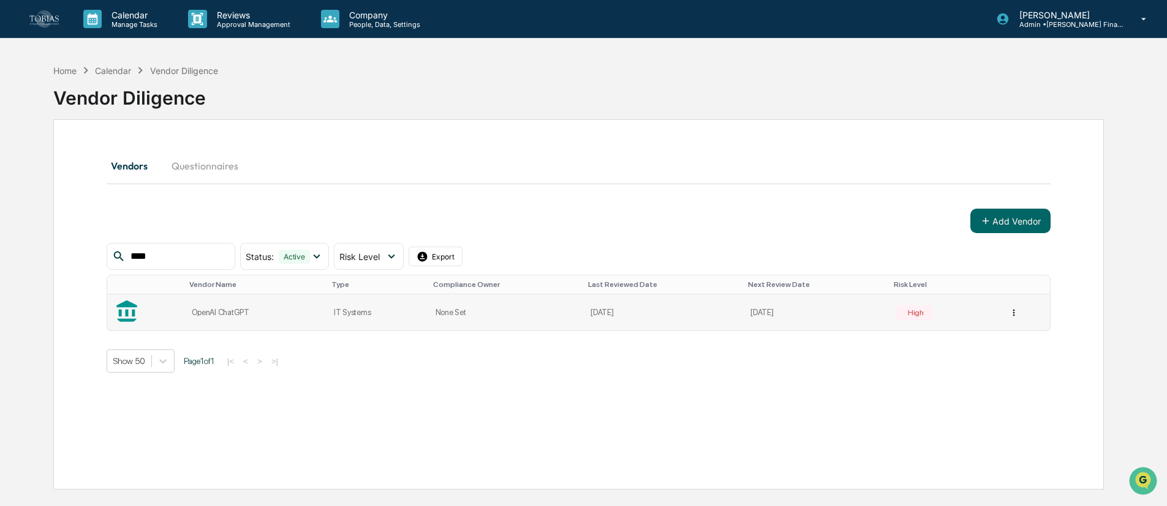
type input "****"
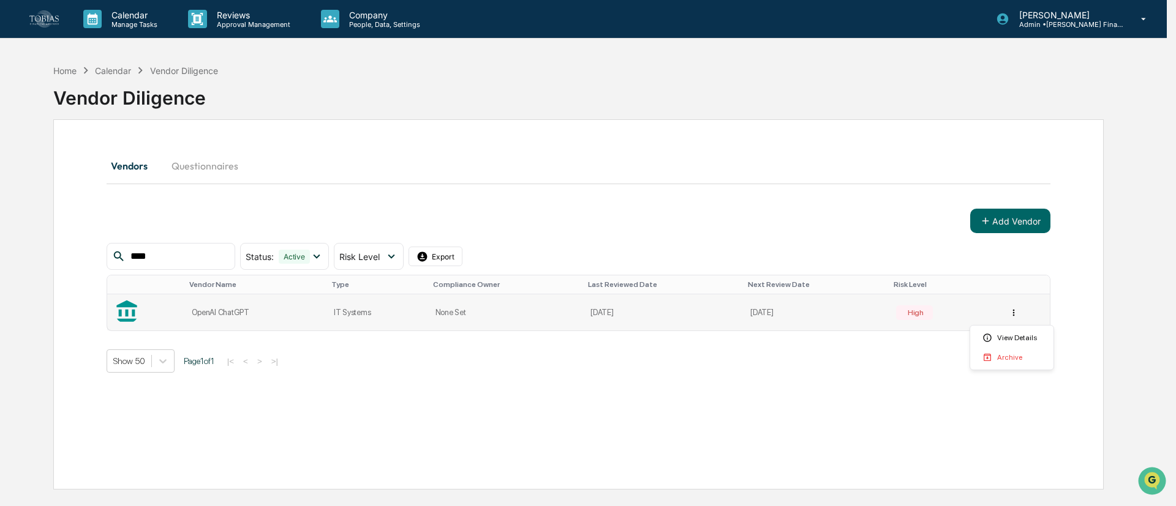
click at [1014, 317] on html "Calendar Manage Tasks Reviews Approval Management Company People, Data, Setting…" at bounding box center [588, 253] width 1176 height 506
click at [1015, 336] on div "View Details" at bounding box center [1011, 338] width 78 height 20
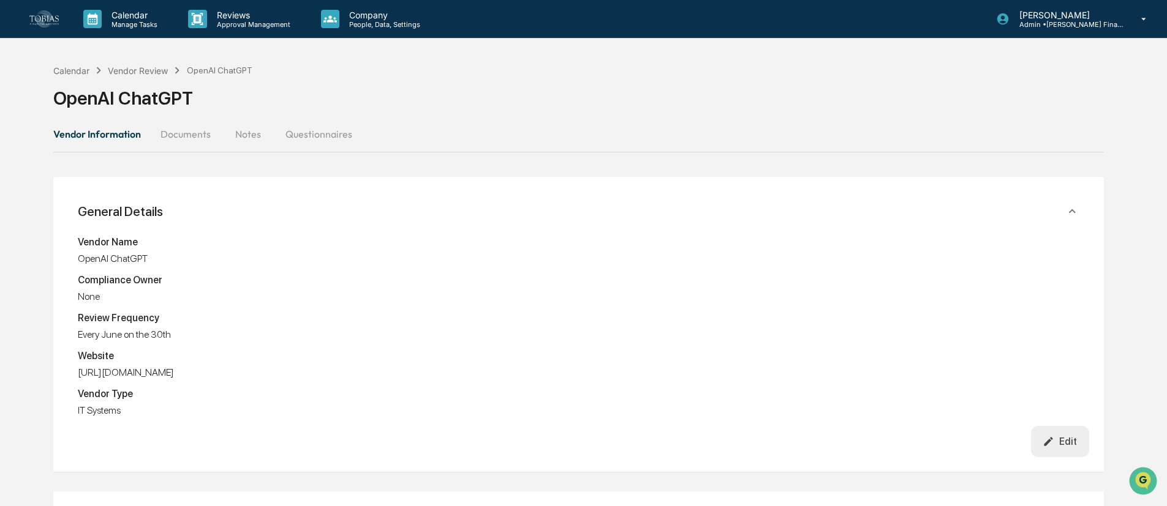
click at [177, 126] on button "Documents" at bounding box center [186, 133] width 70 height 29
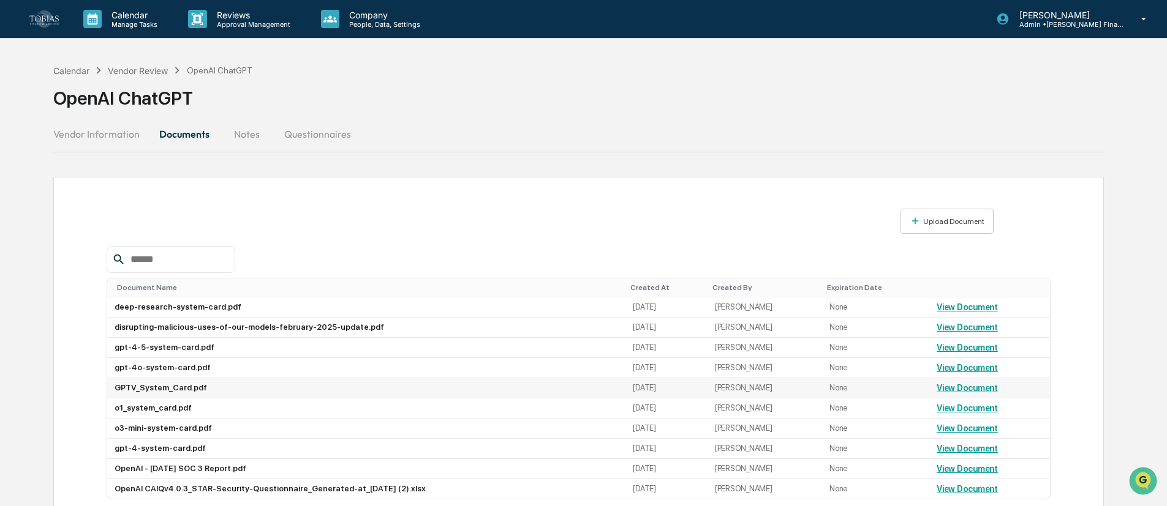
scroll to position [67, 0]
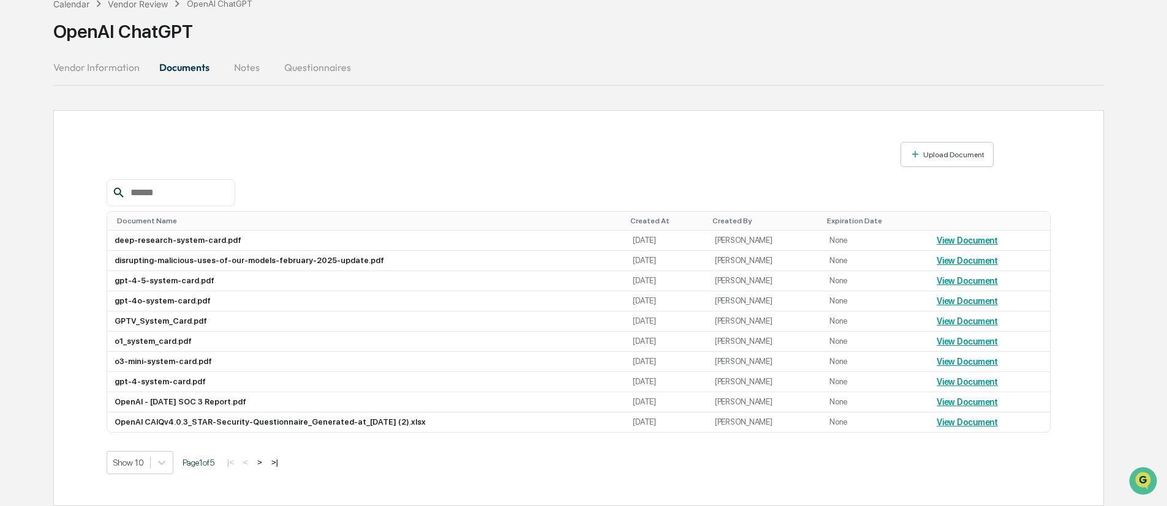
click at [247, 61] on button "Notes" at bounding box center [246, 67] width 55 height 29
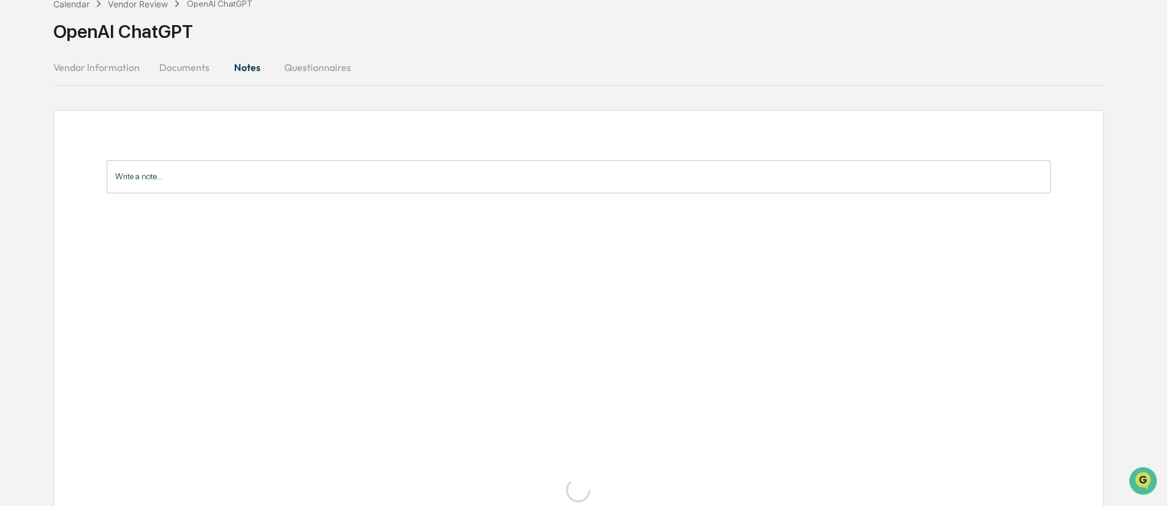
scroll to position [58, 0]
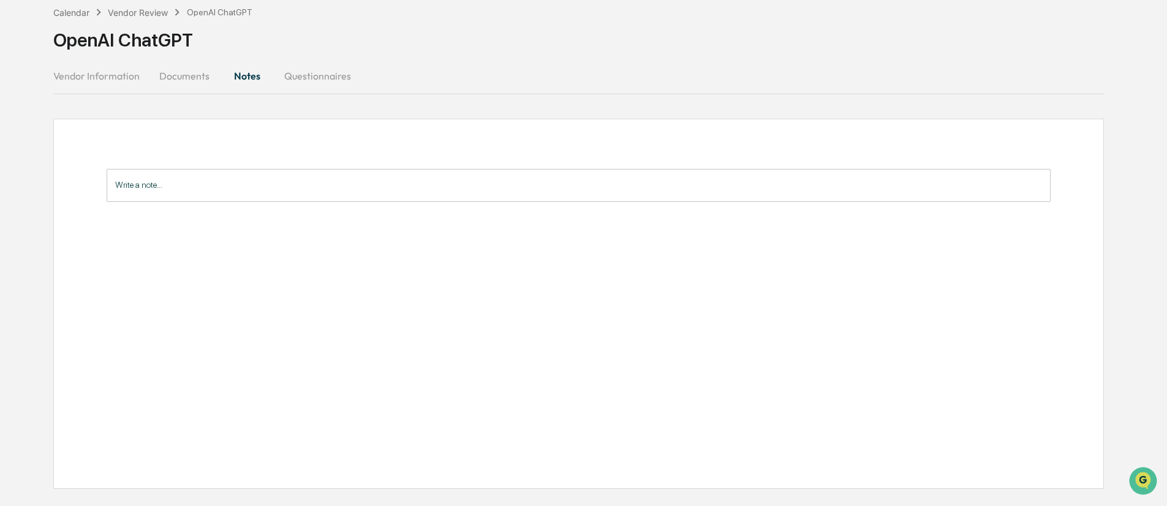
click at [293, 72] on button "Questionnaires" at bounding box center [317, 75] width 86 height 29
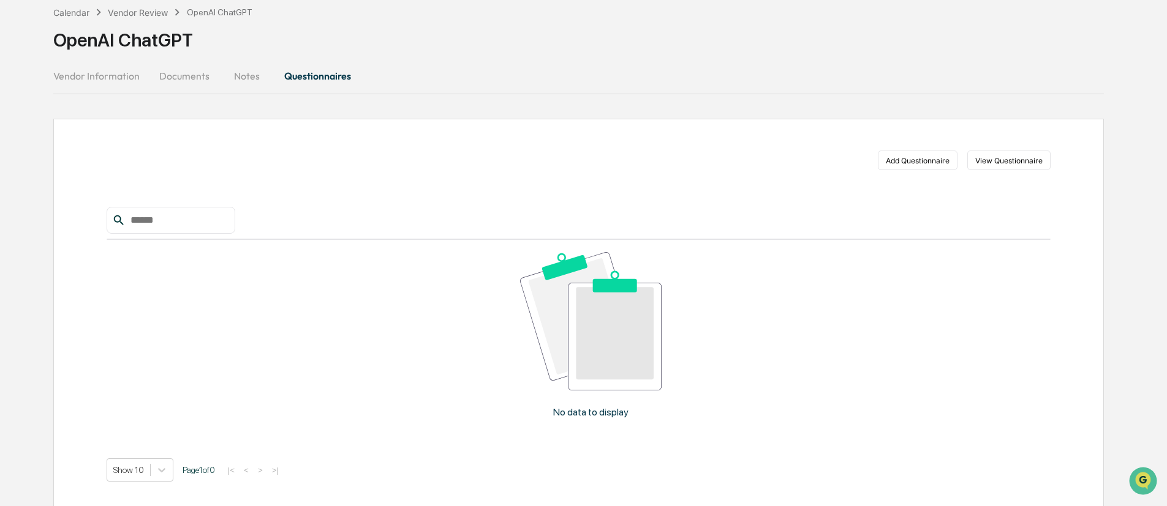
click at [234, 78] on button "Notes" at bounding box center [246, 75] width 55 height 29
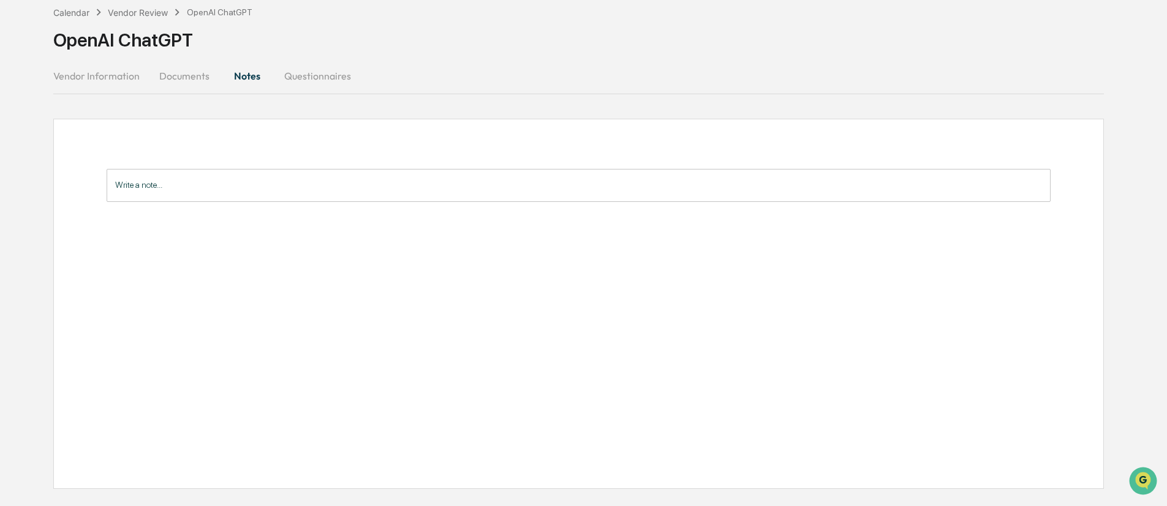
click at [85, 70] on button "Vendor Information" at bounding box center [101, 75] width 96 height 29
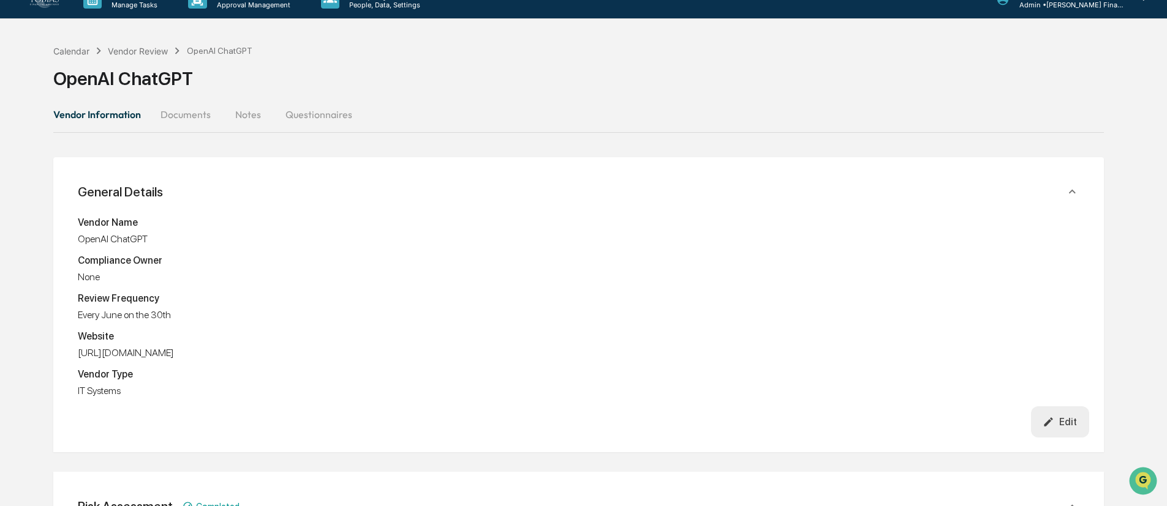
scroll to position [0, 0]
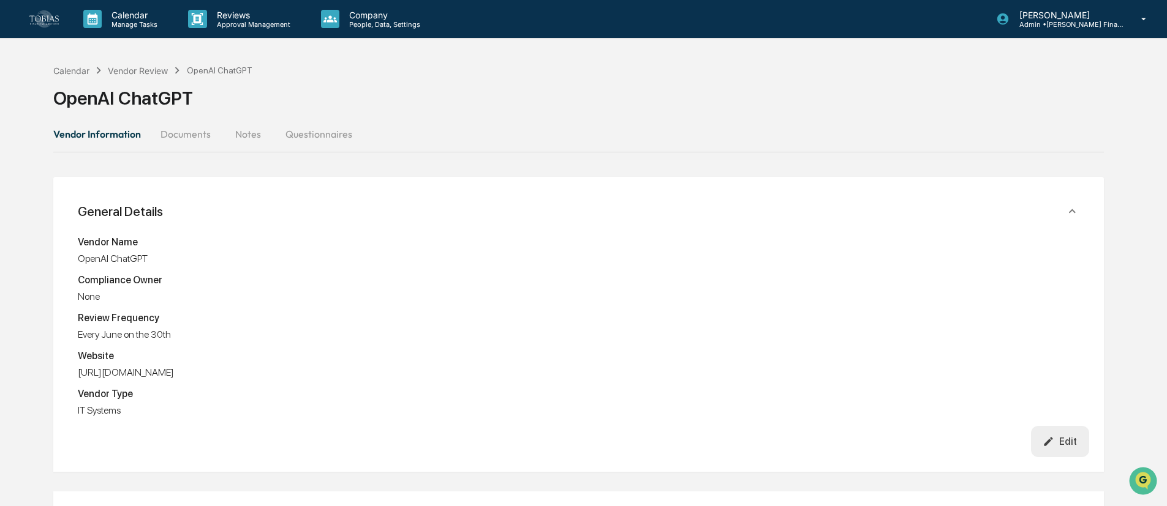
click at [148, 61] on div "Calendar Vendor Review OpenAI ChatGPT OpenAI ChatGPT" at bounding box center [578, 88] width 1050 height 61
click at [152, 67] on div "Vendor Review" at bounding box center [138, 71] width 60 height 10
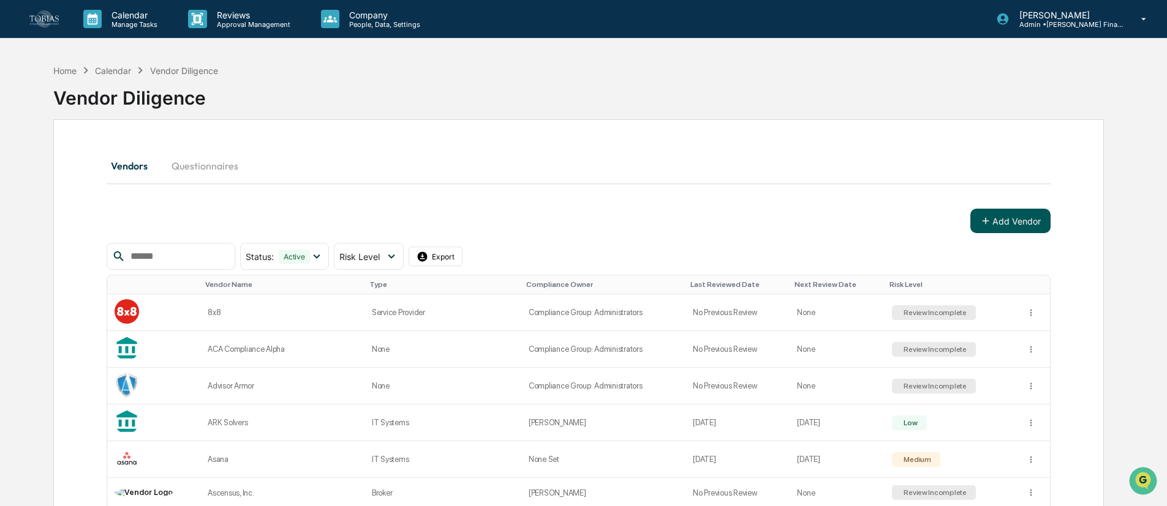
click at [1005, 215] on button "Add Vendor" at bounding box center [1010, 221] width 80 height 24
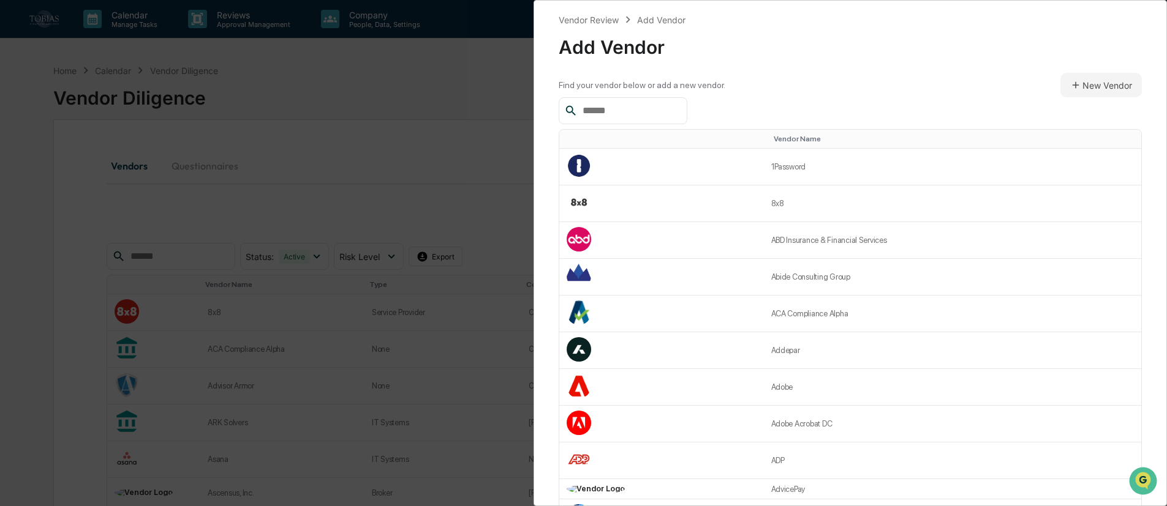
click at [650, 109] on input "text" at bounding box center [629, 111] width 104 height 16
click at [764, 168] on td "1Password" at bounding box center [953, 167] width 378 height 37
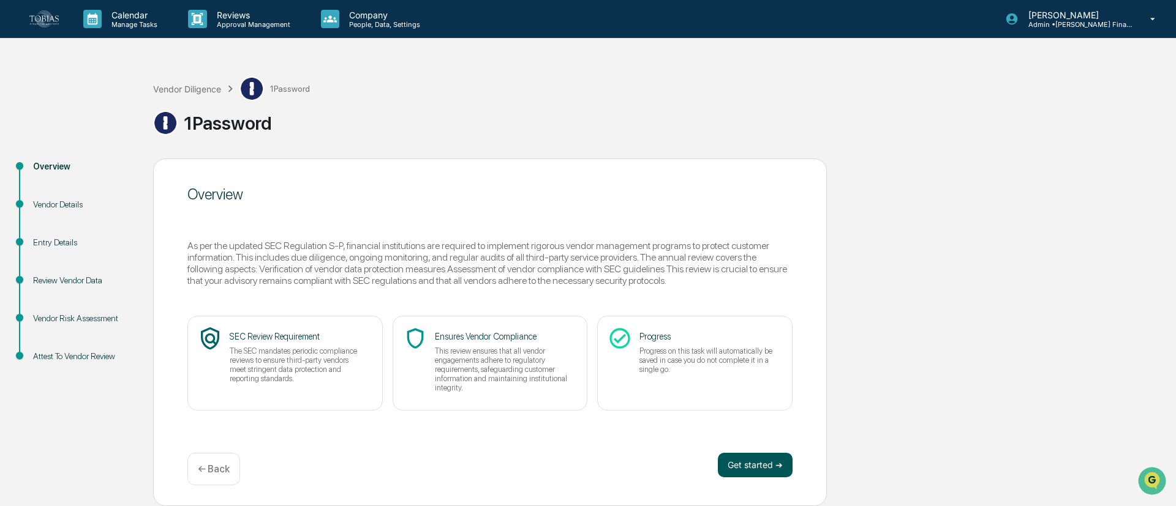
click at [747, 457] on button "Get started ➔" at bounding box center [755, 465] width 75 height 24
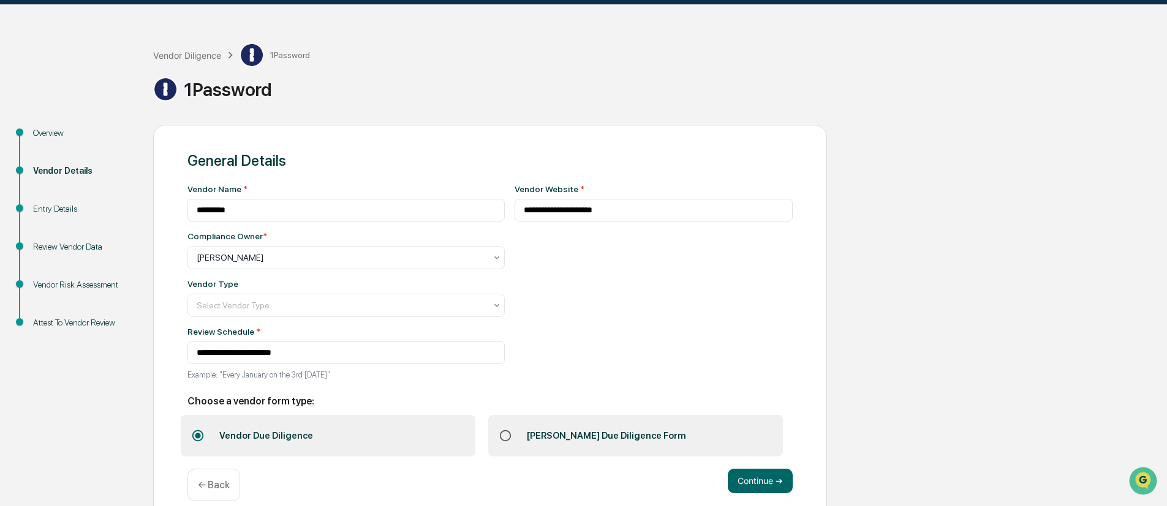
scroll to position [51, 0]
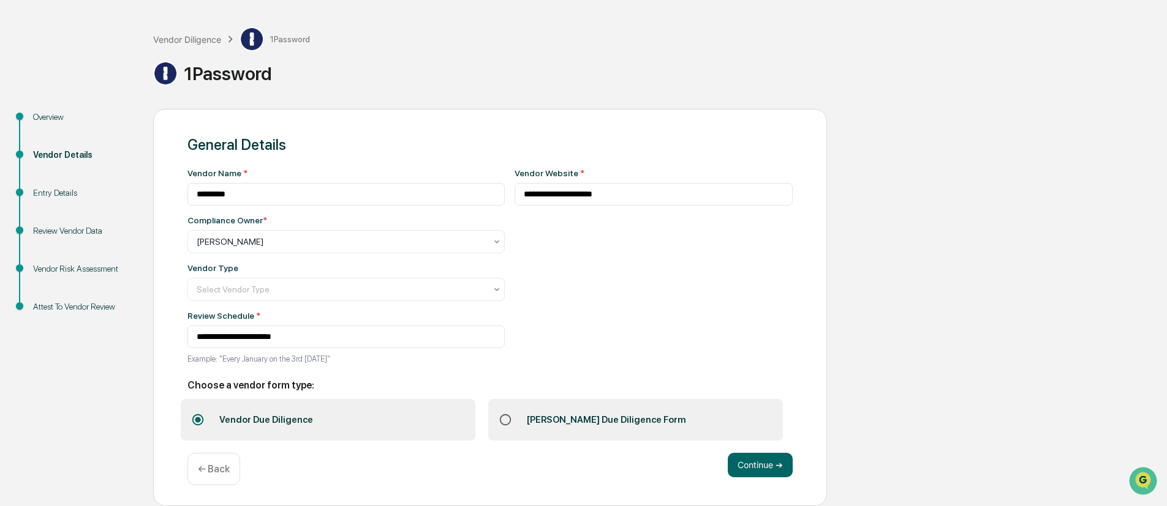
click at [533, 418] on div "[PERSON_NAME] Due Diligence Form" at bounding box center [606, 420] width 178 height 32
click at [564, 422] on div "Tobias Vendor Due Diligence Form" at bounding box center [606, 420] width 178 height 32
click at [387, 412] on label "Vendor Due Diligence" at bounding box center [328, 420] width 295 height 42
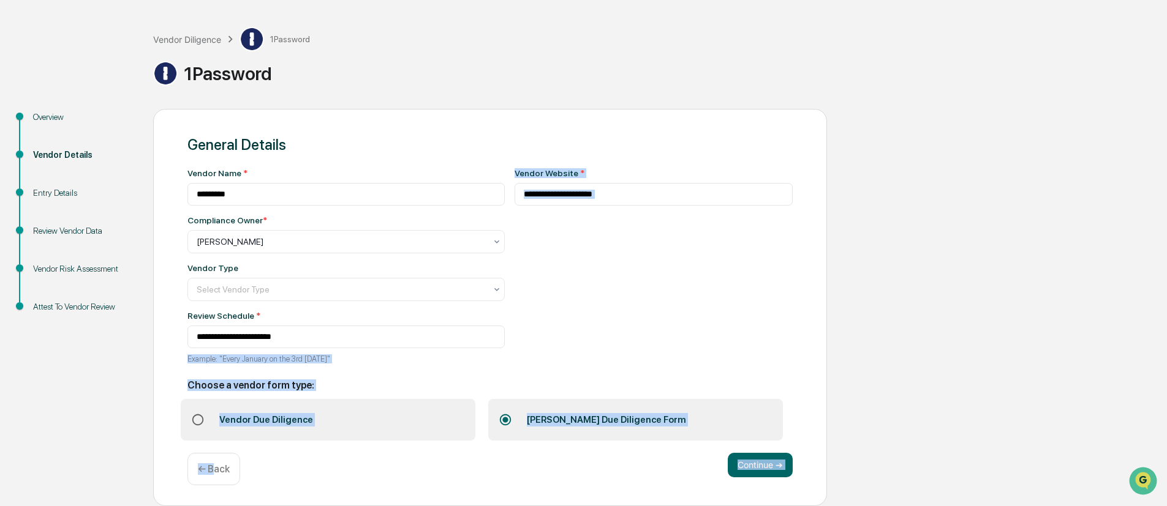
drag, startPoint x: 214, startPoint y: 464, endPoint x: 162, endPoint y: 361, distance: 116.1
click at [162, 361] on div "**********" at bounding box center [490, 307] width 674 height 397
click at [162, 396] on div "**********" at bounding box center [490, 307] width 674 height 397
click at [209, 478] on div "← Back" at bounding box center [213, 469] width 53 height 32
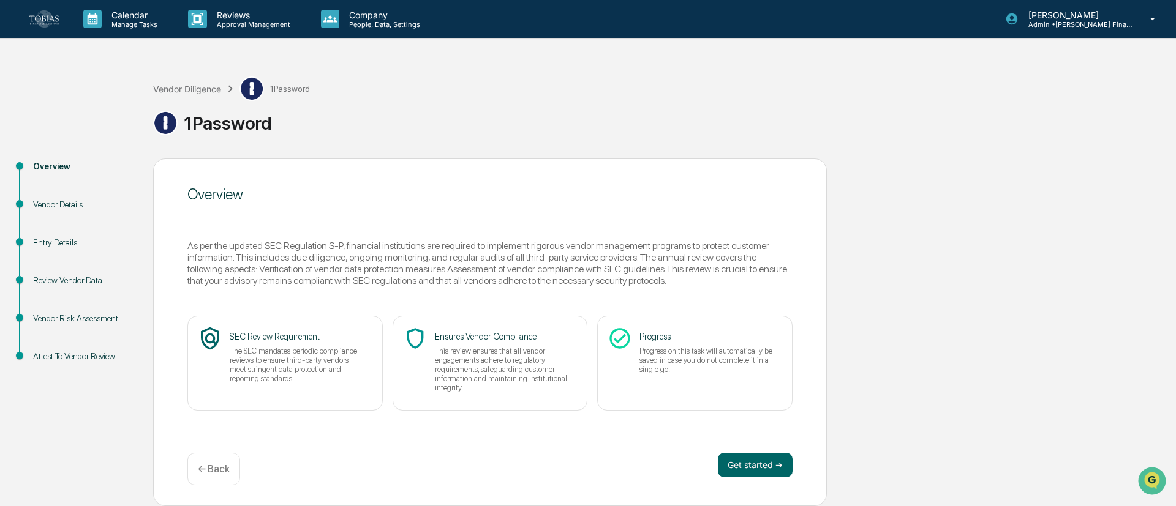
click at [215, 467] on p "← Back" at bounding box center [214, 470] width 32 height 12
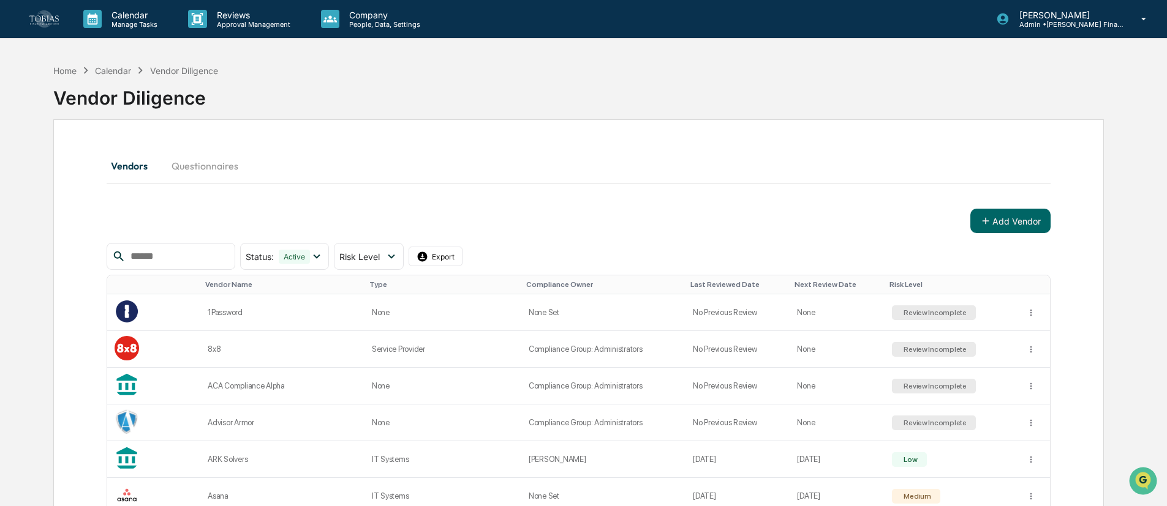
click at [181, 259] on input "text" at bounding box center [178, 257] width 104 height 16
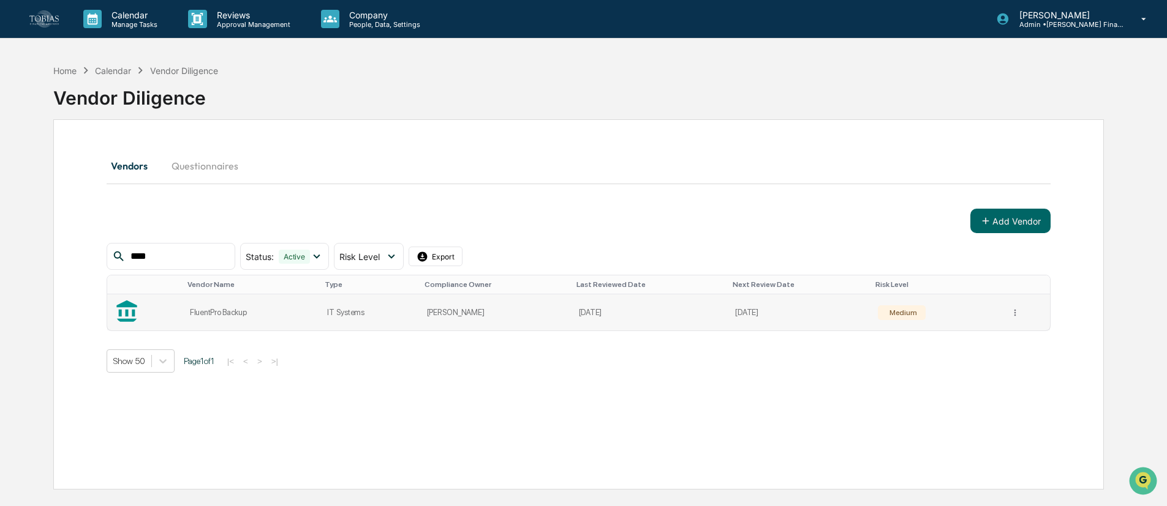
type input "****"
click at [275, 309] on div "FluentPro Backup" at bounding box center [251, 312] width 123 height 9
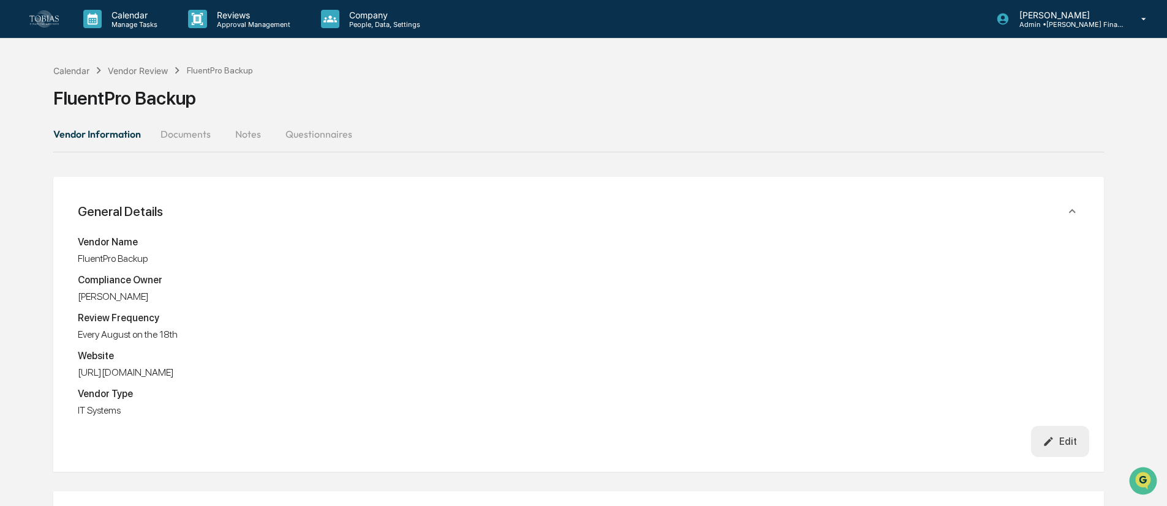
click at [214, 66] on div "FluentPro Backup" at bounding box center [220, 71] width 66 height 10
click at [145, 66] on div "Vendor Review" at bounding box center [138, 71] width 60 height 10
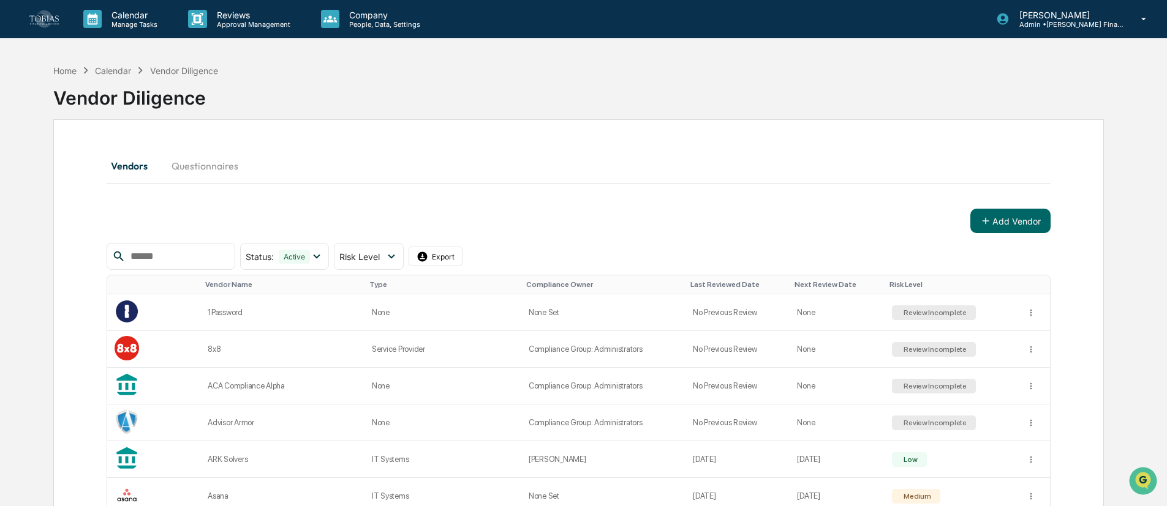
click at [481, 171] on div "Vendors Questionnaires" at bounding box center [579, 165] width 944 height 29
click at [185, 58] on div "Home Calendar Vendor Diligence Vendor Diligence" at bounding box center [578, 88] width 1050 height 61
click at [194, 66] on div "Vendor Diligence" at bounding box center [184, 71] width 68 height 10
click at [201, 70] on div "Vendor Diligence" at bounding box center [184, 71] width 68 height 10
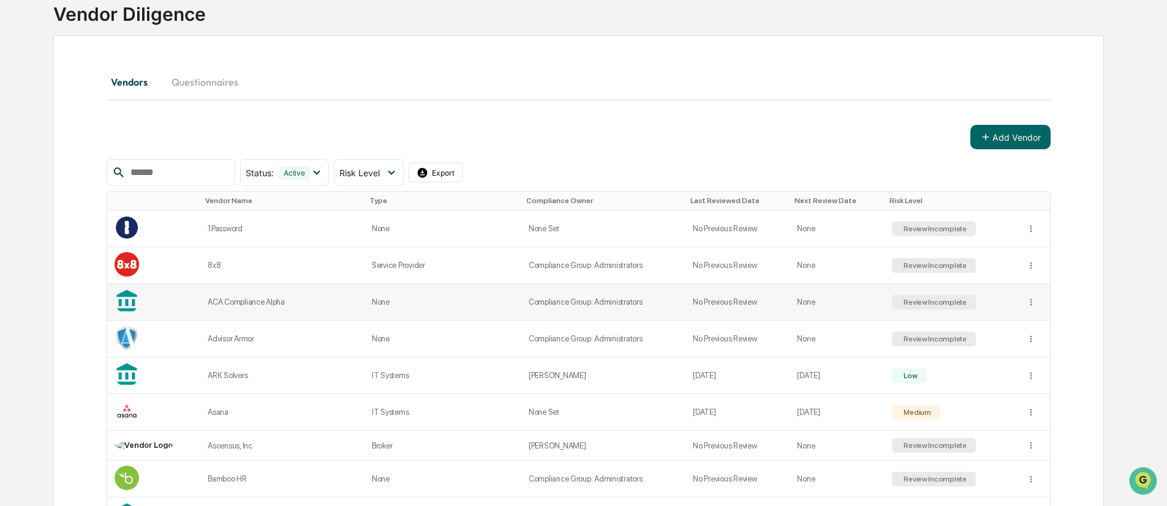
scroll to position [184, 0]
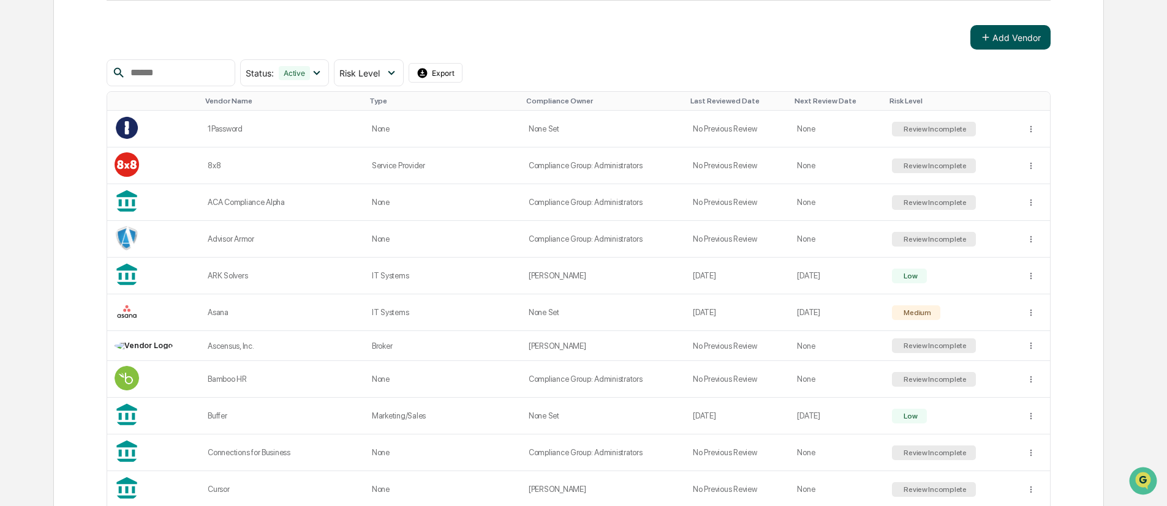
click at [1013, 32] on button "Add Vendor" at bounding box center [1010, 37] width 80 height 24
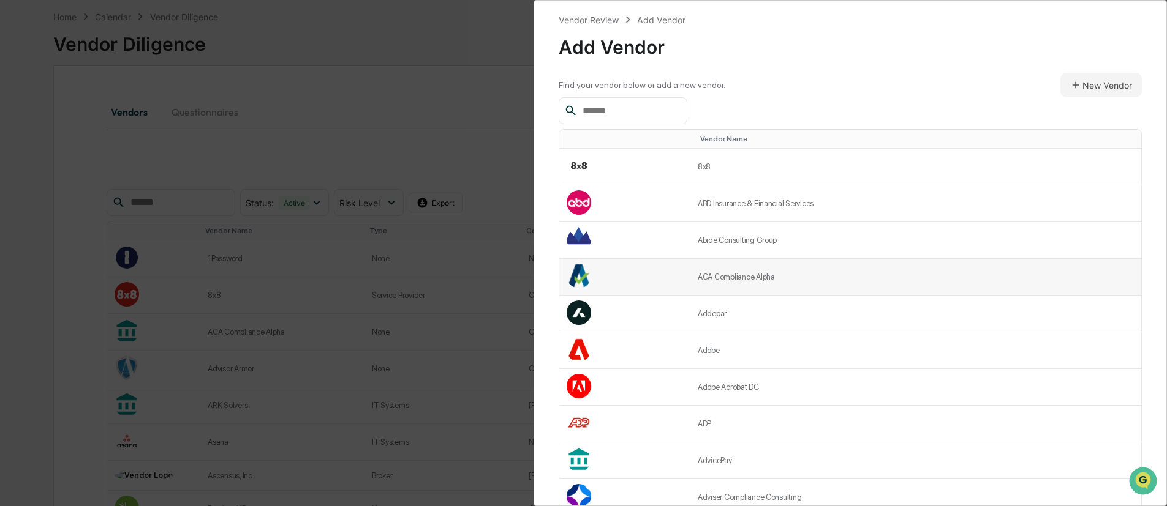
scroll to position [0, 0]
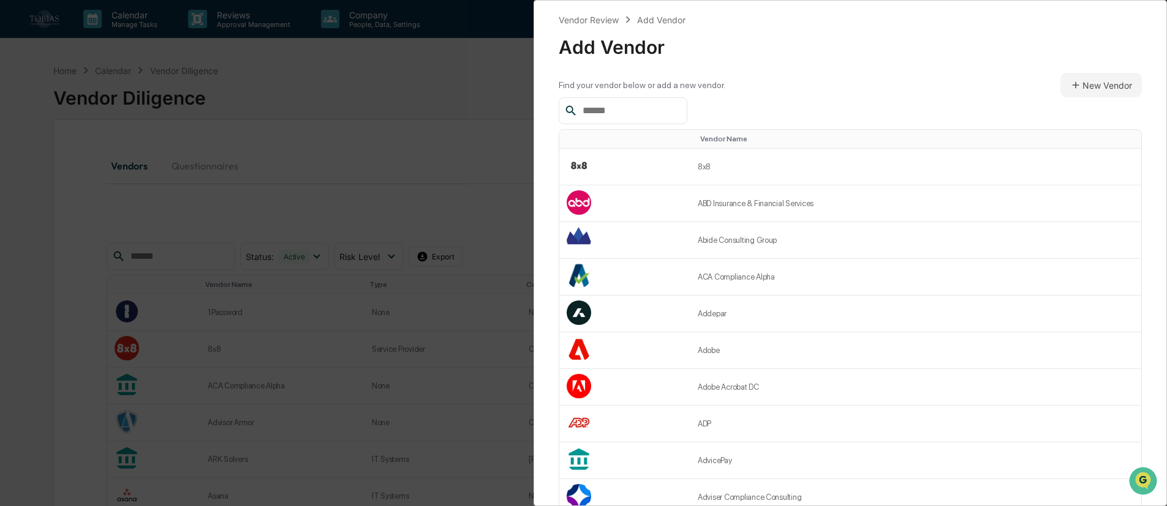
click at [399, 138] on div "Vendor Review Add Vendor Add Vendor Find your vendor below or add a new vendor.…" at bounding box center [583, 253] width 1167 height 506
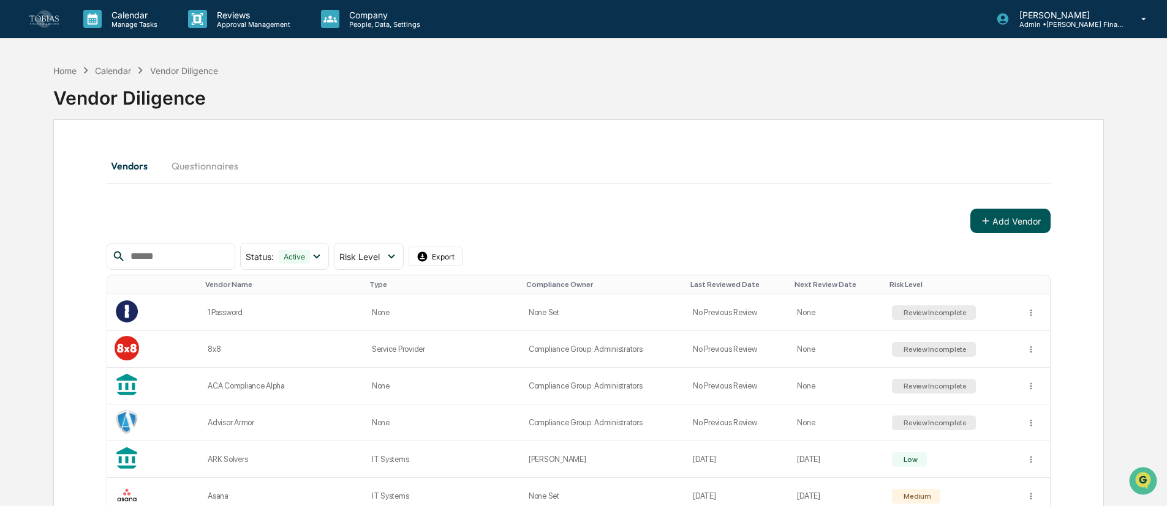
click at [992, 221] on button "Add Vendor" at bounding box center [1010, 221] width 80 height 24
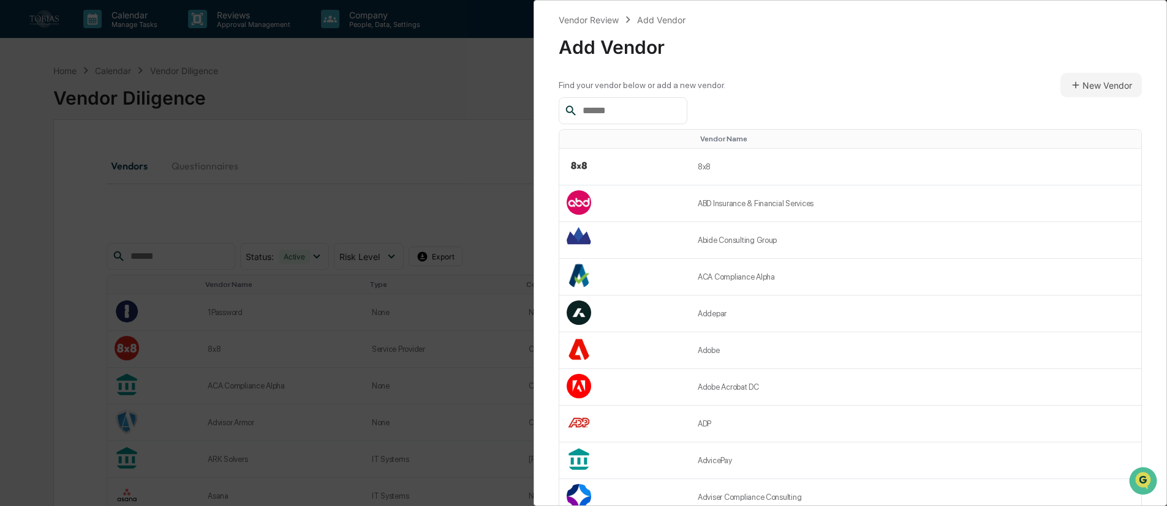
click at [433, 100] on div "Vendor Review Add Vendor Add Vendor Find your vendor below or add a new vendor.…" at bounding box center [583, 253] width 1167 height 506
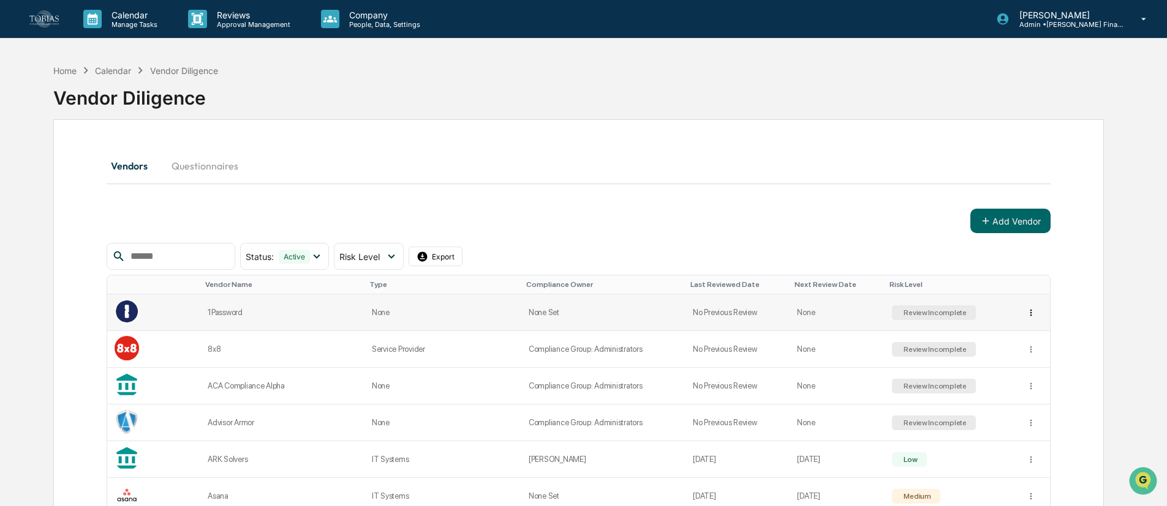
click at [1029, 314] on html "Calendar Manage Tasks Reviews Approval Management Company People, Data, Setting…" at bounding box center [583, 253] width 1167 height 506
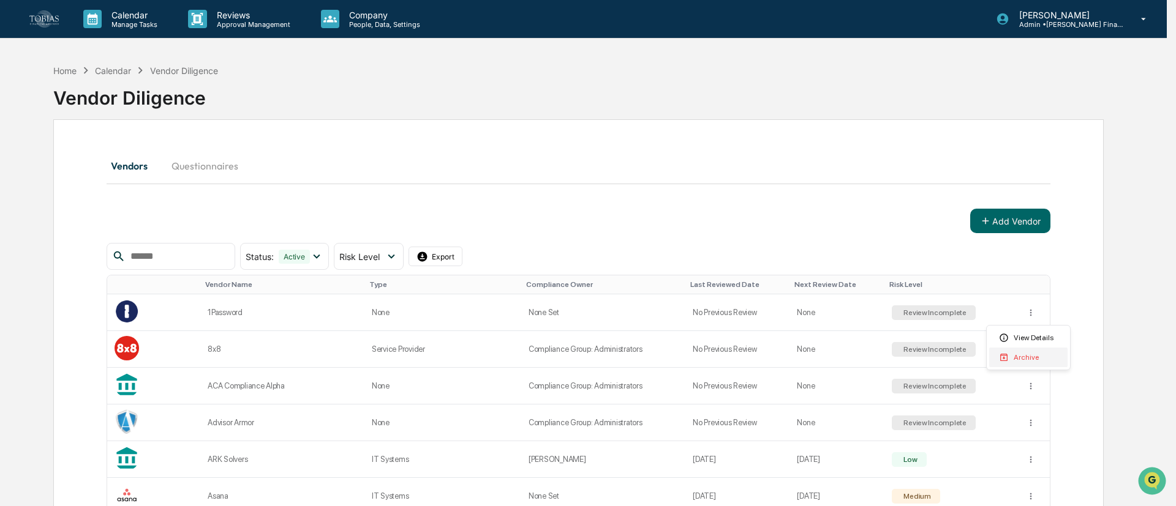
click at [1021, 359] on div "Archive" at bounding box center [1028, 358] width 78 height 20
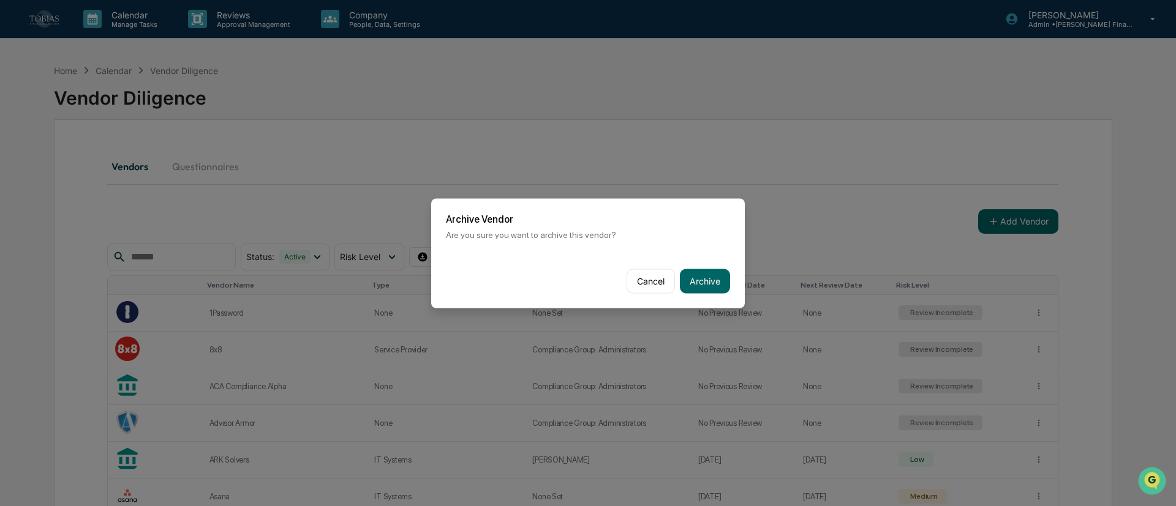
click at [707, 288] on button "Archive" at bounding box center [705, 281] width 50 height 24
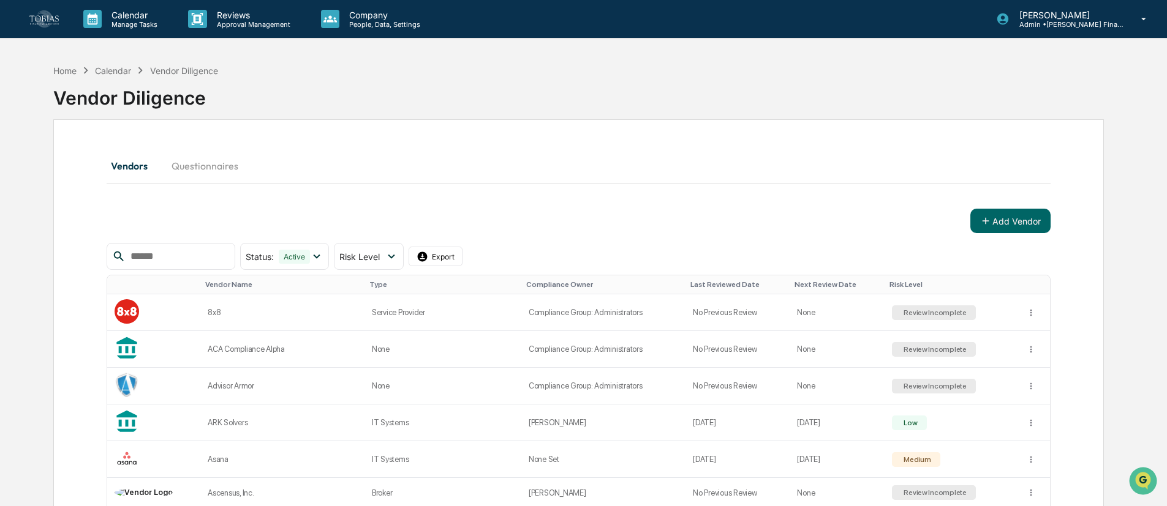
click at [203, 166] on button "Questionnaires" at bounding box center [205, 165] width 86 height 29
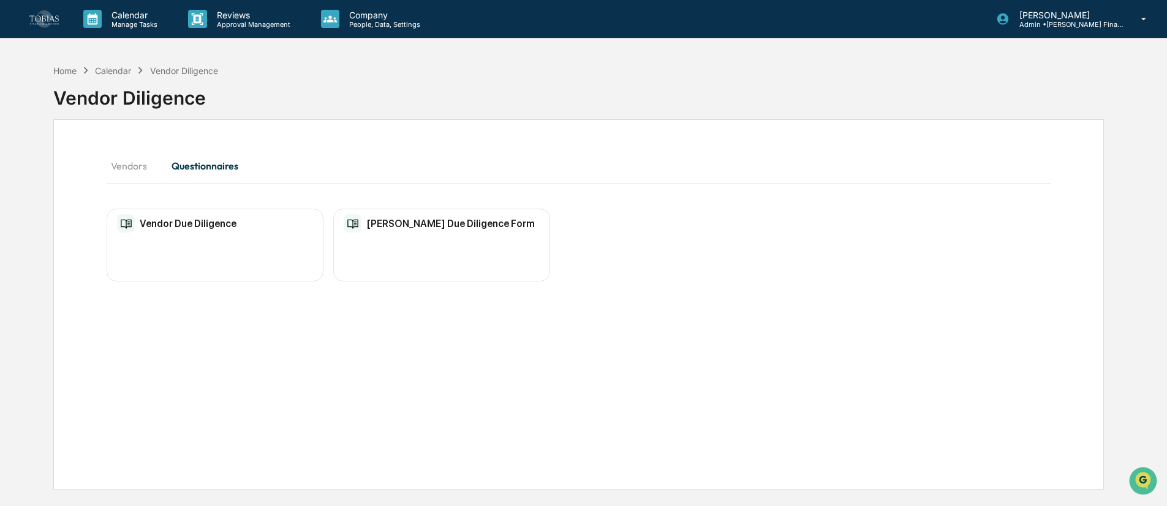
click at [205, 220] on h2 "Vendor Due Diligence" at bounding box center [188, 224] width 97 height 12
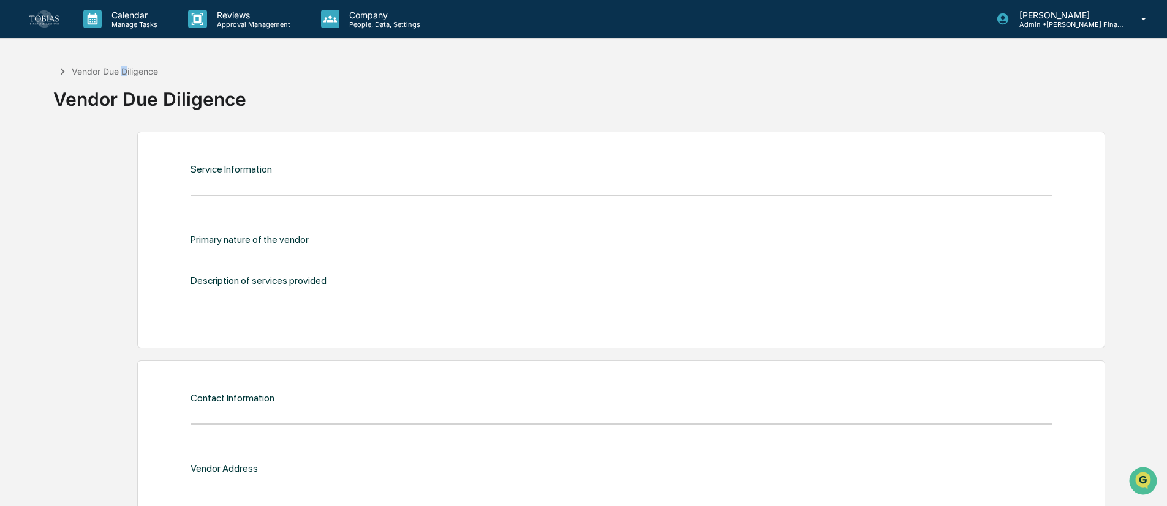
click at [126, 67] on div "Vendor Due Diligence" at bounding box center [115, 71] width 86 height 10
click at [149, 66] on div "Vendor Due Diligence" at bounding box center [115, 71] width 86 height 10
click at [143, 77] on div "Vendor Due Diligence" at bounding box center [105, 71] width 105 height 13
click at [143, 70] on div "Vendor Due Diligence" at bounding box center [115, 71] width 86 height 10
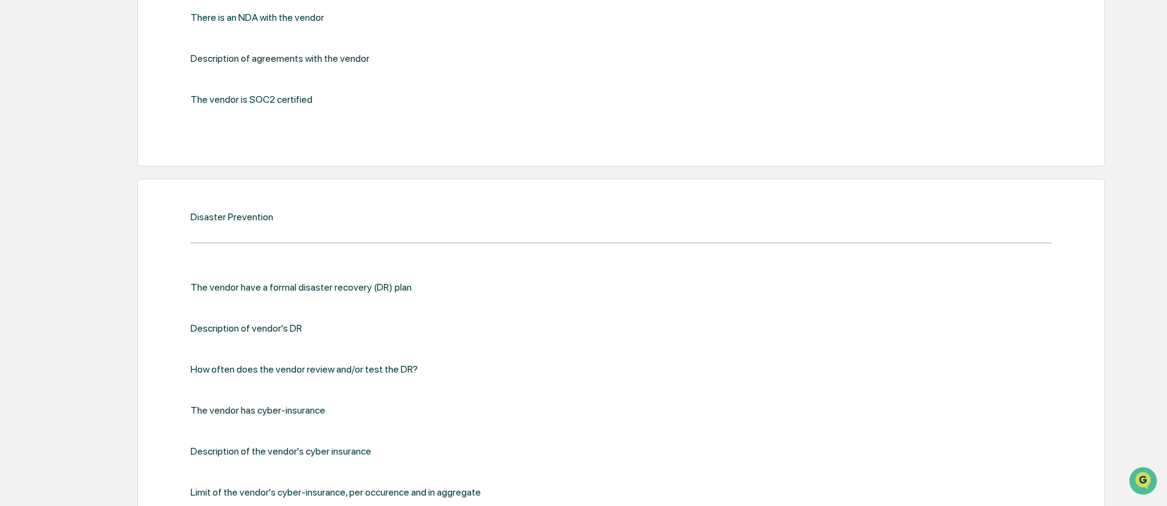
scroll to position [1585, 0]
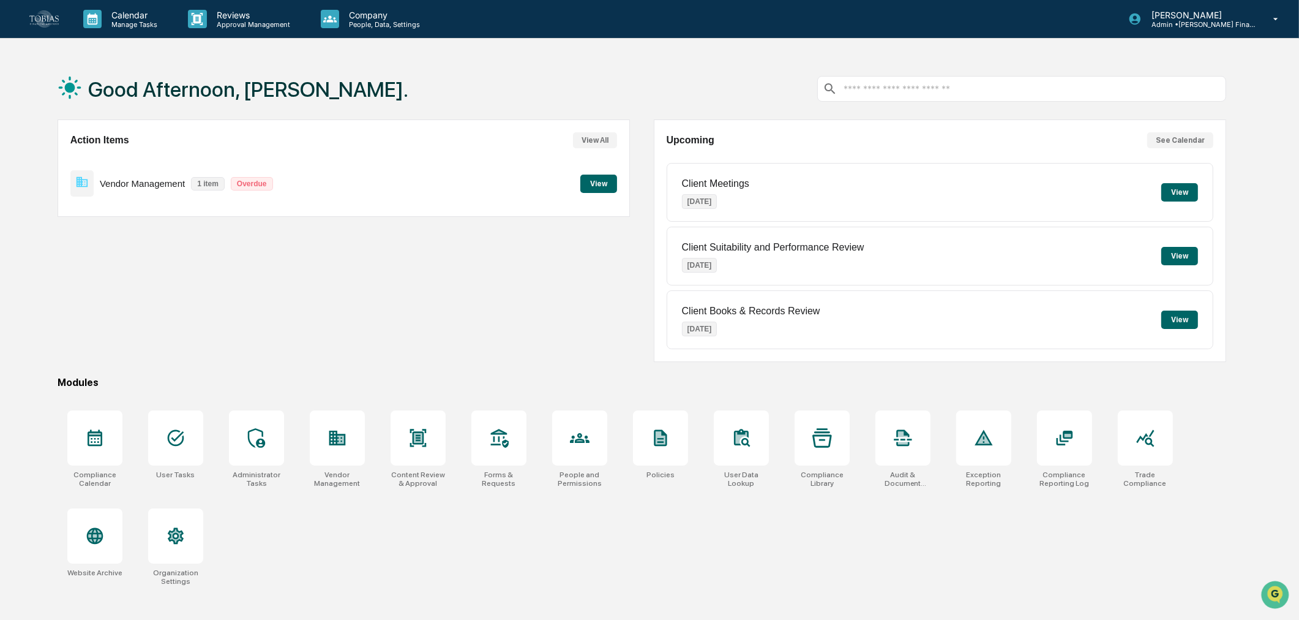
click at [509, 344] on div "Action Items View All Vendor Management 1 item Overdue View" at bounding box center [344, 240] width 573 height 242
click at [356, 319] on div "Action Items View All Vendor Management 1 item Overdue View" at bounding box center [344, 240] width 573 height 242
click at [376, 18] on p "Company" at bounding box center [382, 15] width 87 height 10
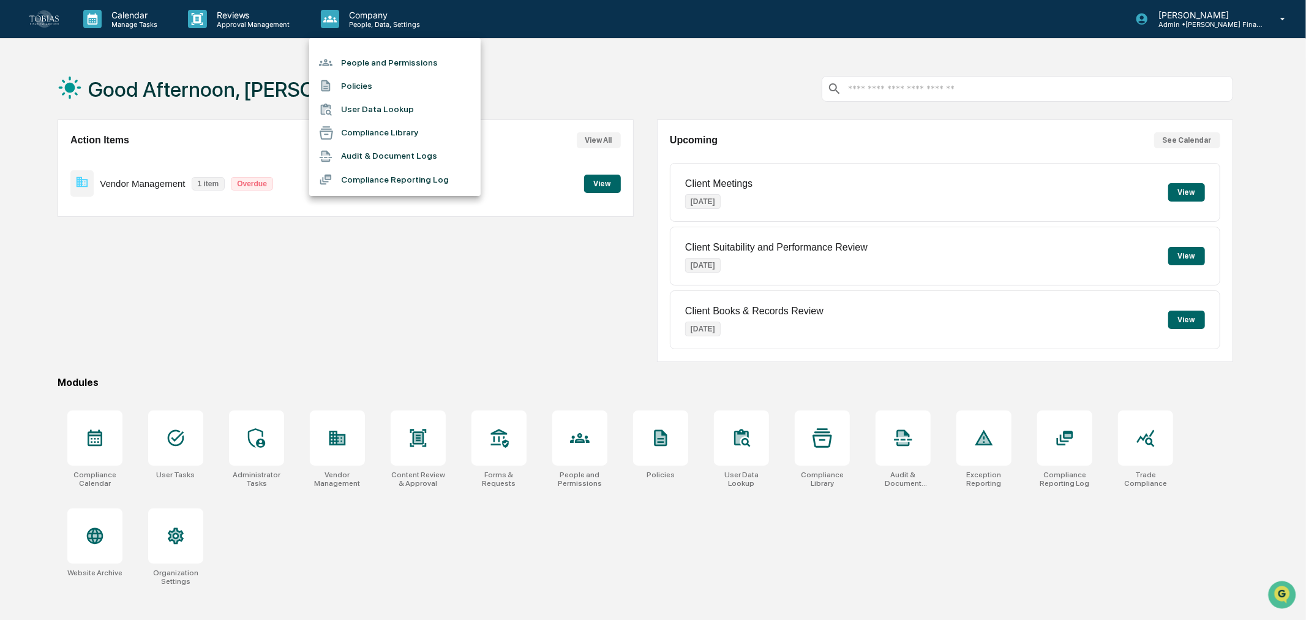
click at [390, 155] on li "Audit & Document Logs" at bounding box center [394, 156] width 171 height 23
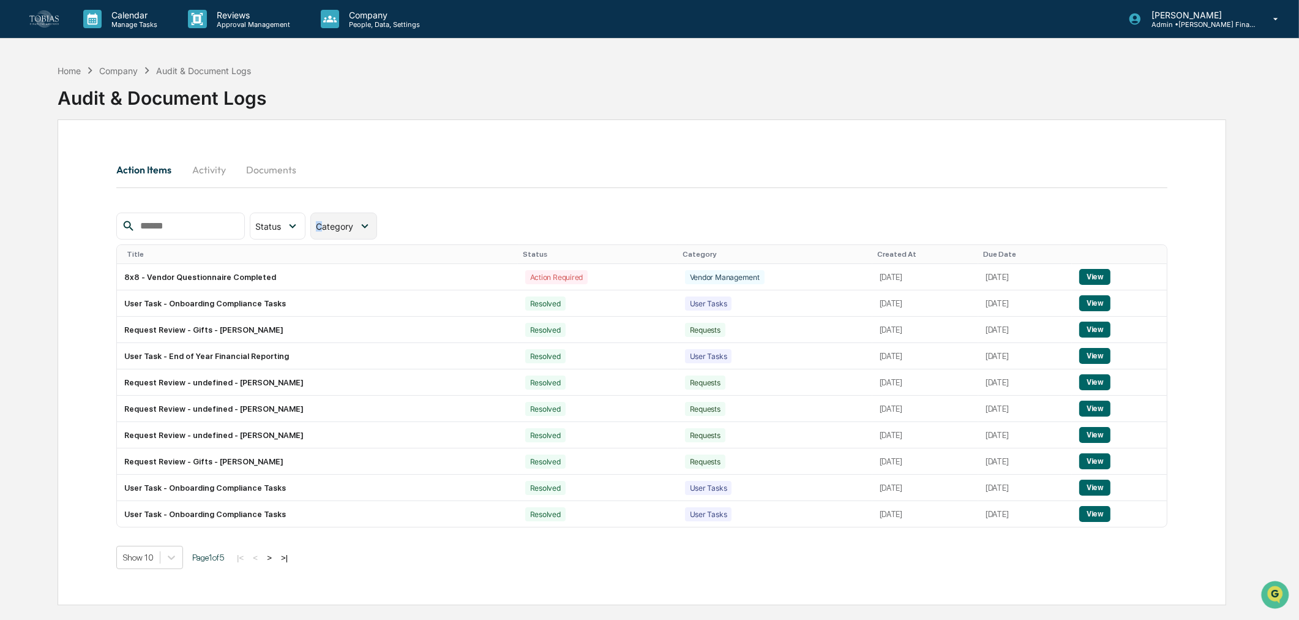
click at [340, 227] on span "Category" at bounding box center [334, 226] width 37 height 10
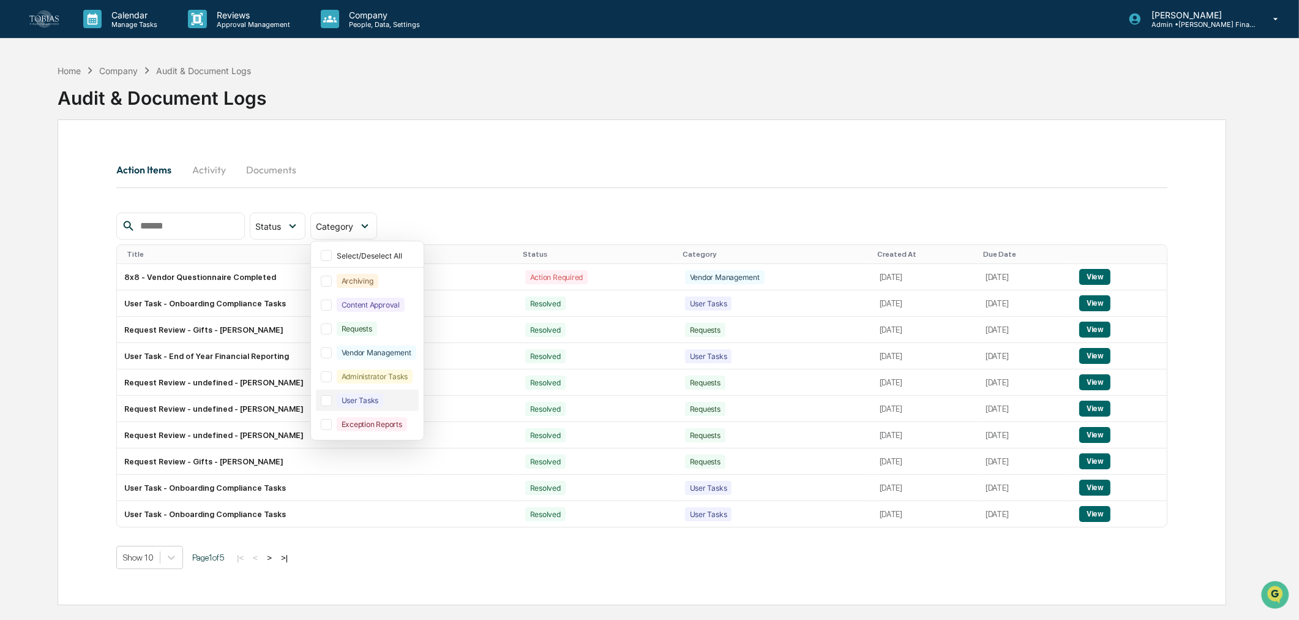
click at [332, 401] on div at bounding box center [326, 400] width 11 height 11
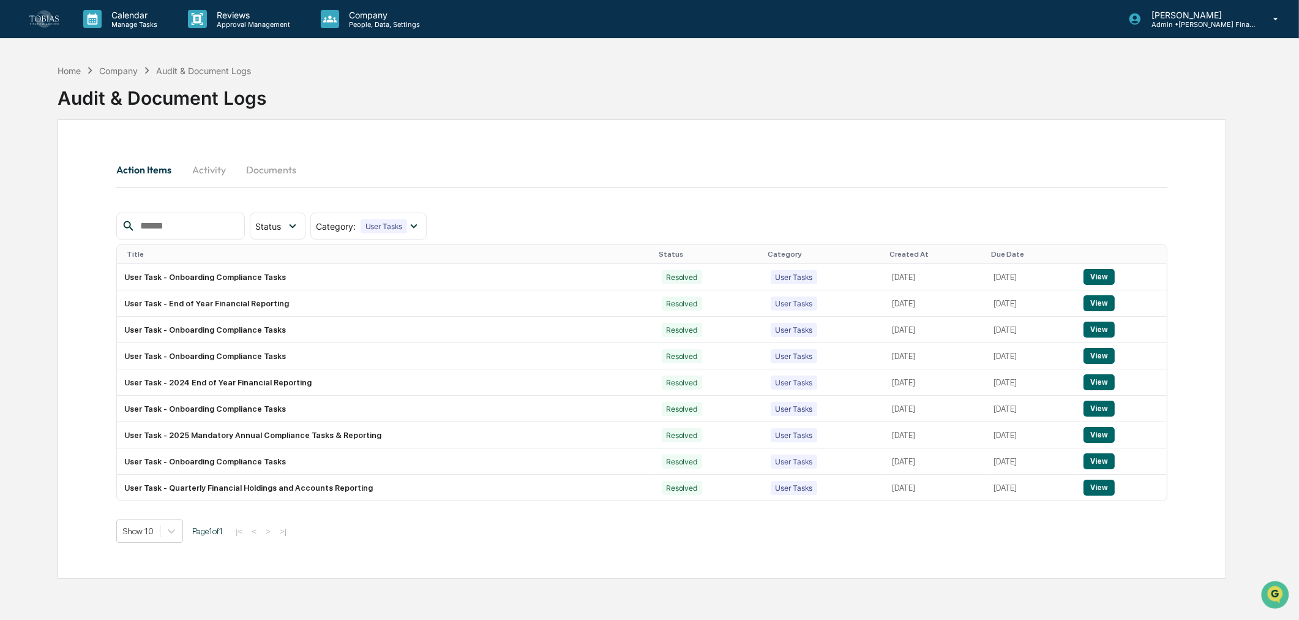
click at [991, 252] on div "Due Date" at bounding box center [1031, 254] width 80 height 9
click at [982, 252] on div "Due Date ▲" at bounding box center [1027, 254] width 91 height 9
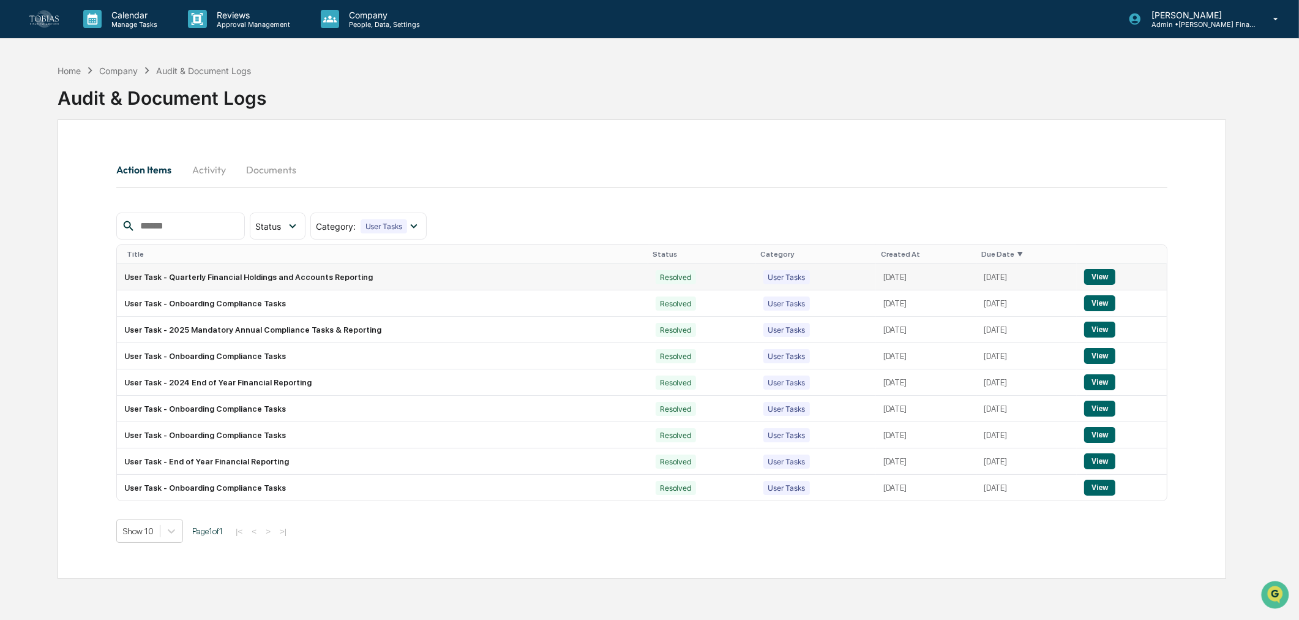
click at [307, 271] on td "User Task - Quarterly Financial Holdings and Accounts Reporting" at bounding box center [382, 277] width 531 height 26
click at [1105, 280] on button "View" at bounding box center [1099, 277] width 31 height 16
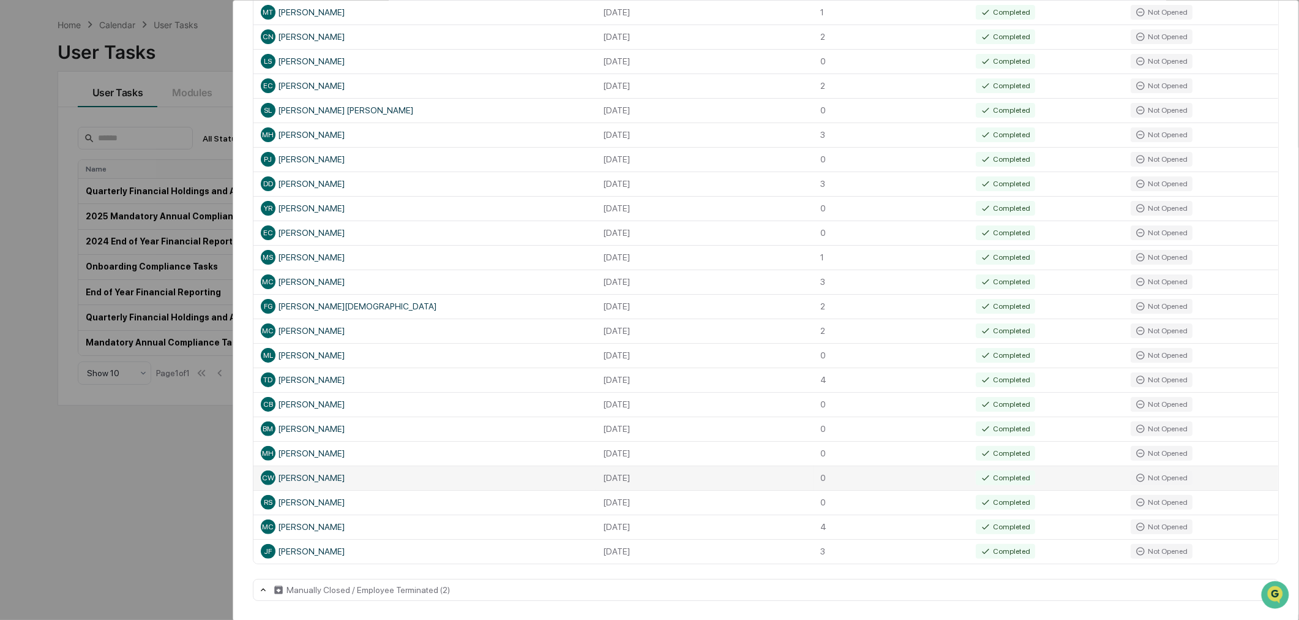
scroll to position [58, 0]
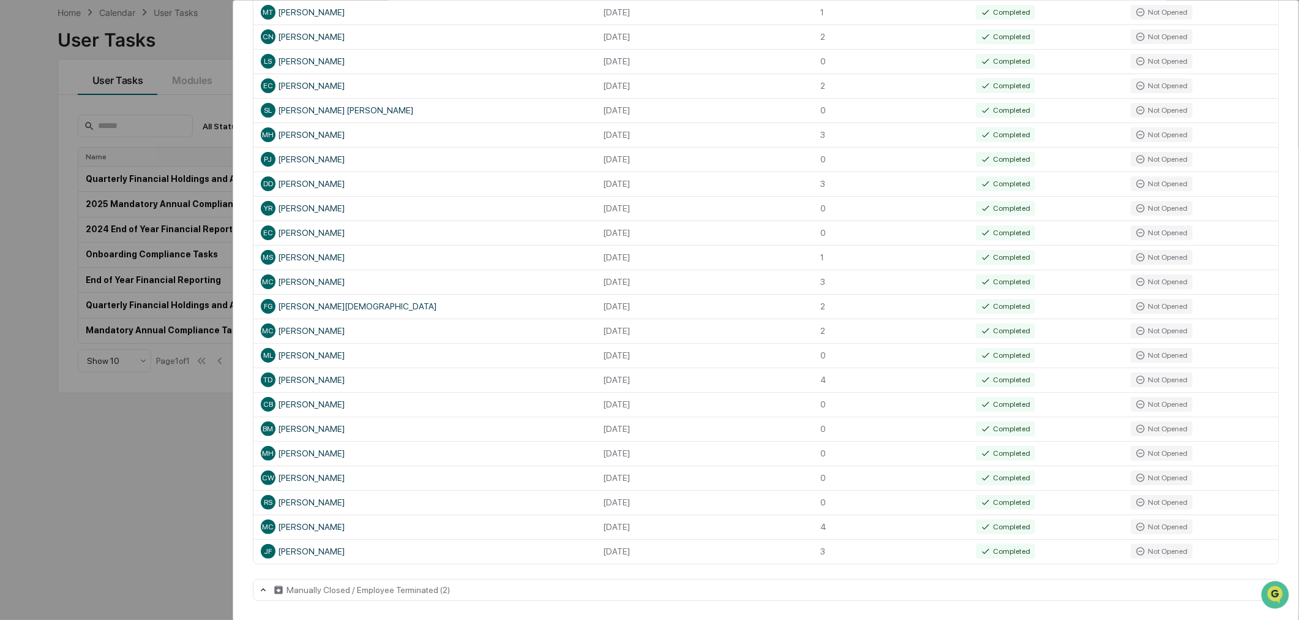
click at [612, 596] on div "Manually Closed / Employee Terminated (2)" at bounding box center [766, 590] width 1026 height 22
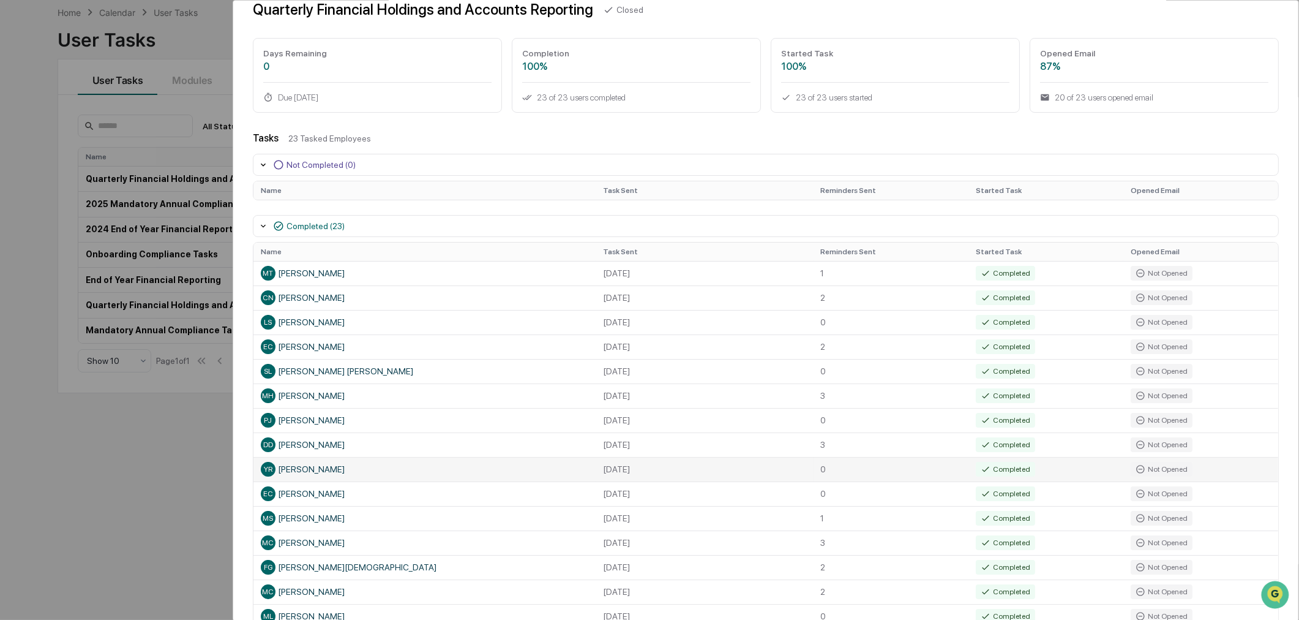
scroll to position [0, 0]
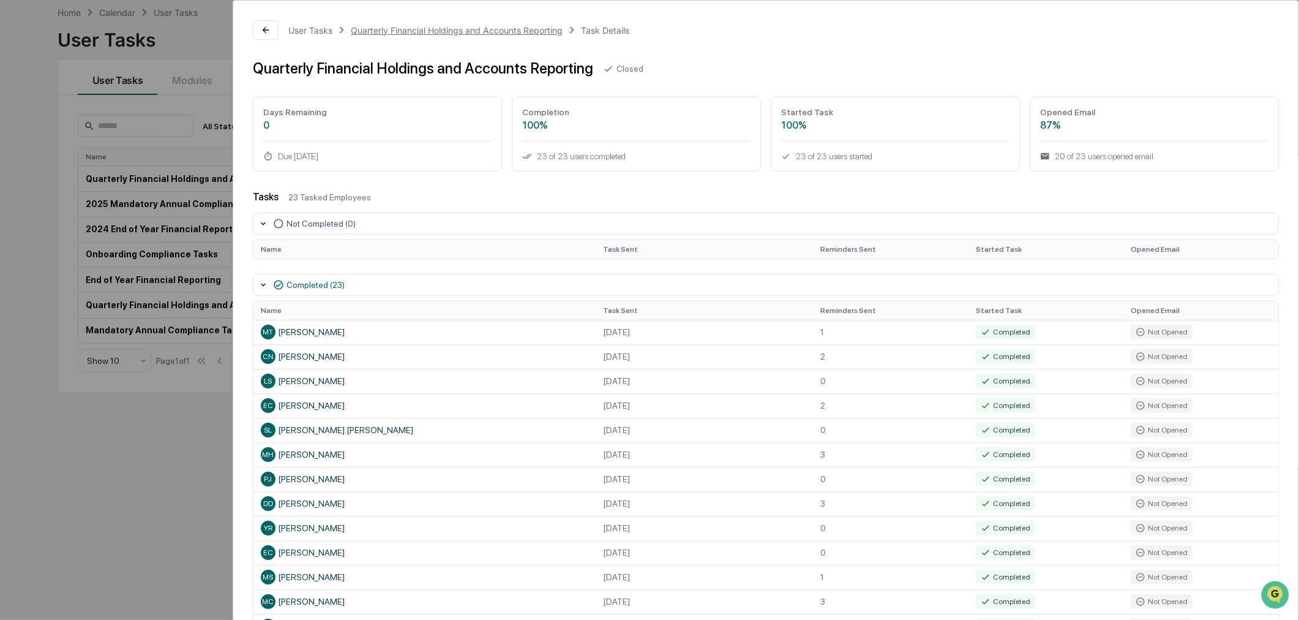
click at [457, 27] on div "Quarterly Financial Holdings and Accounts Reporting" at bounding box center [457, 30] width 212 height 10
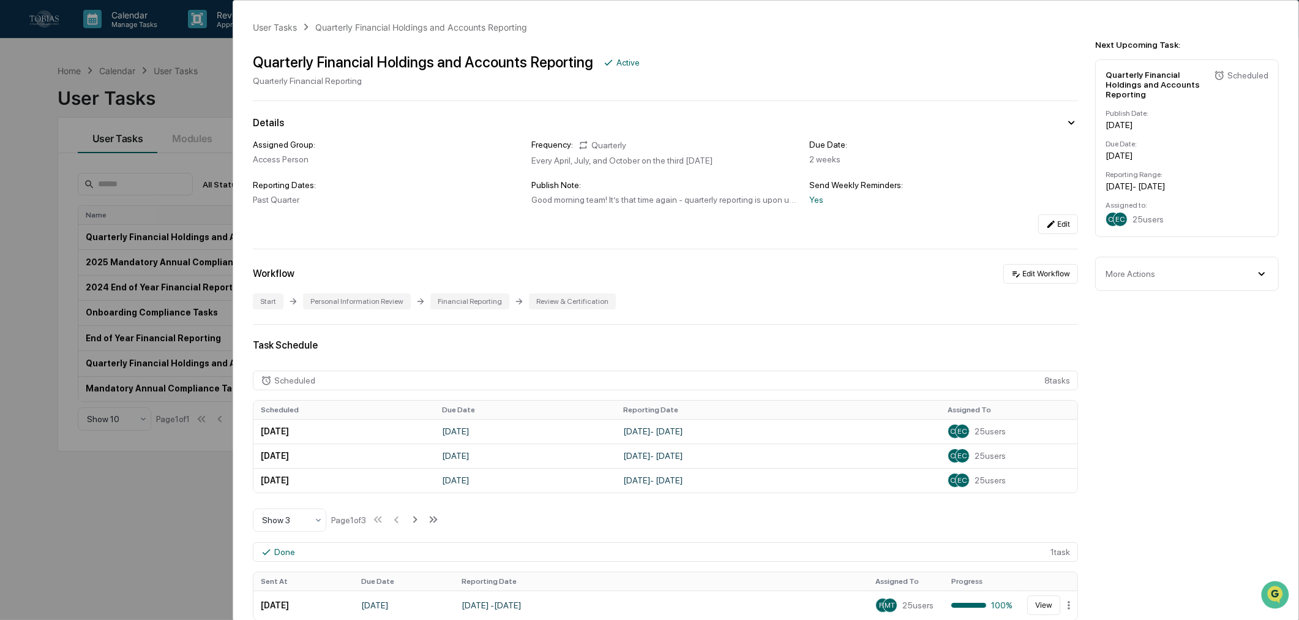
click at [1191, 267] on div "More Actions" at bounding box center [1187, 273] width 163 height 13
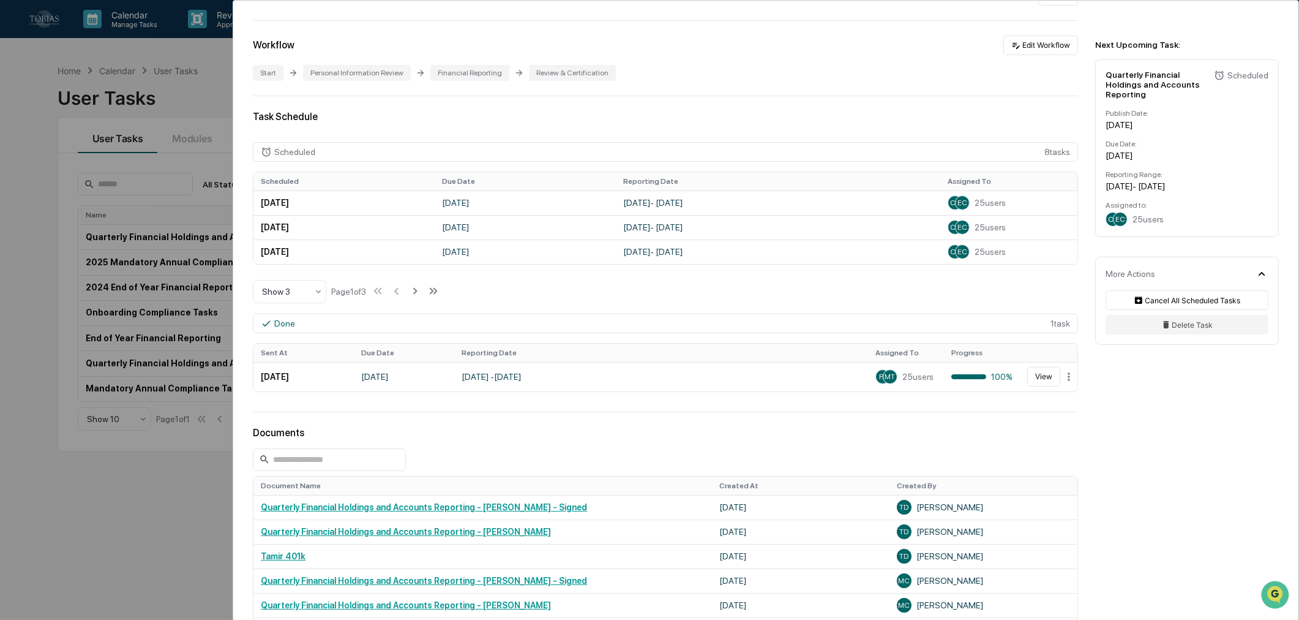
scroll to position [272, 0]
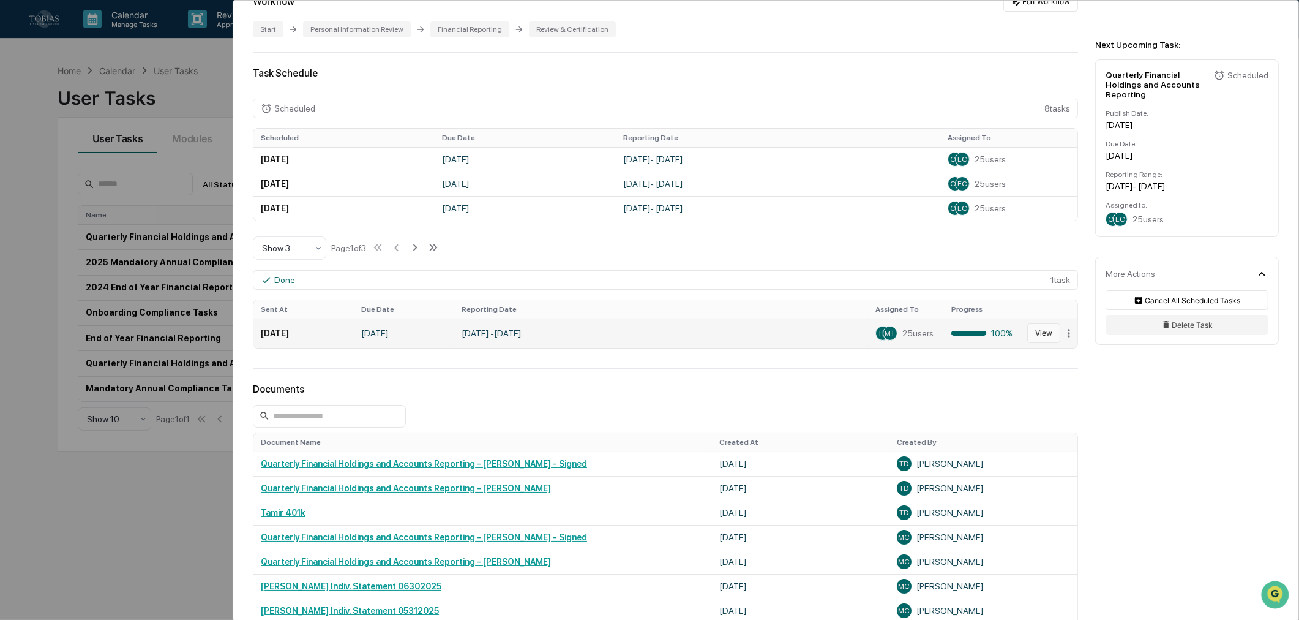
click at [1043, 331] on button "View" at bounding box center [1044, 333] width 33 height 20
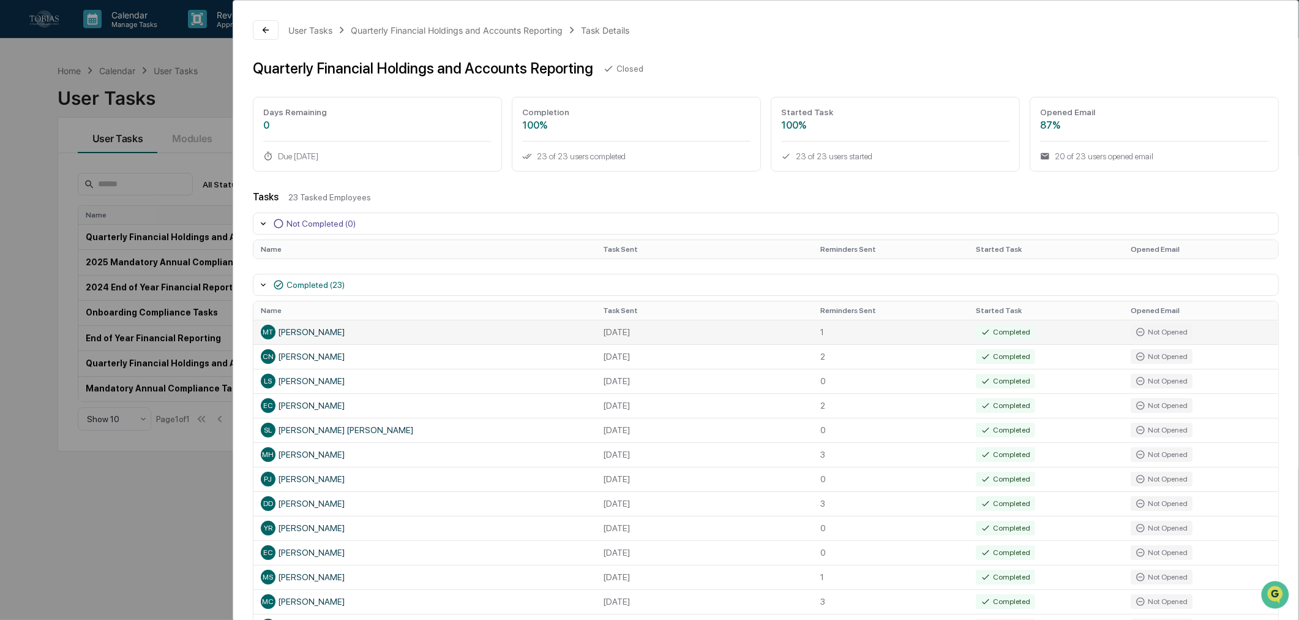
click at [937, 334] on td "1" at bounding box center [891, 332] width 155 height 24
click at [298, 334] on div "MT [PERSON_NAME]" at bounding box center [425, 332] width 328 height 15
click at [322, 284] on div "Completed (23)" at bounding box center [316, 285] width 58 height 10
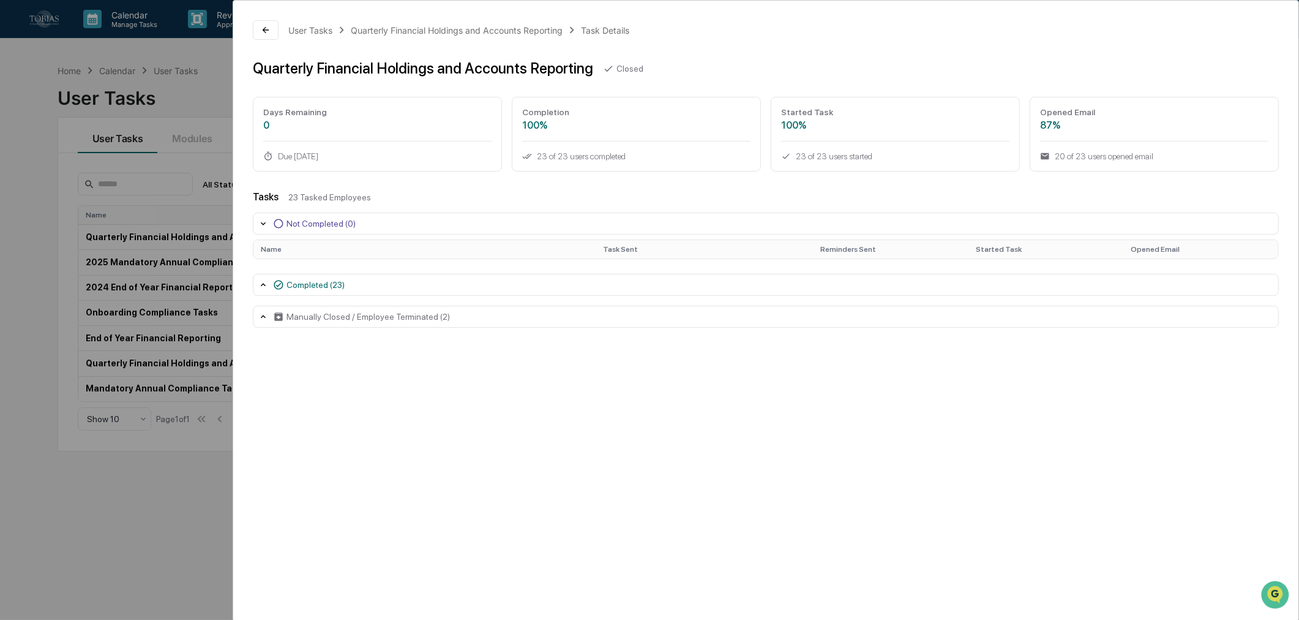
click at [322, 284] on div "Completed (23)" at bounding box center [316, 285] width 58 height 10
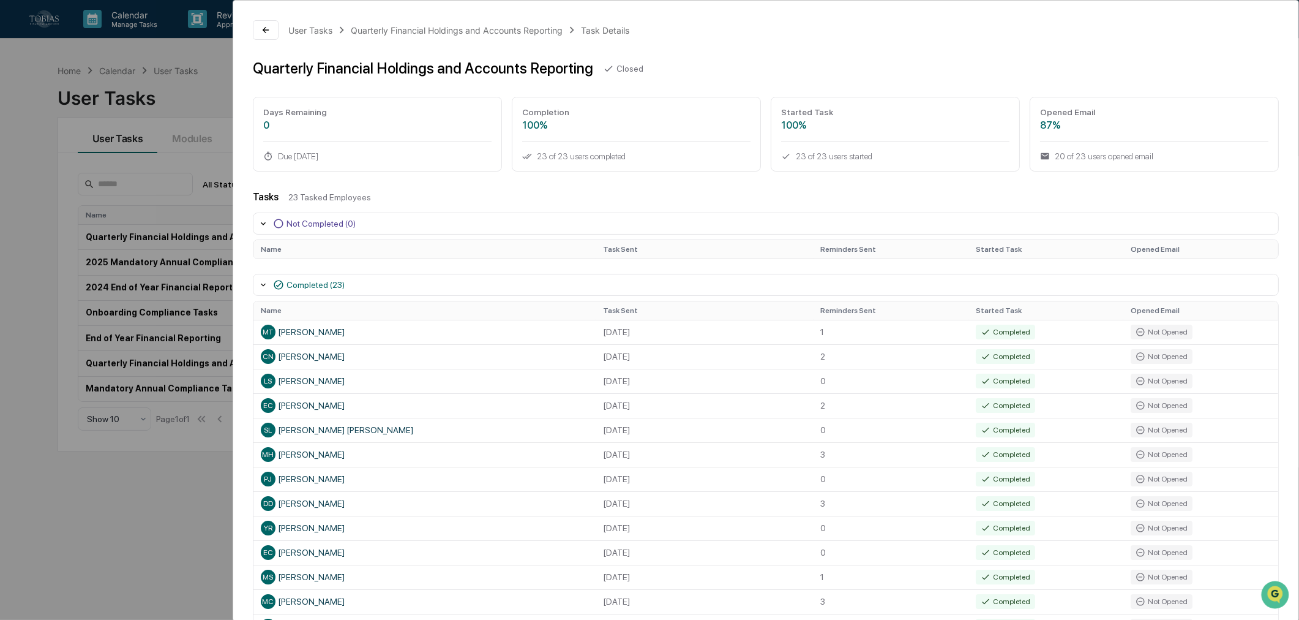
click at [608, 26] on div "Task Details" at bounding box center [606, 30] width 48 height 10
click at [518, 34] on div "Quarterly Financial Holdings and Accounts Reporting" at bounding box center [457, 30] width 212 height 10
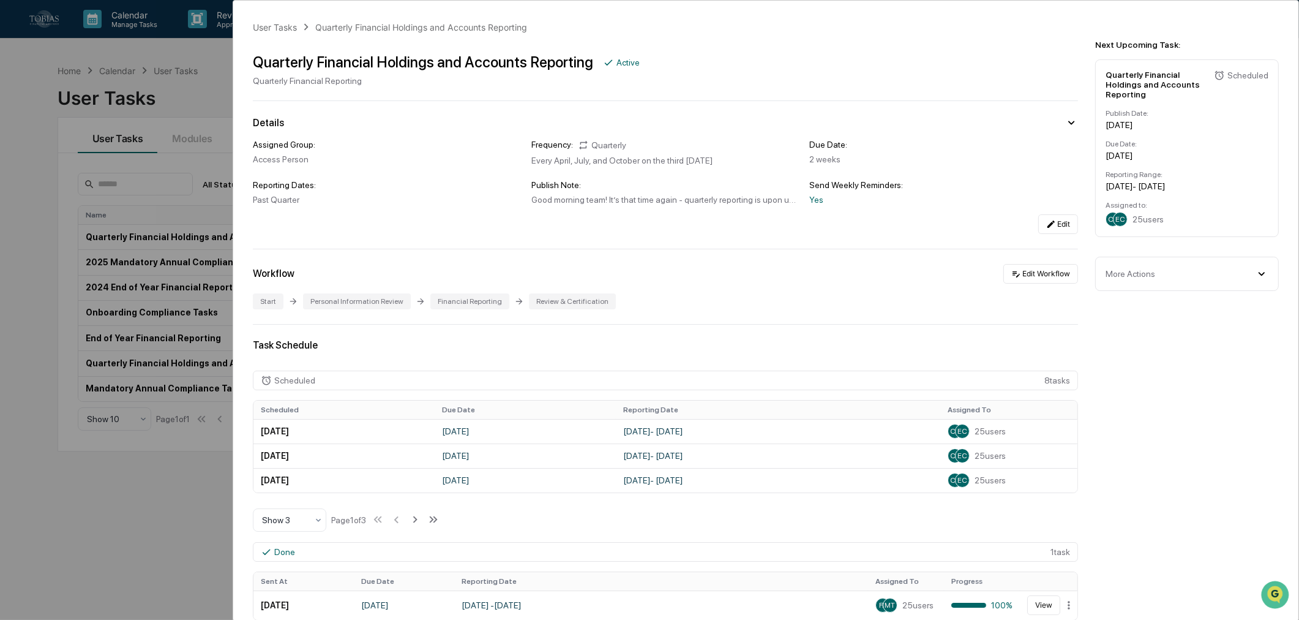
click at [1177, 277] on div "More Actions Cancel All Scheduled Tasks Delete Task" at bounding box center [1188, 274] width 184 height 34
click at [1262, 267] on icon at bounding box center [1261, 273] width 13 height 13
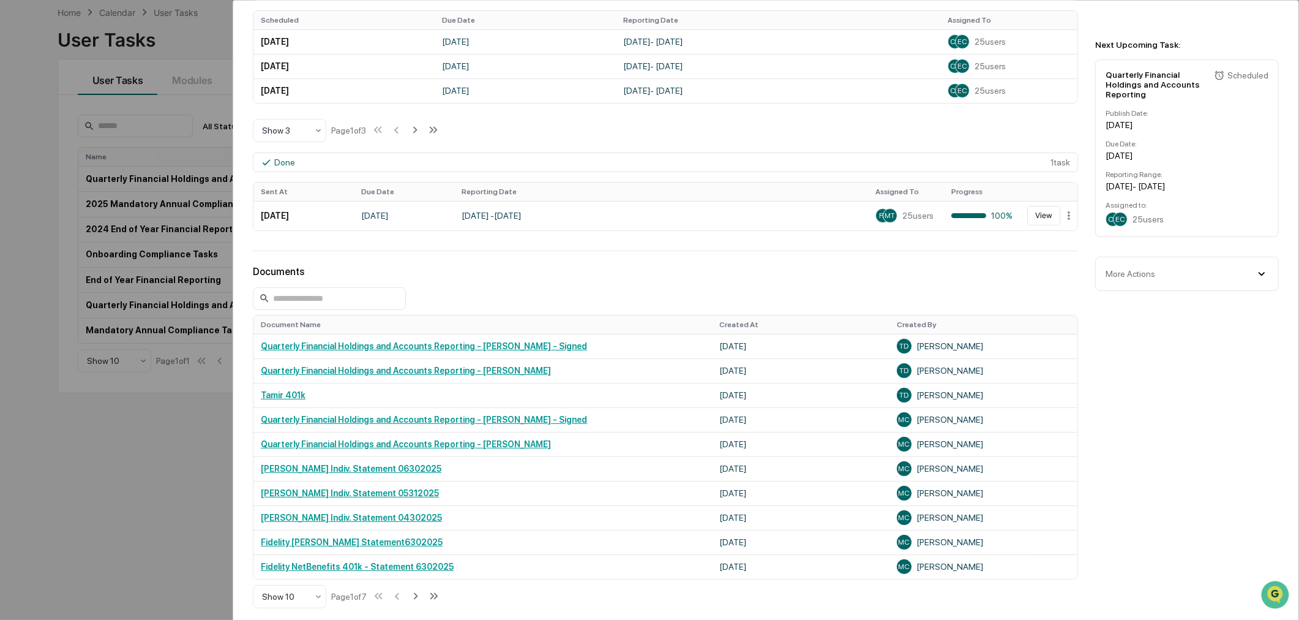
scroll to position [366, 0]
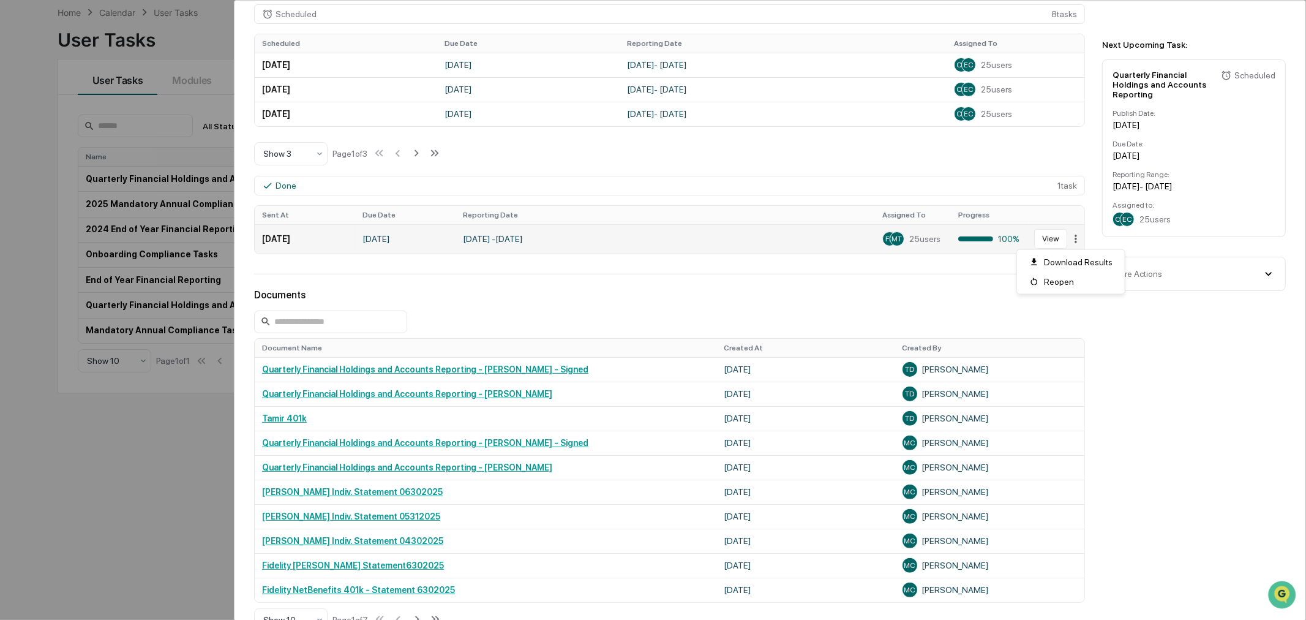
click at [1061, 242] on html "Calendar Manage Tasks Reviews Approval Management Company People, Data, Setting…" at bounding box center [653, 252] width 1306 height 620
click at [1121, 382] on html "Calendar Manage Tasks Reviews Approval Management Company People, Data, Setting…" at bounding box center [653, 252] width 1306 height 620
click at [1066, 241] on html "Calendar Manage Tasks Reviews Approval Management Company People, Data, Setting…" at bounding box center [653, 252] width 1306 height 620
click at [1053, 263] on div "Download Results" at bounding box center [1071, 262] width 103 height 20
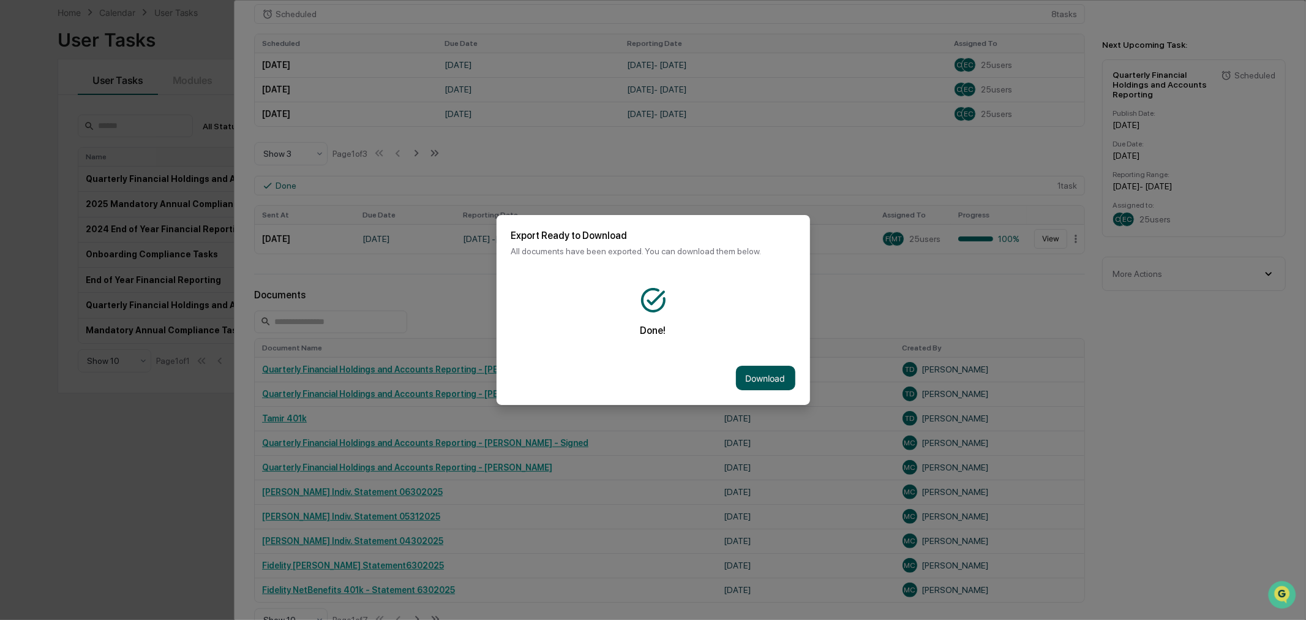
click at [772, 381] on button "Download" at bounding box center [765, 378] width 59 height 24
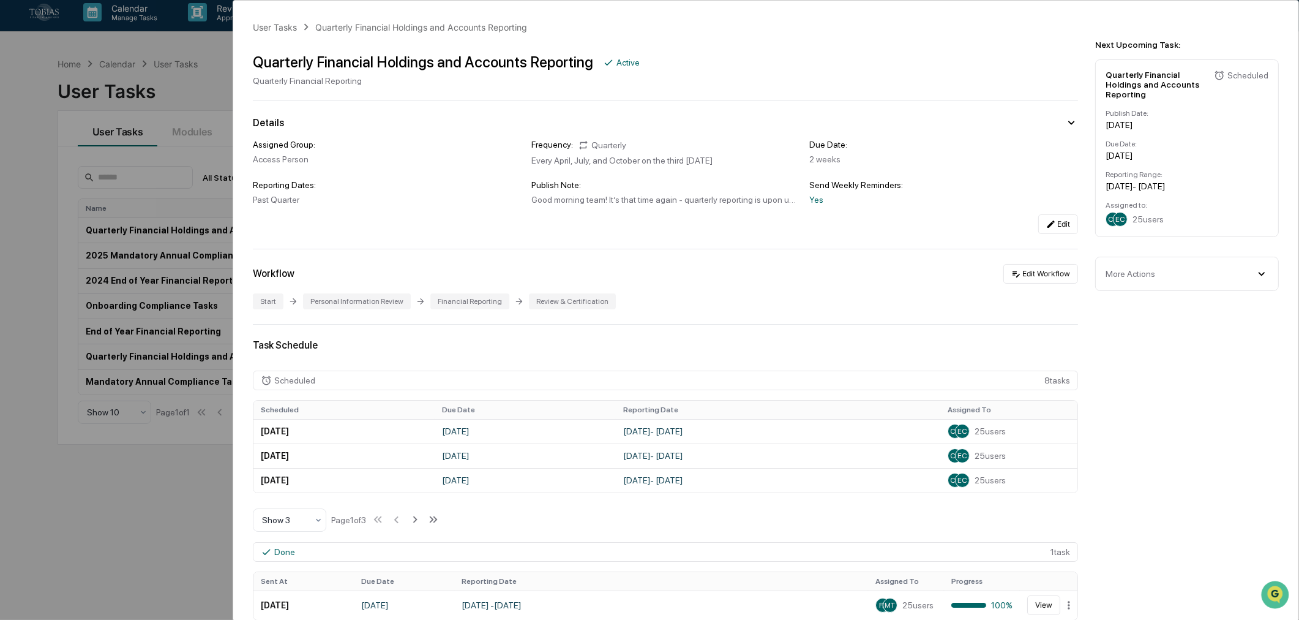
scroll to position [0, 0]
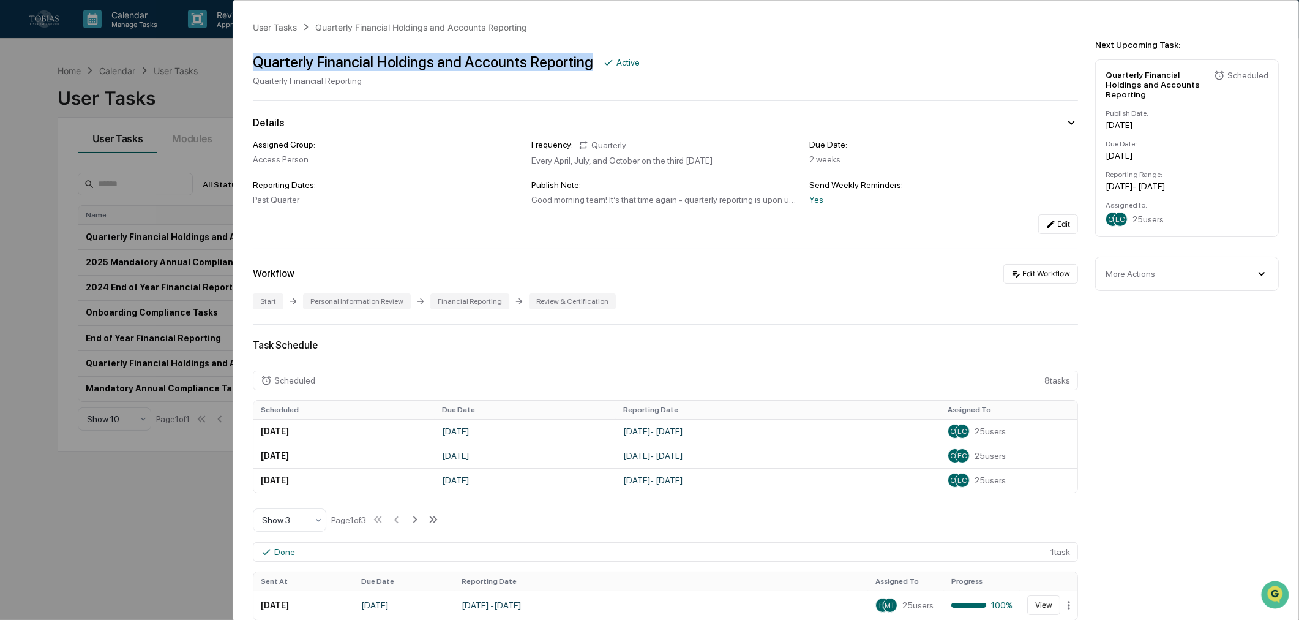
drag, startPoint x: 248, startPoint y: 63, endPoint x: 585, endPoint y: 56, distance: 336.9
click at [585, 56] on div "User Tasks Quarterly Financial Holdings and Accounts Reporting Quarterly Financ…" at bounding box center [766, 561] width 1066 height 1120
copy div "Quarterly Financial Holdings and Accounts Reporting"
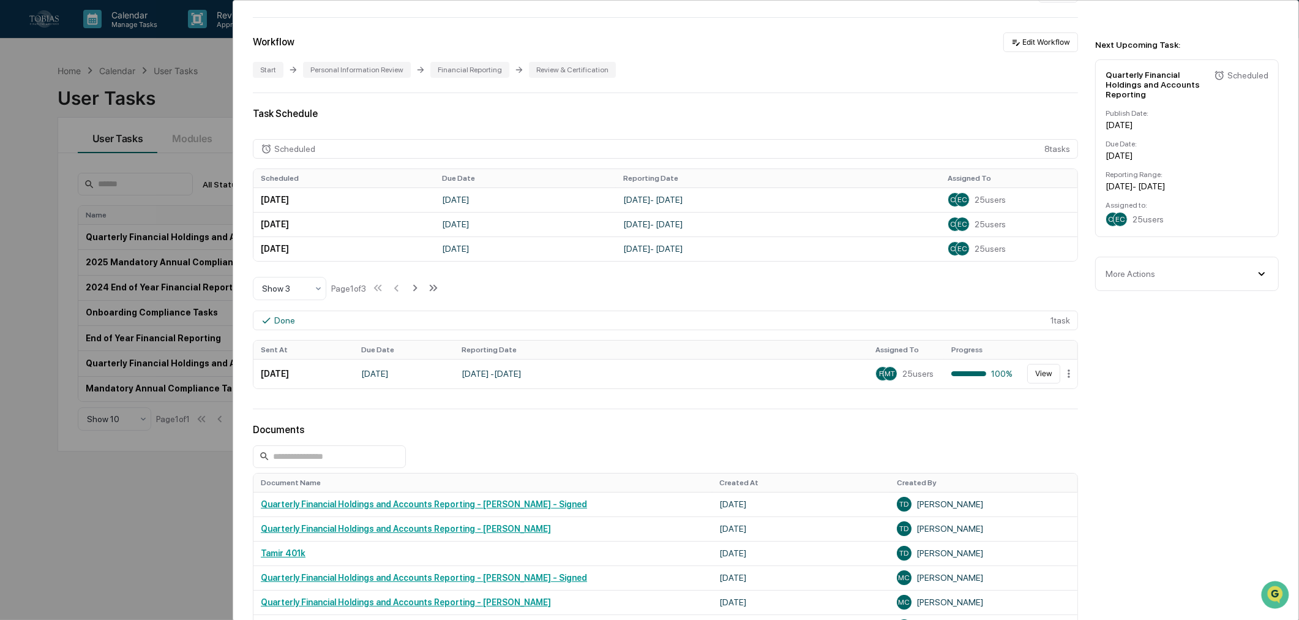
scroll to position [272, 0]
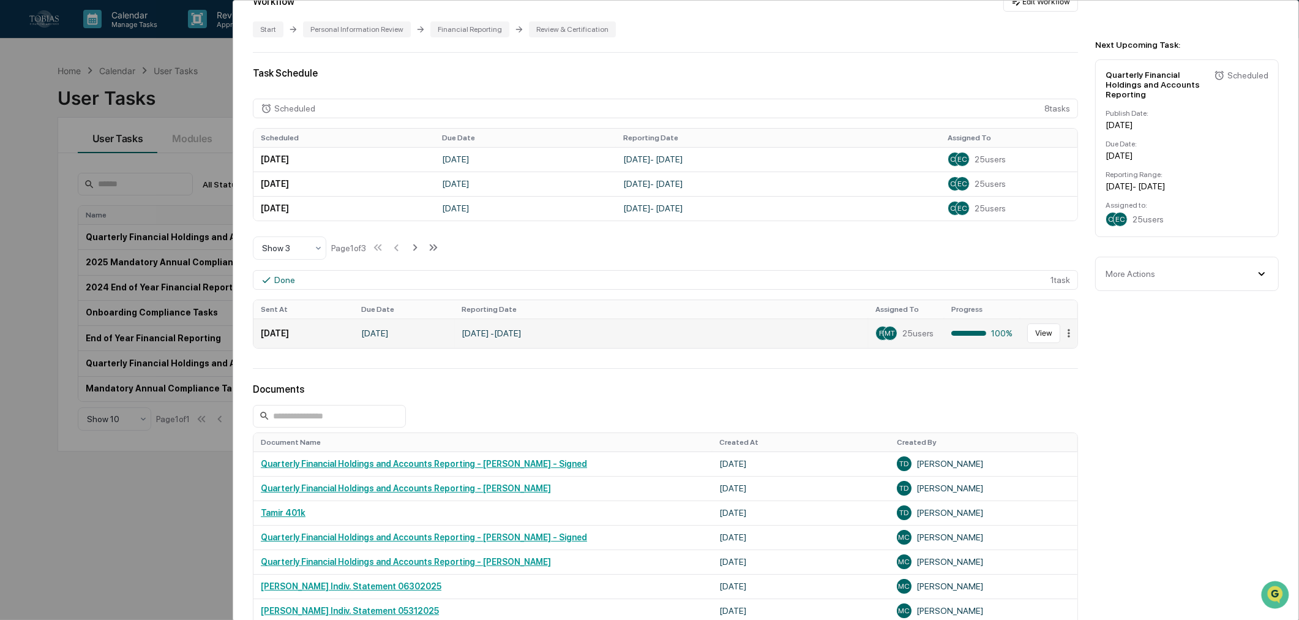
click at [1061, 337] on html "Calendar Manage Tasks Reviews Approval Management Company People, Data, Setting…" at bounding box center [649, 310] width 1299 height 620
click at [1047, 333] on html "Calendar Manage Tasks Reviews Approval Management Company People, Data, Setting…" at bounding box center [653, 310] width 1306 height 620
click at [1034, 338] on button "View" at bounding box center [1044, 333] width 33 height 20
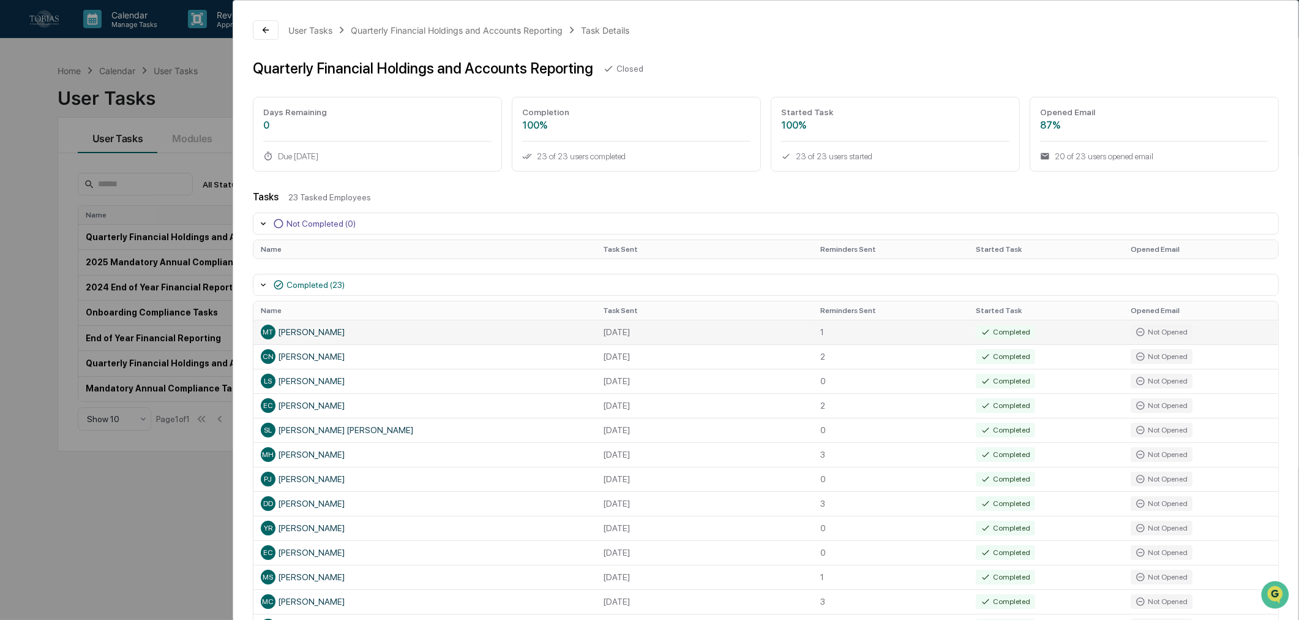
click at [470, 321] on td "MT [PERSON_NAME]" at bounding box center [425, 332] width 342 height 24
click at [1010, 334] on div "Completed" at bounding box center [1005, 332] width 59 height 15
click at [1156, 333] on div "Not Opened" at bounding box center [1162, 332] width 62 height 15
click at [1009, 354] on div "Completed" at bounding box center [1005, 356] width 59 height 15
click at [1124, 359] on td "Not Opened" at bounding box center [1201, 356] width 155 height 24
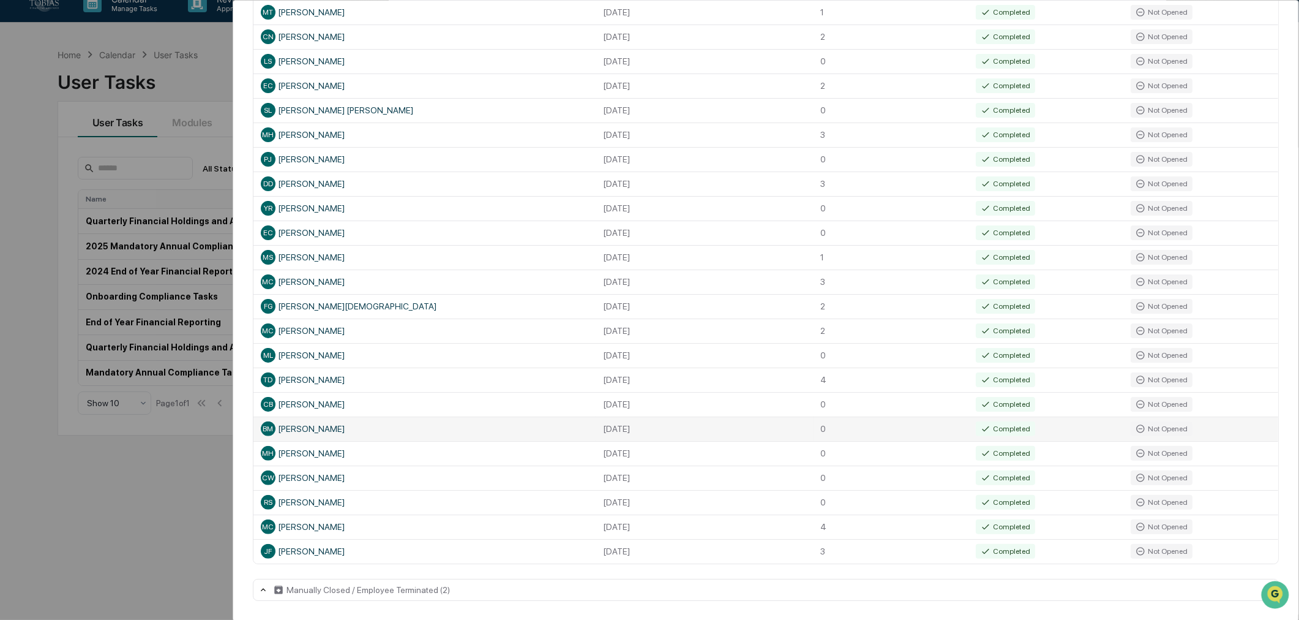
scroll to position [58, 0]
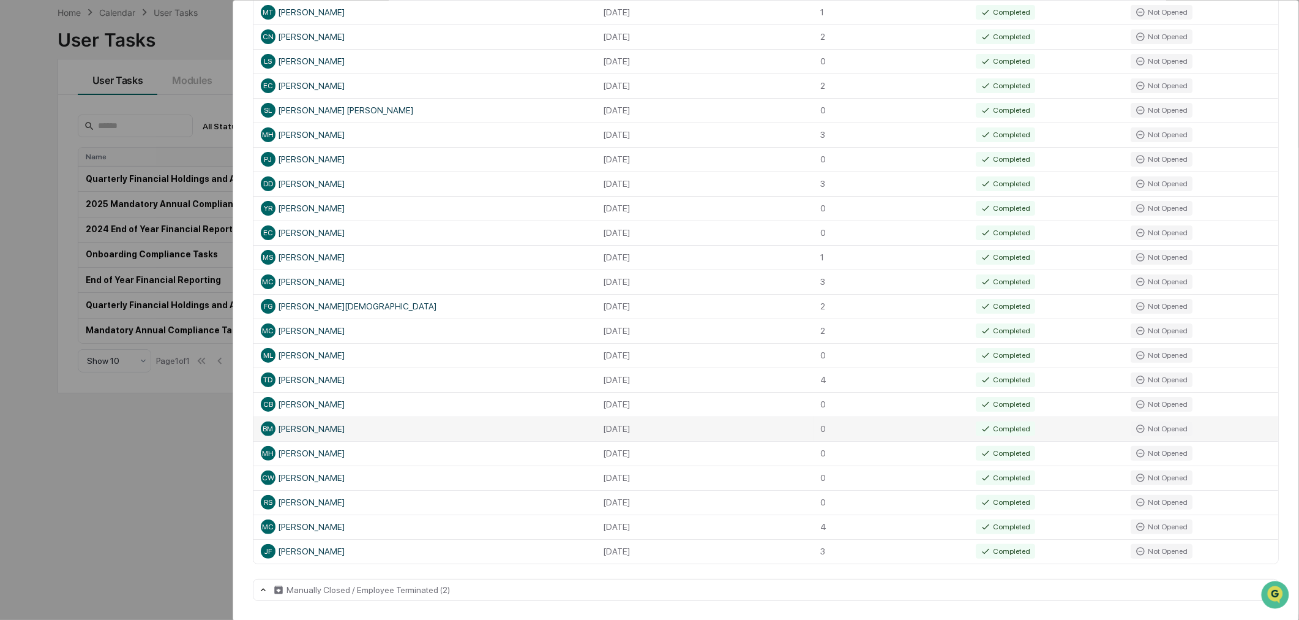
click at [1023, 437] on td "Completed" at bounding box center [1046, 428] width 155 height 24
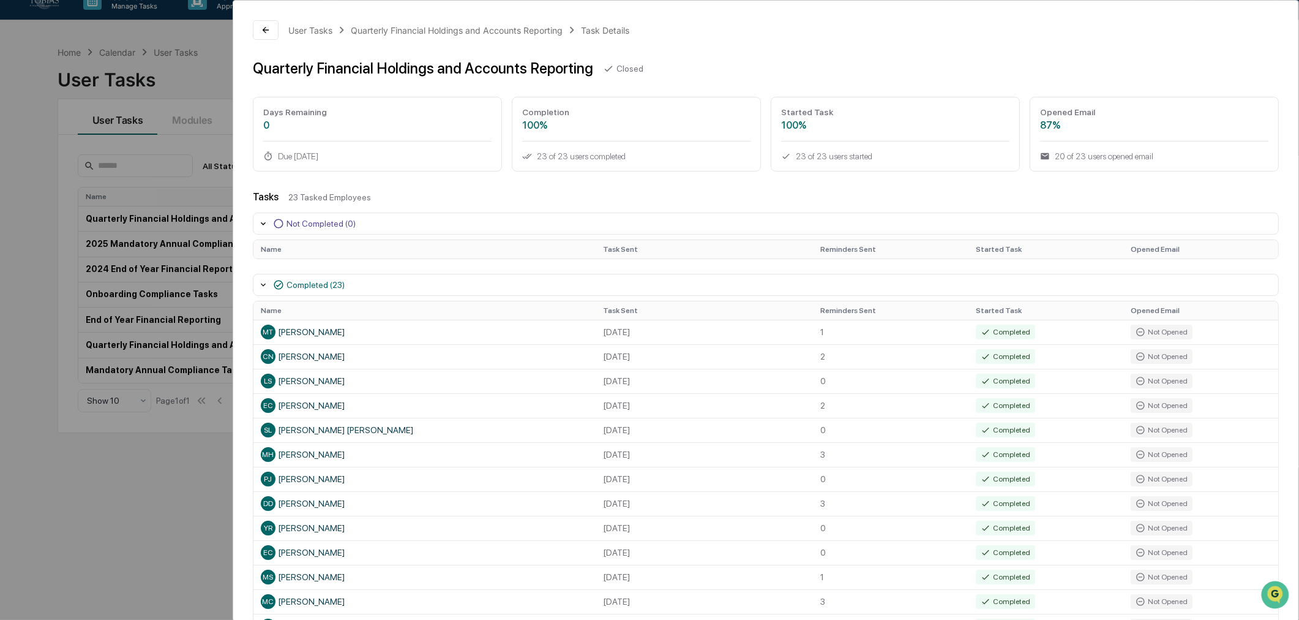
scroll to position [0, 0]
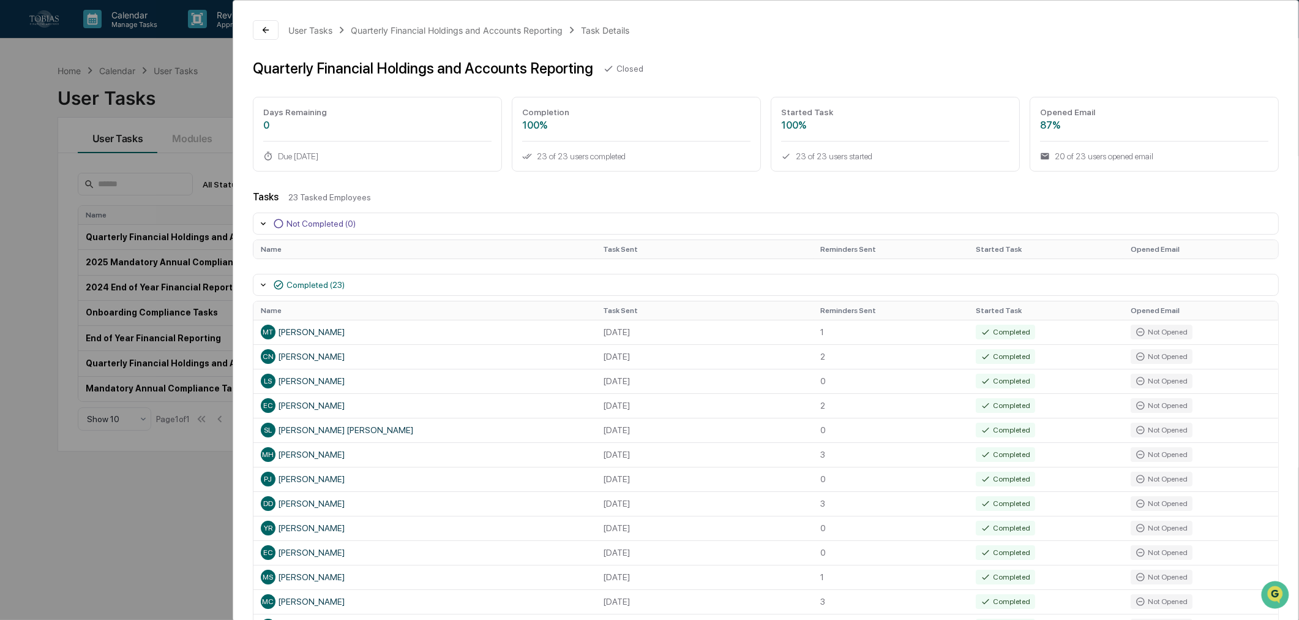
click at [21, 365] on div "User Tasks Quarterly Financial Holdings and Accounts Reporting Task Details Qua…" at bounding box center [649, 310] width 1299 height 620
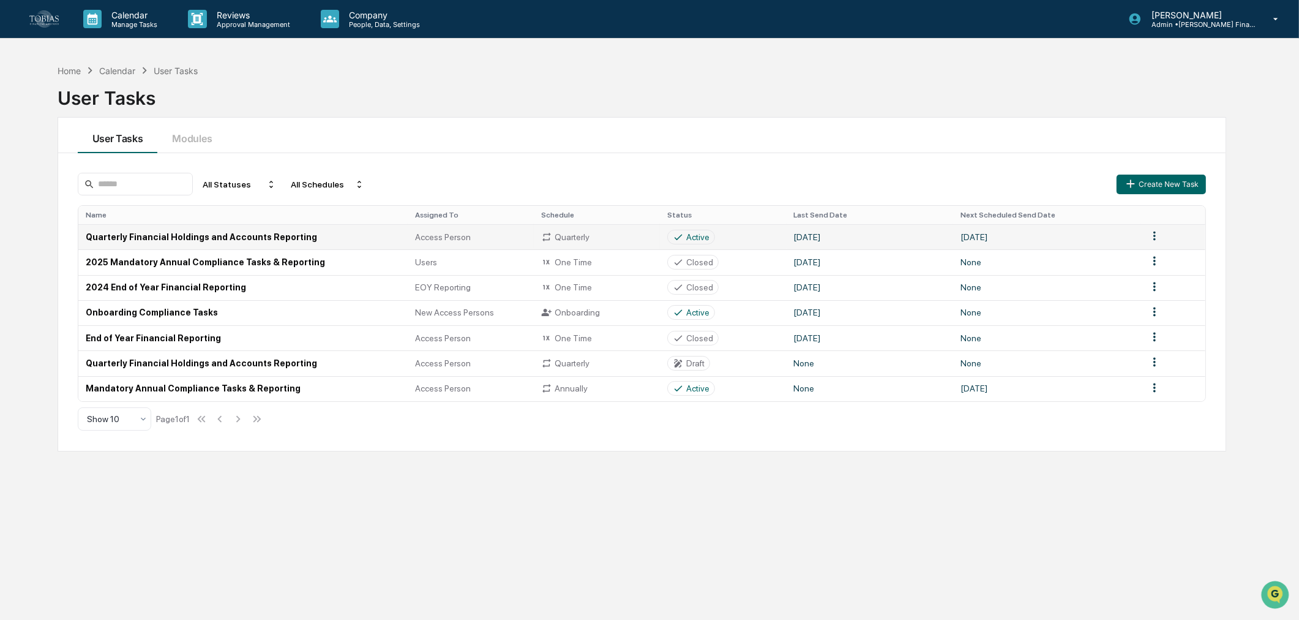
click at [200, 238] on td "Quarterly Financial Holdings and Accounts Reporting" at bounding box center [243, 236] width 330 height 25
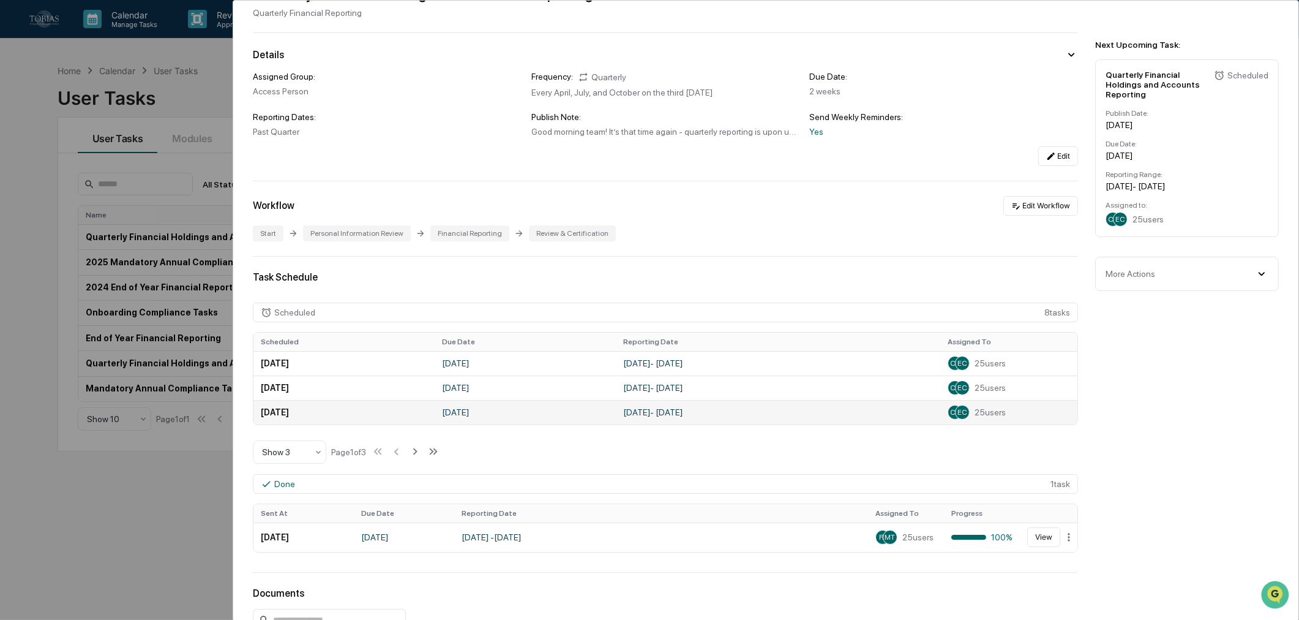
scroll to position [136, 0]
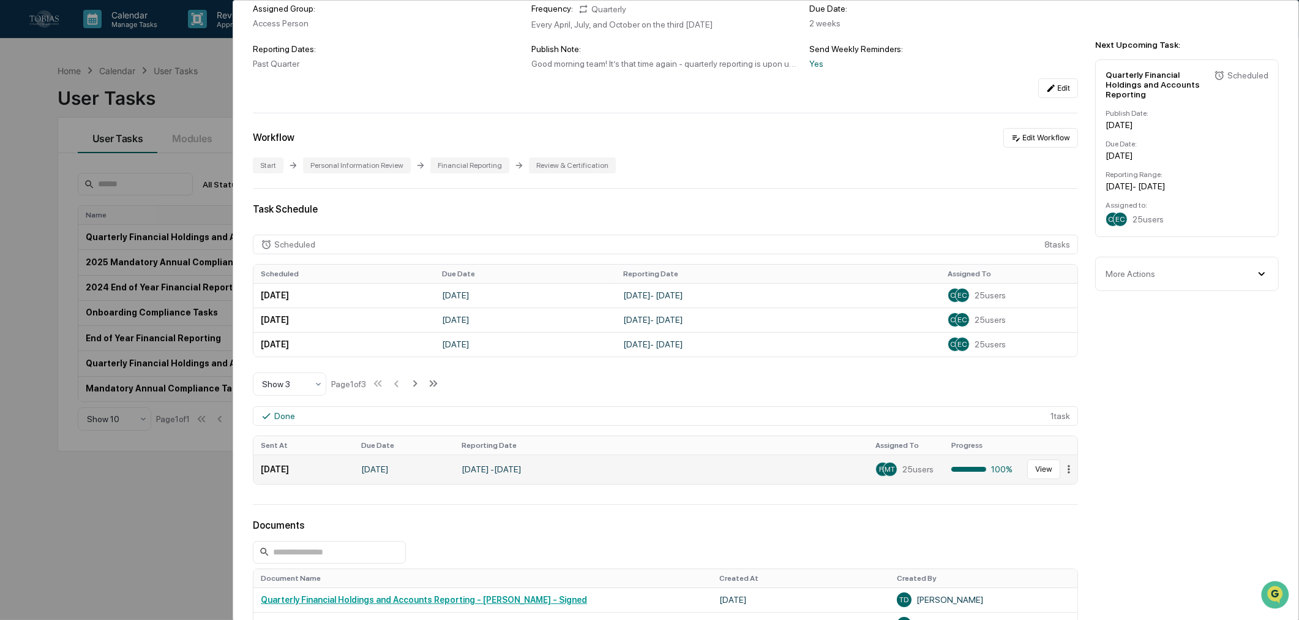
click at [1062, 469] on html "Calendar Manage Tasks Reviews Approval Management Company People, Data, Setting…" at bounding box center [649, 310] width 1299 height 620
click at [1176, 483] on html "Calendar Manage Tasks Reviews Approval Management Company People, Data, Setting…" at bounding box center [653, 310] width 1306 height 620
click at [1063, 472] on html "Calendar Manage Tasks Reviews Approval Management Company People, Data, Setting…" at bounding box center [649, 310] width 1299 height 620
click at [1135, 456] on html "Calendar Manage Tasks Reviews Approval Management Company People, Data, Setting…" at bounding box center [653, 310] width 1306 height 620
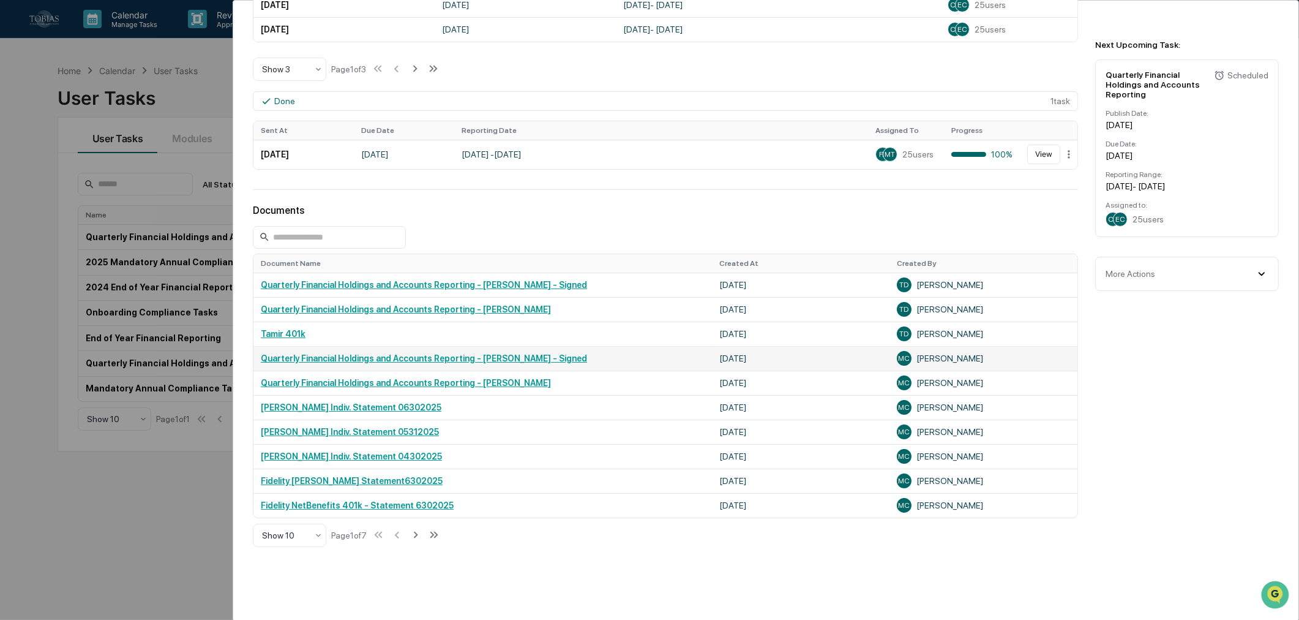
scroll to position [476, 0]
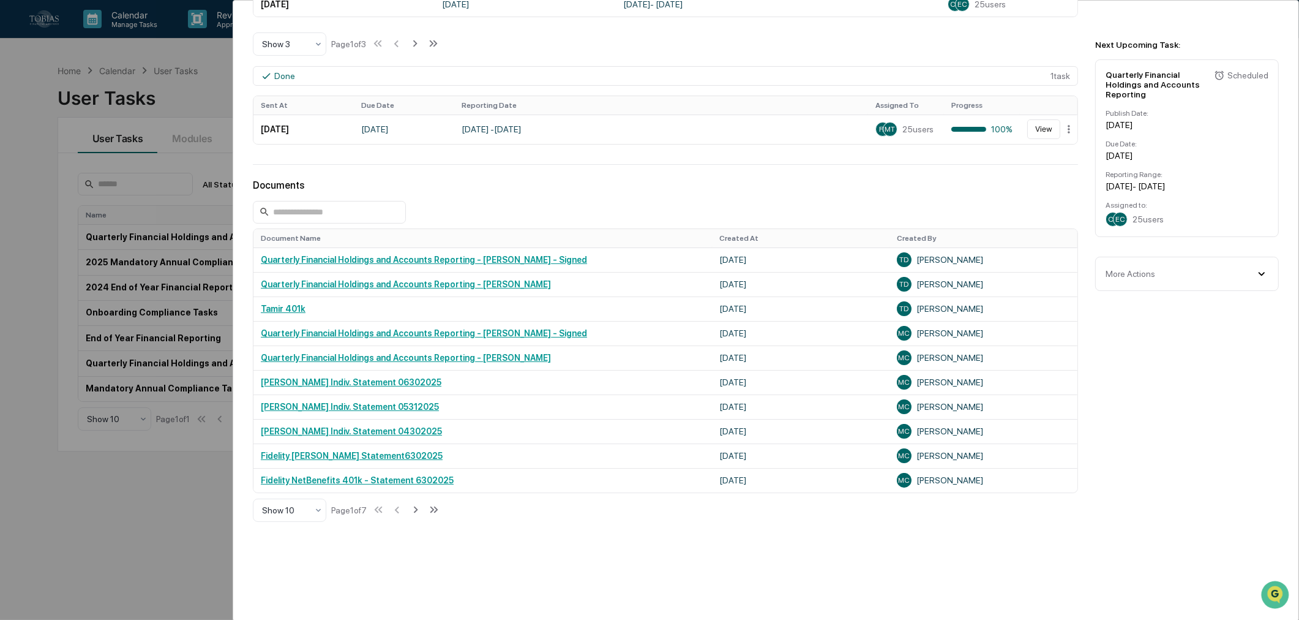
click at [42, 418] on div "User Tasks Quarterly Financial Holdings and Accounts Reporting Quarterly Financ…" at bounding box center [649, 310] width 1299 height 620
click at [178, 491] on div "User Tasks Quarterly Financial Holdings and Accounts Reporting Quarterly Financ…" at bounding box center [649, 310] width 1299 height 620
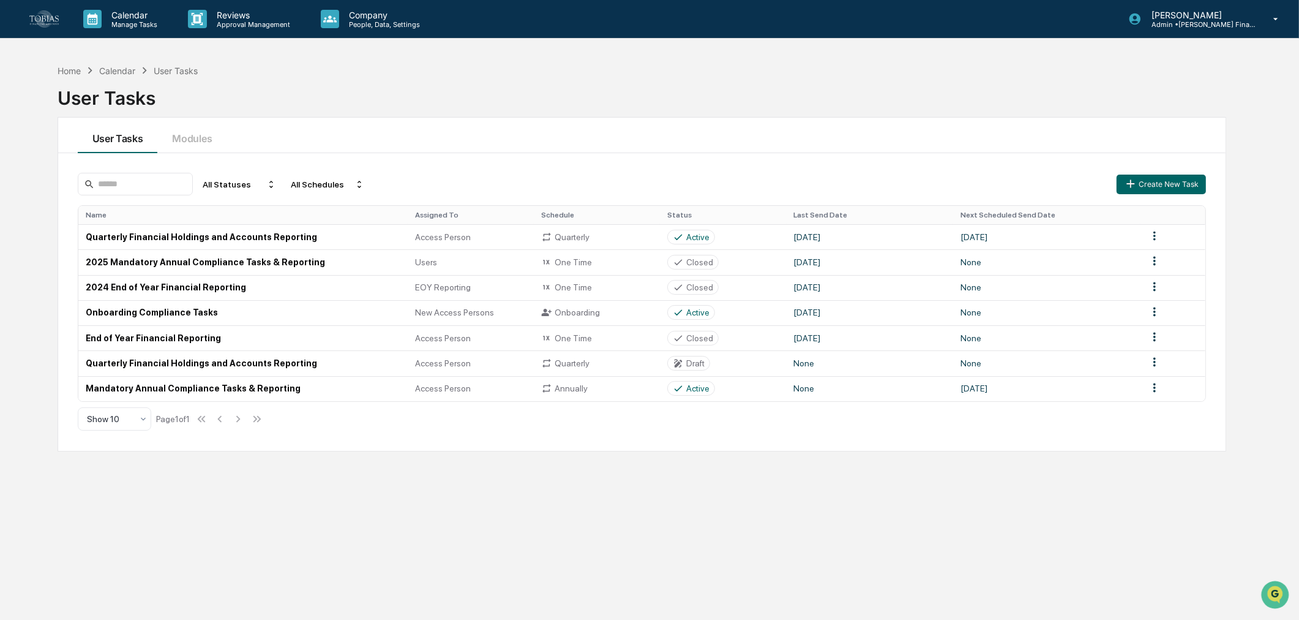
click at [184, 70] on div "User Tasks" at bounding box center [176, 71] width 44 height 10
click at [344, 19] on p "Company" at bounding box center [382, 15] width 87 height 10
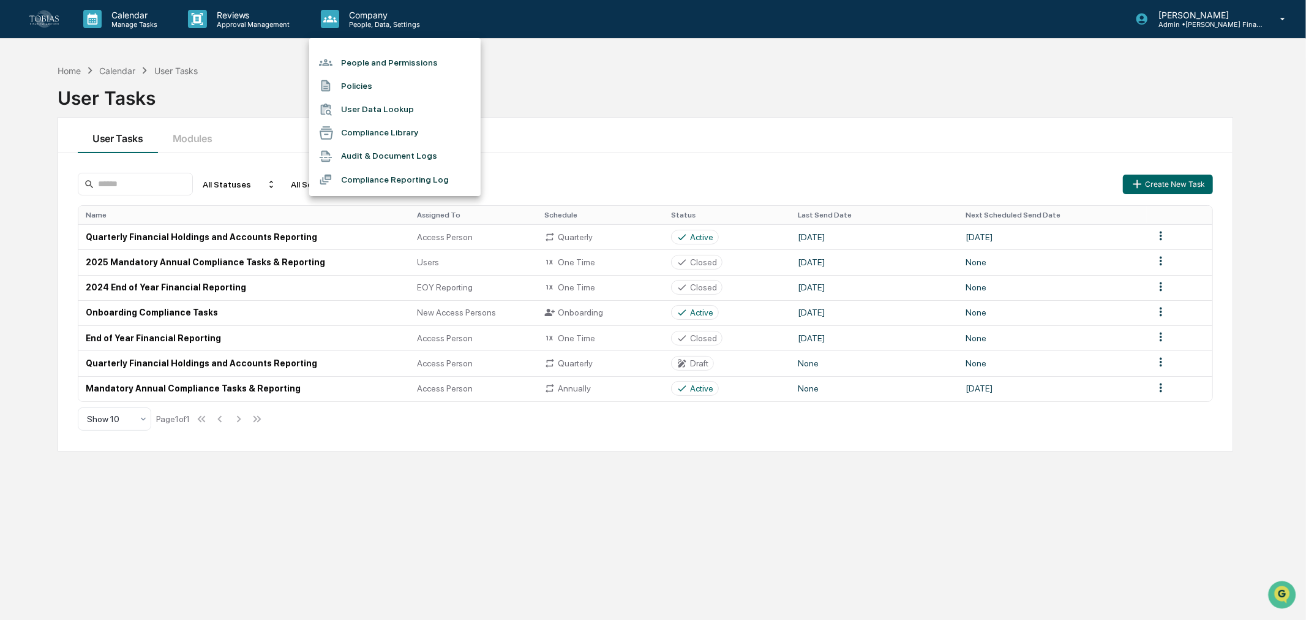
click at [184, 65] on div at bounding box center [653, 310] width 1306 height 620
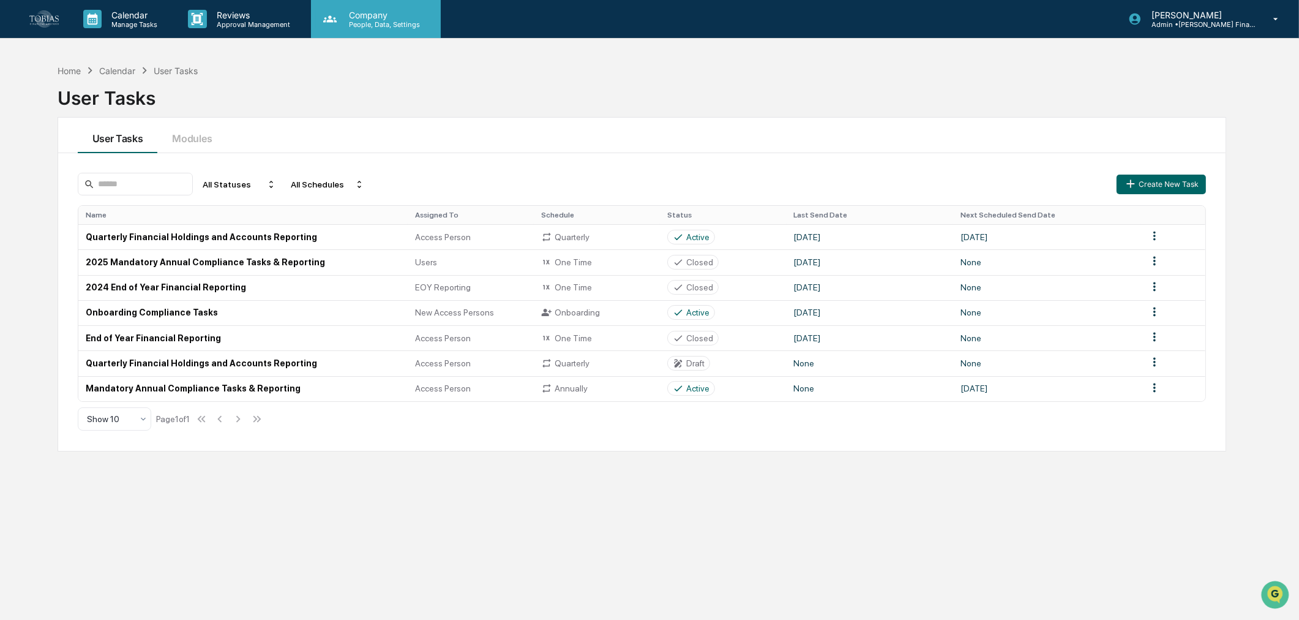
click at [356, 24] on p "People, Data, Settings" at bounding box center [382, 24] width 87 height 9
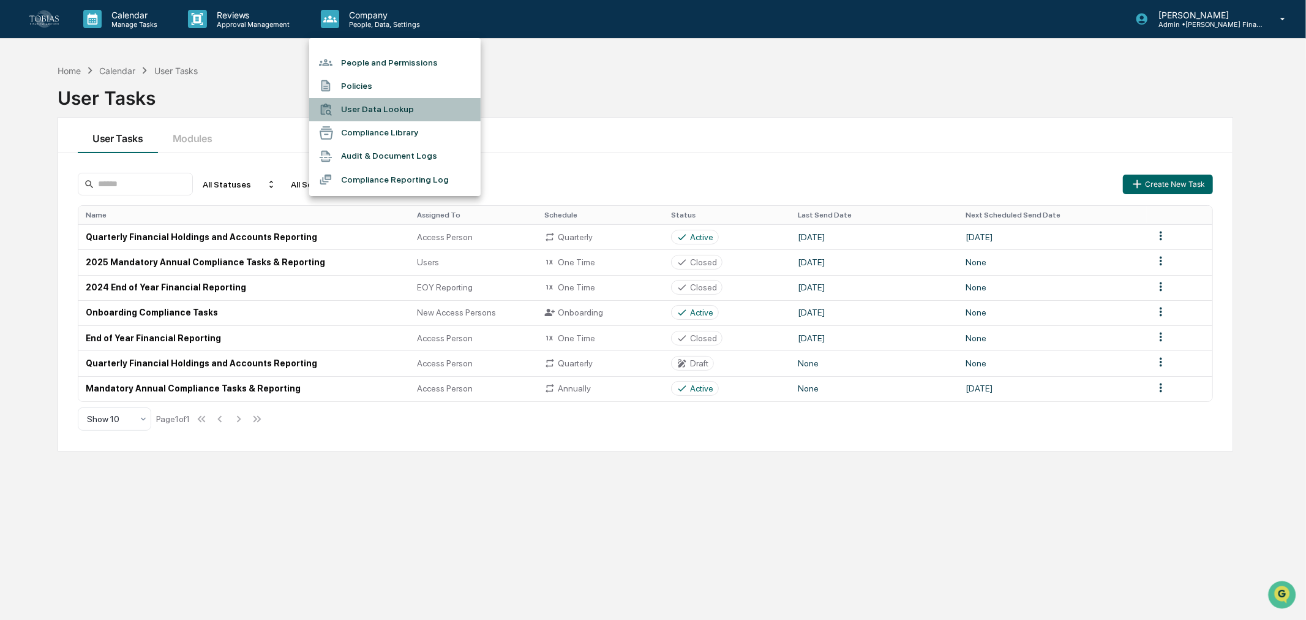
click at [394, 109] on li "User Data Lookup" at bounding box center [394, 109] width 171 height 23
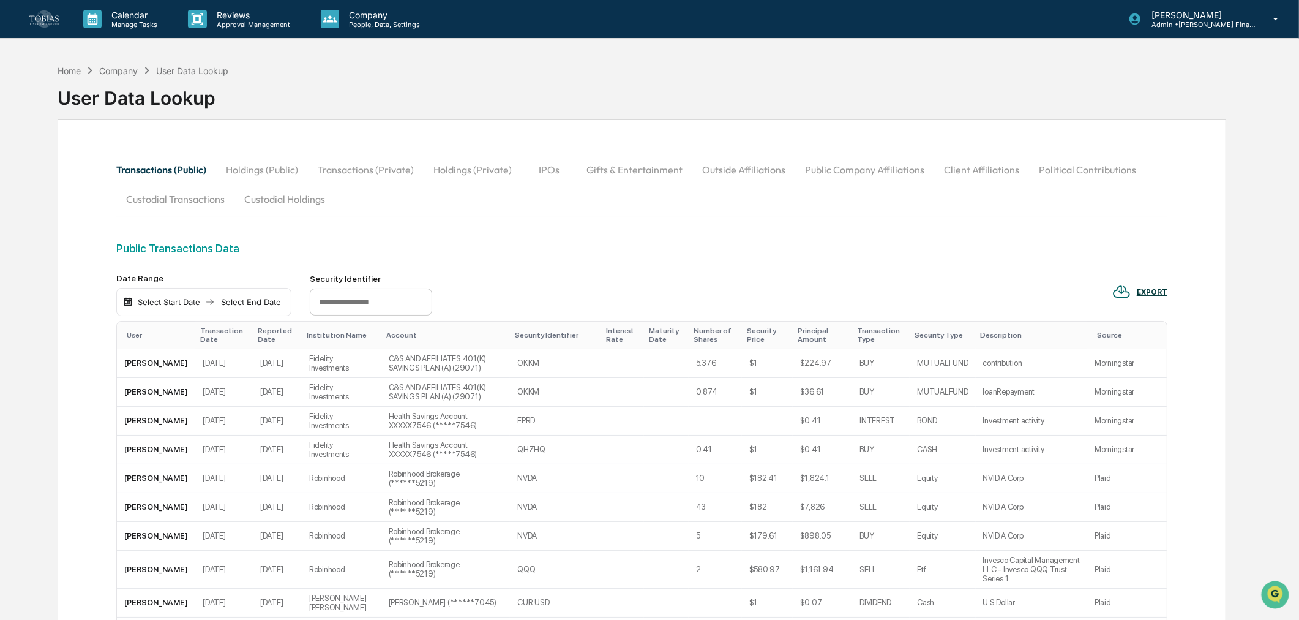
click at [261, 169] on button "Holdings (Public)" at bounding box center [262, 169] width 92 height 29
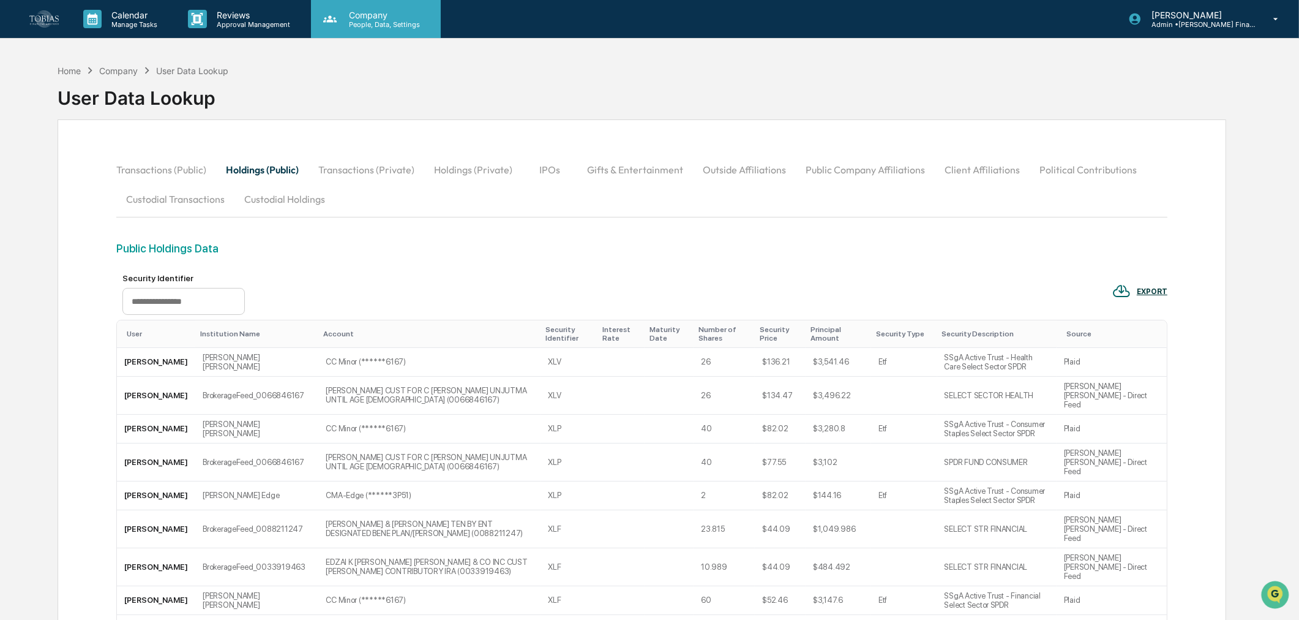
click at [386, 7] on div "Company People, Data, Settings" at bounding box center [376, 19] width 130 height 38
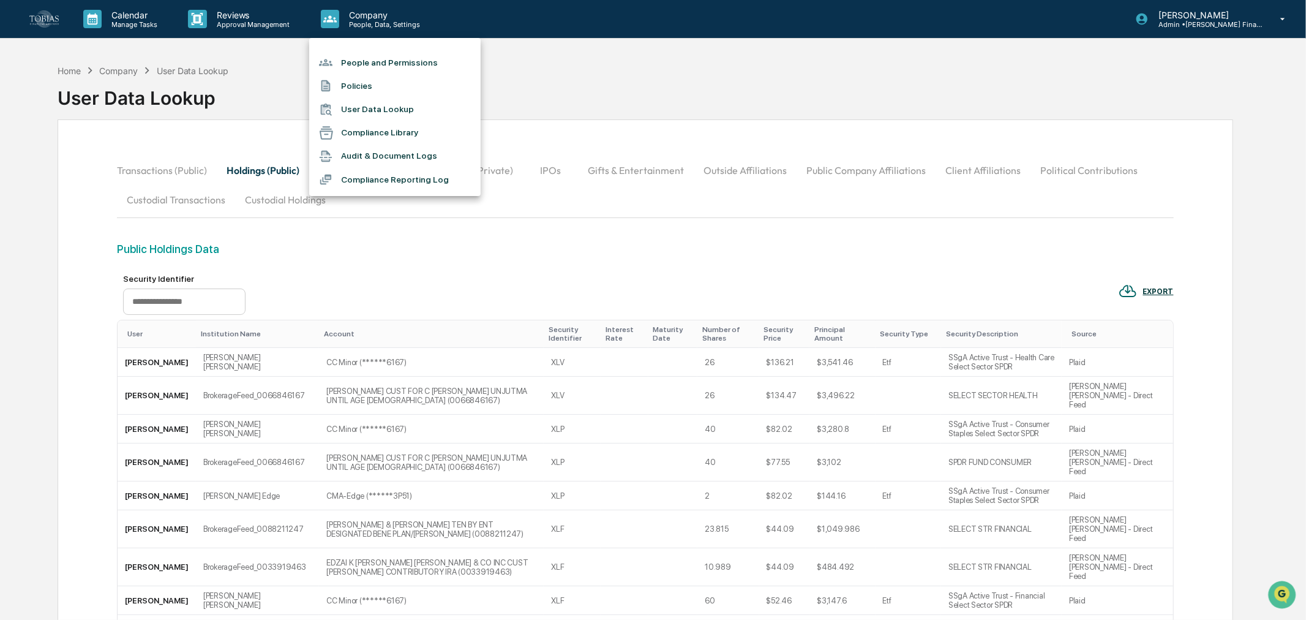
click at [363, 60] on li "People and Permissions" at bounding box center [394, 62] width 171 height 23
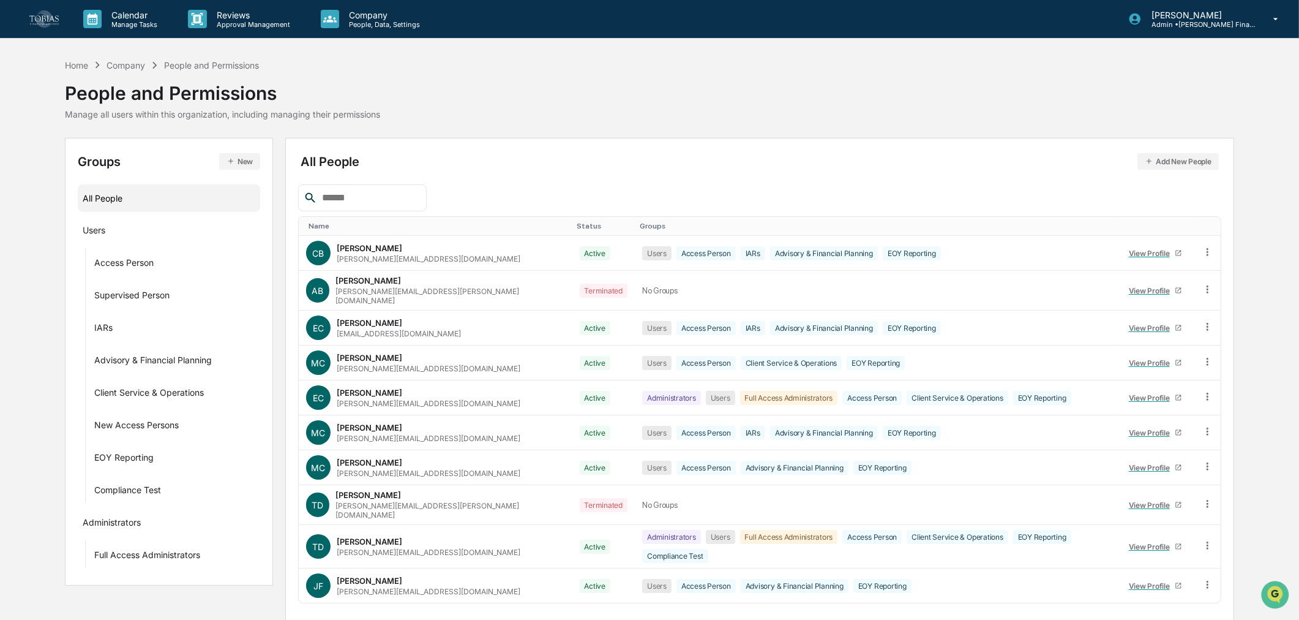
click at [375, 200] on input "text" at bounding box center [369, 198] width 104 height 16
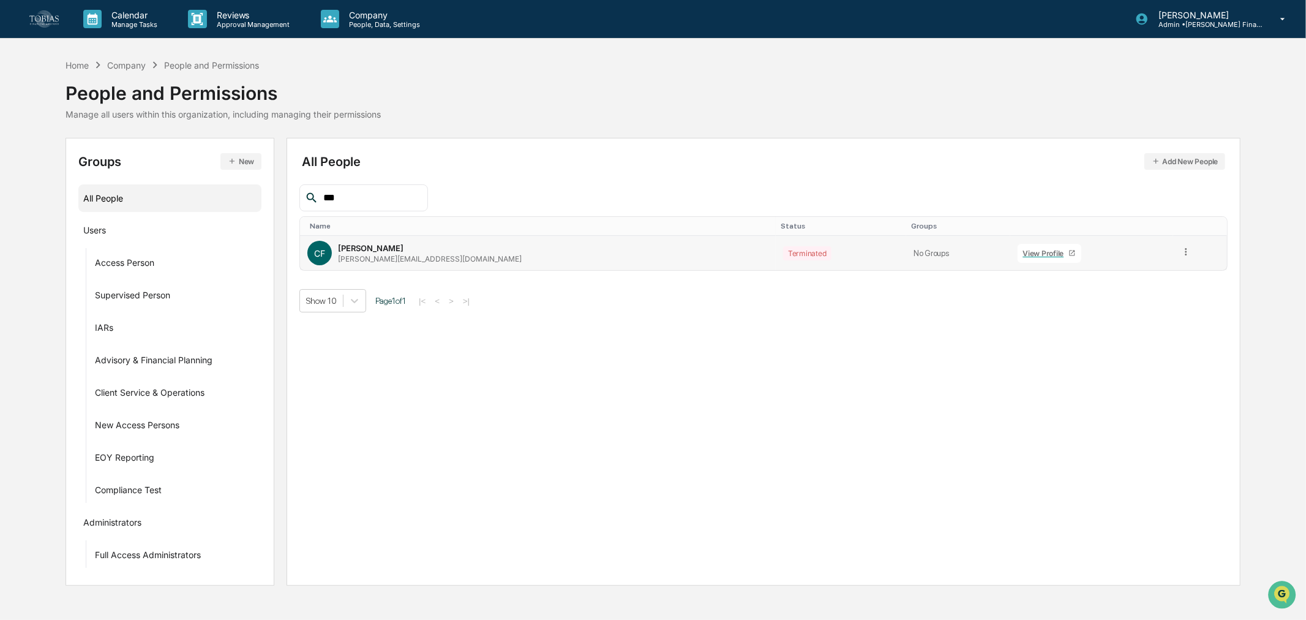
type input "***"
click at [1181, 255] on icon at bounding box center [1187, 252] width 12 height 12
click at [1157, 274] on div "Groups & Permissions" at bounding box center [1131, 272] width 102 height 15
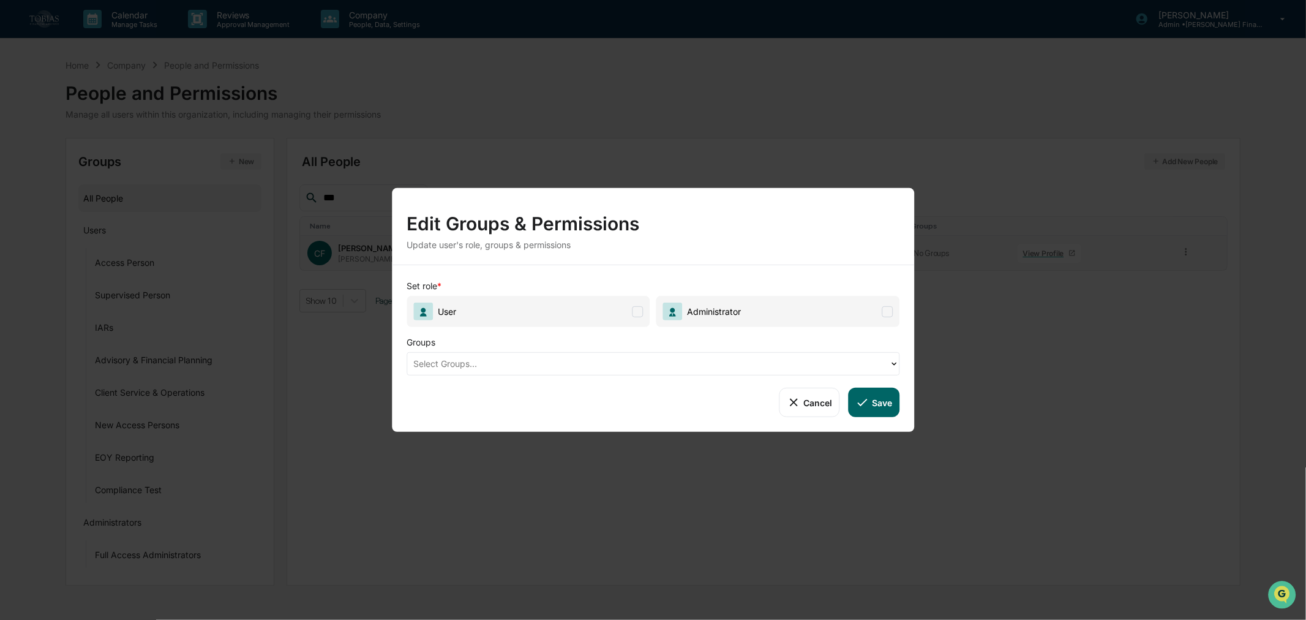
click at [666, 360] on div at bounding box center [648, 363] width 470 height 14
click at [721, 337] on div "Groups" at bounding box center [603, 339] width 392 height 25
click at [813, 405] on button "Cancel" at bounding box center [810, 402] width 61 height 29
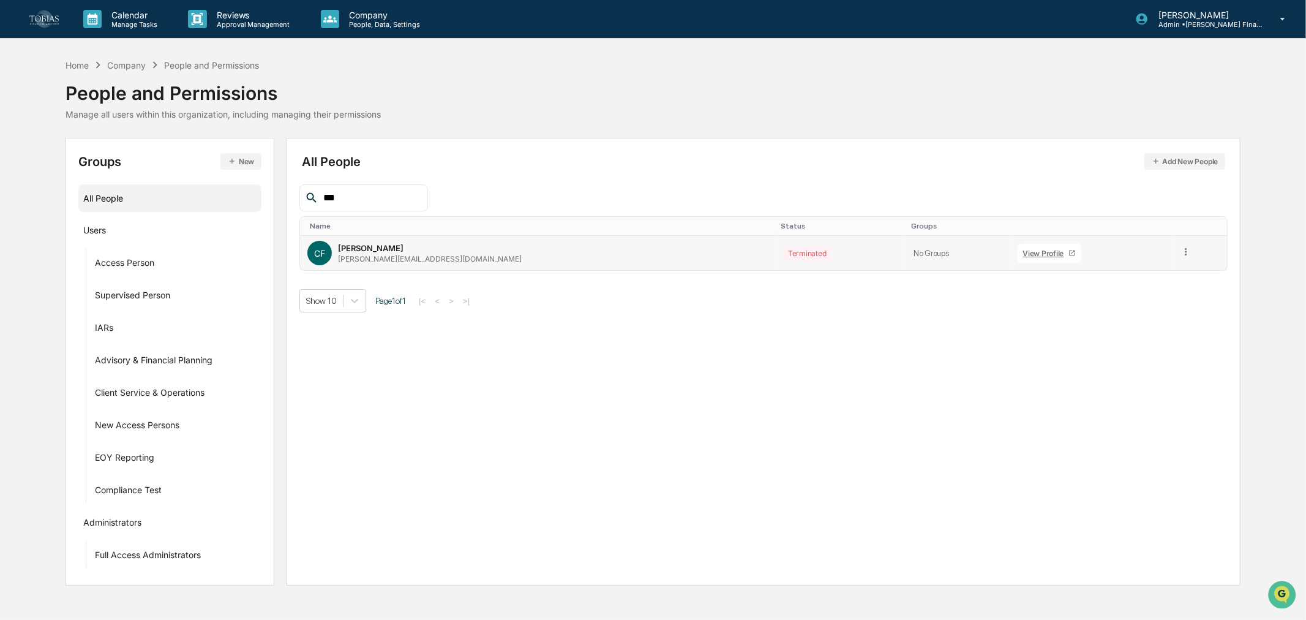
click at [783, 253] on div "Terminated" at bounding box center [807, 253] width 48 height 14
click at [1182, 250] on td at bounding box center [1200, 253] width 54 height 34
click at [1181, 254] on icon at bounding box center [1187, 252] width 12 height 12
click at [1131, 375] on div "All People Add New People *** Name Status Groups CF Catalina Franco-Cicero [EMA…" at bounding box center [764, 362] width 954 height 448
click at [206, 65] on div "People and Permissions" at bounding box center [211, 65] width 95 height 10
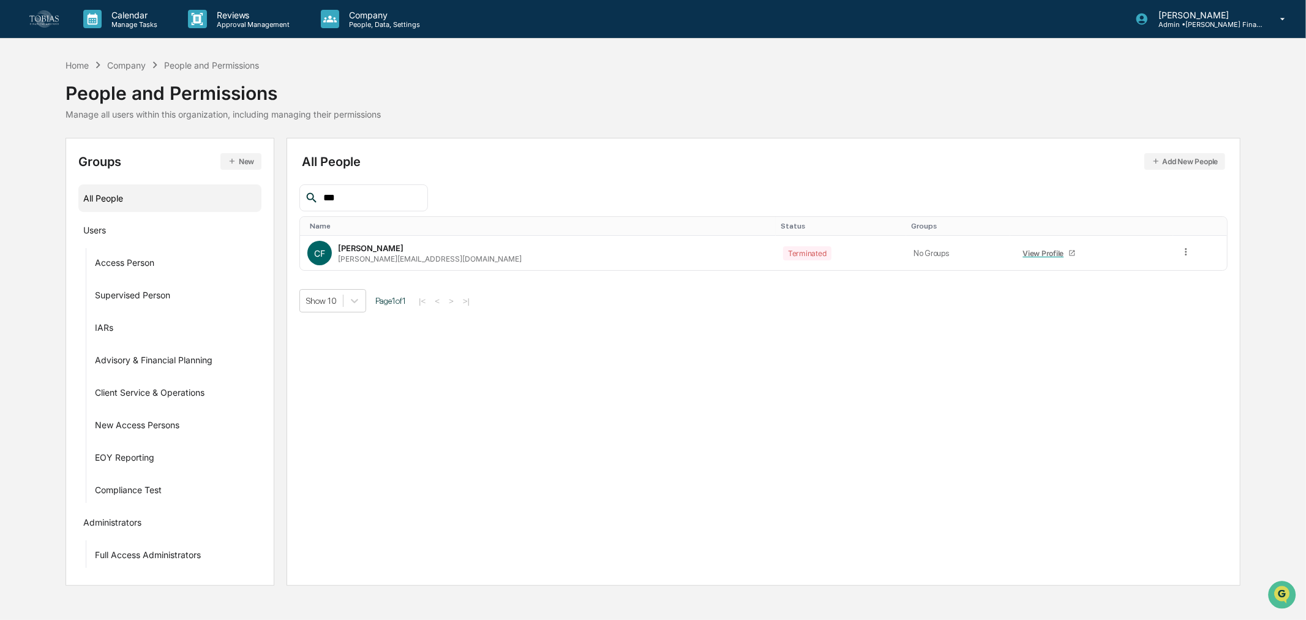
click at [117, 62] on div "Company" at bounding box center [126, 65] width 39 height 10
click at [78, 66] on div "Home" at bounding box center [77, 65] width 23 height 10
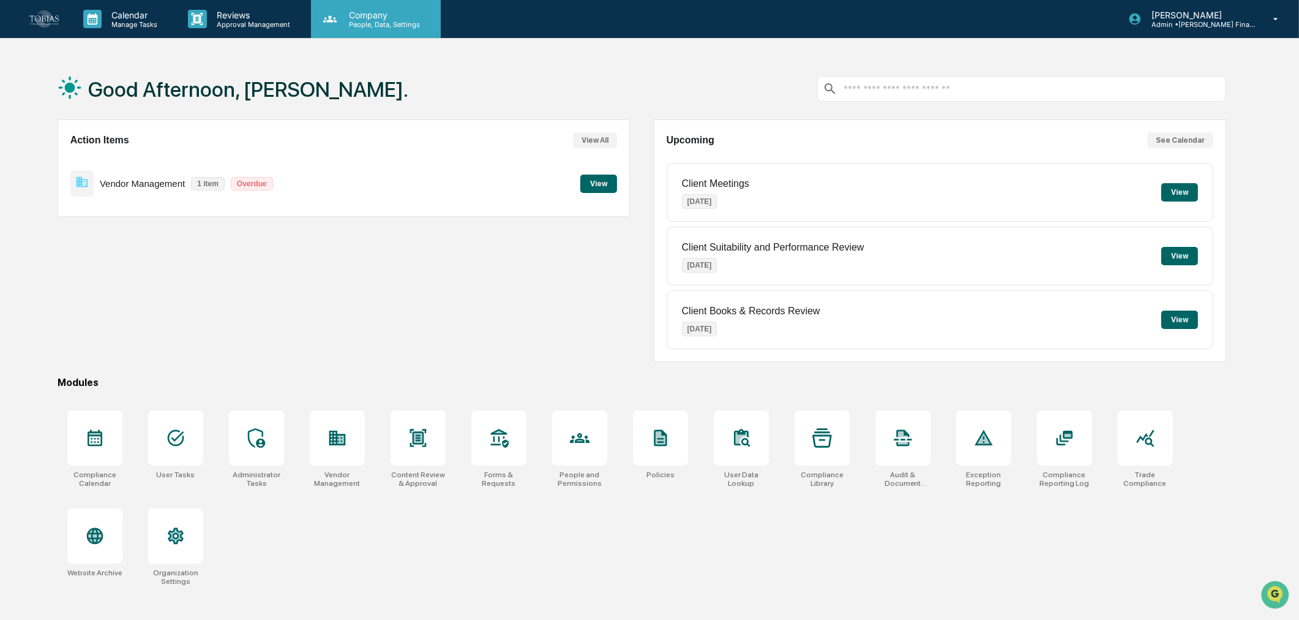
click at [370, 21] on p "People, Data, Settings" at bounding box center [382, 24] width 87 height 9
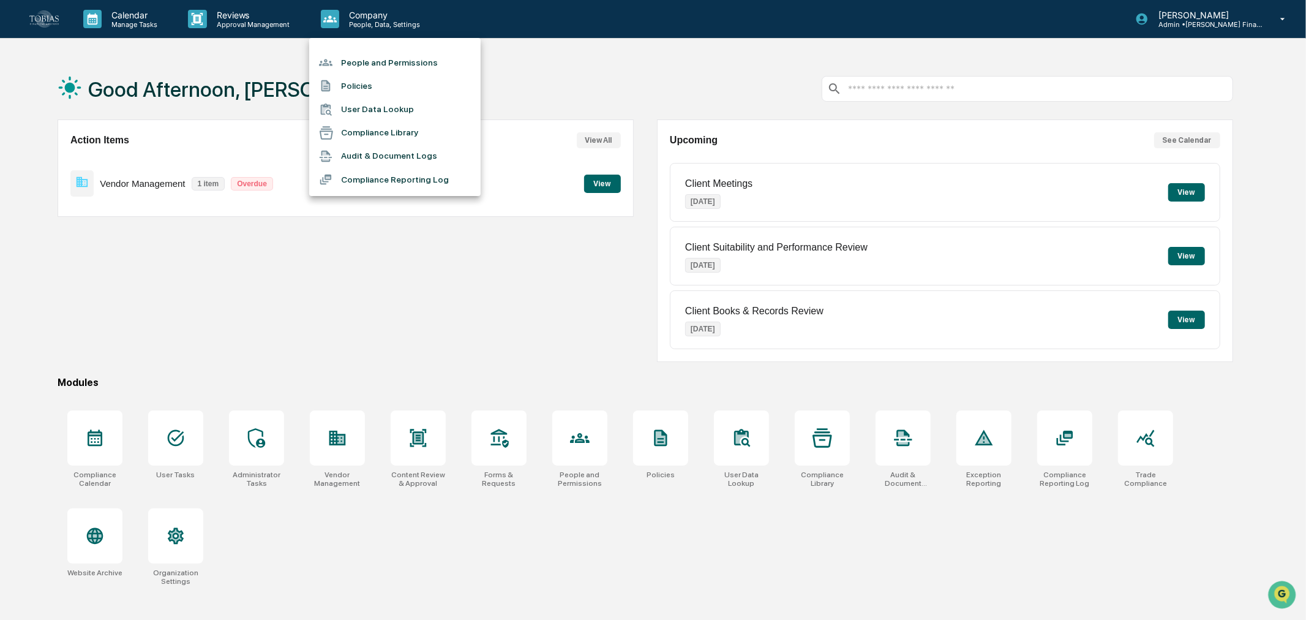
click at [370, 105] on li "User Data Lookup" at bounding box center [394, 109] width 171 height 23
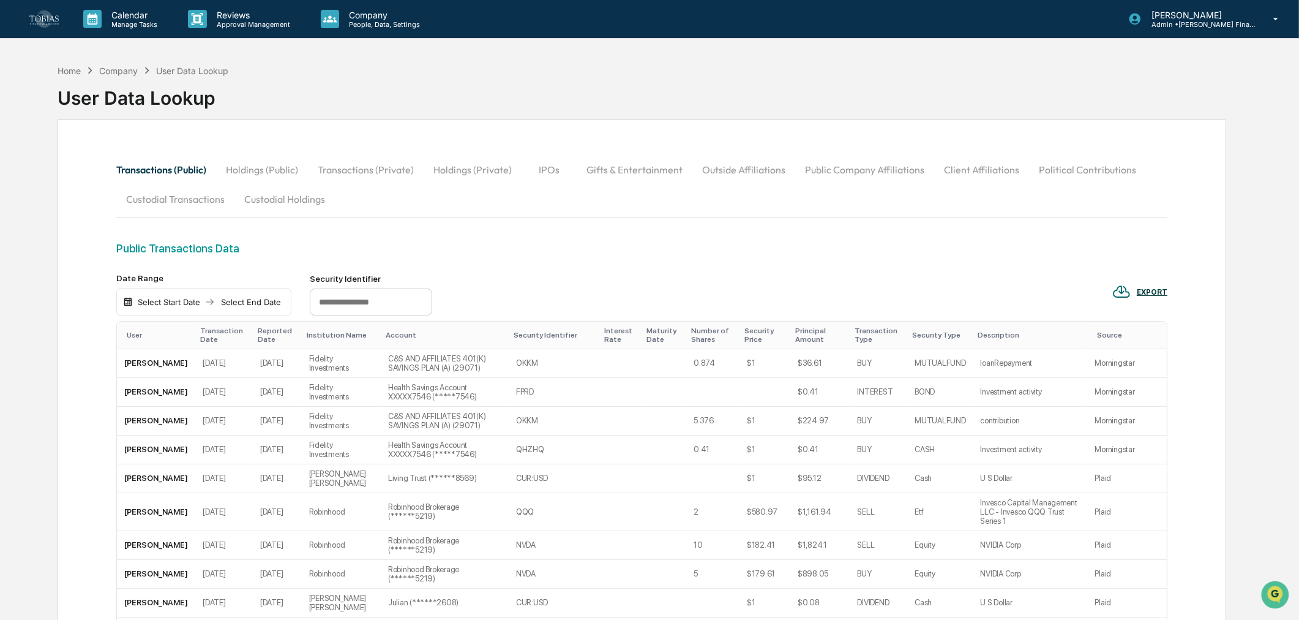
click at [152, 244] on div "Public Transactions Data" at bounding box center [641, 248] width 1051 height 13
click at [269, 170] on button "Holdings (Public)" at bounding box center [262, 169] width 92 height 29
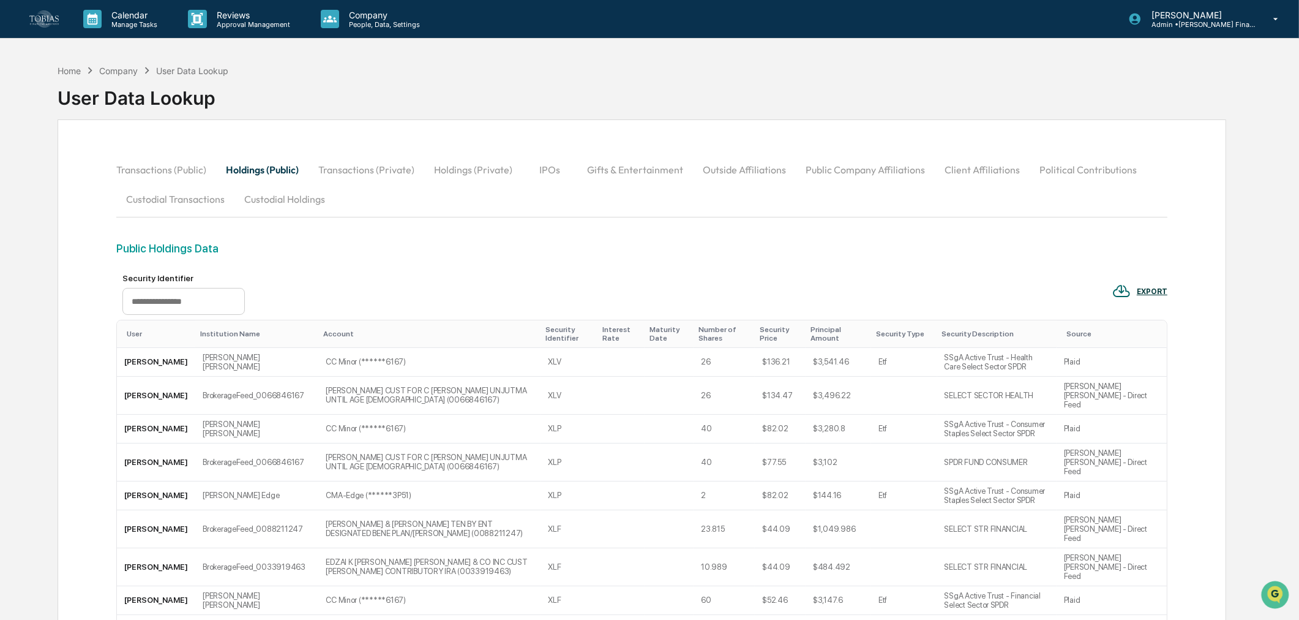
click at [351, 167] on button "Transactions (Private)" at bounding box center [367, 169] width 116 height 29
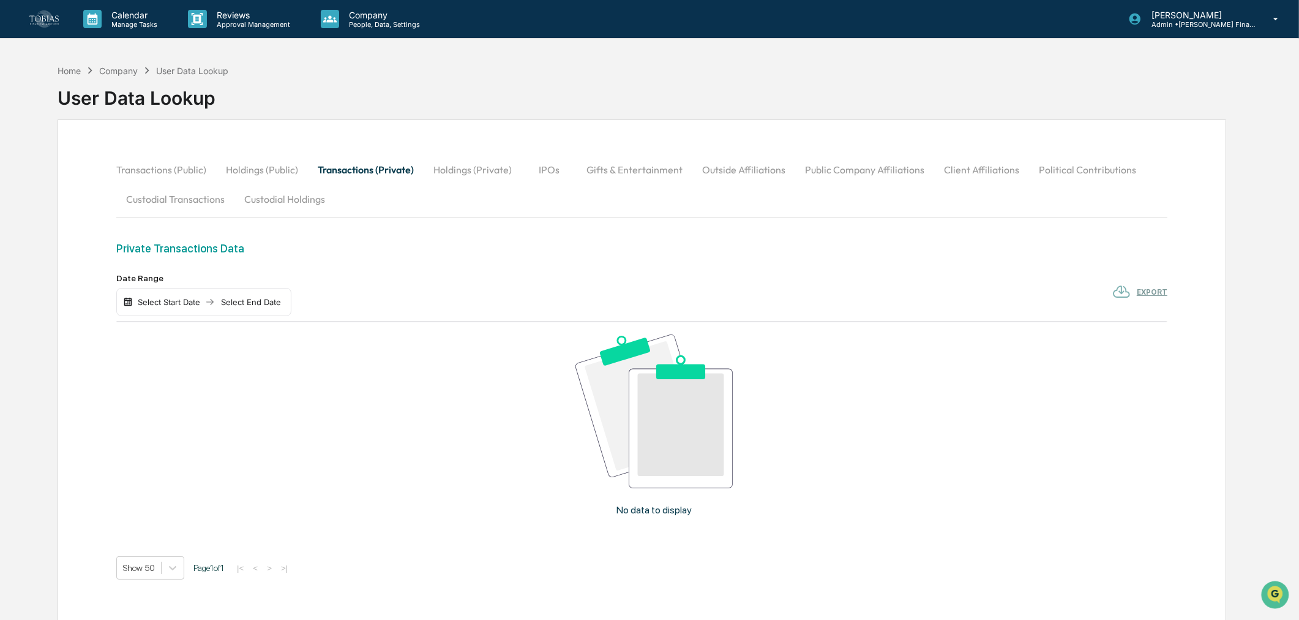
click at [449, 163] on button "Holdings (Private)" at bounding box center [473, 169] width 98 height 29
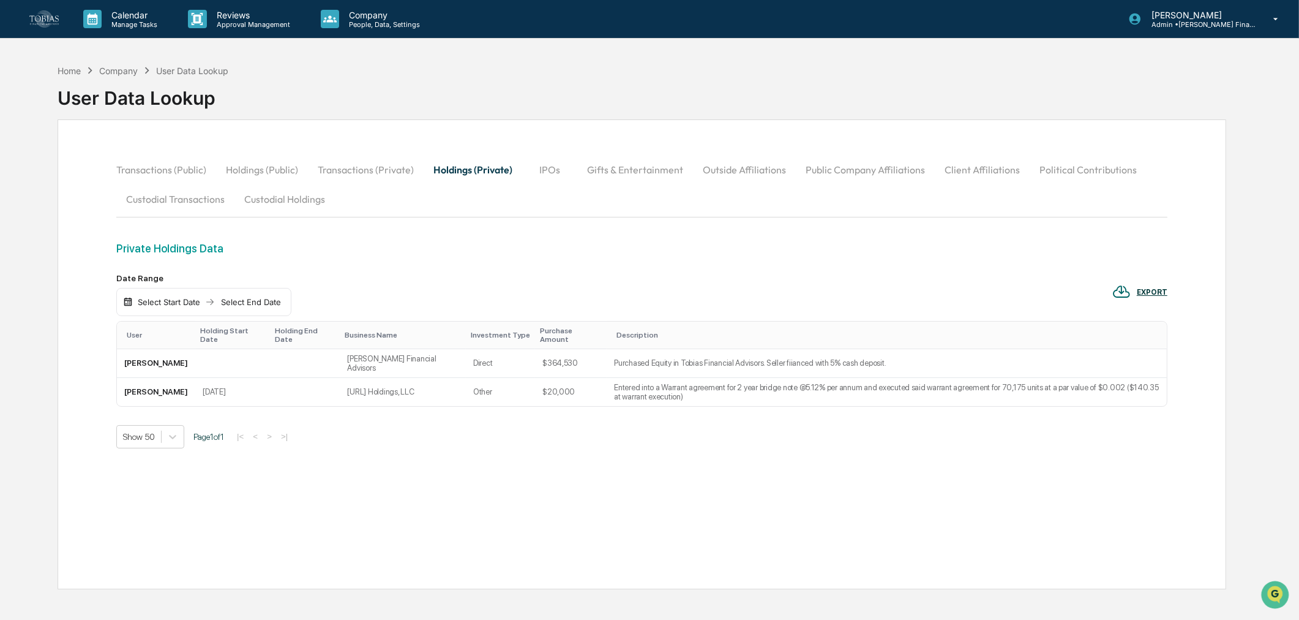
click at [170, 173] on button "Transactions (Public)" at bounding box center [166, 169] width 100 height 29
